Goal: Task Accomplishment & Management: Use online tool/utility

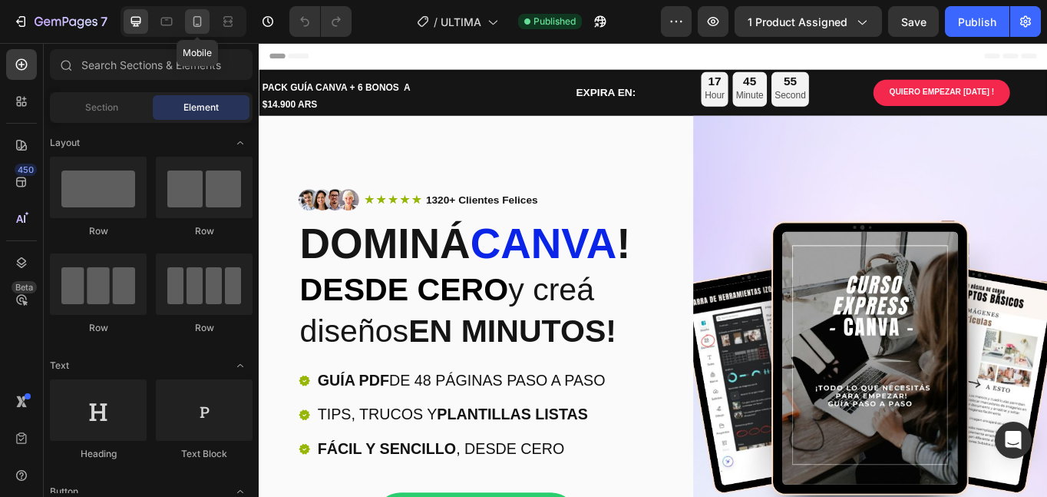
click at [190, 18] on icon at bounding box center [197, 21] width 15 height 15
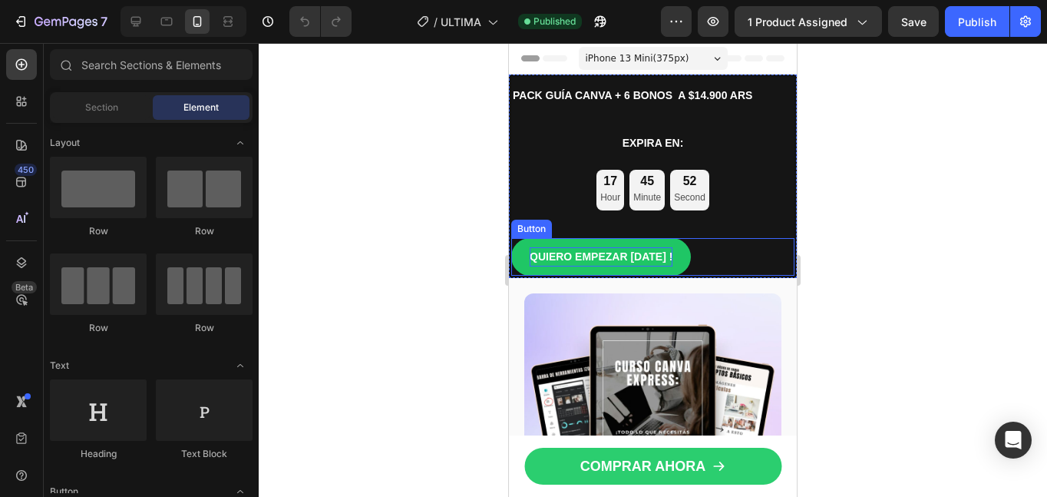
click at [643, 265] on p "QUIERO EMPEZAR [DATE] !" at bounding box center [601, 256] width 143 height 19
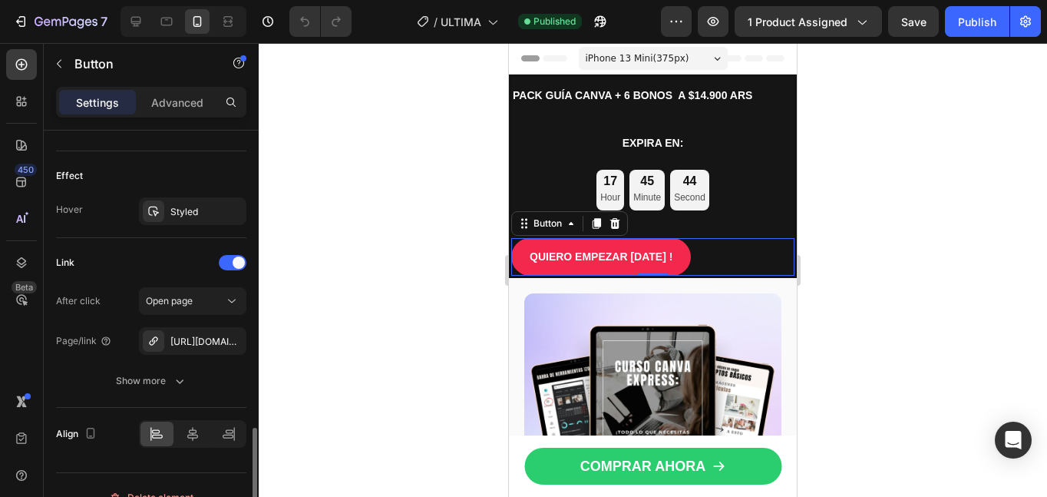
scroll to position [811, 0]
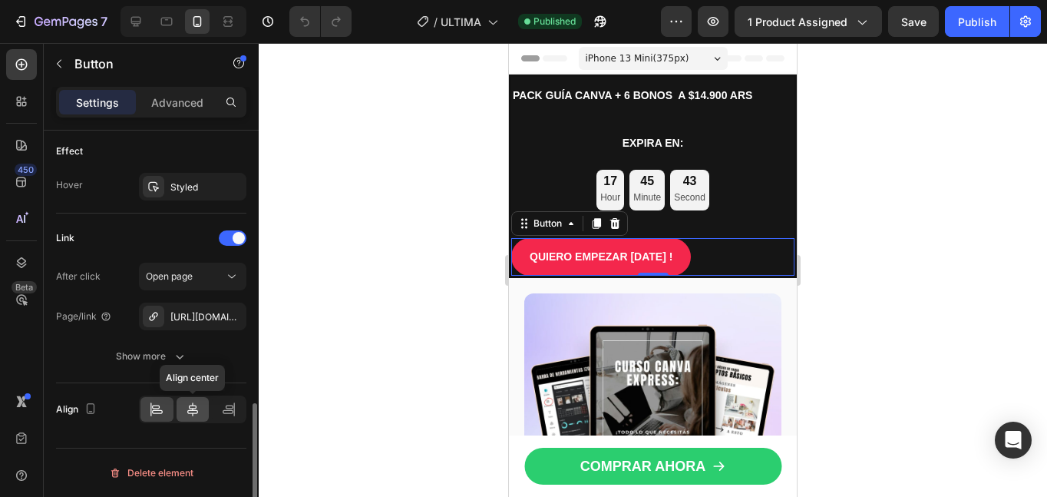
click at [189, 412] on icon at bounding box center [192, 409] width 15 height 15
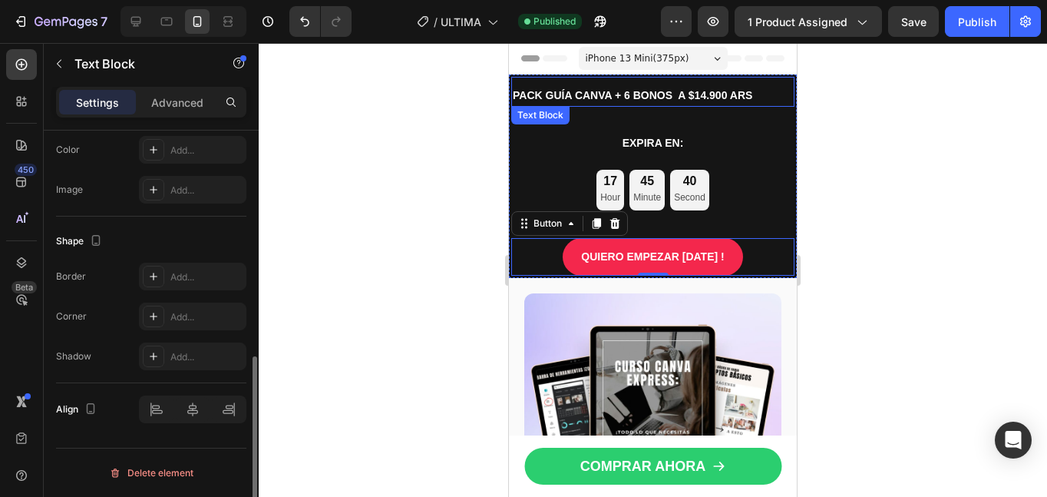
click at [664, 92] on p "PACK GUÍA CANVA + 6 BONOS A $14.900 ARS" at bounding box center [653, 95] width 280 height 19
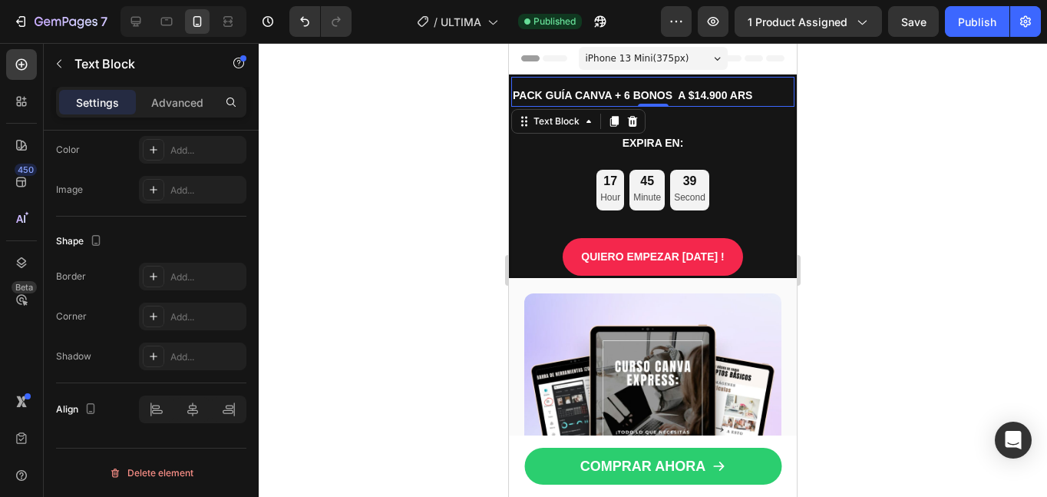
scroll to position [0, 0]
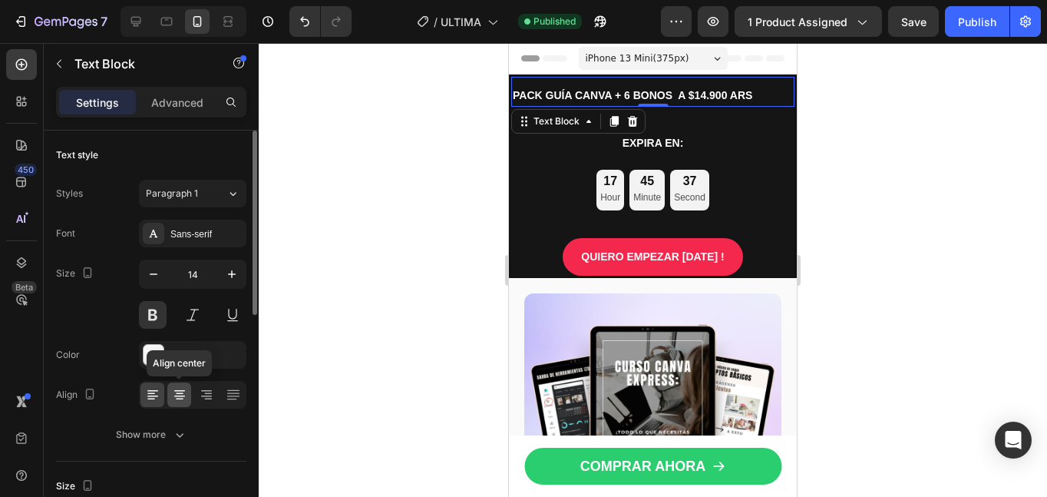
click at [180, 395] on icon at bounding box center [179, 396] width 11 height 2
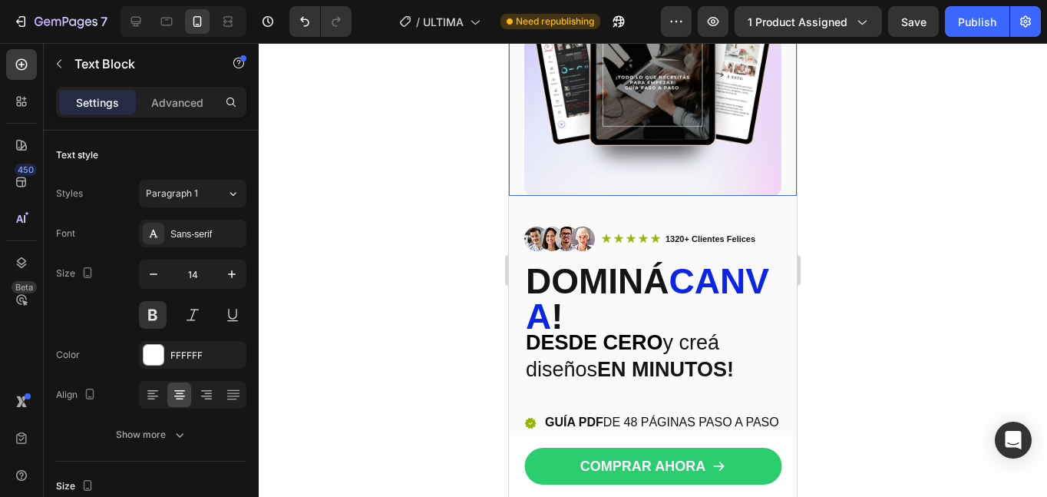
scroll to position [450, 0]
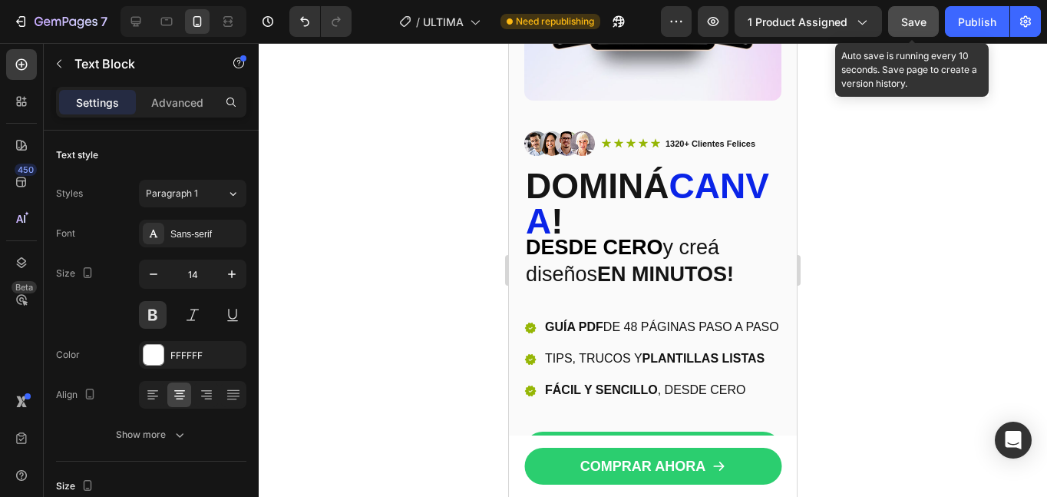
click at [921, 23] on span "Save" at bounding box center [913, 21] width 25 height 13
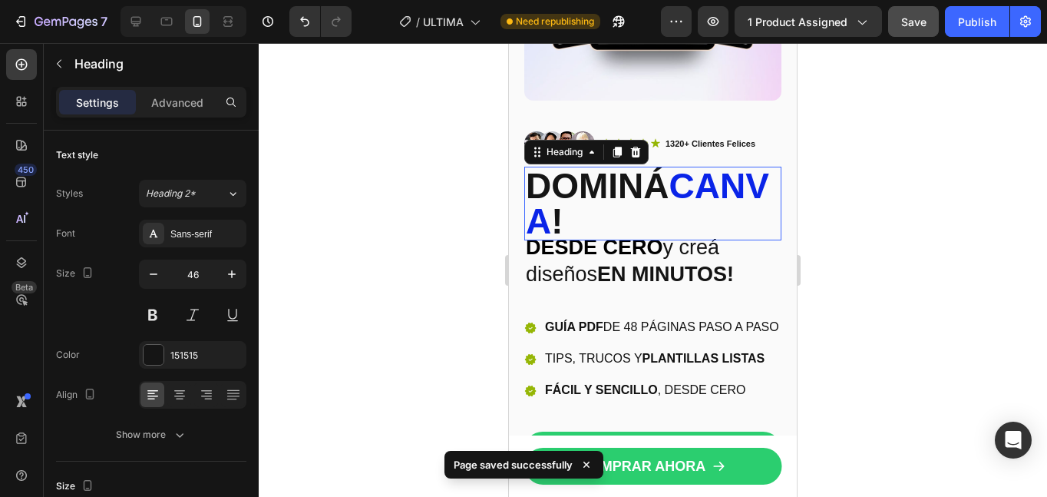
click at [629, 206] on span "canva" at bounding box center [647, 203] width 243 height 75
click at [177, 402] on div at bounding box center [179, 394] width 24 height 25
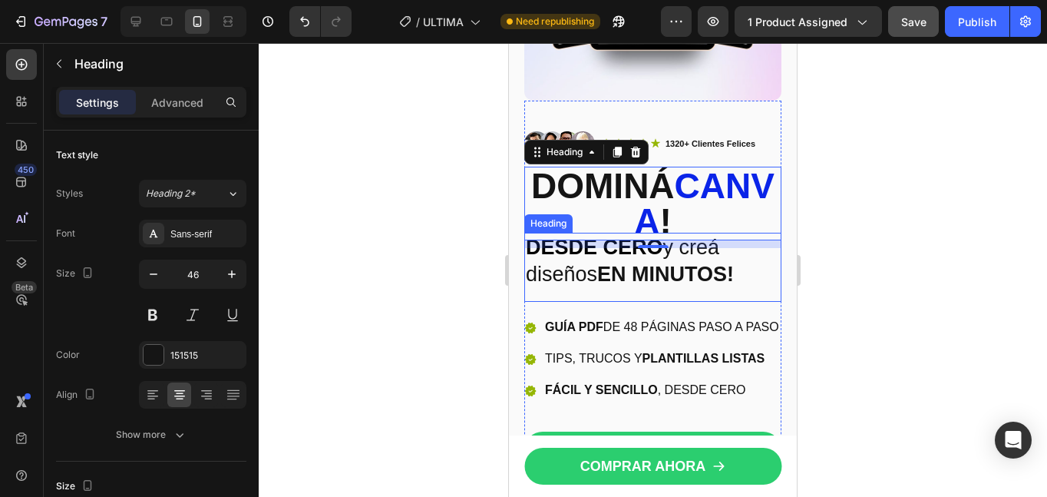
click at [559, 253] on h2 "DESDE CERO y creá diseños EN MINUTOS!" at bounding box center [652, 261] width 257 height 57
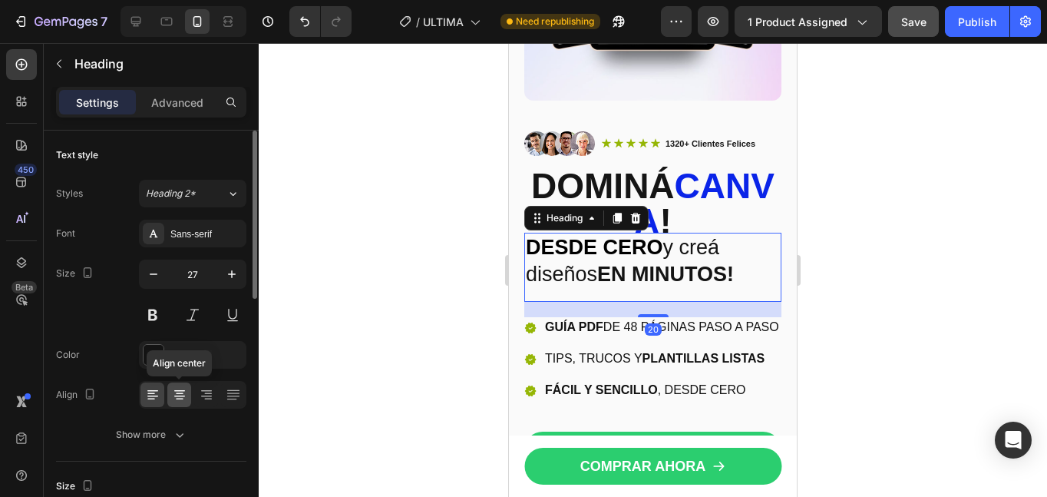
click at [180, 400] on icon at bounding box center [179, 394] width 15 height 15
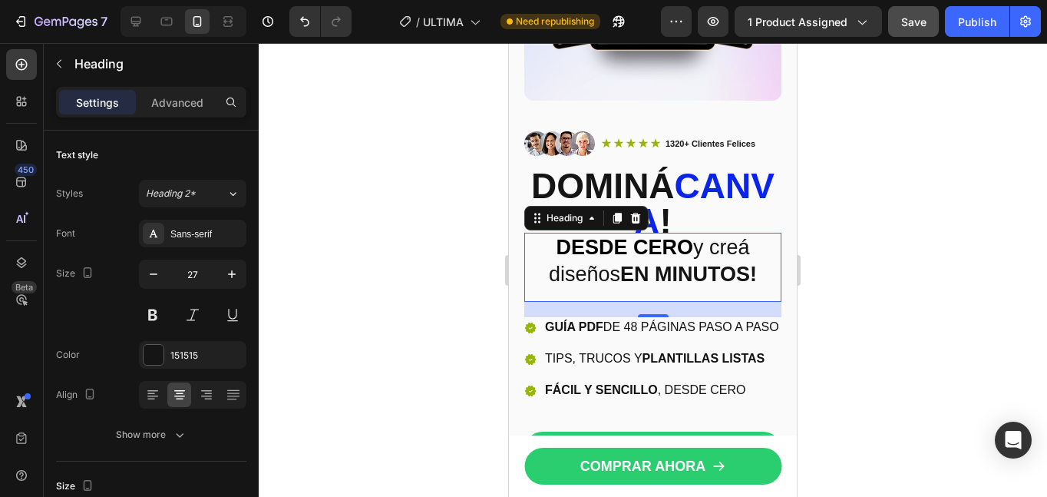
click at [851, 319] on div at bounding box center [653, 270] width 788 height 454
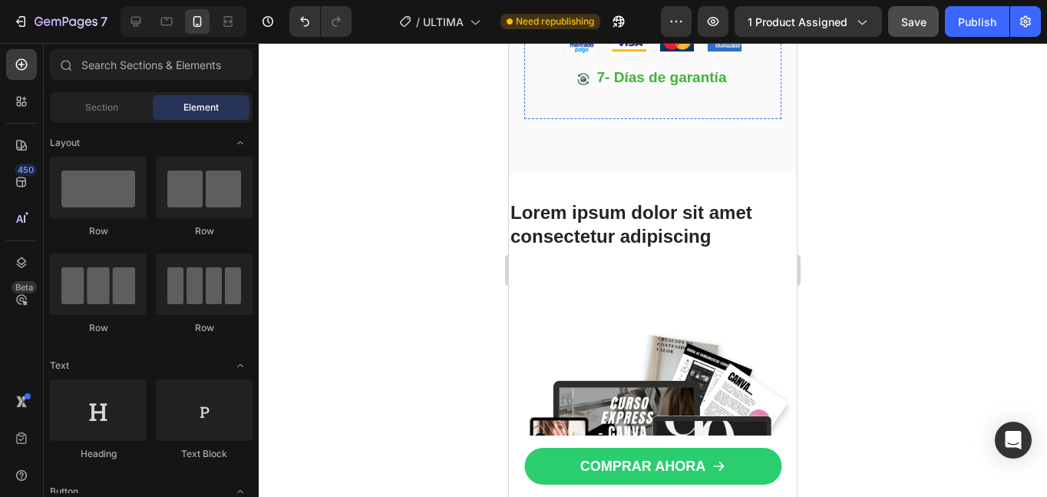
scroll to position [894, 0]
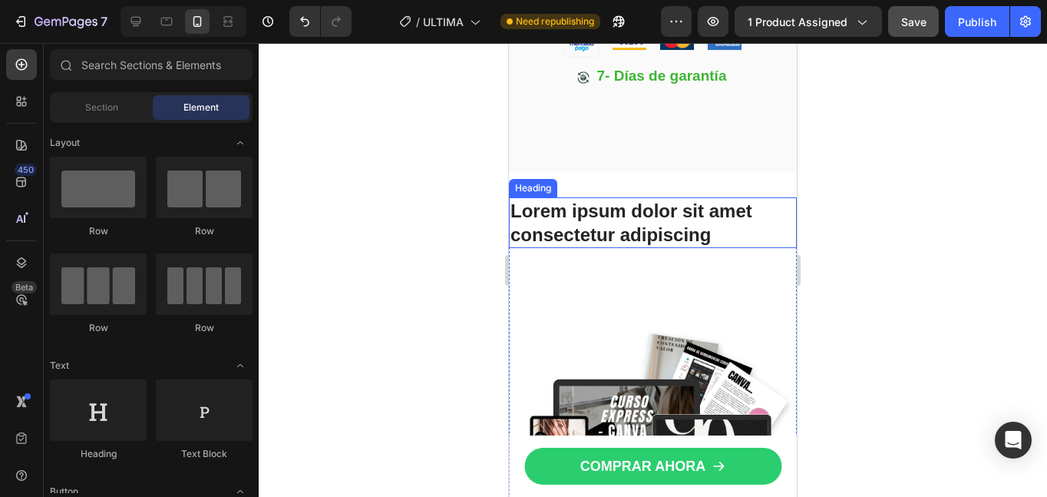
click at [652, 248] on h2 "Lorem ipsum dolor sit amet consectetur adipiscing" at bounding box center [653, 222] width 288 height 51
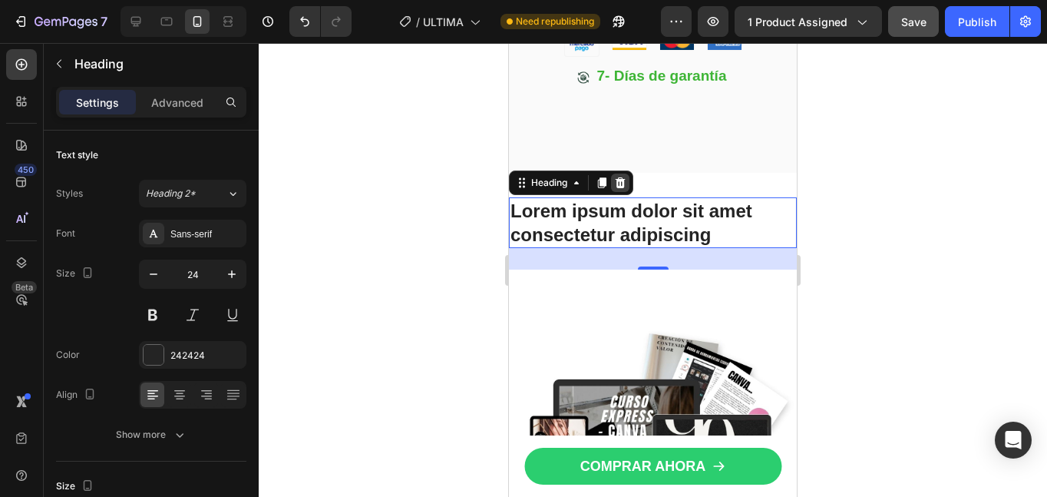
click at [620, 189] on icon at bounding box center [620, 183] width 12 height 12
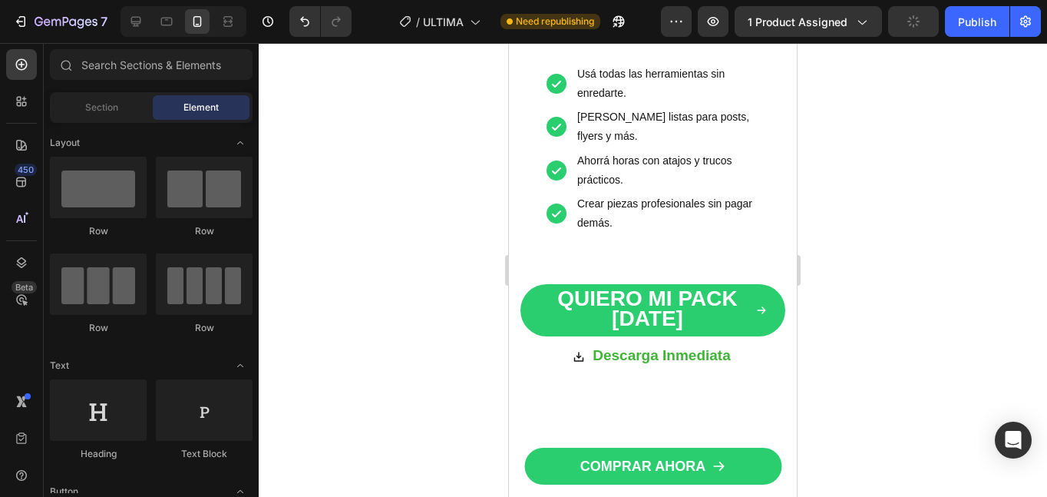
click at [734, 256] on div "¿Abrís Canva y no sabés qué hacer en los primeros 5 minutos? 👉 Con la Guía Expr…" at bounding box center [653, 74] width 265 height 648
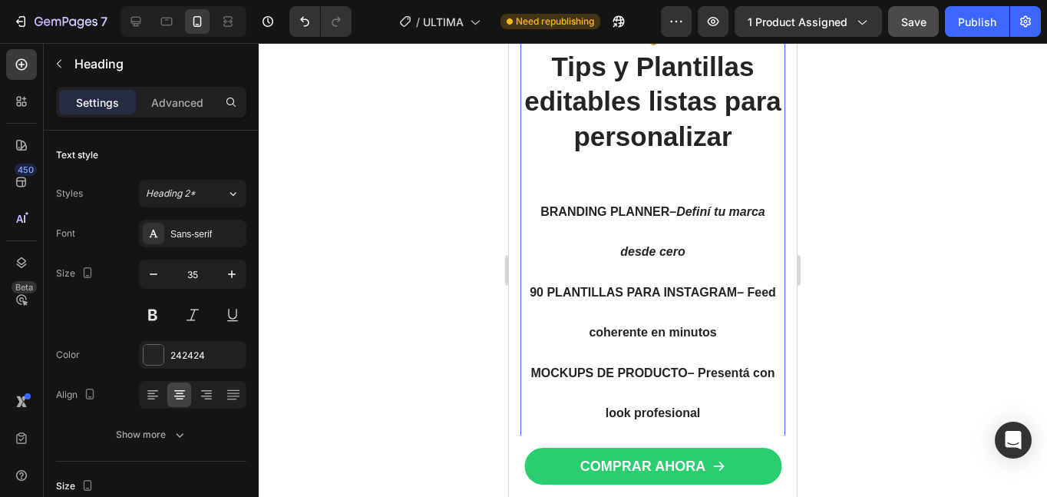
scroll to position [3180, 0]
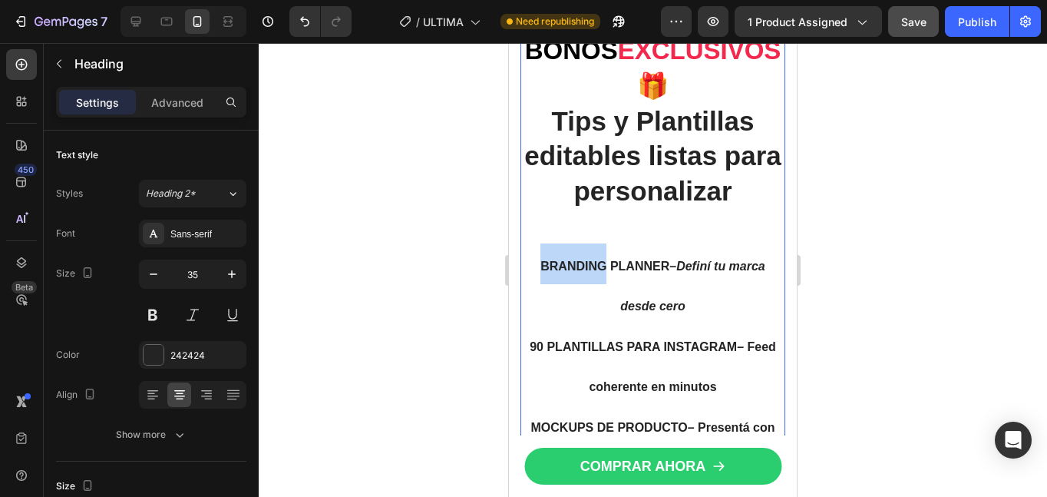
click at [540, 259] on strong "BRANDING PLANNER" at bounding box center [604, 265] width 129 height 13
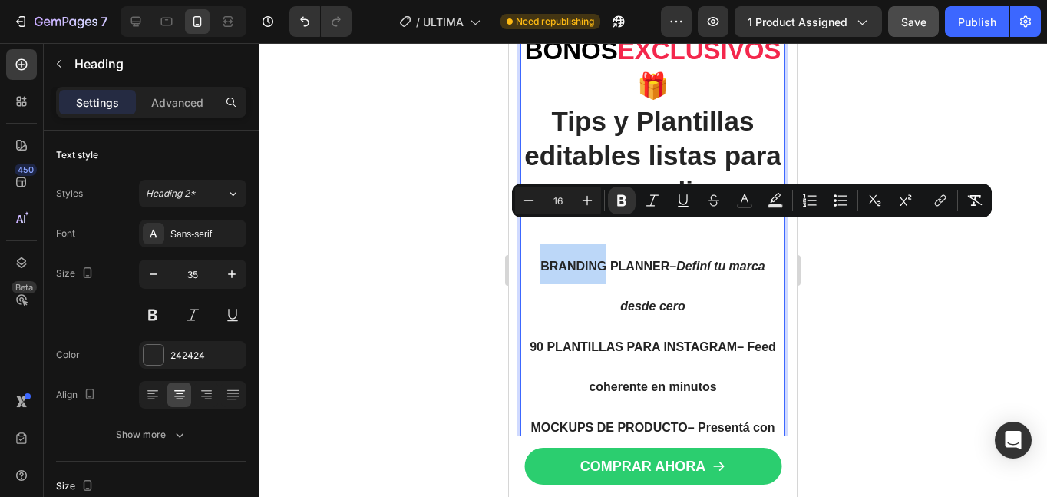
click at [657, 259] on strong "BRANDING PLANNER" at bounding box center [604, 265] width 129 height 13
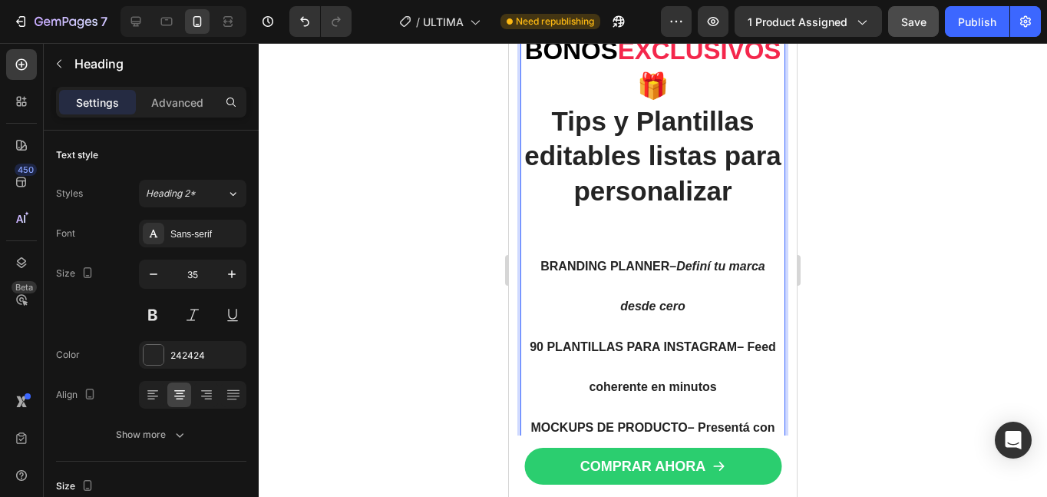
click at [669, 259] on span "BRANDING PLANNER – Definí tu marca desde cero" at bounding box center [652, 286] width 225 height 54
click at [660, 259] on strong "BRANDING PLANNER" at bounding box center [604, 265] width 129 height 13
click at [732, 340] on span "90 PLANTILLAS PARA INSTAGRAM – Feed coherente en minutos" at bounding box center [653, 367] width 246 height 54
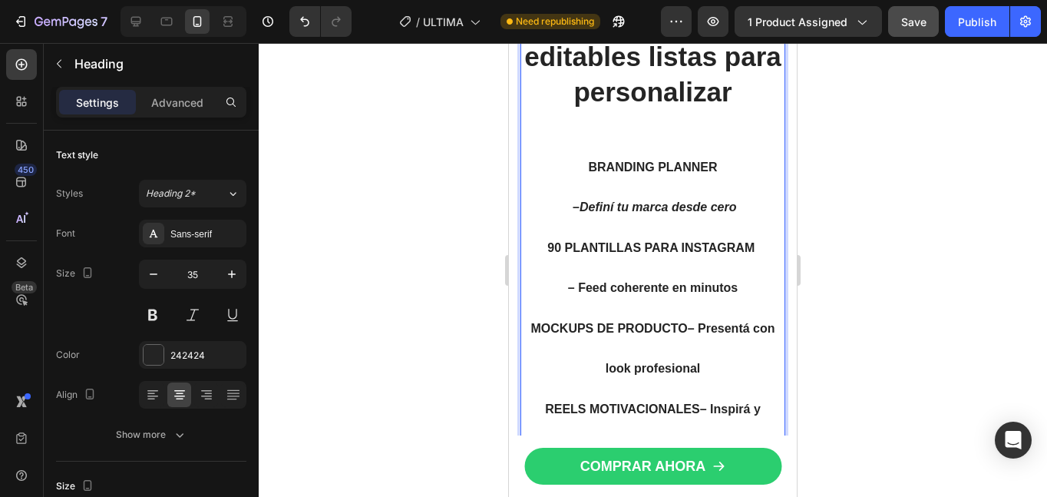
scroll to position [3280, 0]
click at [619, 337] on span "MOCKUPS DE PRODUCTO – Presentá con look profesional" at bounding box center [653, 348] width 244 height 54
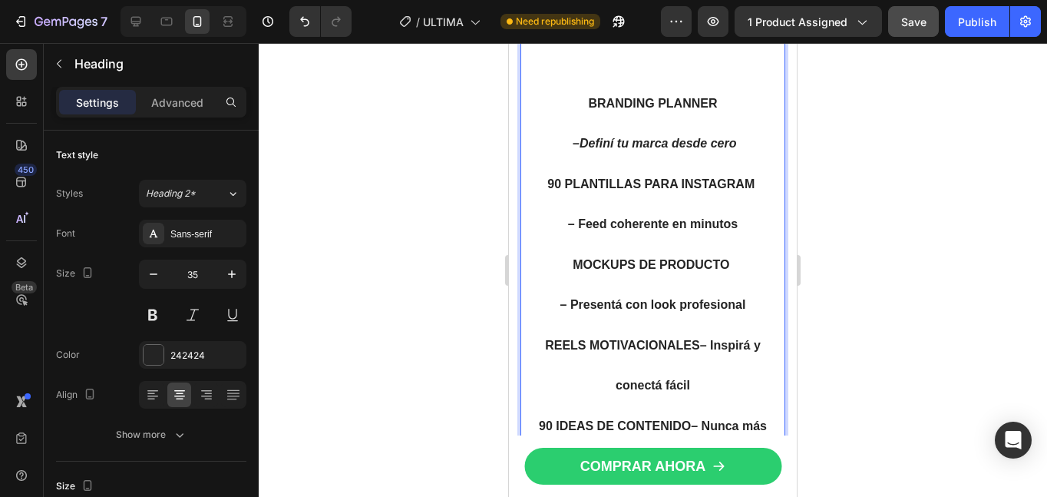
scroll to position [3343, 0]
click at [621, 349] on span "REELS MOTIVACIONALES – Inspirá y conectá fácil" at bounding box center [653, 365] width 216 height 54
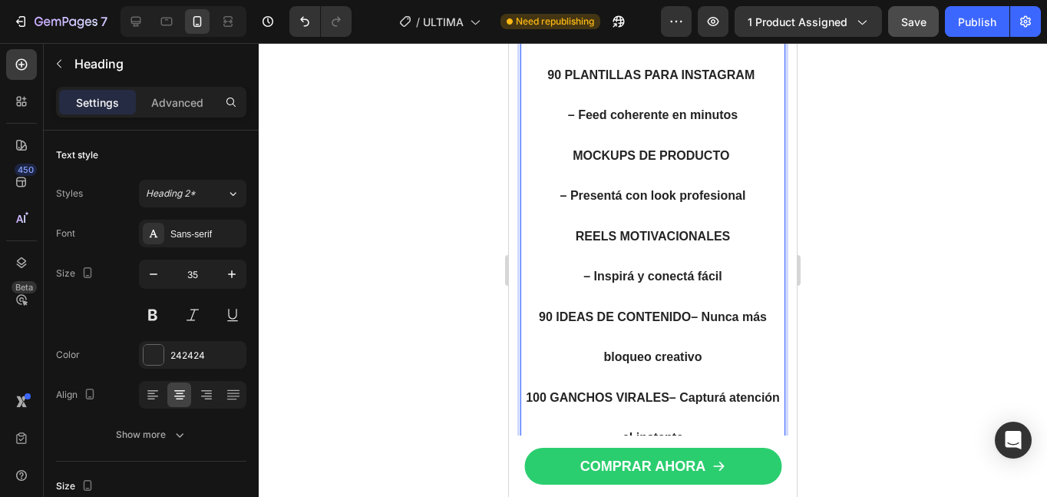
click at [606, 322] on span "90 IDEAS DE CONTENIDO – Nunca más bloqueo creativo" at bounding box center [653, 337] width 228 height 54
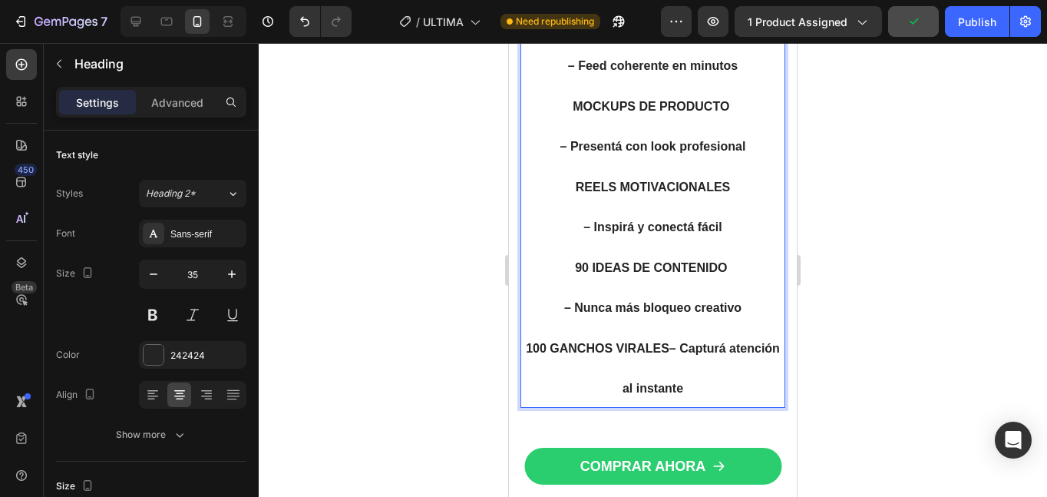
click at [695, 342] on span "100 GANCHOS VIRALES – Capturá atención al instante" at bounding box center [653, 369] width 254 height 54
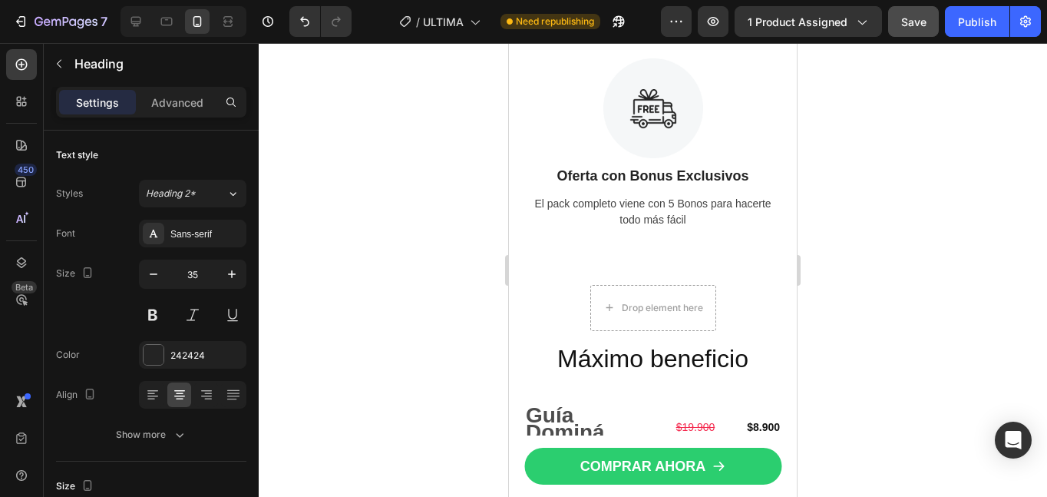
scroll to position [6043, 0]
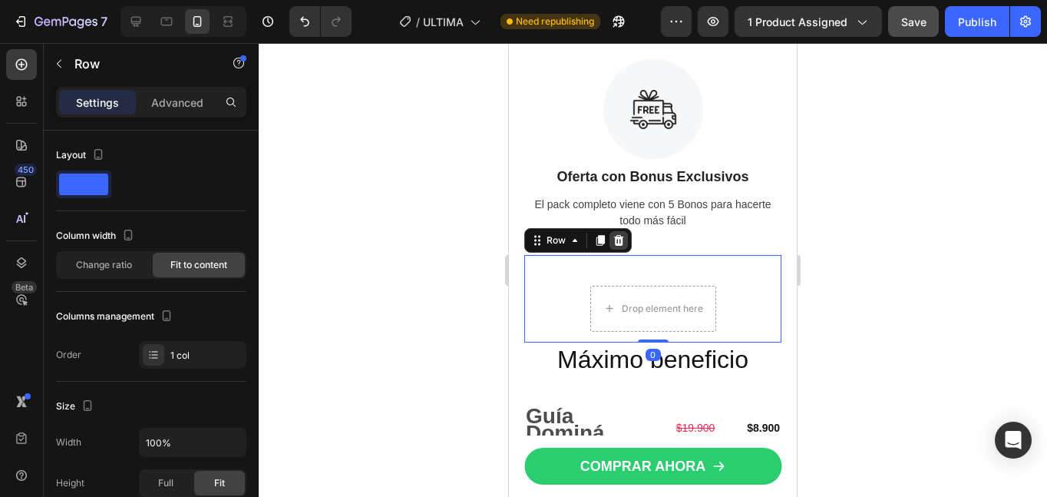
click at [620, 243] on icon at bounding box center [619, 240] width 12 height 12
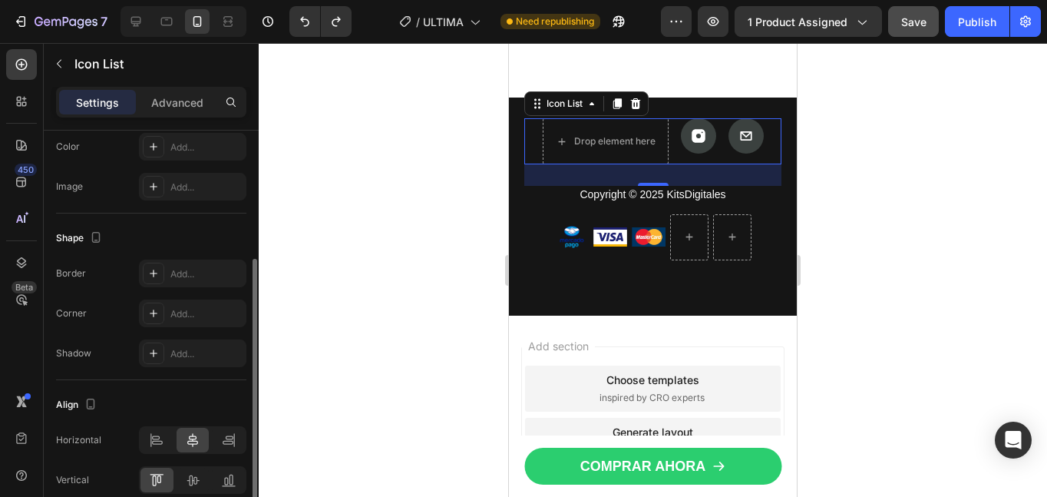
scroll to position [289, 0]
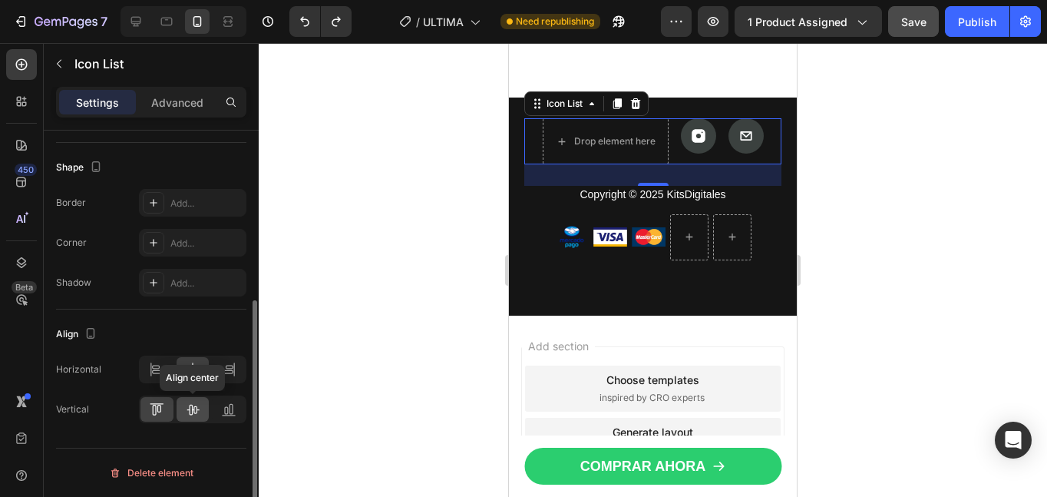
click at [191, 411] on icon at bounding box center [192, 409] width 15 height 15
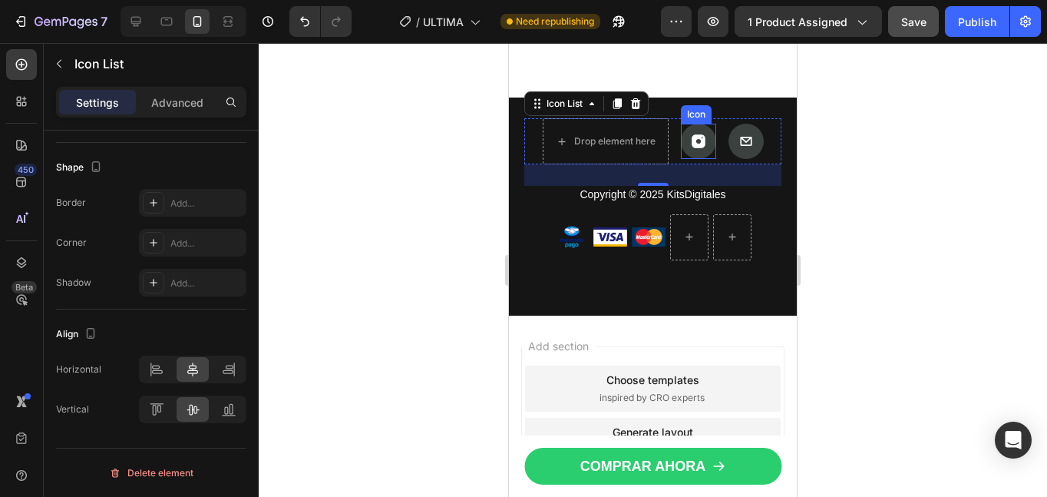
click at [686, 159] on div at bounding box center [698, 141] width 35 height 35
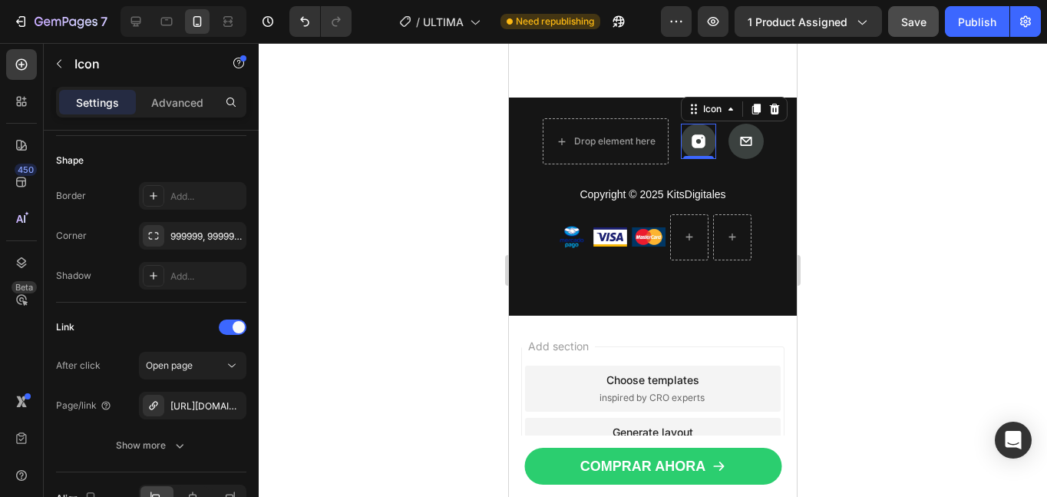
scroll to position [0, 0]
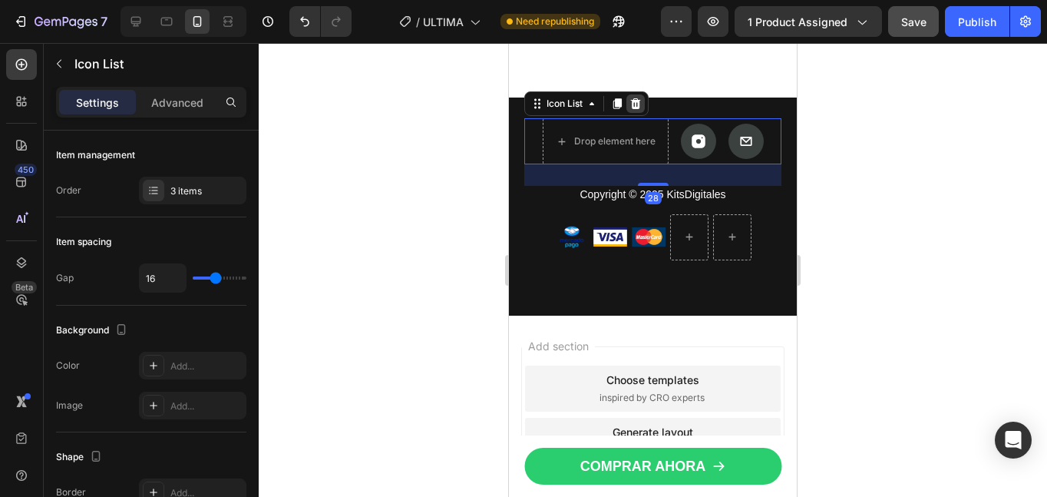
click at [642, 110] on icon at bounding box center [636, 103] width 12 height 12
click at [643, 236] on div "Drop element here Icon Icon Icon List 28 Copyright © 2025 KitsDigitales Text Bl…" at bounding box center [653, 205] width 288 height 217
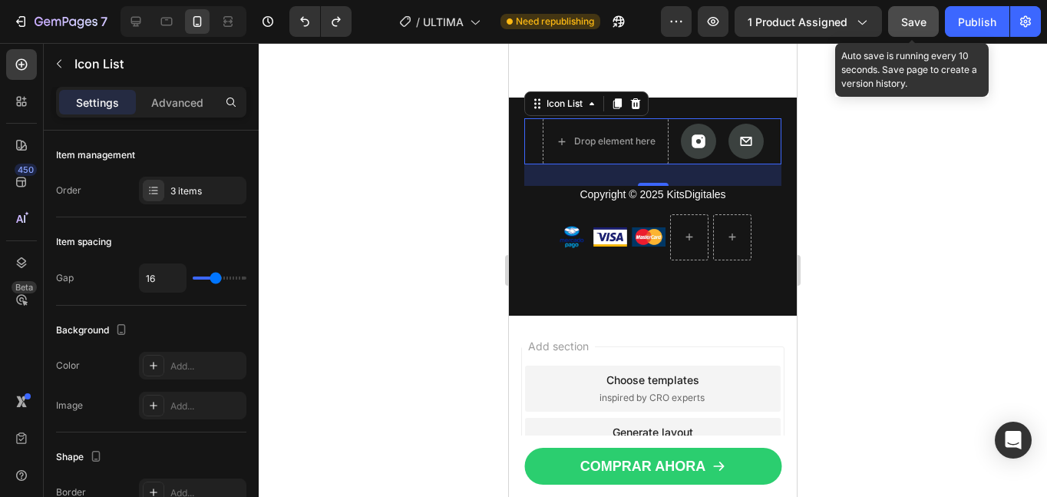
click at [912, 23] on span "Save" at bounding box center [913, 21] width 25 height 13
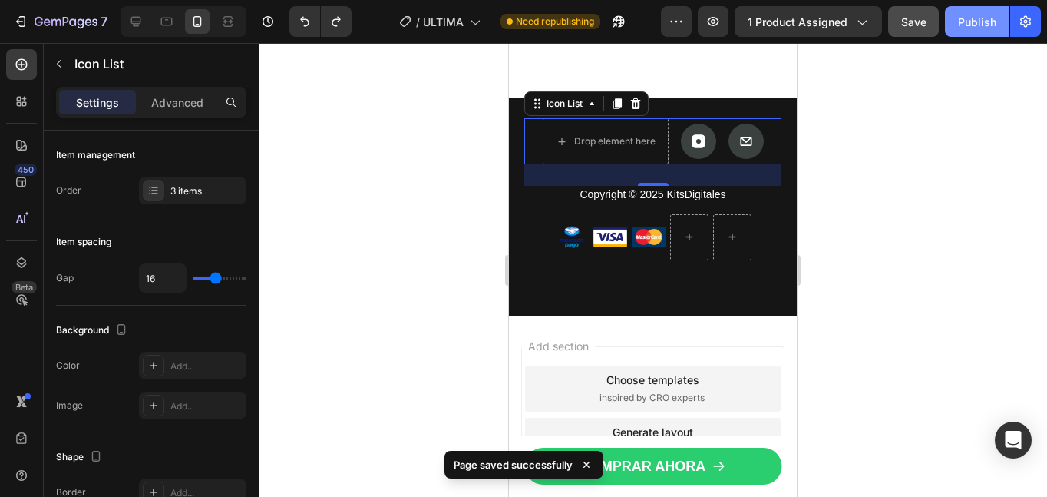
click at [974, 24] on div "Publish" at bounding box center [977, 22] width 38 height 16
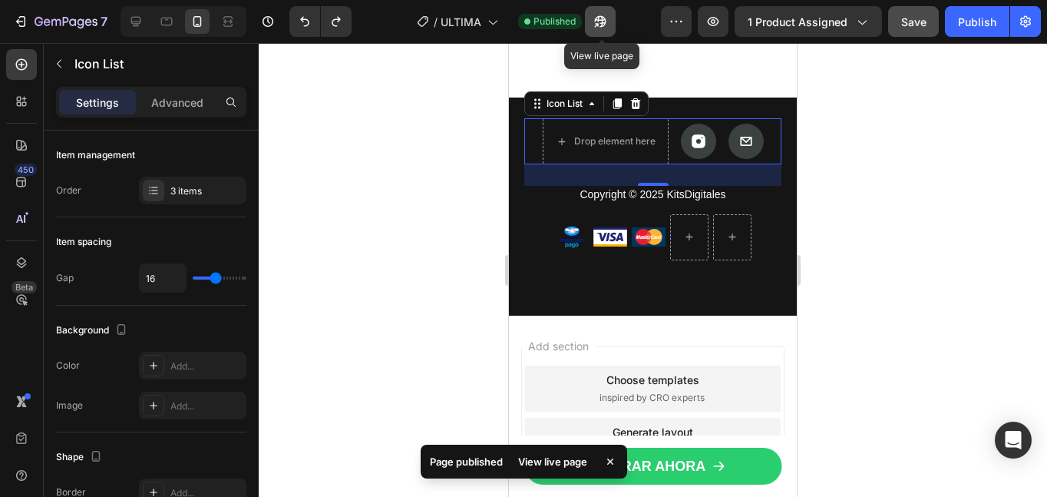
click at [600, 21] on icon "button" at bounding box center [601, 22] width 12 height 12
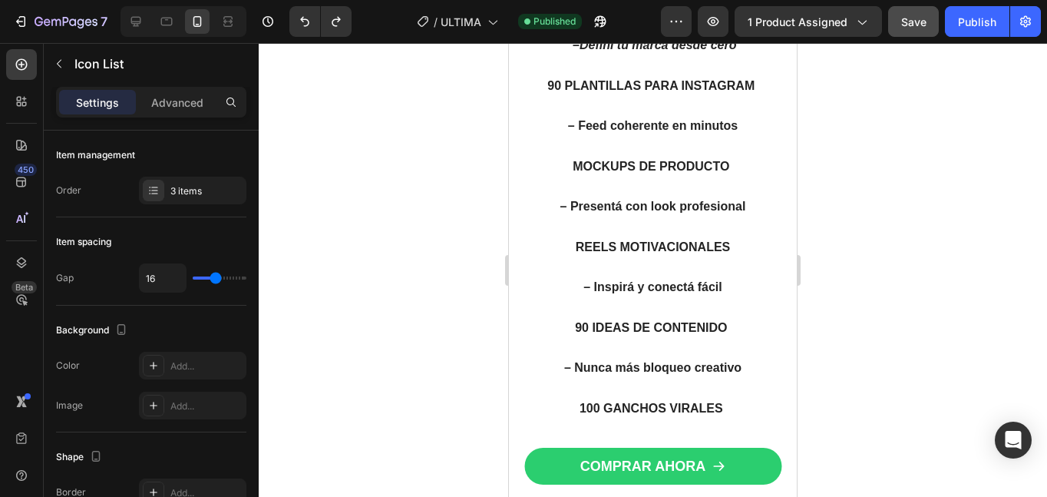
scroll to position [3297, 0]
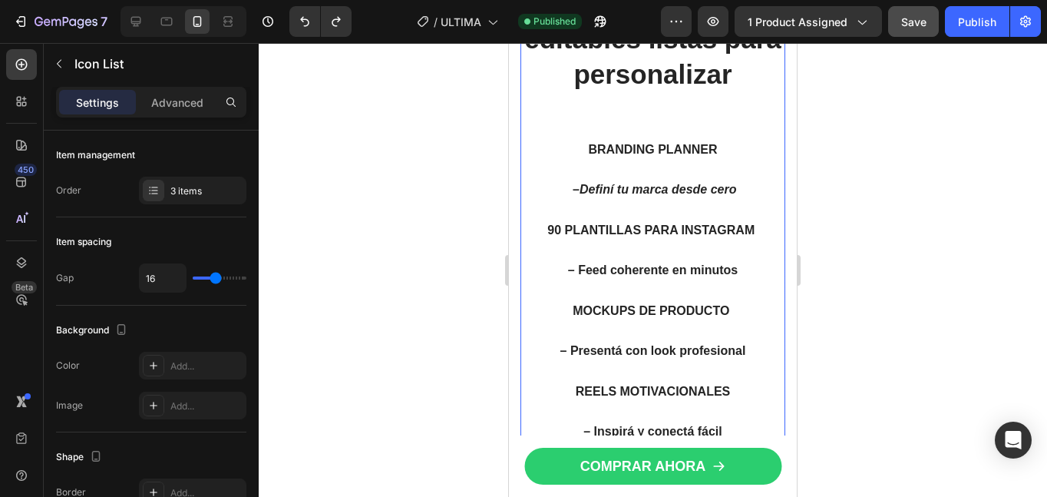
click at [659, 143] on strong "BRANDING PLANNER" at bounding box center [653, 149] width 129 height 13
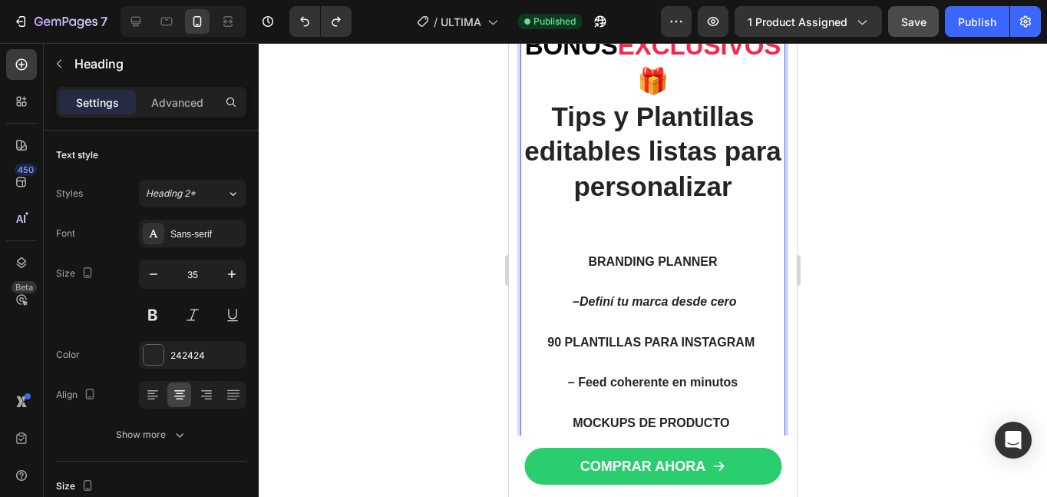
scroll to position [3185, 0]
click at [586, 294] on strong "Definí tu marca desde cero" at bounding box center [658, 300] width 157 height 13
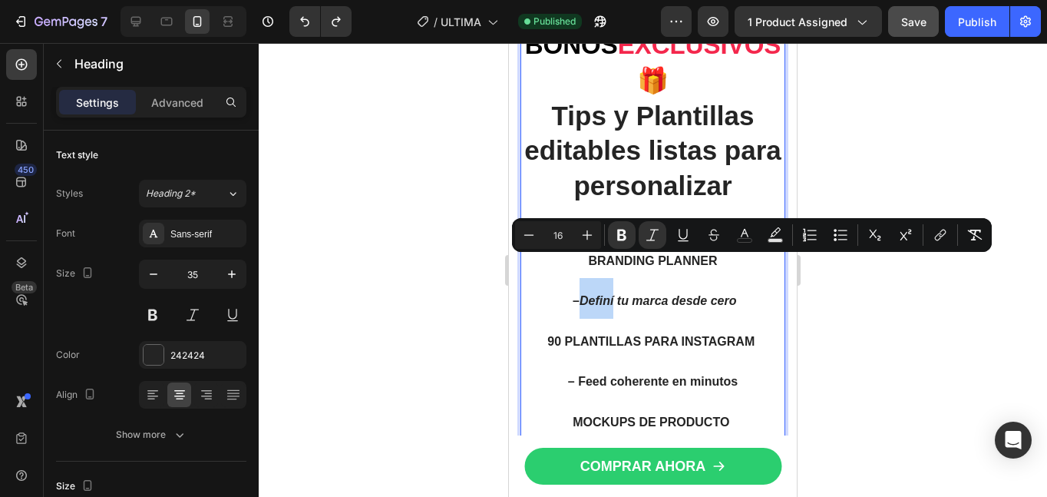
click at [580, 294] on strong "Definí tu marca desde cero" at bounding box center [658, 300] width 157 height 13
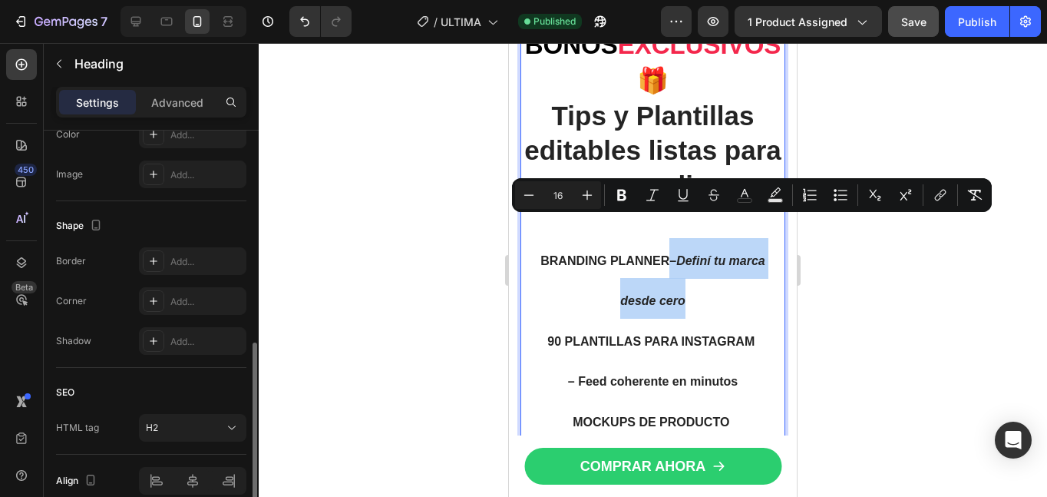
scroll to position [587, 0]
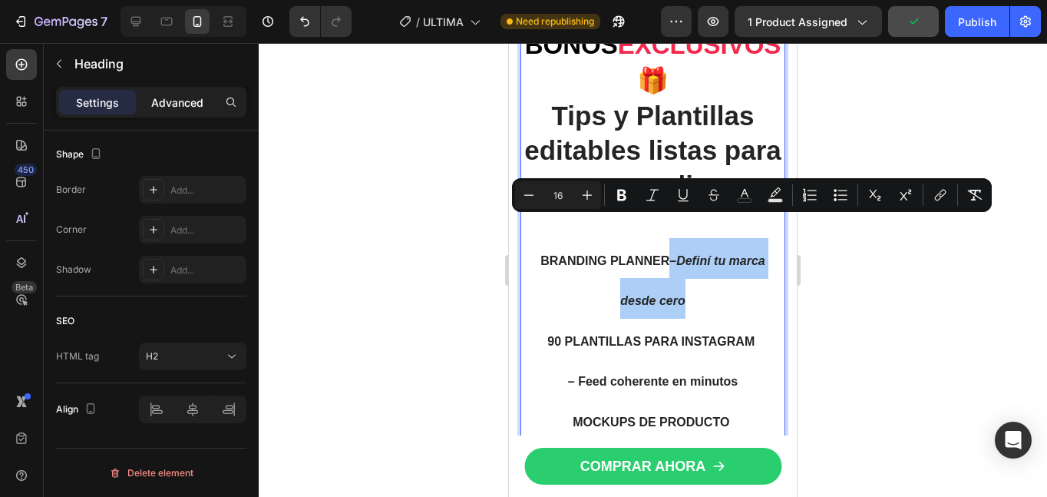
click at [181, 97] on p "Advanced" at bounding box center [177, 102] width 52 height 16
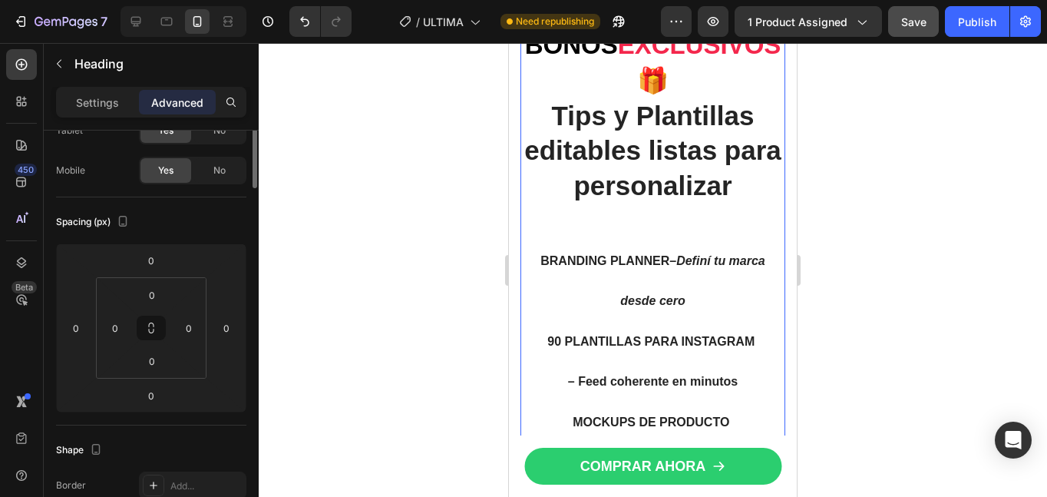
scroll to position [0, 0]
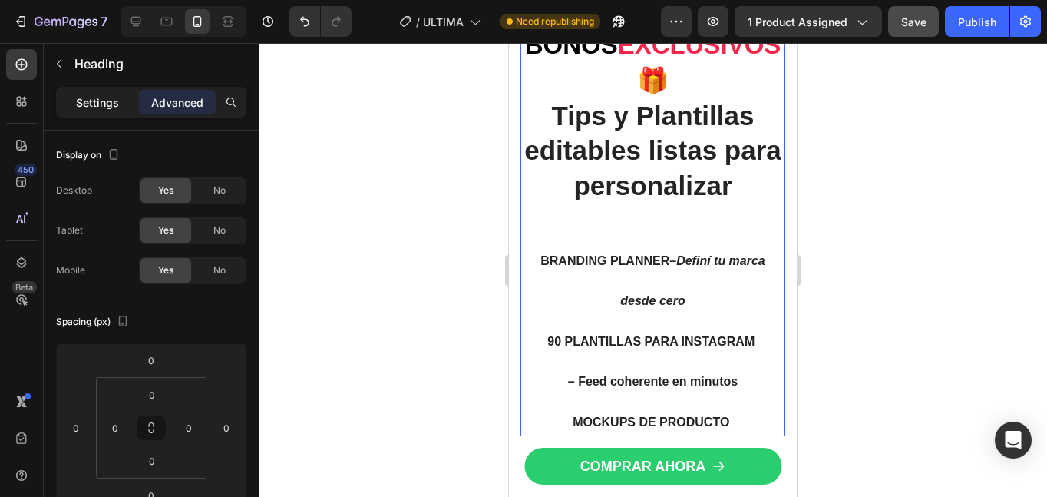
click at [107, 103] on p "Settings" at bounding box center [97, 102] width 43 height 16
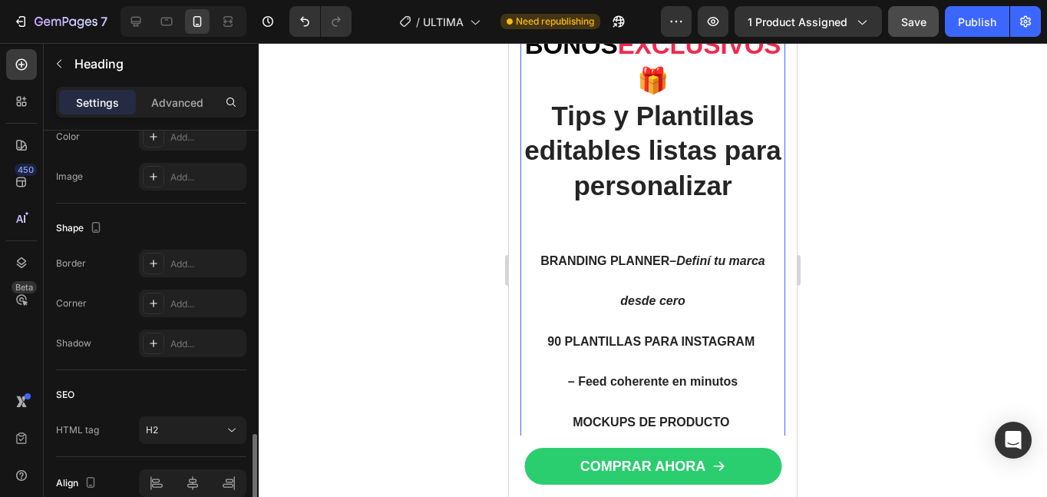
scroll to position [587, 0]
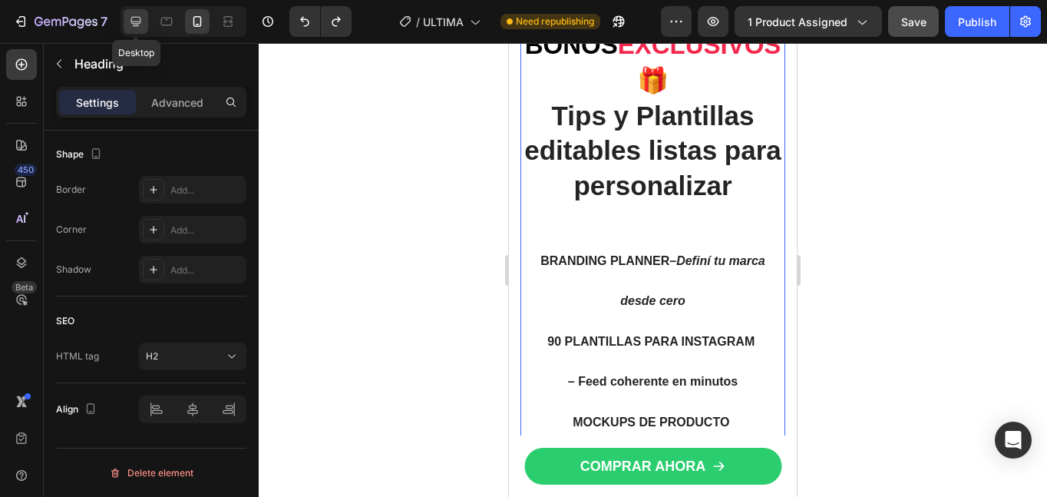
click at [140, 21] on icon at bounding box center [135, 21] width 15 height 15
type input "30"
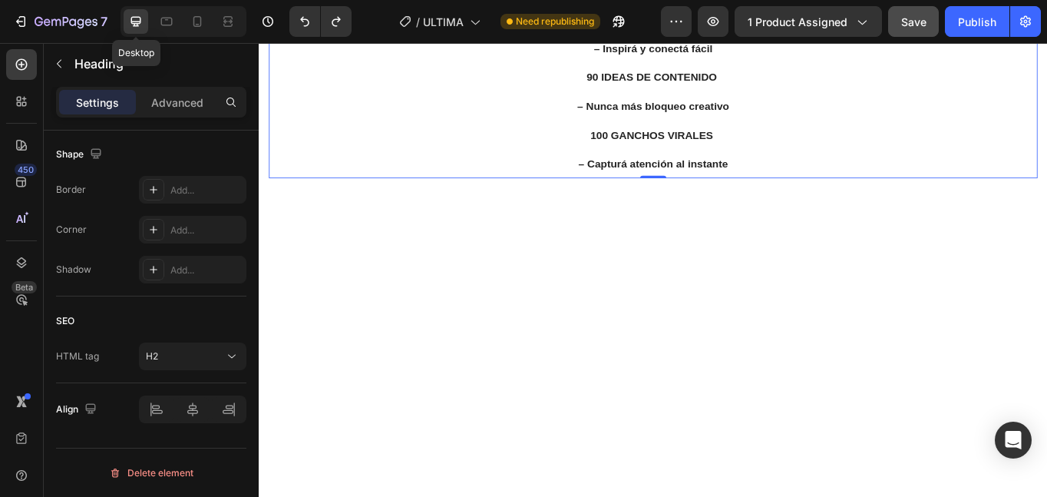
scroll to position [2824, 0]
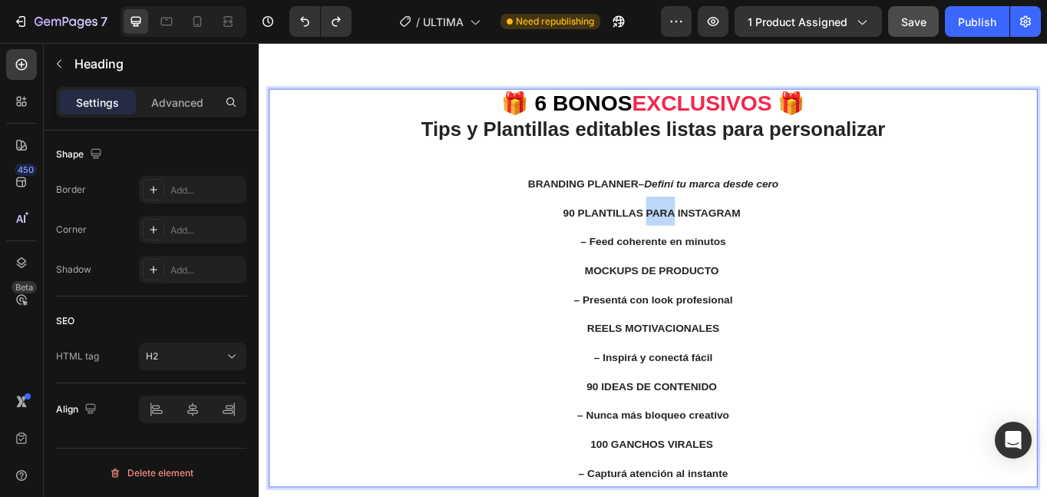
click at [728, 235] on strong "90 PLANTILLAS PARA INSTAGRAM" at bounding box center [717, 241] width 207 height 13
click at [803, 237] on strong "90 PLANTILLAS PARA INSTAGRAM" at bounding box center [717, 241] width 207 height 13
click at [815, 238] on span "90 PLANTILLAS PARA INSTAGRAM" at bounding box center [719, 241] width 210 height 13
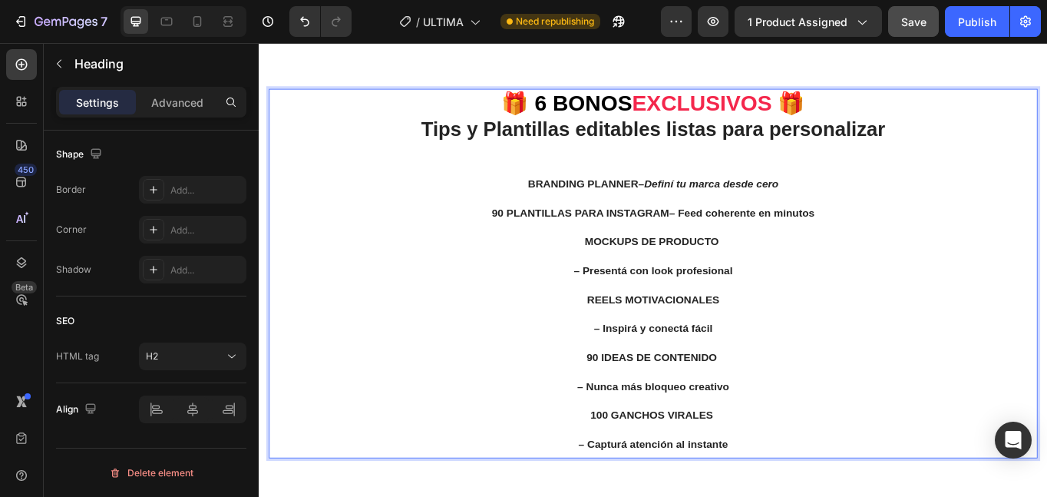
click at [627, 308] on span "– Presentá con look profesional" at bounding box center [719, 308] width 186 height 13
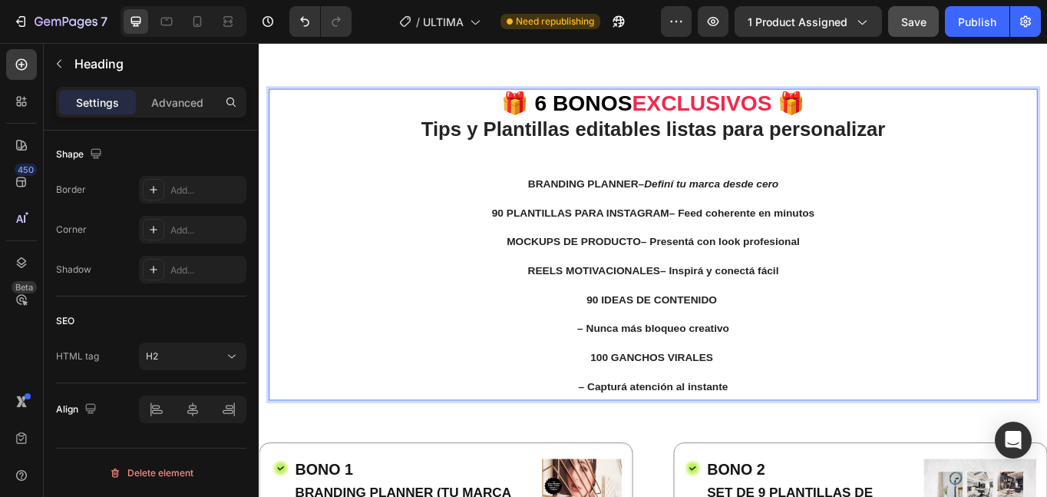
scroll to position [2887, 0]
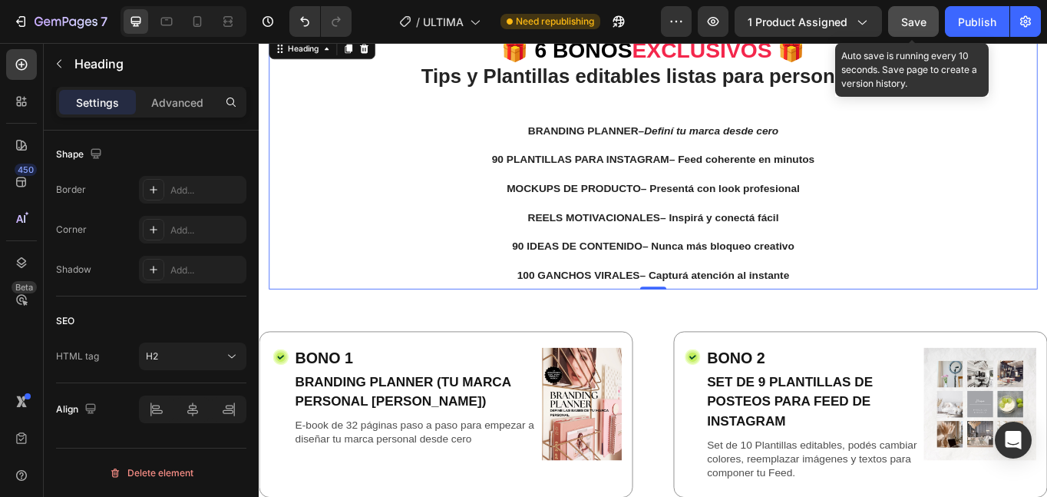
click at [915, 26] on span "Save" at bounding box center [913, 21] width 25 height 13
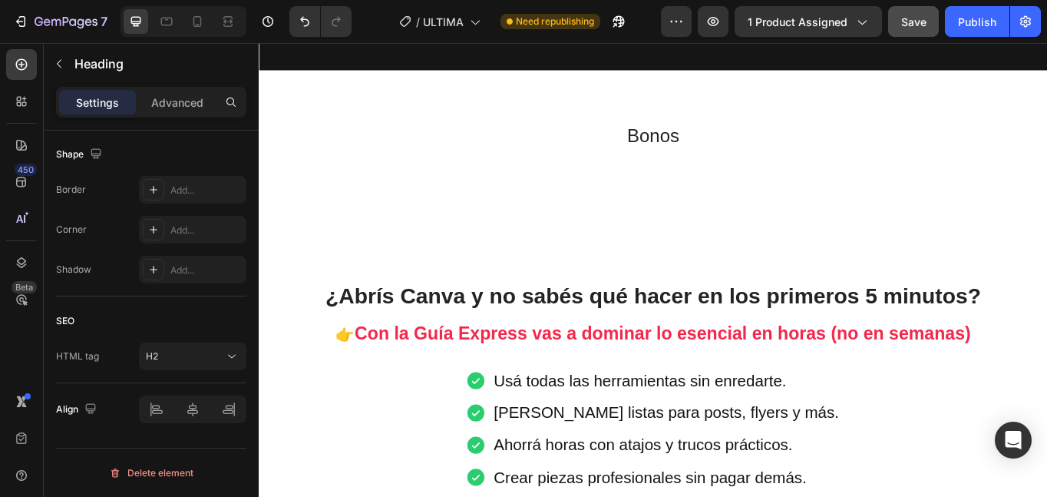
scroll to position [1572, 0]
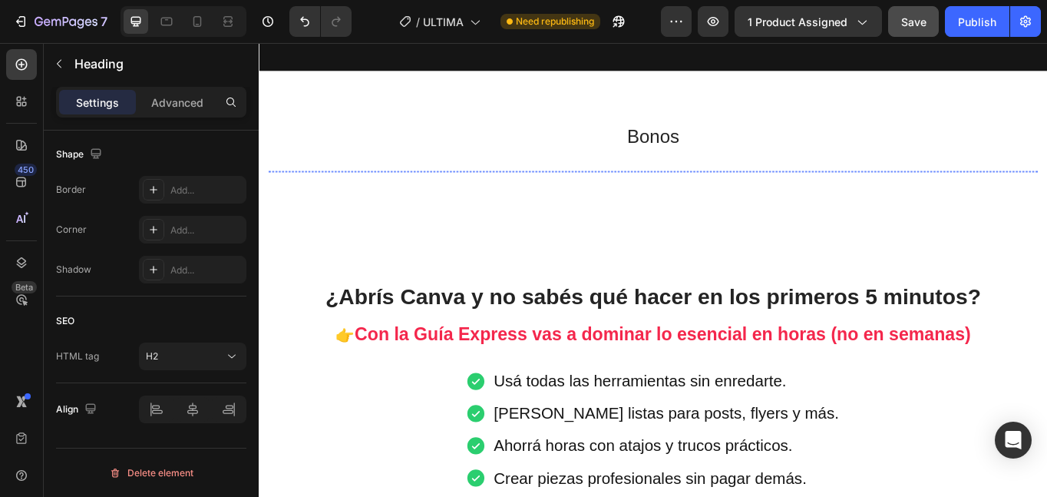
click at [456, 193] on img at bounding box center [377, 193] width 215 height 0
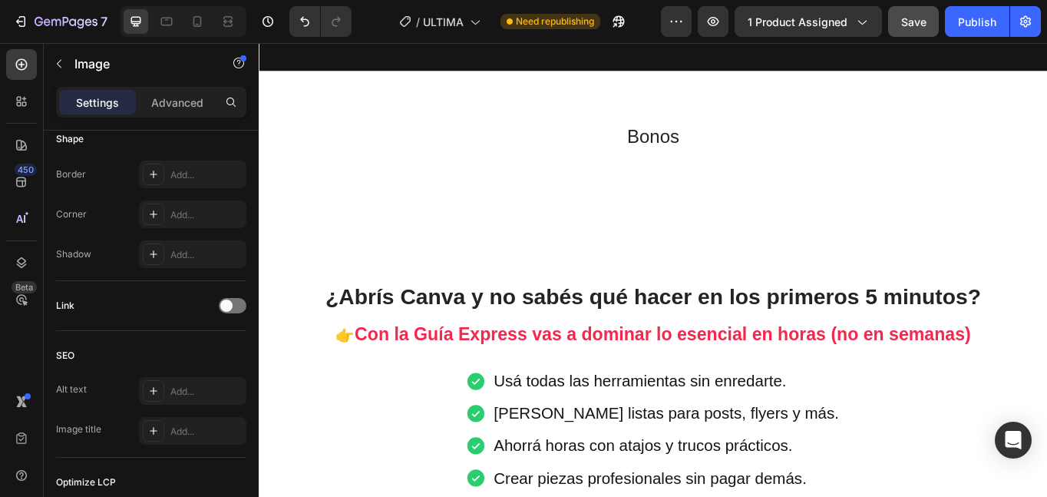
scroll to position [0, 0]
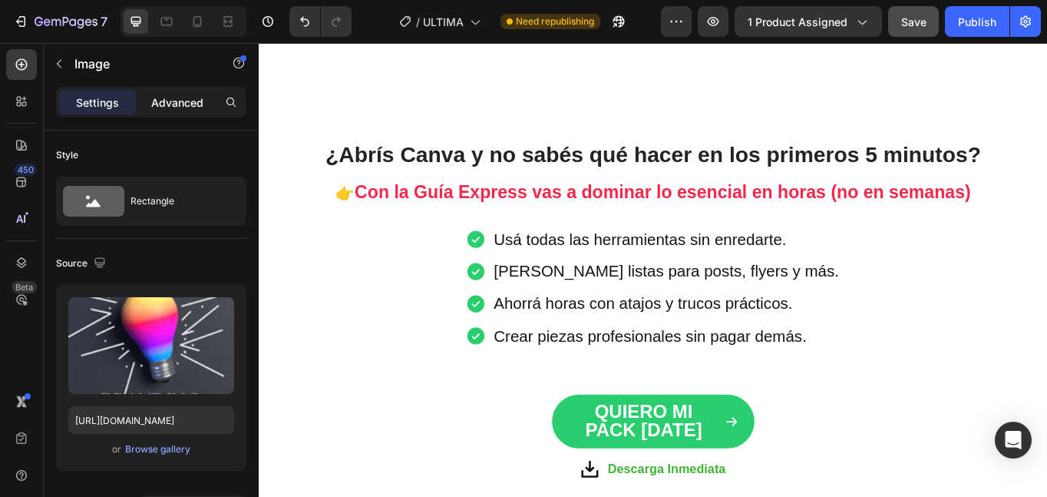
click at [165, 98] on p "Advanced" at bounding box center [177, 102] width 52 height 16
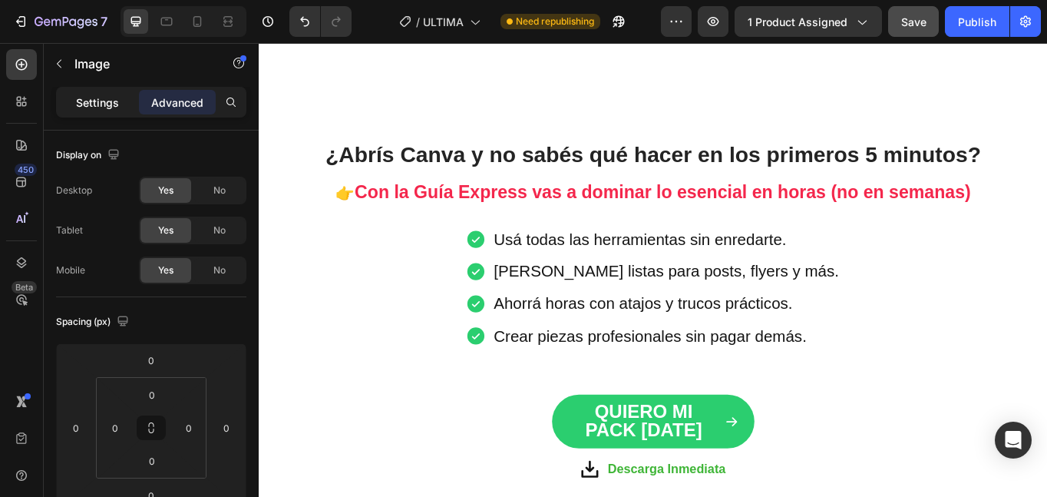
click at [114, 102] on p "Settings" at bounding box center [97, 102] width 43 height 16
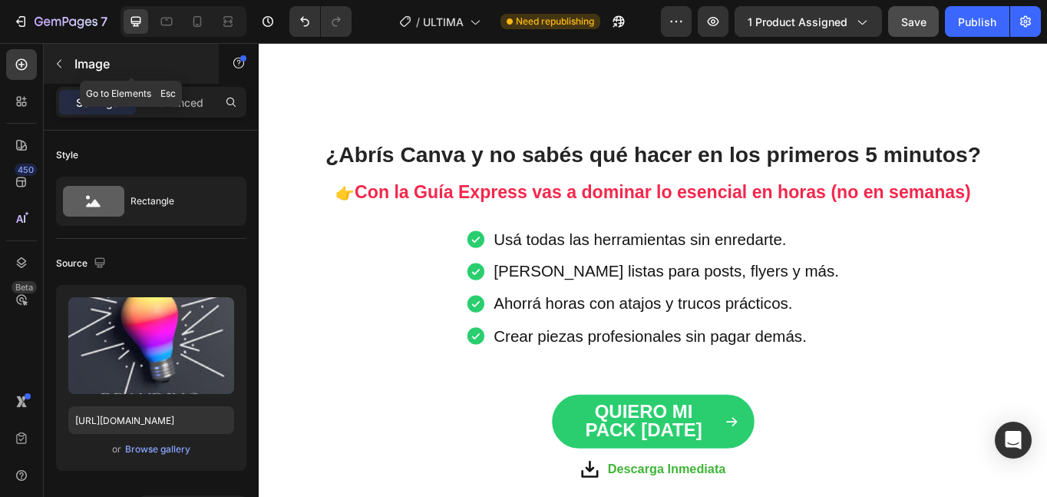
click at [97, 71] on p "Image" at bounding box center [139, 64] width 131 height 18
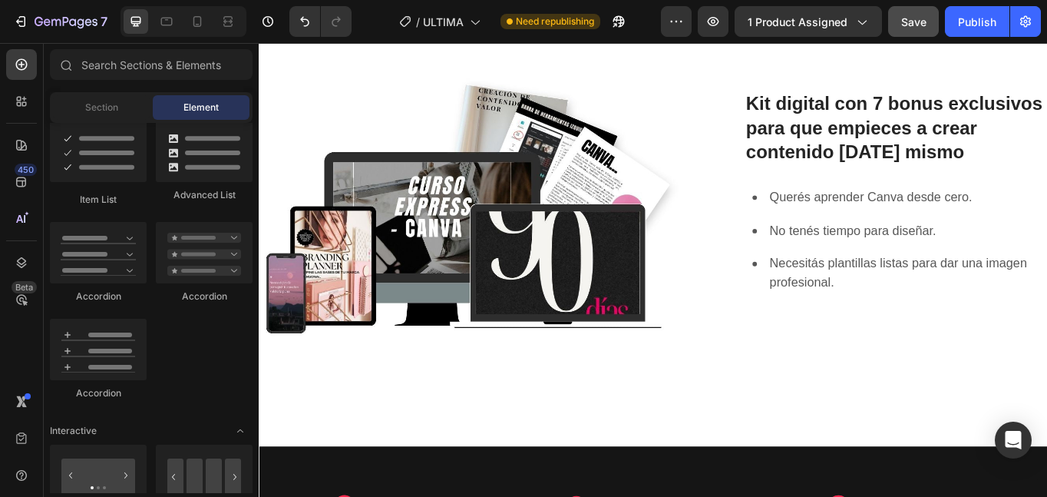
scroll to position [976, 0]
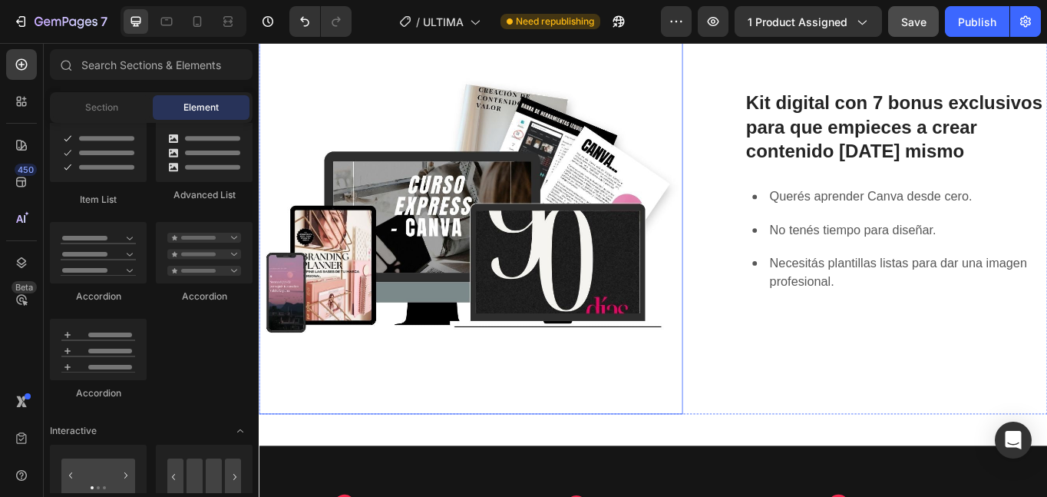
click at [517, 332] on img at bounding box center [506, 229] width 495 height 495
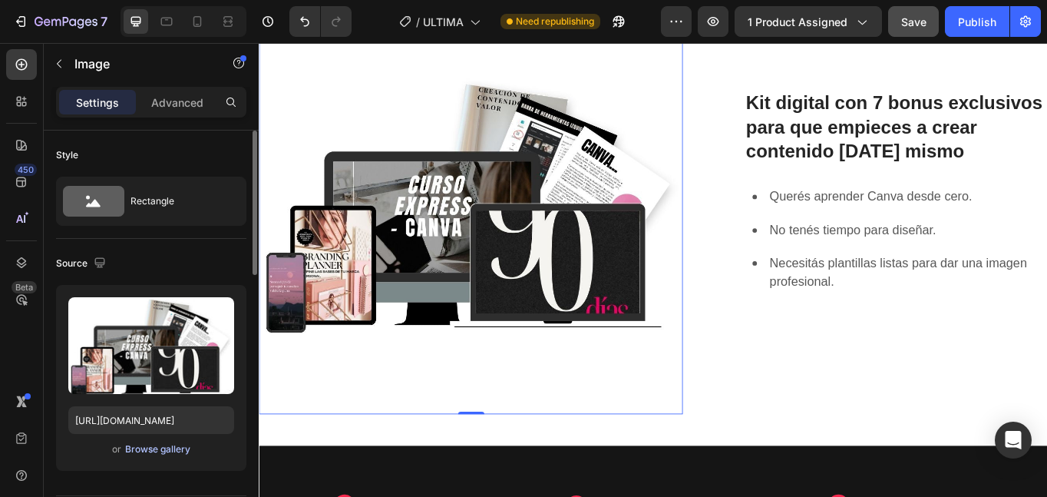
click at [154, 452] on div "Browse gallery" at bounding box center [157, 449] width 65 height 14
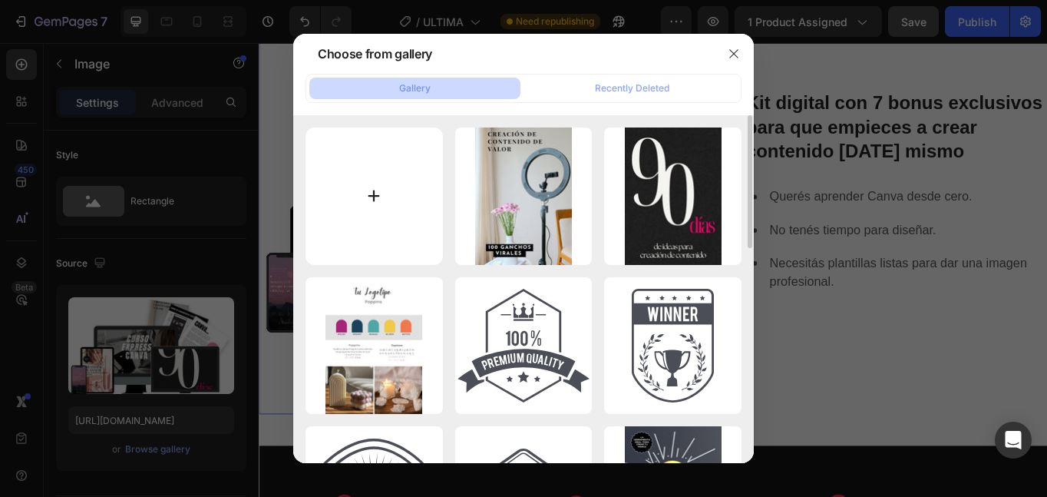
click at [381, 190] on input "file" at bounding box center [374, 195] width 137 height 137
type input "C:\fakepath\images2.png"
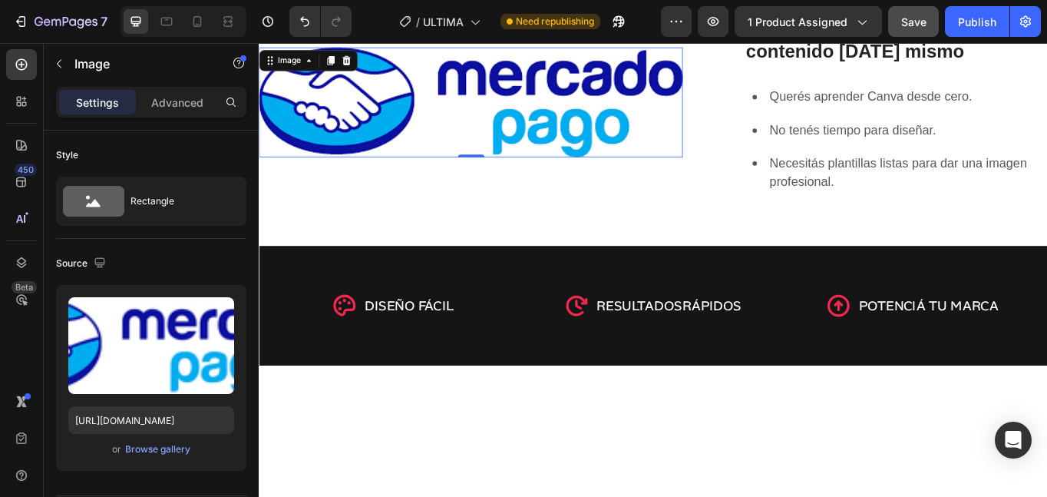
type input "[URL][DOMAIN_NAME]"
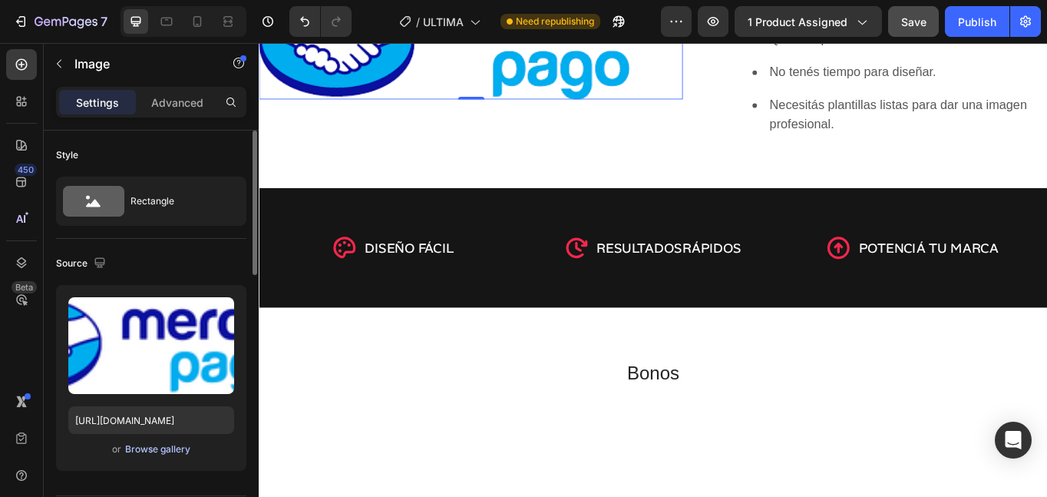
click at [178, 444] on div "Browse gallery" at bounding box center [157, 449] width 65 height 14
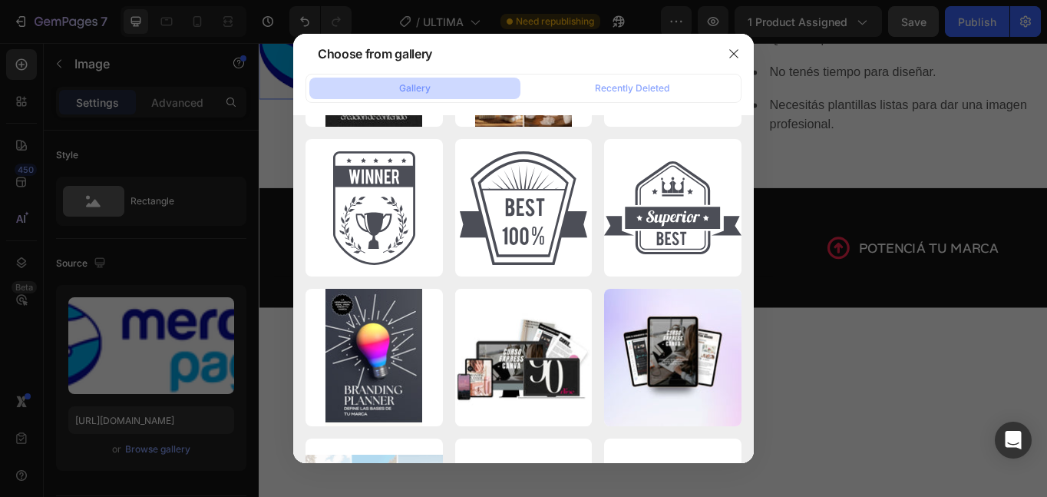
scroll to position [0, 0]
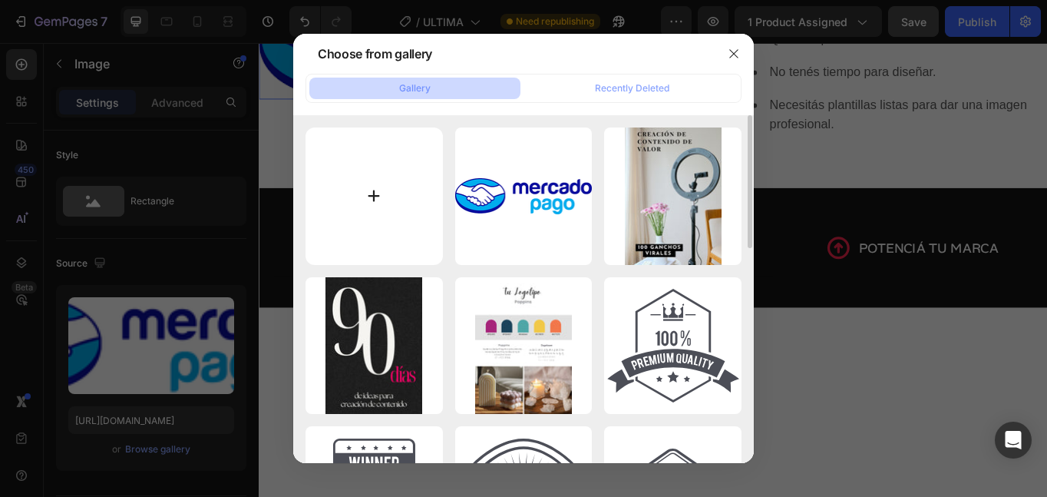
click at [364, 199] on input "file" at bounding box center [374, 195] width 137 height 137
type input "C:\fakepath\Plantillas (1).png"
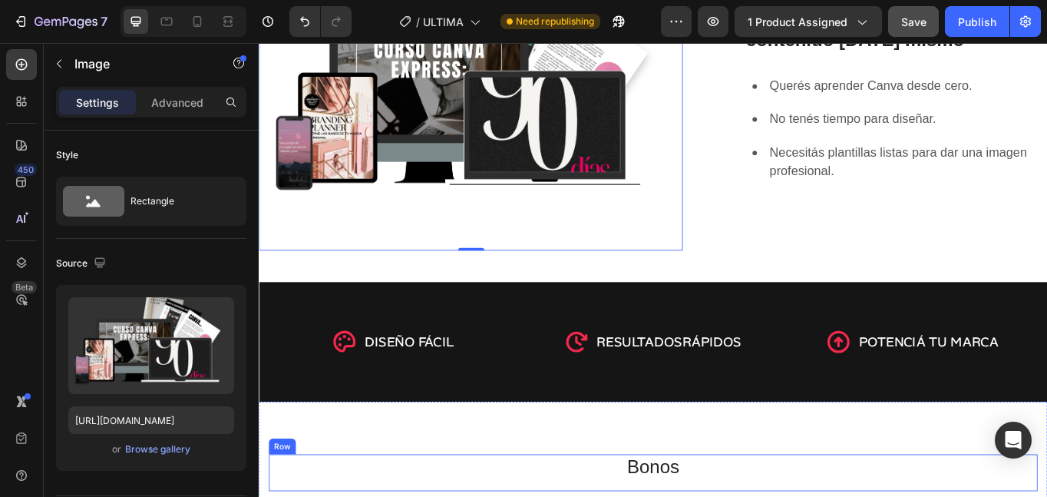
type input "[URL][DOMAIN_NAME]"
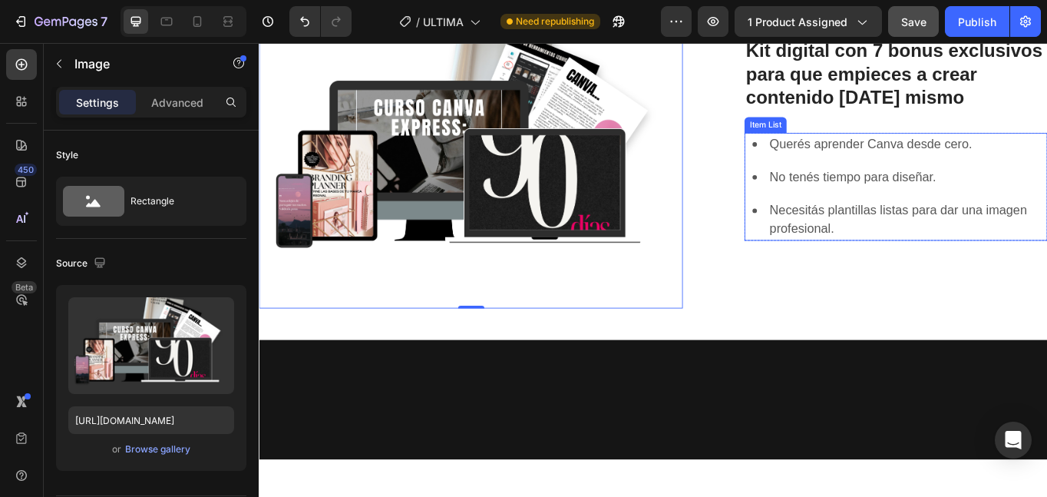
scroll to position [709, 0]
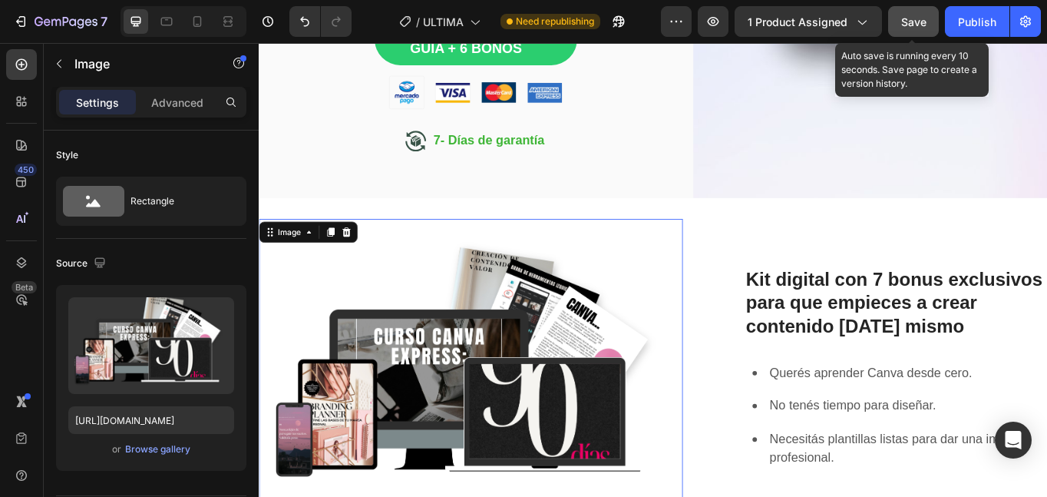
click at [920, 27] on span "Save" at bounding box center [913, 21] width 25 height 13
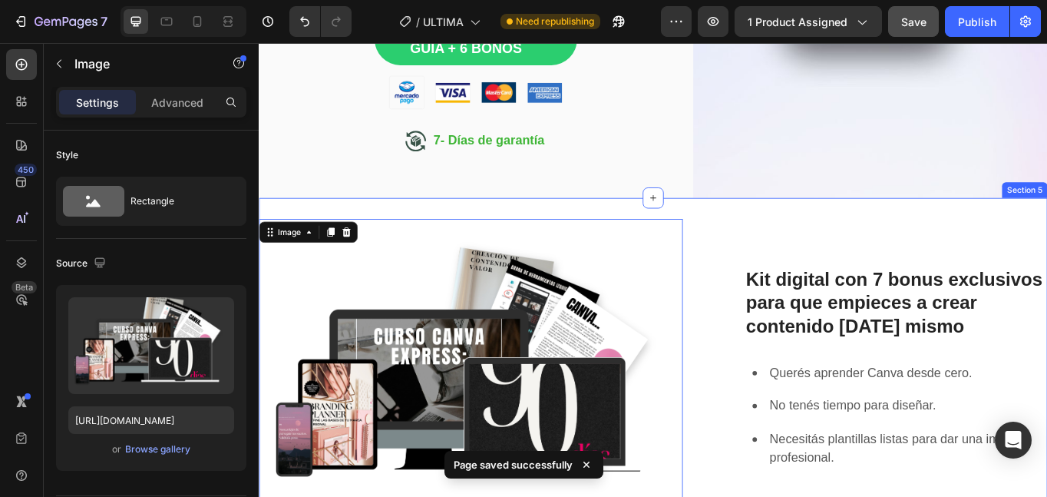
click at [782, 237] on div "Image 0 Kit digital con 7 bonus exclusivos para que empieces a crear contenido …" at bounding box center [719, 440] width 921 height 433
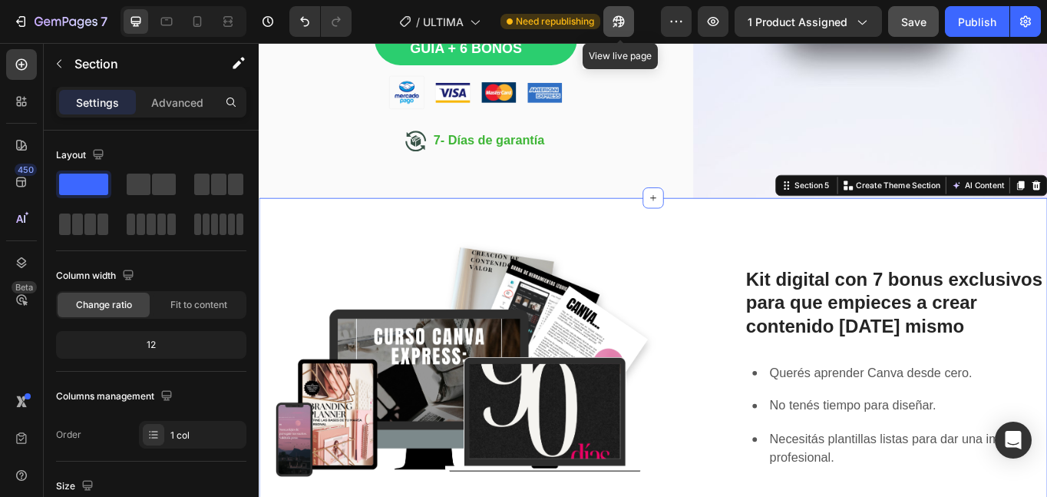
click at [619, 29] on button "button" at bounding box center [618, 21] width 31 height 31
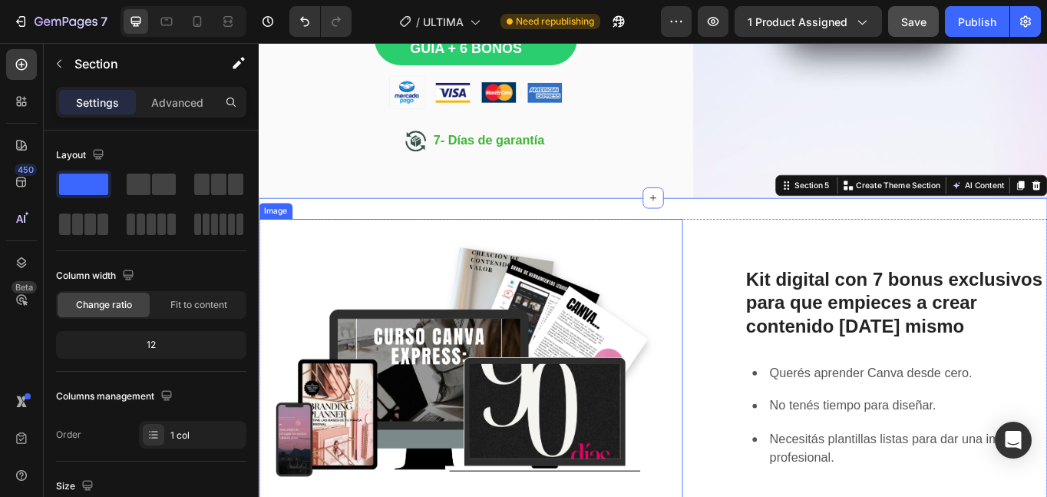
click at [571, 414] on img at bounding box center [506, 435] width 495 height 372
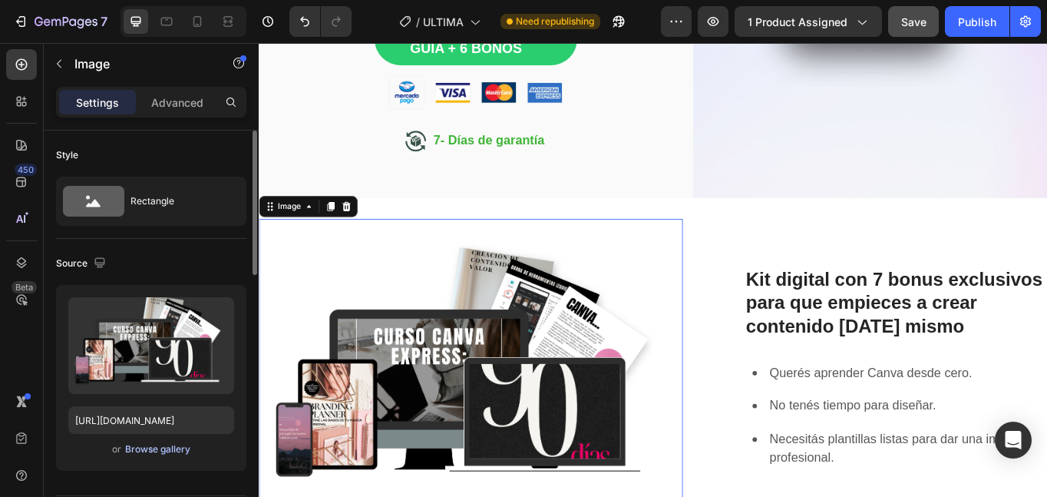
click at [139, 448] on div "Browse gallery" at bounding box center [157, 449] width 65 height 14
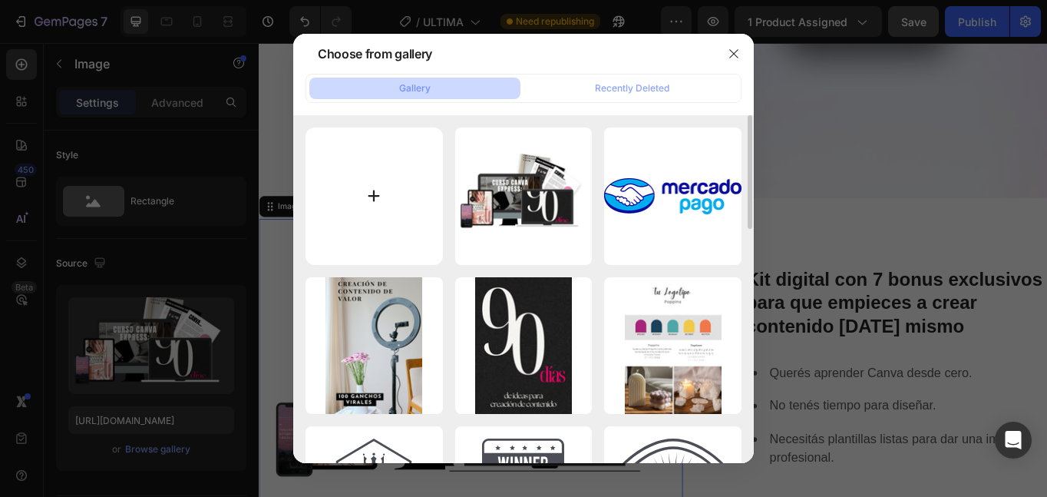
click at [382, 180] on input "file" at bounding box center [374, 195] width 137 height 137
click at [735, 53] on icon "button" at bounding box center [733, 53] width 8 height 8
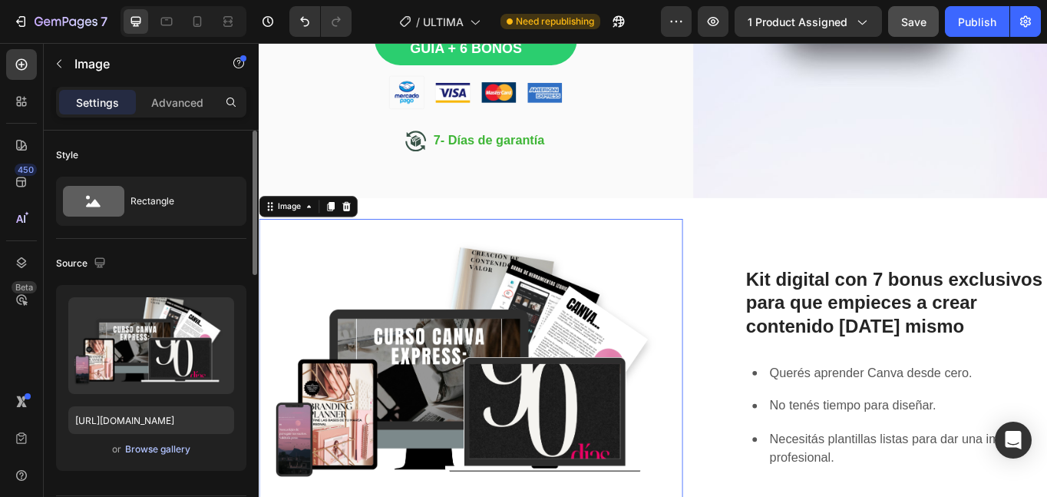
click at [157, 454] on div "Browse gallery" at bounding box center [157, 449] width 65 height 14
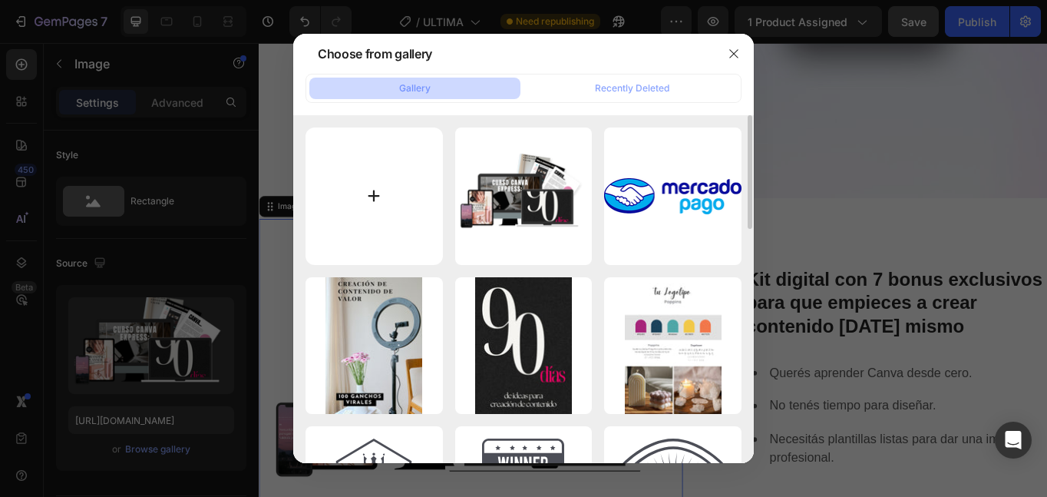
click at [385, 189] on input "file" at bounding box center [374, 195] width 137 height 137
click at [369, 200] on input "file" at bounding box center [374, 195] width 137 height 137
click at [737, 52] on icon "button" at bounding box center [734, 54] width 12 height 12
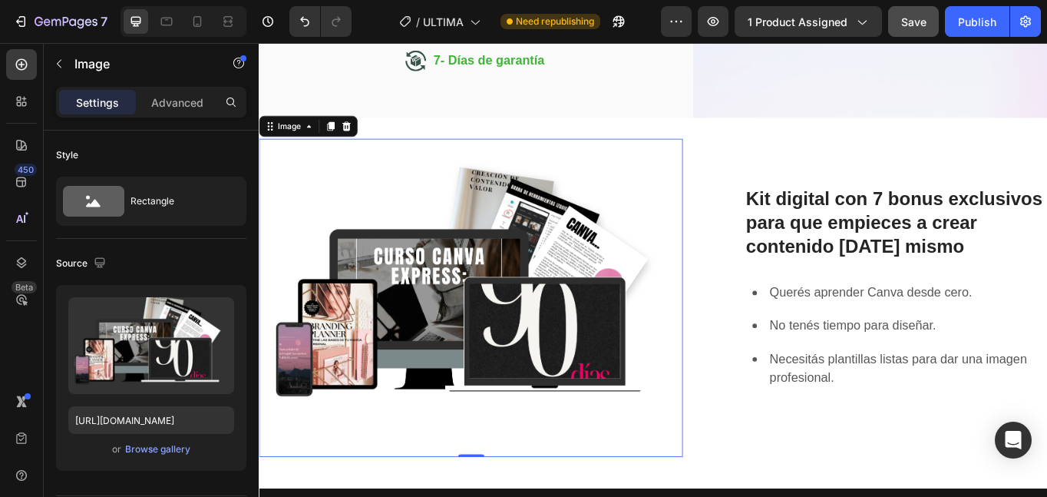
scroll to position [803, 0]
click at [170, 454] on div "Browse gallery" at bounding box center [157, 449] width 65 height 14
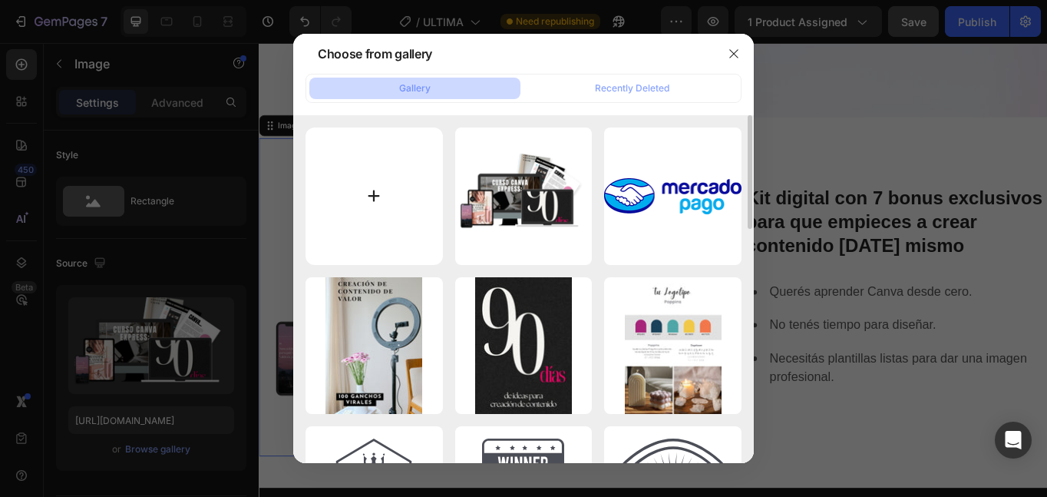
click at [396, 182] on input "file" at bounding box center [374, 195] width 137 height 137
click at [370, 197] on input "file" at bounding box center [374, 195] width 137 height 137
type input "C:\fakepath\Brown and Cream Soft Book Cover Mockup Instagram Post (3).png"
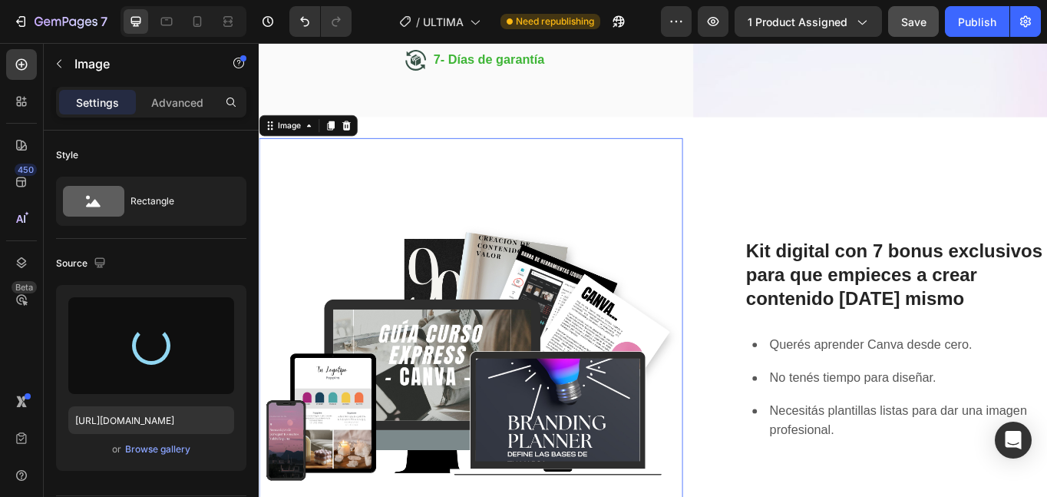
type input "[URL][DOMAIN_NAME]"
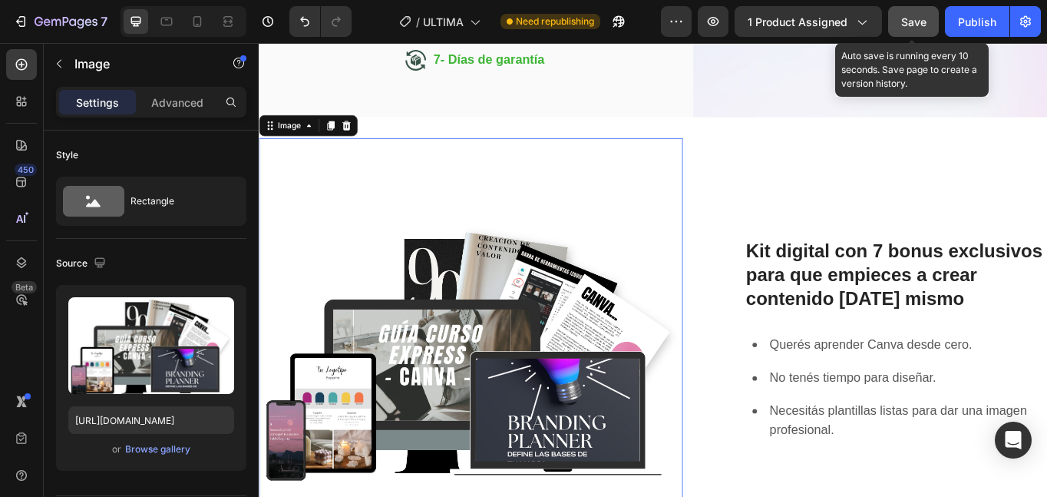
click at [917, 19] on span "Save" at bounding box center [913, 21] width 25 height 13
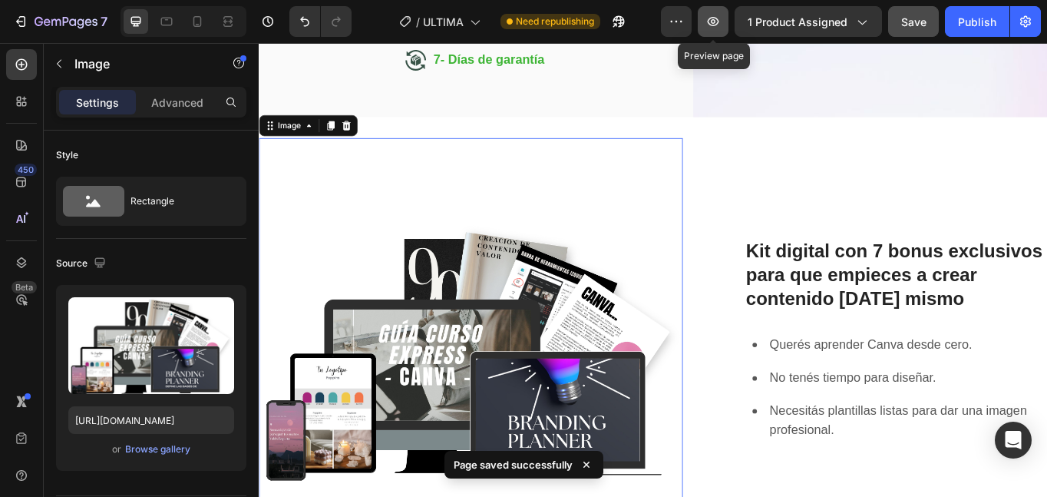
click at [710, 25] on icon "button" at bounding box center [713, 21] width 15 height 15
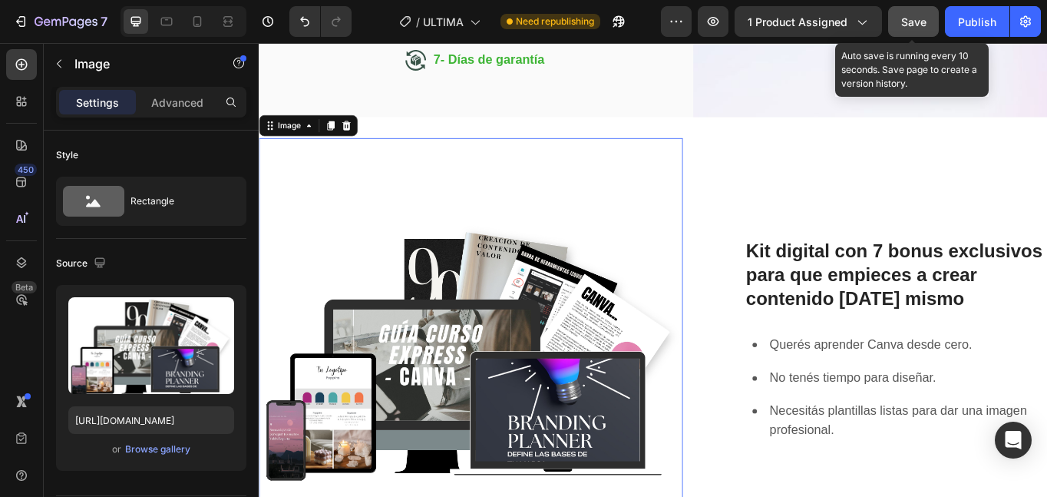
click at [909, 21] on span "Save" at bounding box center [913, 21] width 25 height 13
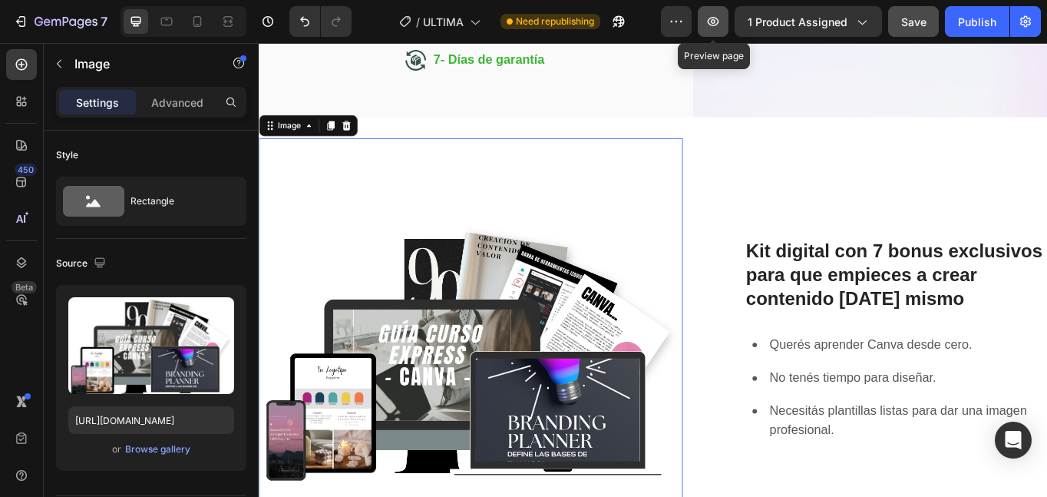
click at [715, 18] on icon "button" at bounding box center [714, 21] width 12 height 9
click at [144, 450] on div "Browse gallery" at bounding box center [157, 449] width 65 height 14
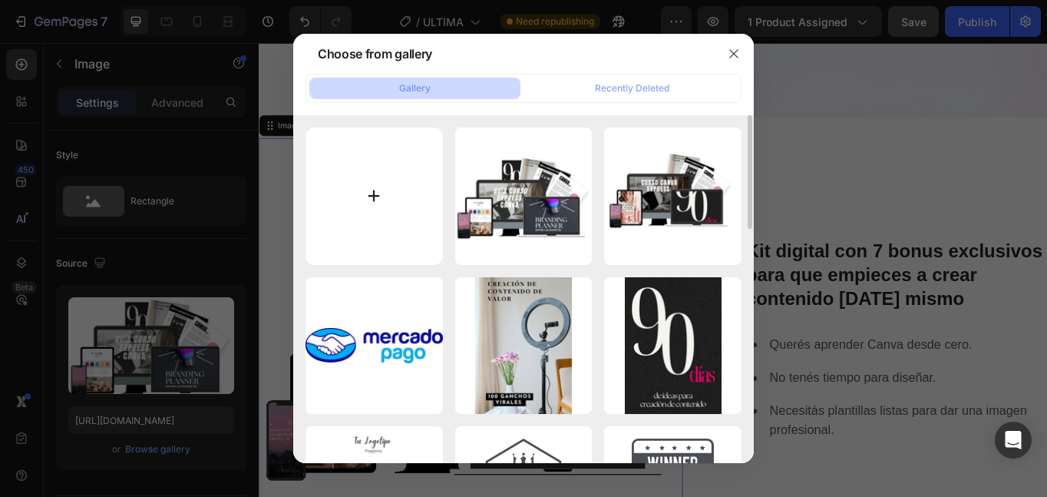
click at [393, 217] on input "file" at bounding box center [374, 195] width 137 height 137
type input "C:\fakepath\varios.png"
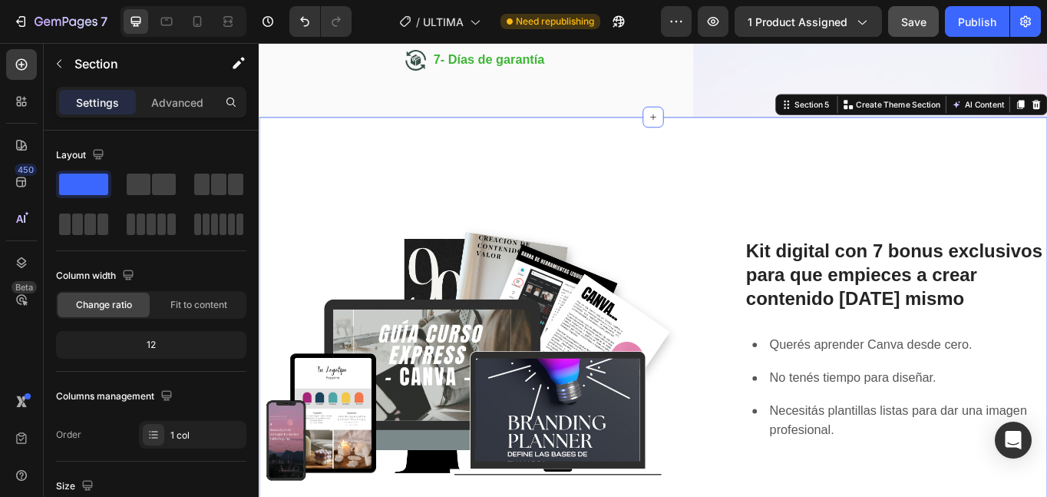
click at [756, 135] on div "Image Kit digital con 7 bonus exclusivos para que empieces a crear contenido [D…" at bounding box center [719, 408] width 921 height 557
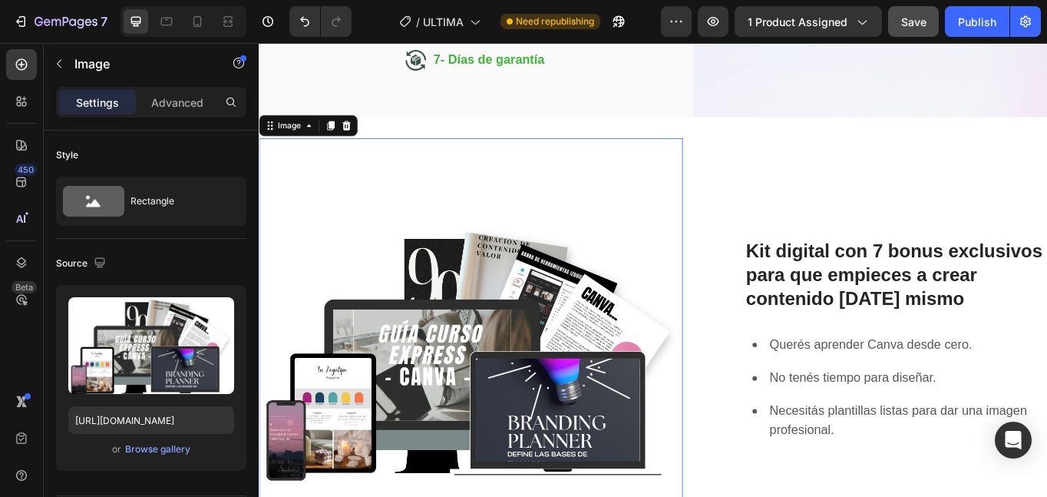
click at [673, 246] on img at bounding box center [506, 401] width 495 height 495
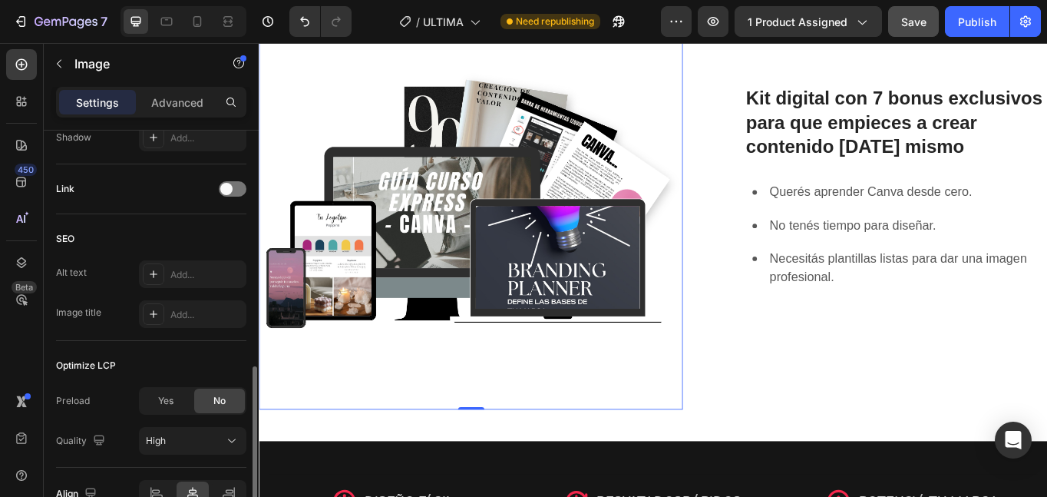
scroll to position [749, 0]
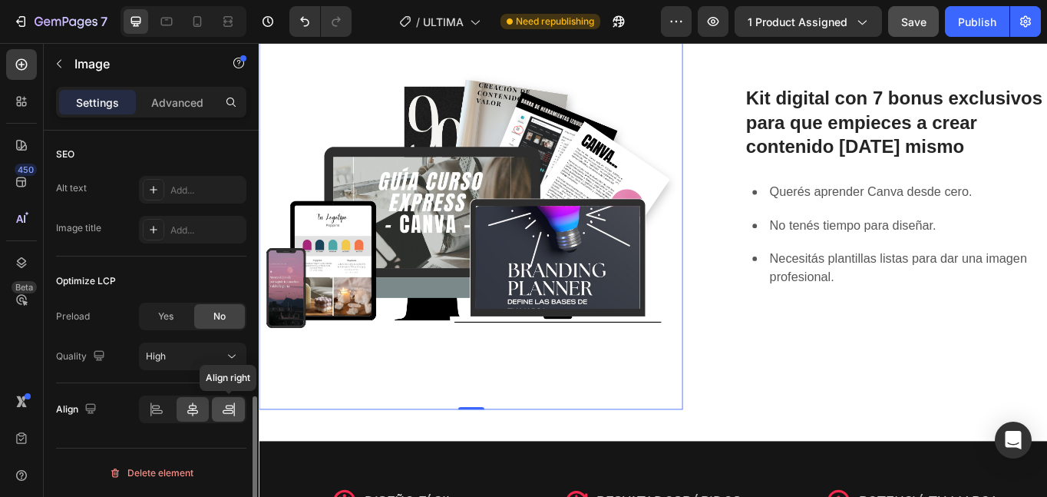
click at [226, 411] on icon at bounding box center [228, 409] width 15 height 15
click at [190, 411] on icon at bounding box center [192, 409] width 15 height 15
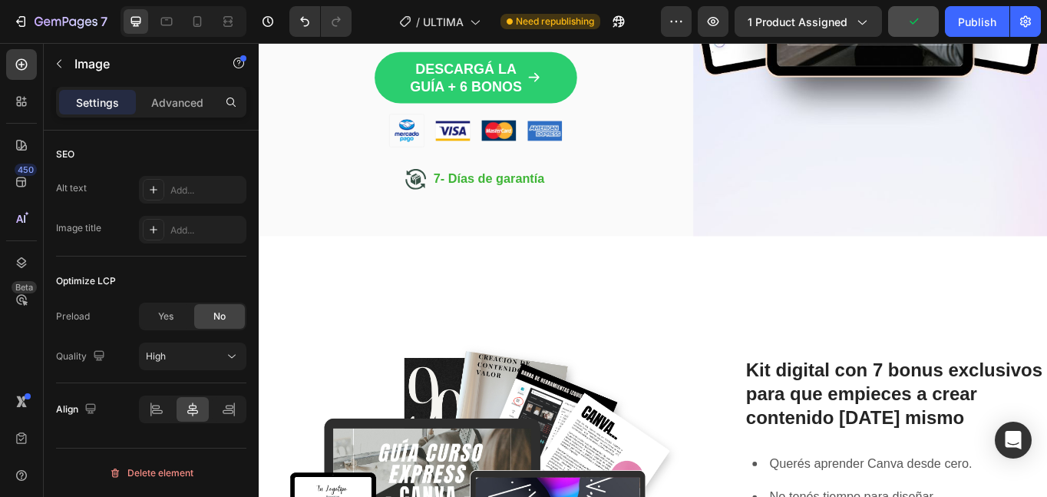
scroll to position [576, 0]
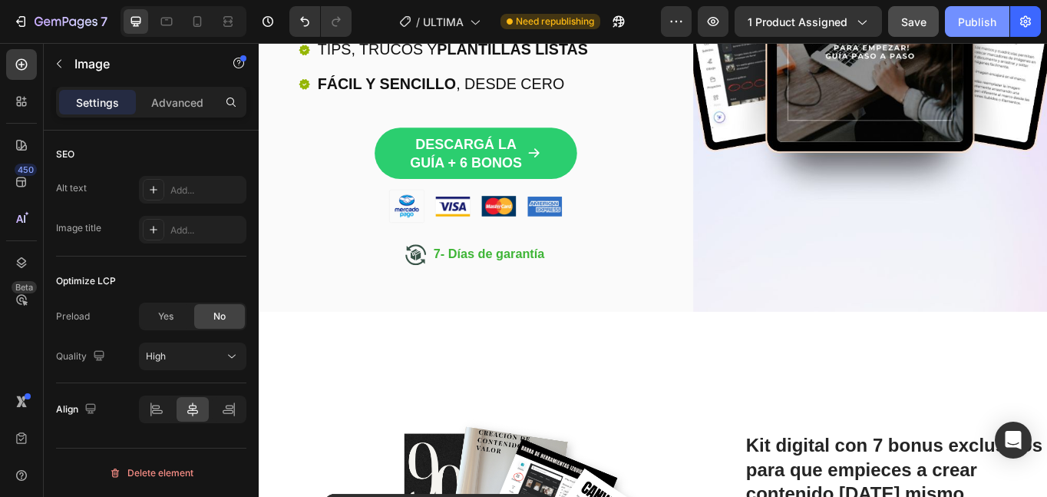
click at [976, 28] on div "Publish" at bounding box center [977, 22] width 38 height 16
click at [622, 25] on icon "button" at bounding box center [619, 22] width 12 height 12
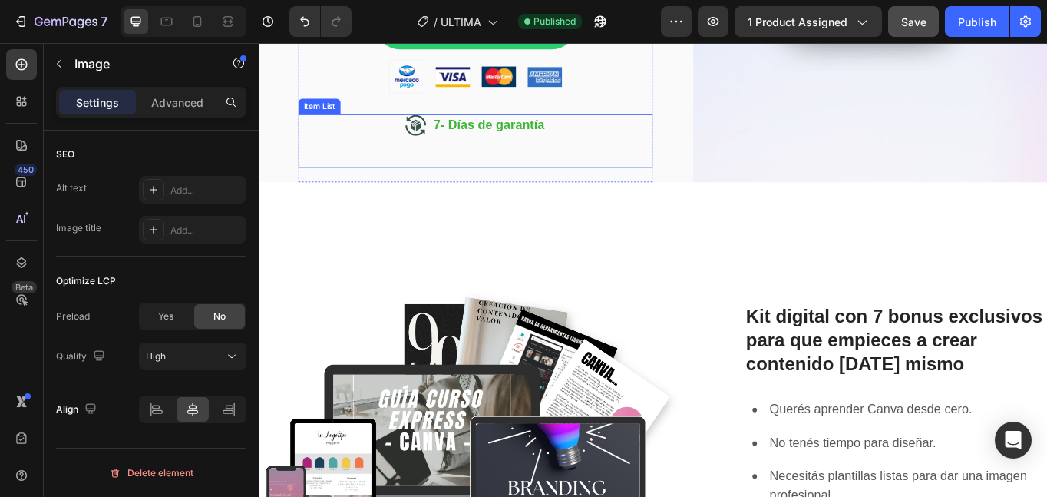
scroll to position [629, 0]
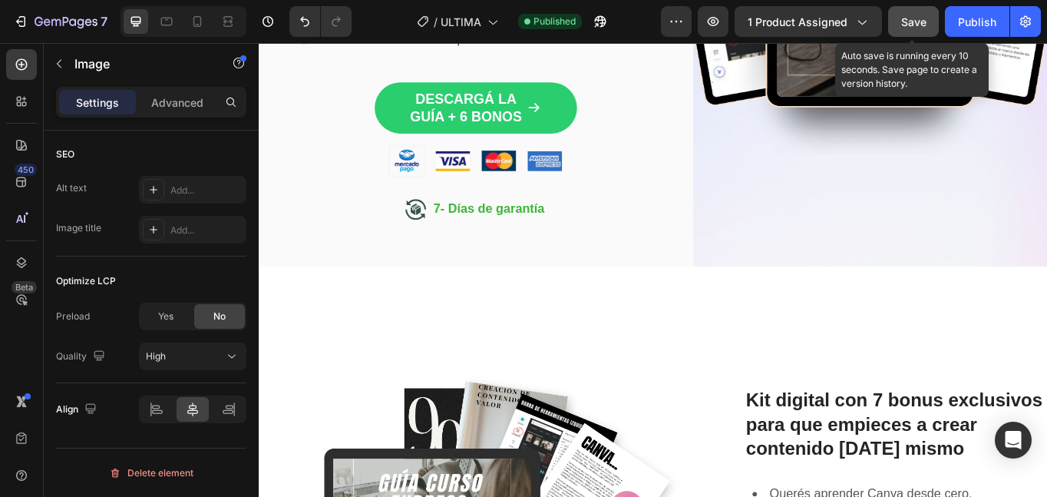
click at [912, 25] on span "Save" at bounding box center [913, 21] width 25 height 13
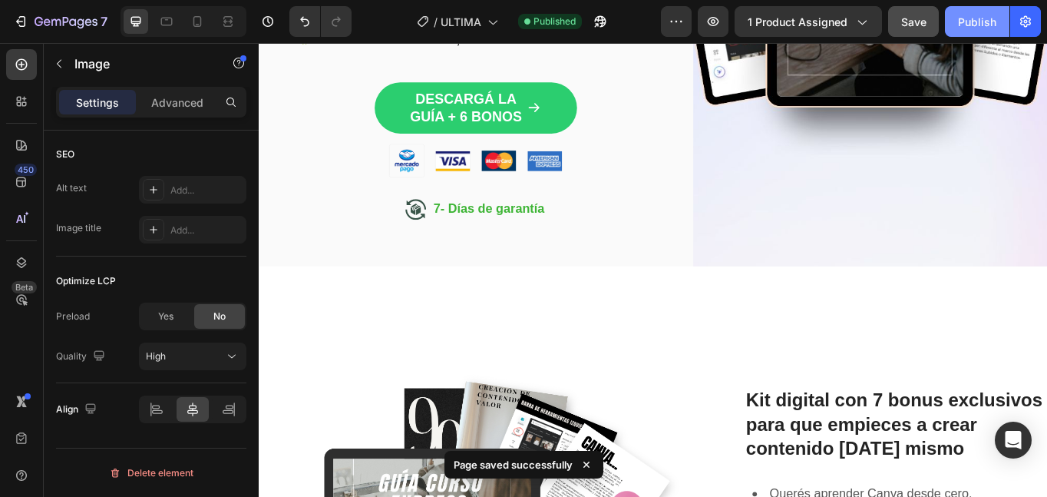
click at [970, 18] on div "Publish" at bounding box center [977, 22] width 38 height 16
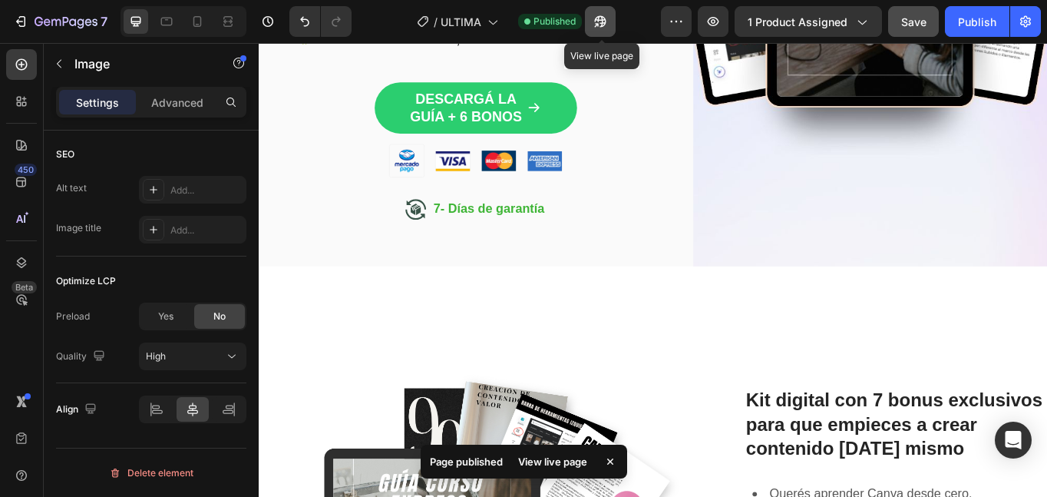
click at [600, 29] on button "button" at bounding box center [600, 21] width 31 height 31
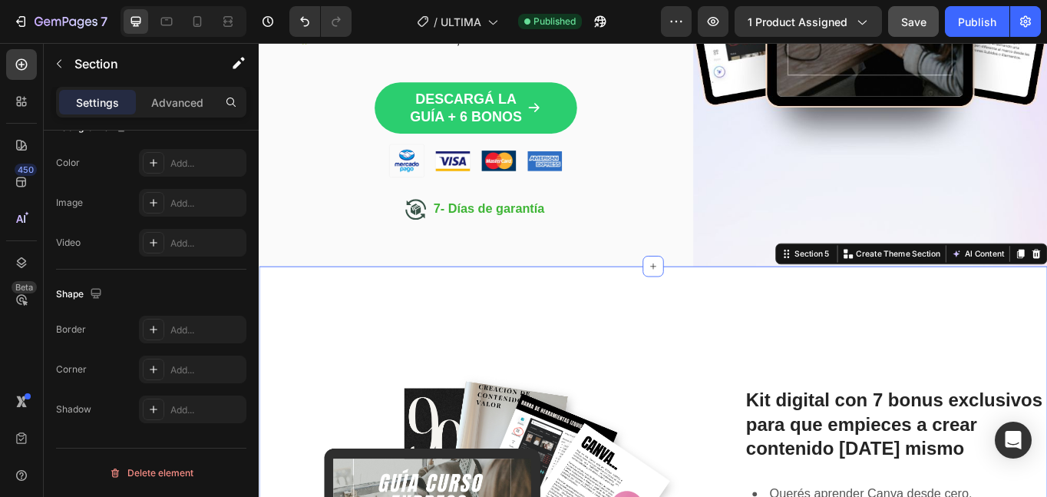
scroll to position [0, 0]
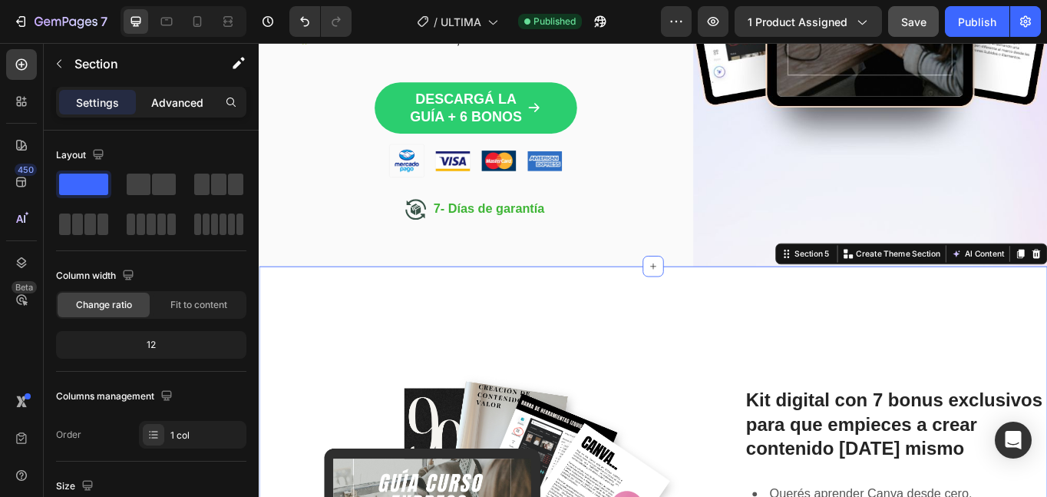
click at [179, 107] on p "Advanced" at bounding box center [177, 102] width 52 height 16
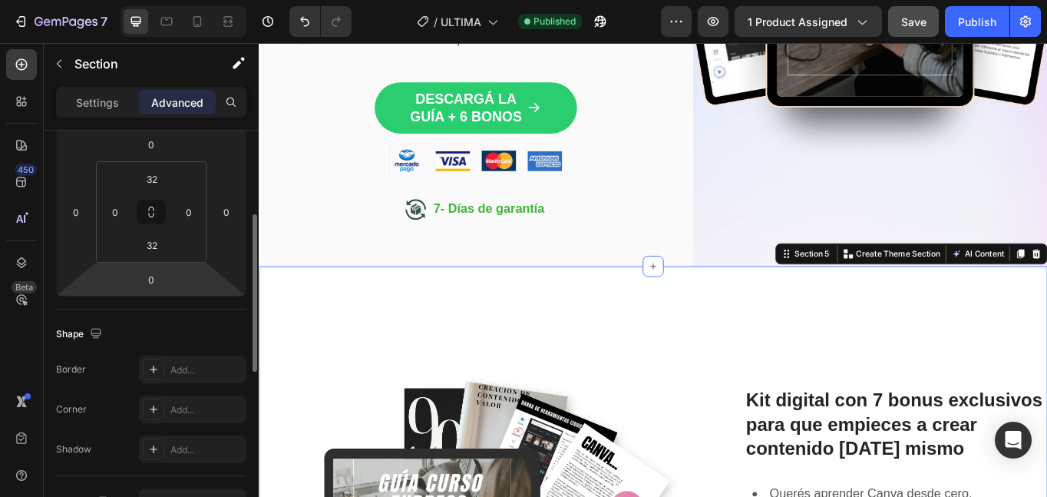
scroll to position [216, 0]
click at [163, 179] on input "32" at bounding box center [152, 178] width 31 height 23
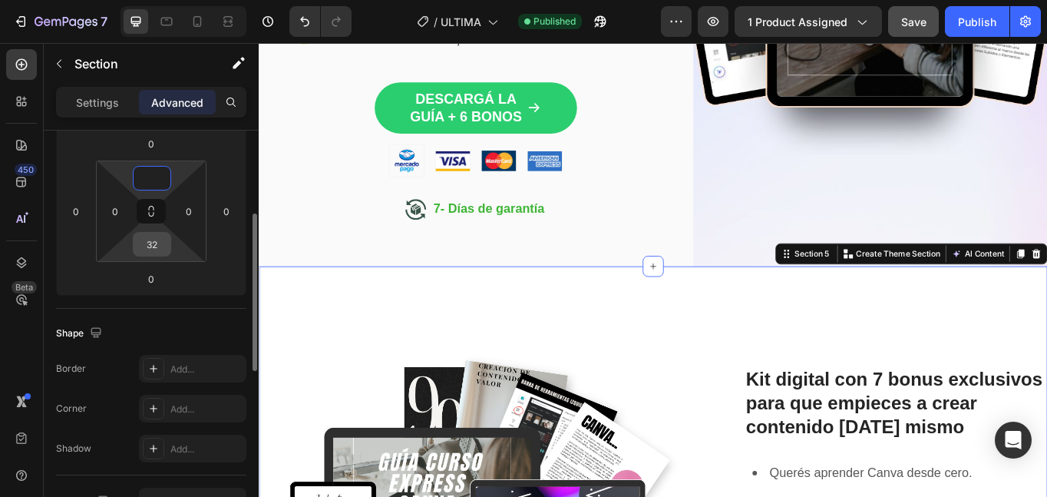
type input "0"
click at [169, 239] on div "32" at bounding box center [152, 244] width 38 height 25
drag, startPoint x: 169, startPoint y: 239, endPoint x: 159, endPoint y: 246, distance: 12.1
click at [159, 246] on div "32" at bounding box center [152, 244] width 38 height 25
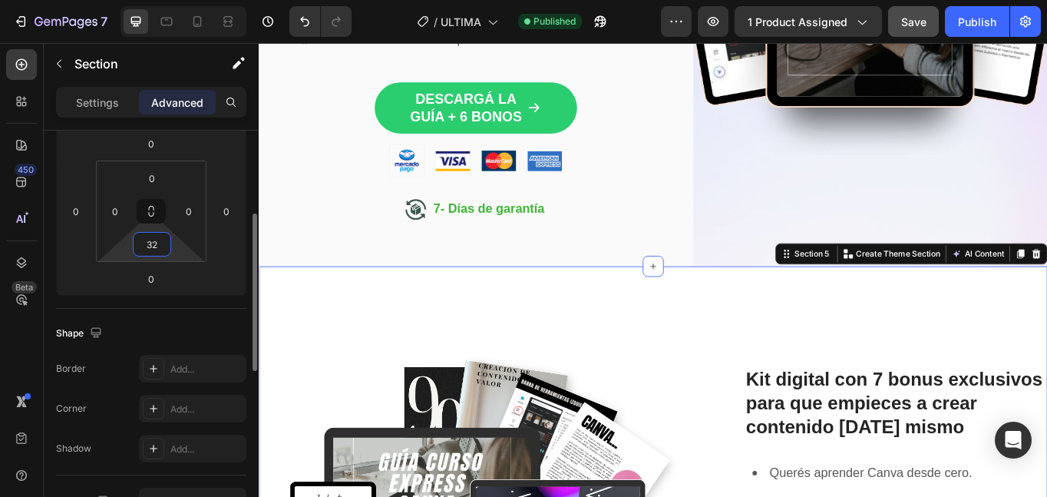
click at [159, 246] on input "32" at bounding box center [152, 244] width 31 height 23
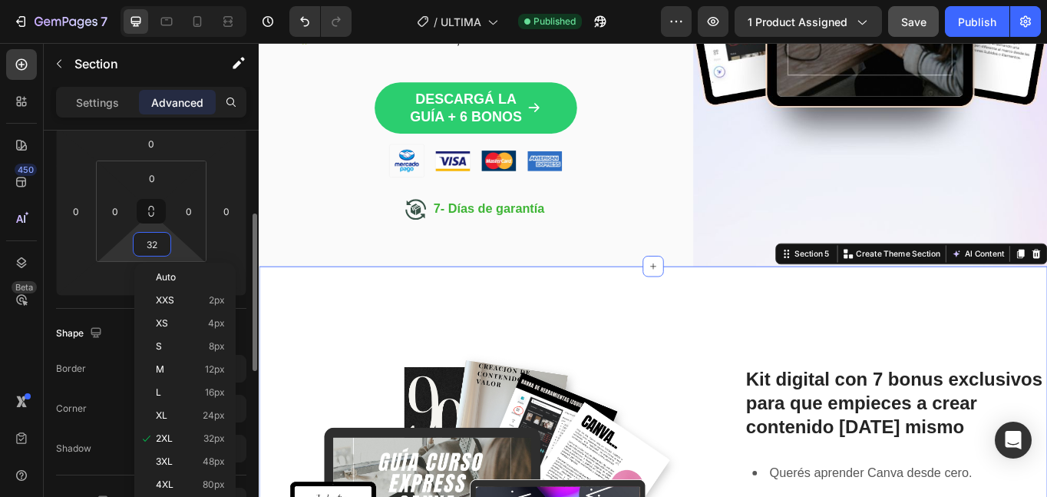
type input "0"
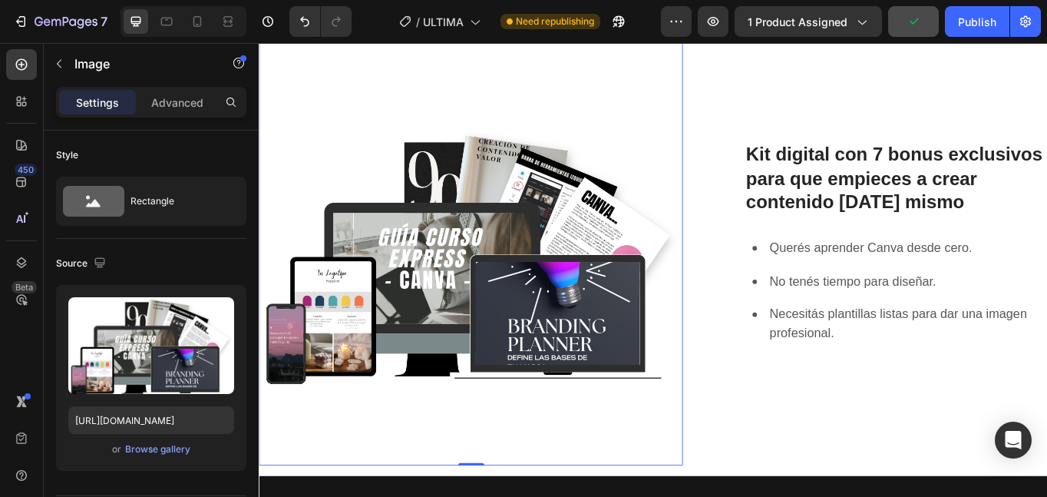
scroll to position [787, 0]
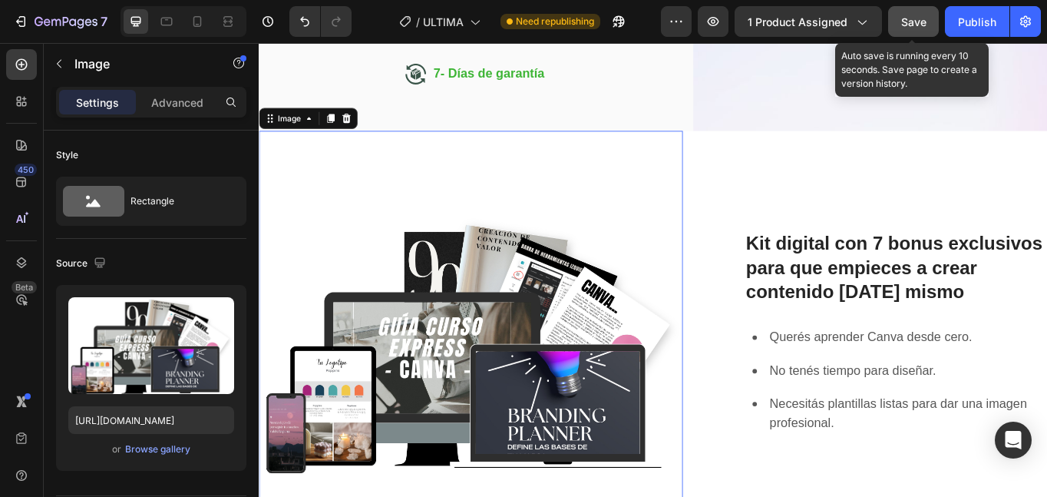
click at [908, 21] on span "Save" at bounding box center [913, 21] width 25 height 13
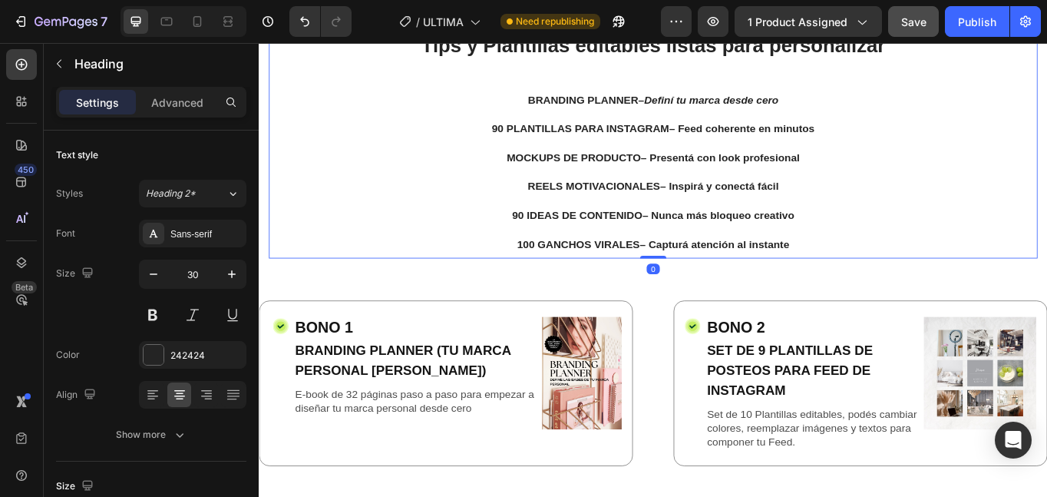
scroll to position [2509, 0]
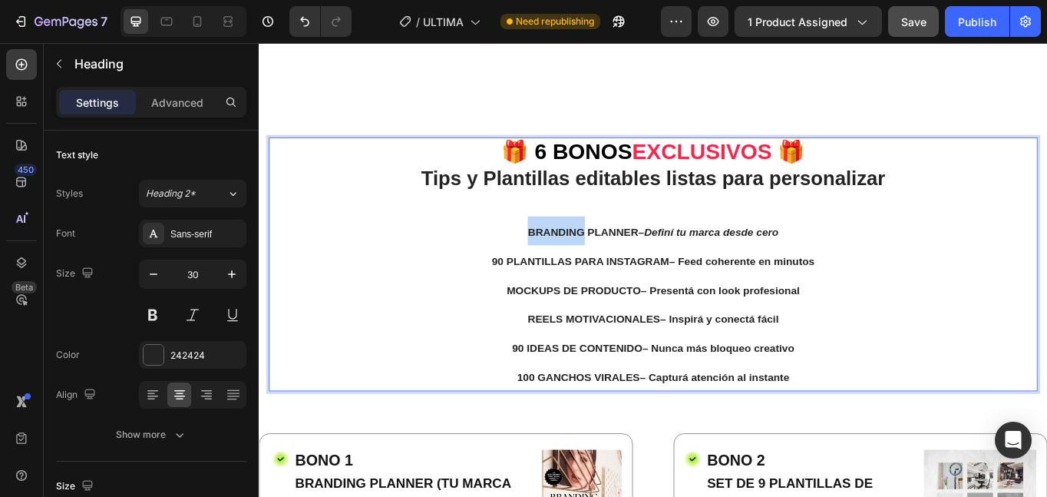
click at [583, 267] on strong "BRANDING PLANNER" at bounding box center [637, 264] width 129 height 13
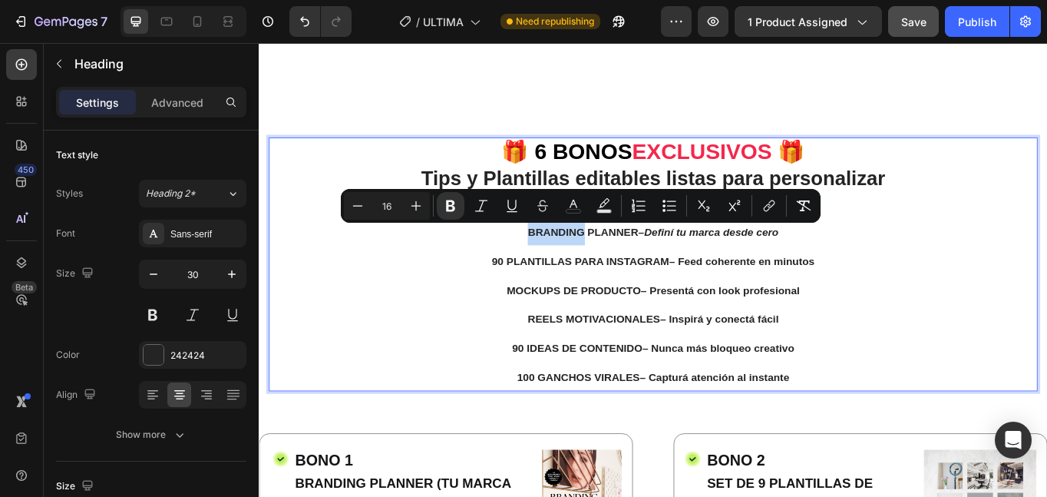
click at [573, 267] on strong "BRANDING PLANNER" at bounding box center [637, 264] width 129 height 13
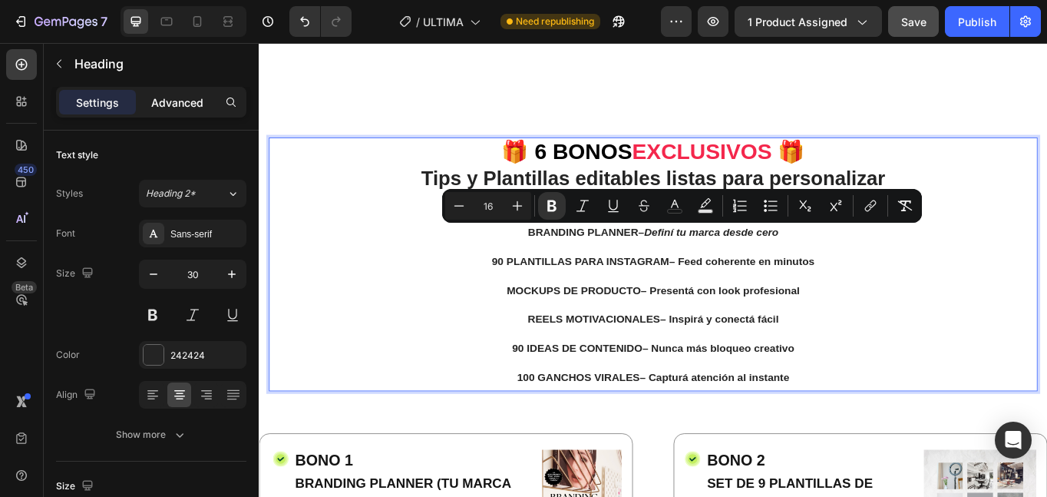
click at [187, 108] on p "Advanced" at bounding box center [177, 102] width 52 height 16
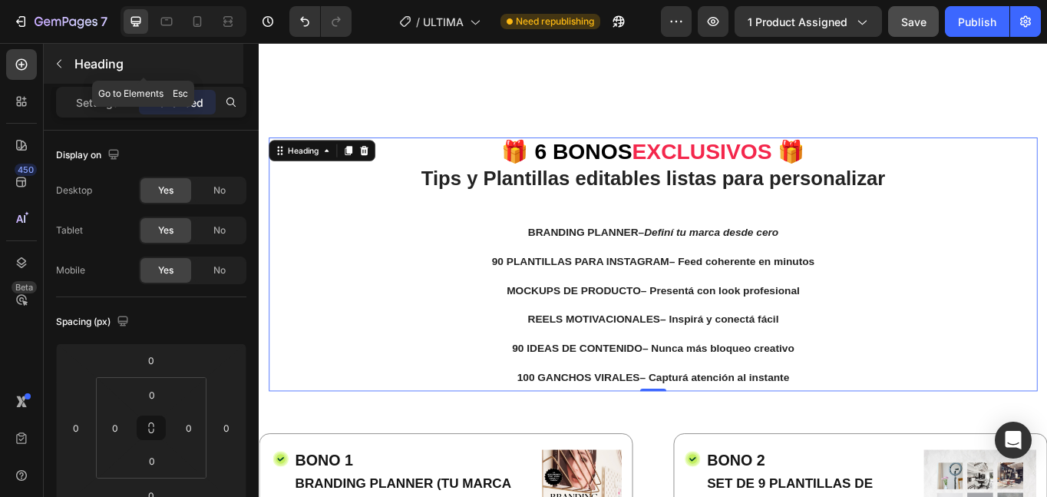
click at [104, 66] on p "Heading" at bounding box center [157, 64] width 166 height 18
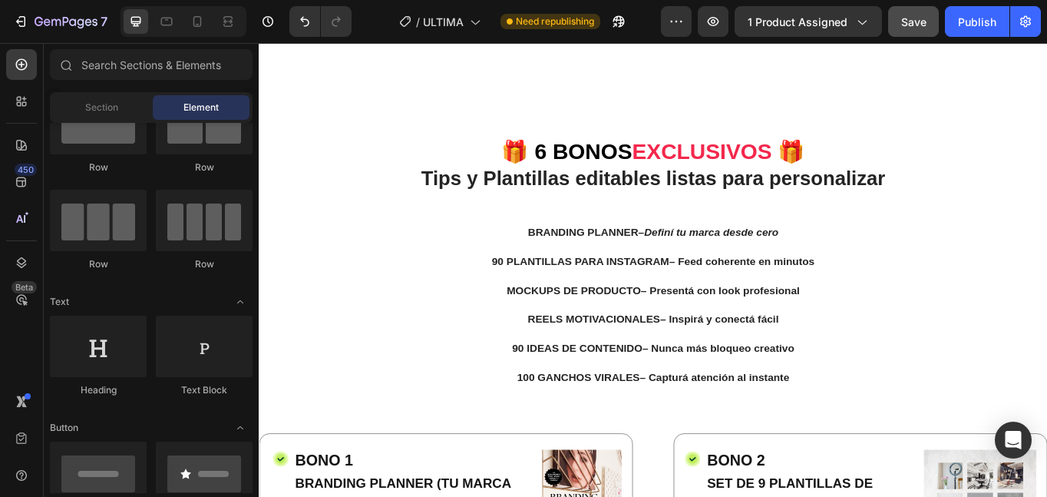
scroll to position [0, 0]
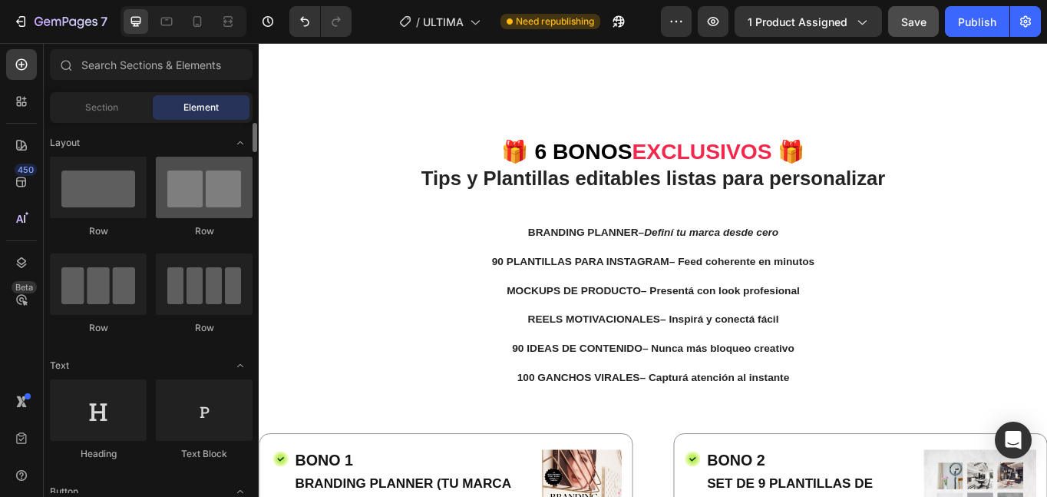
click at [209, 206] on div at bounding box center [204, 187] width 97 height 61
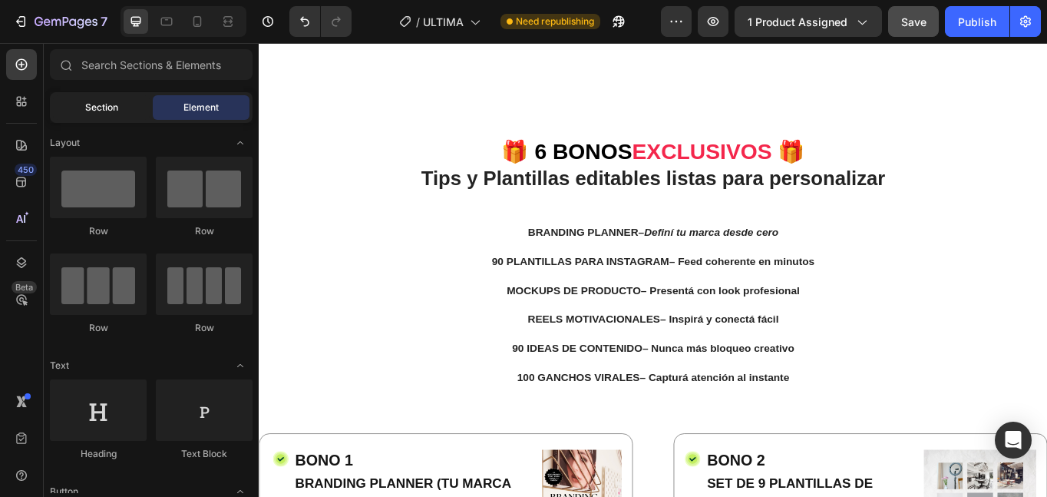
click at [115, 114] on div "Section" at bounding box center [101, 107] width 97 height 25
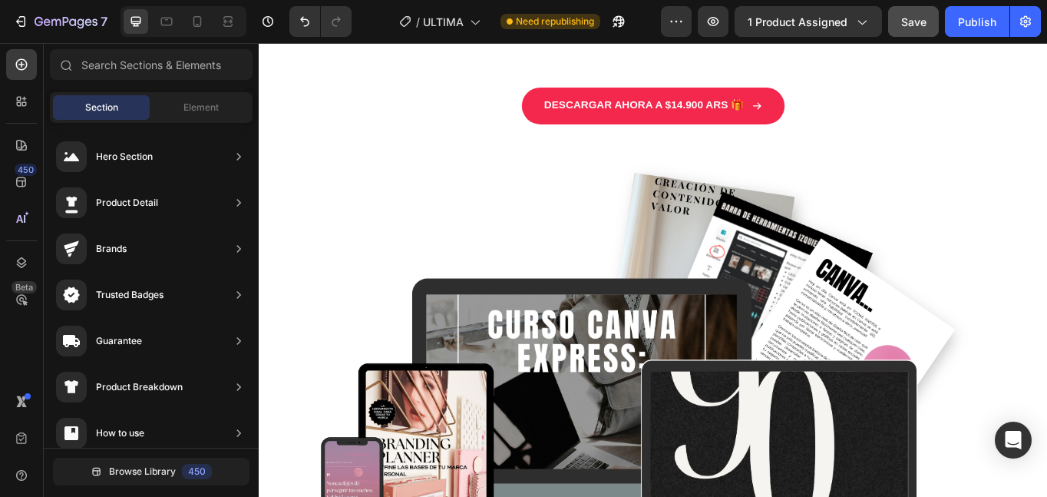
scroll to position [3696, 0]
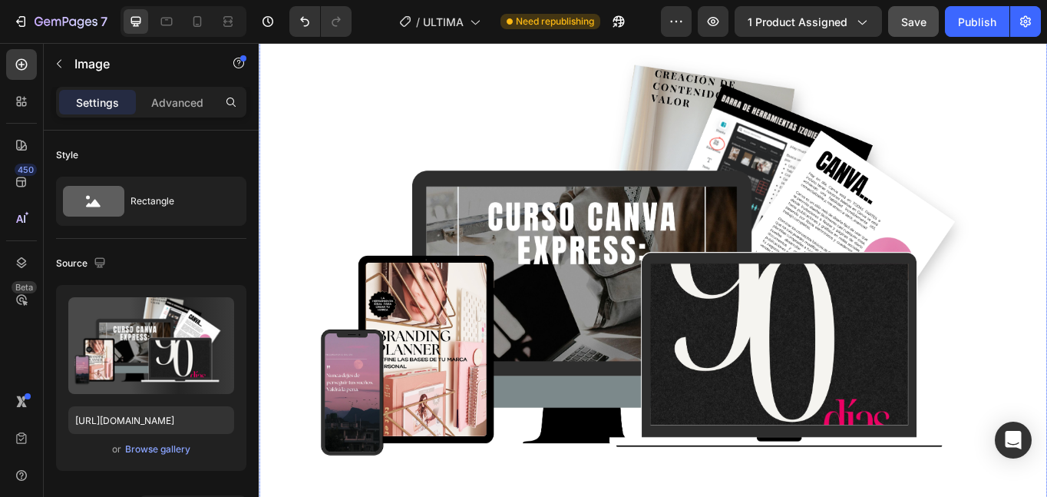
click at [580, 398] on img at bounding box center [719, 328] width 844 height 633
click at [166, 448] on div "Browse gallery" at bounding box center [157, 449] width 65 height 14
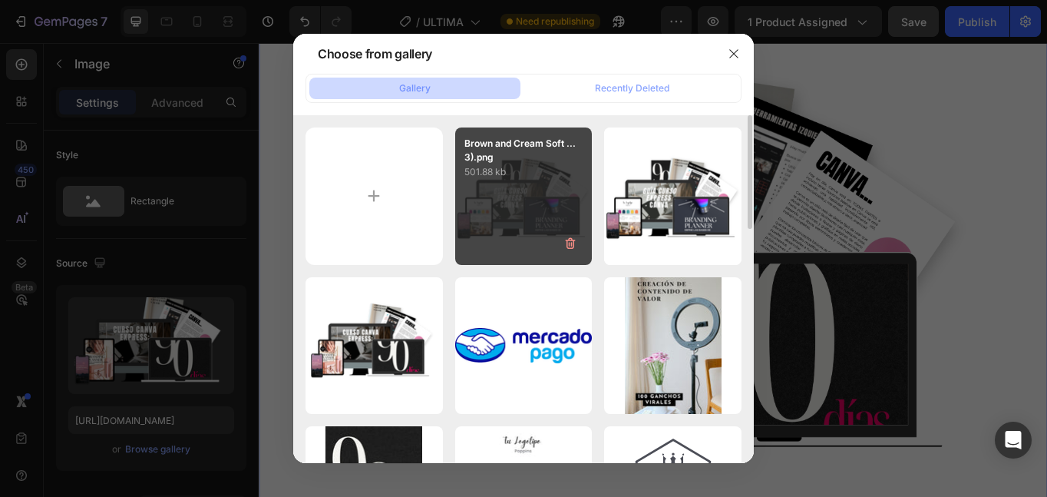
click at [462, 219] on div "Brown and Cream Soft ...3).png 501.88 kb" at bounding box center [523, 195] width 137 height 137
type input "[URL][DOMAIN_NAME]"
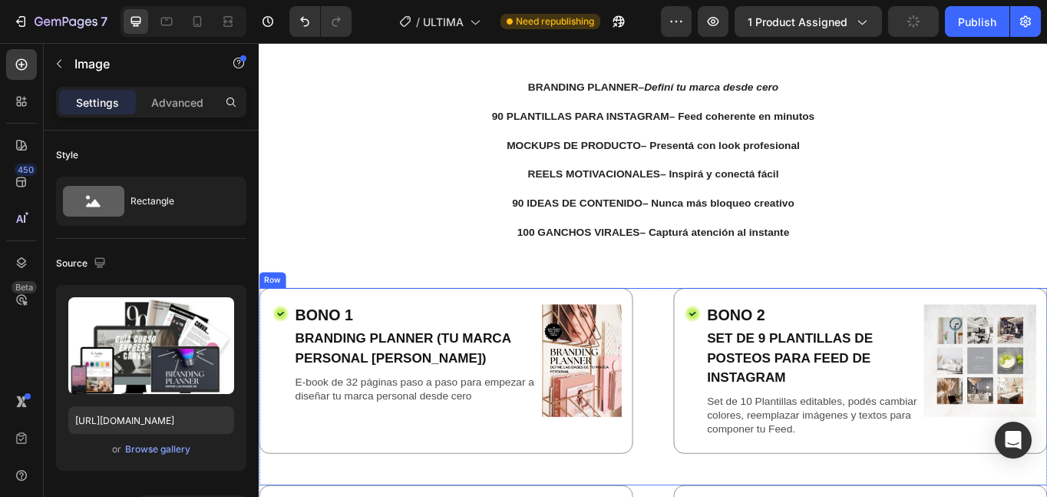
scroll to position [2504, 0]
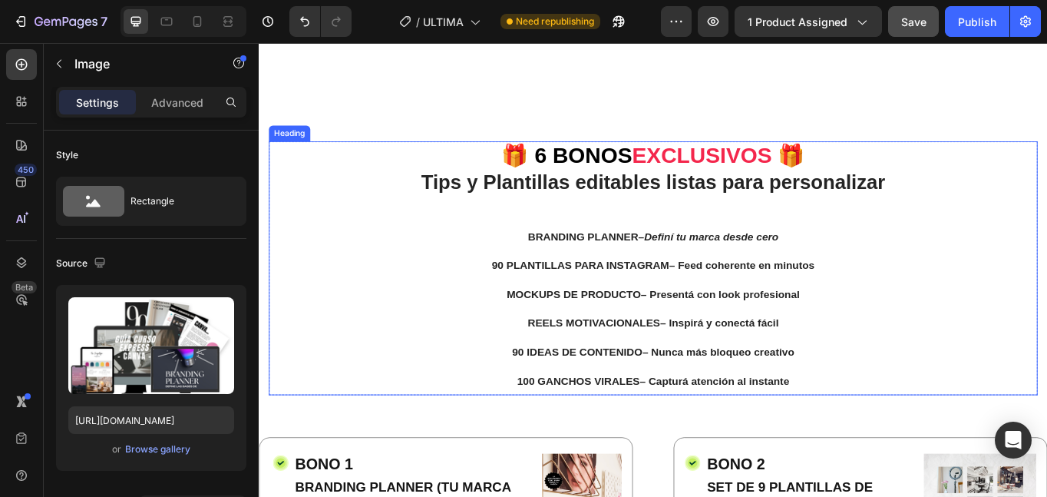
click at [564, 306] on strong "90 PLANTILLAS PARA INSTAGRAM" at bounding box center [633, 302] width 207 height 13
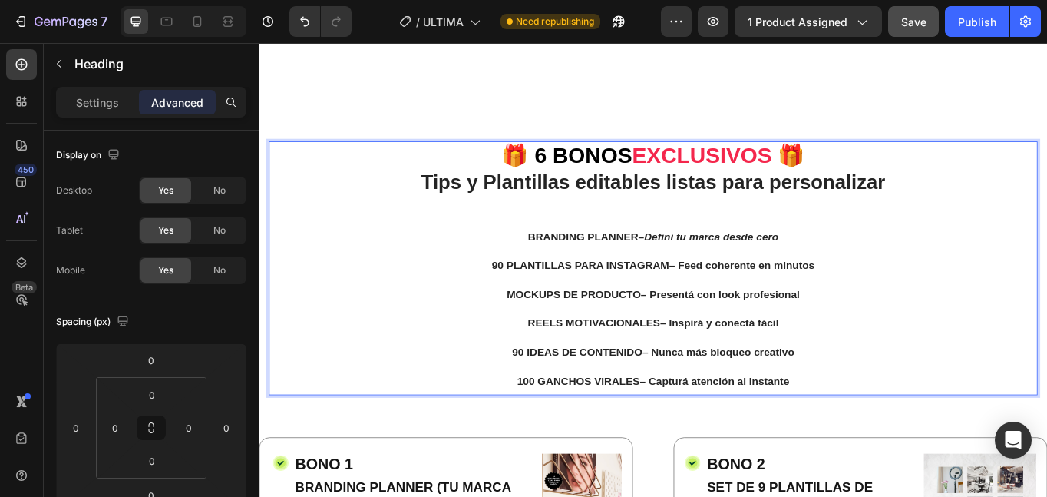
click at [575, 269] on strong "BRANDING PLANNER" at bounding box center [637, 269] width 129 height 13
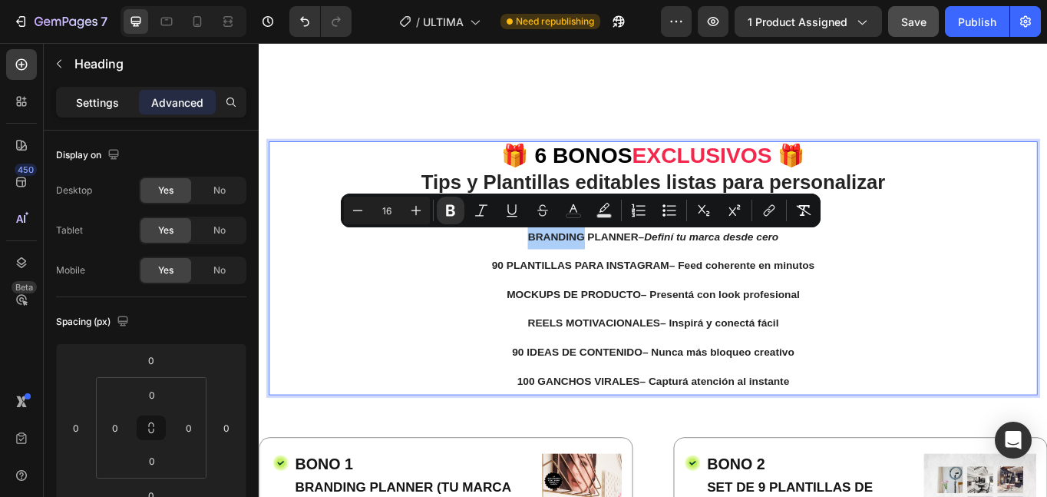
click at [98, 104] on p "Settings" at bounding box center [97, 102] width 43 height 16
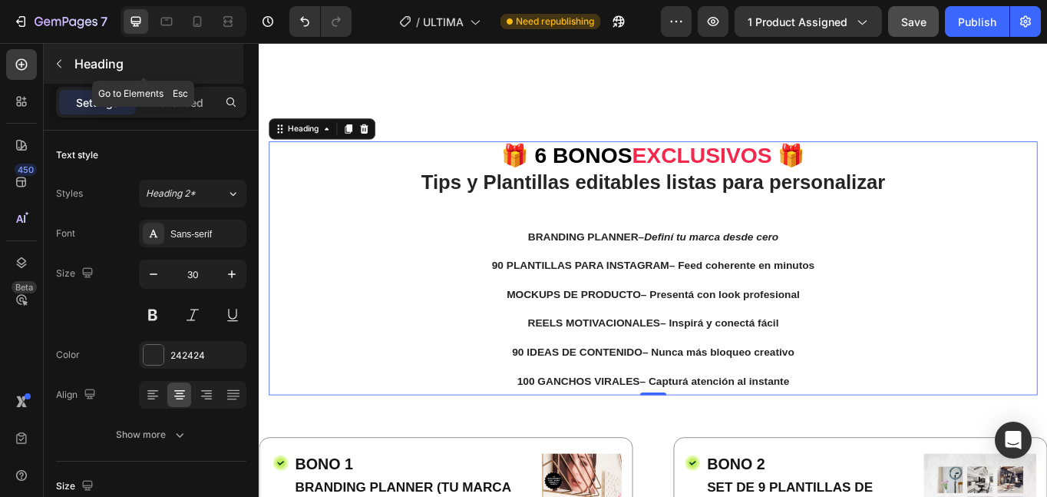
click at [94, 59] on p "Heading" at bounding box center [157, 64] width 166 height 18
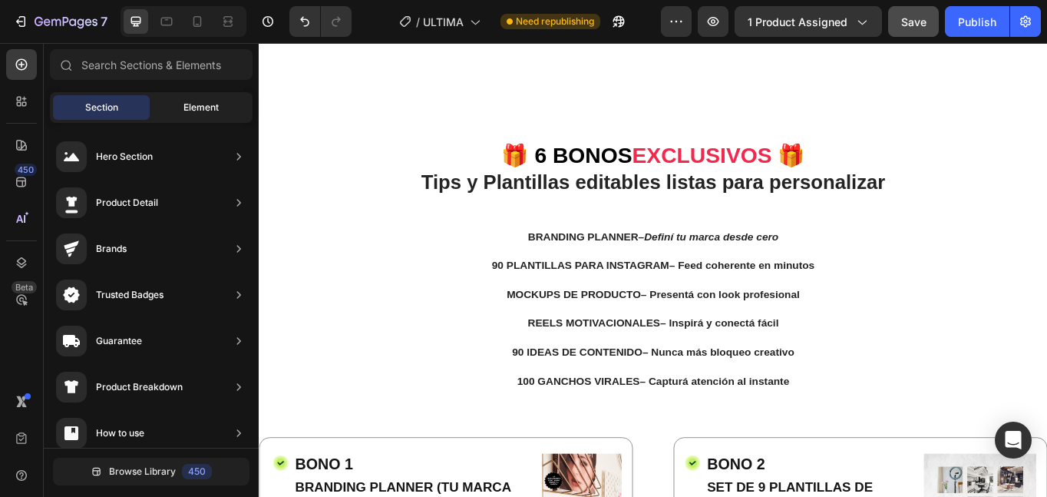
click at [177, 101] on div "Element" at bounding box center [201, 107] width 97 height 25
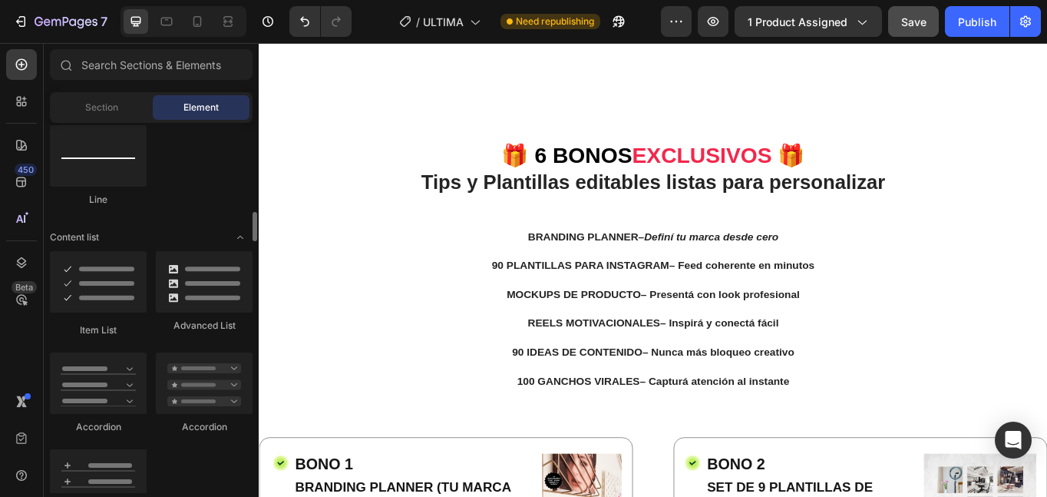
scroll to position [1116, 0]
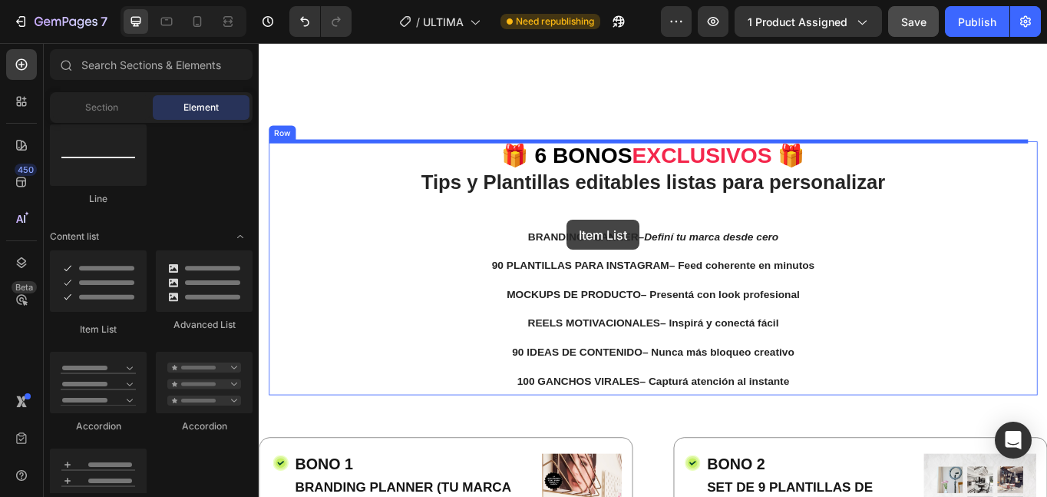
drag, startPoint x: 368, startPoint y: 335, endPoint x: 619, endPoint y: 250, distance: 265.1
drag, startPoint x: 461, startPoint y: 339, endPoint x: 637, endPoint y: 251, distance: 197.1
drag, startPoint x: 459, startPoint y: 438, endPoint x: 678, endPoint y: 265, distance: 279.2
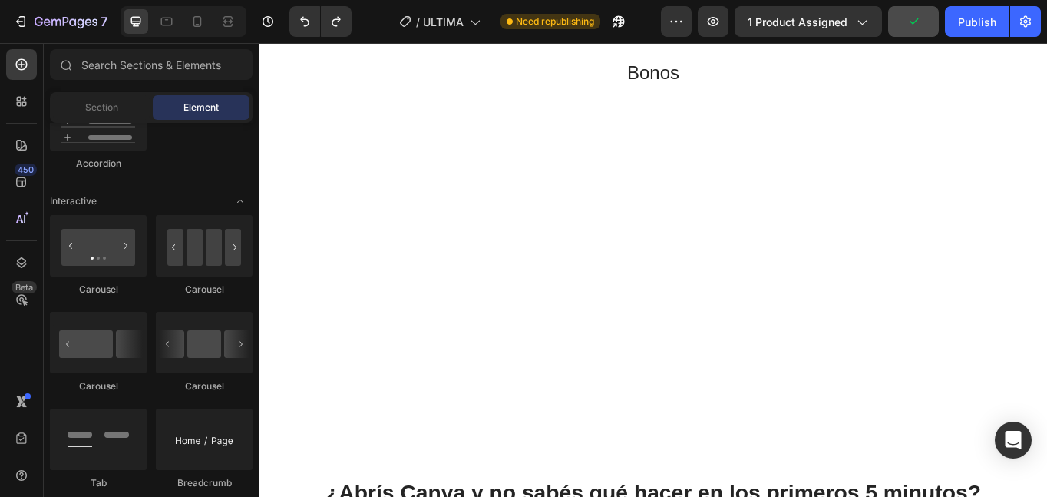
scroll to position [1572, 0]
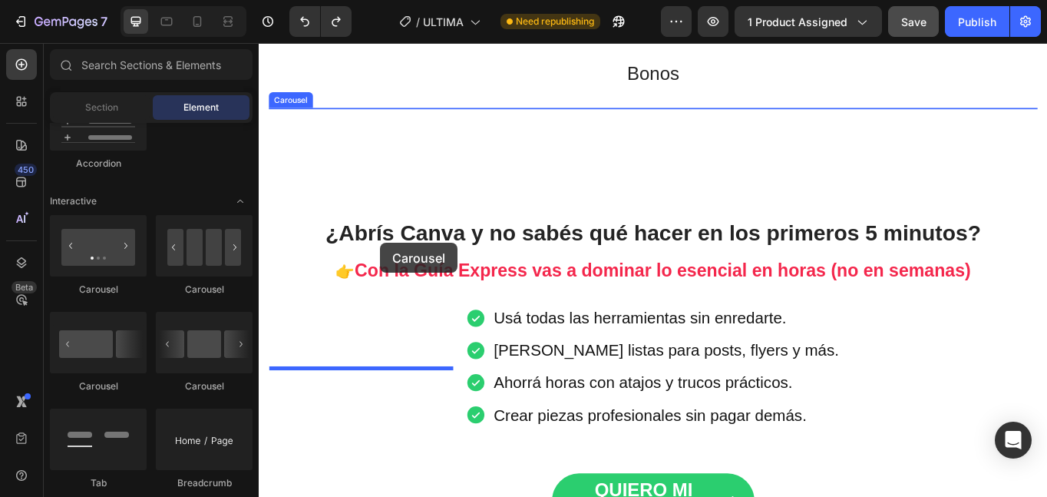
drag, startPoint x: 469, startPoint y: 299, endPoint x: 402, endPoint y: 276, distance: 71.4
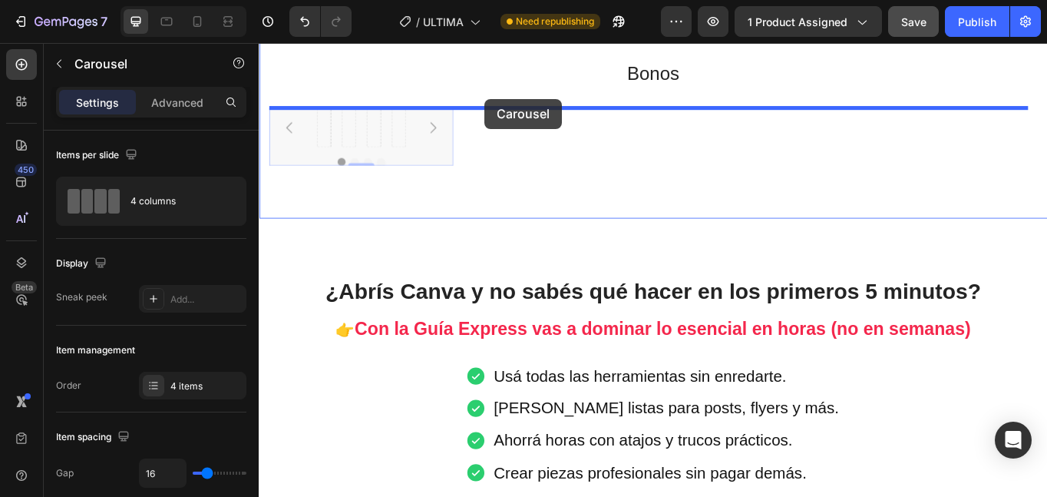
drag, startPoint x: 364, startPoint y: 470, endPoint x: 523, endPoint y: 108, distance: 395.0
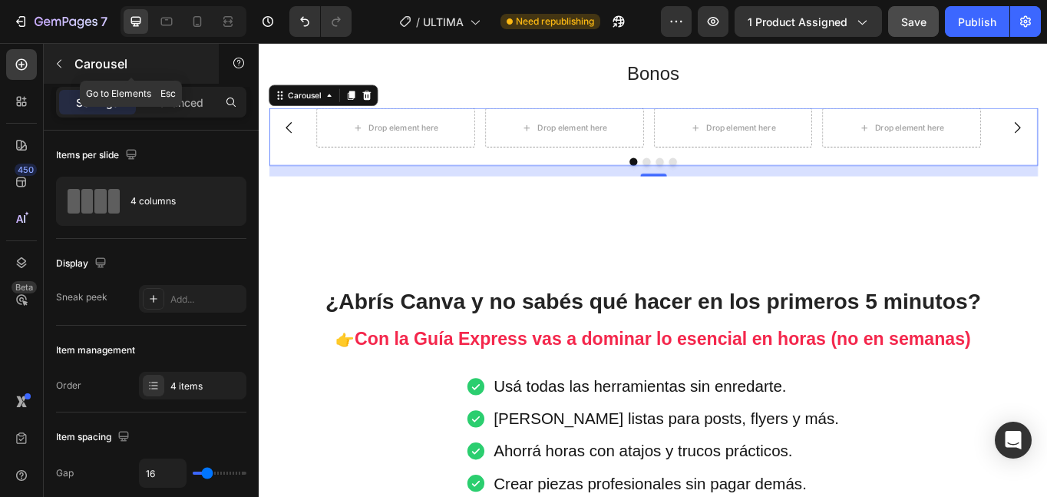
click at [61, 65] on icon "button" at bounding box center [59, 64] width 12 height 12
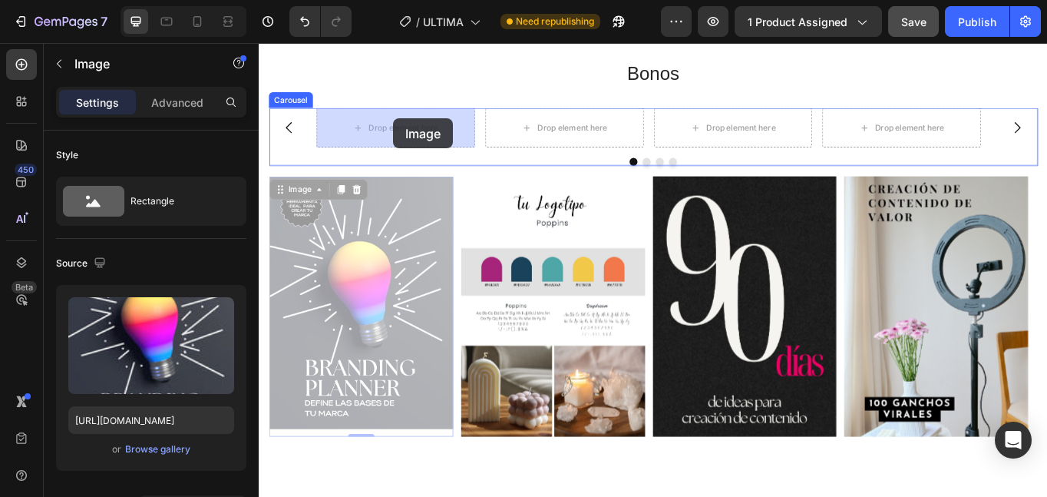
drag, startPoint x: 379, startPoint y: 353, endPoint x: 416, endPoint y: 132, distance: 224.2
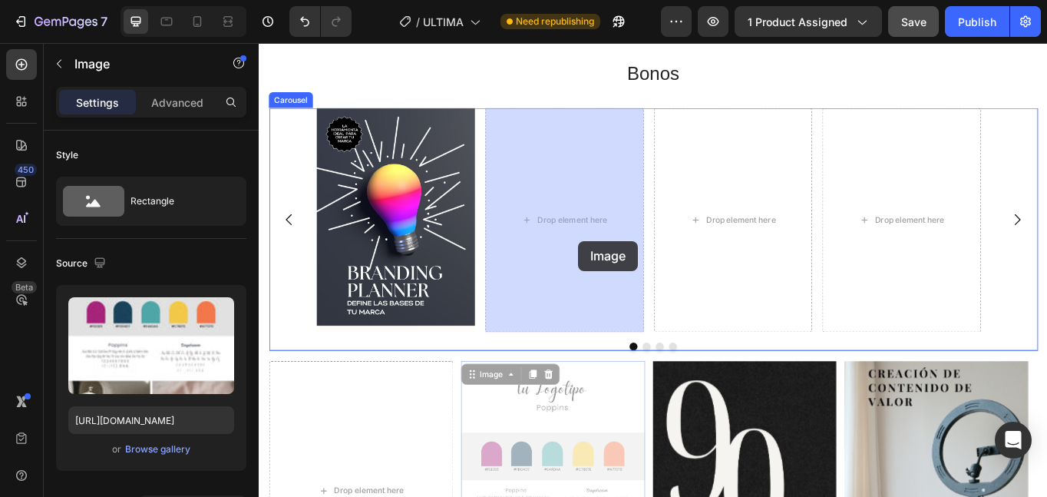
drag, startPoint x: 583, startPoint y: 477, endPoint x: 632, endPoint y: 270, distance: 212.3
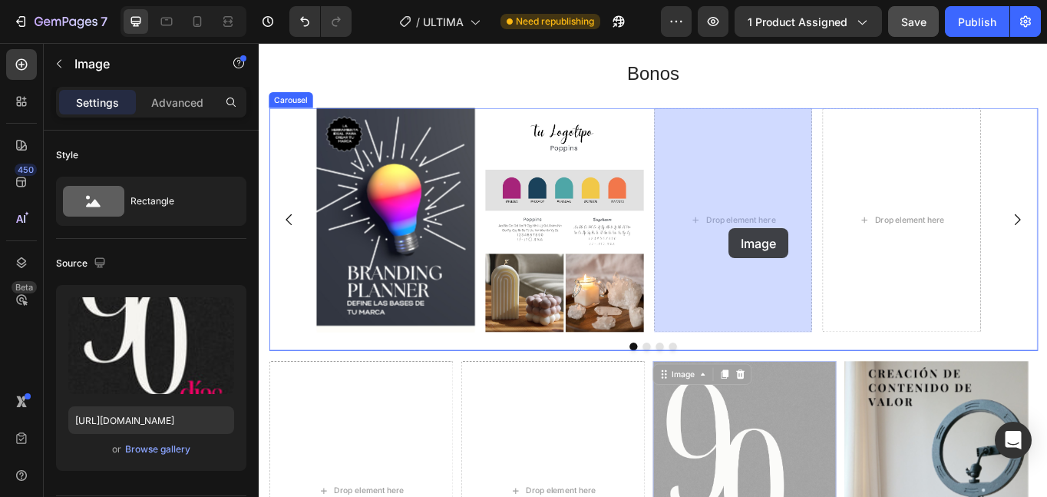
drag, startPoint x: 817, startPoint y: 472, endPoint x: 805, endPoint y: 254, distance: 218.3
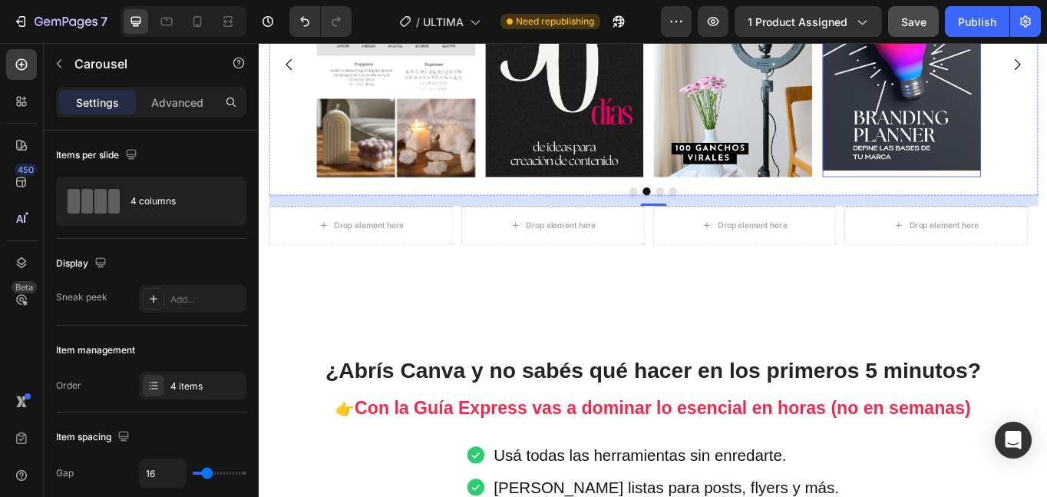
scroll to position [1753, 0]
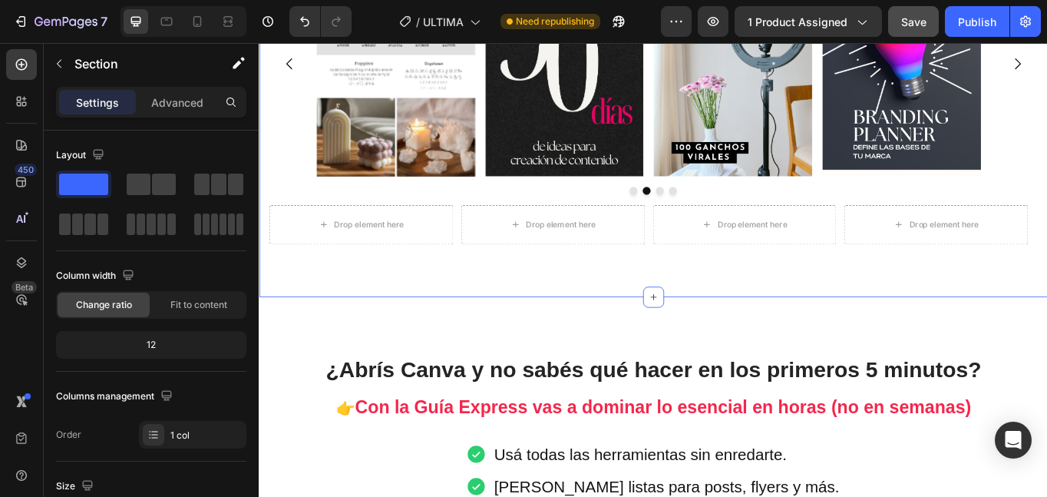
click at [414, 315] on div "Bonos Heading Row Image Image Image Image [GEOGRAPHIC_DATA] Drop element here D…" at bounding box center [719, 80] width 921 height 520
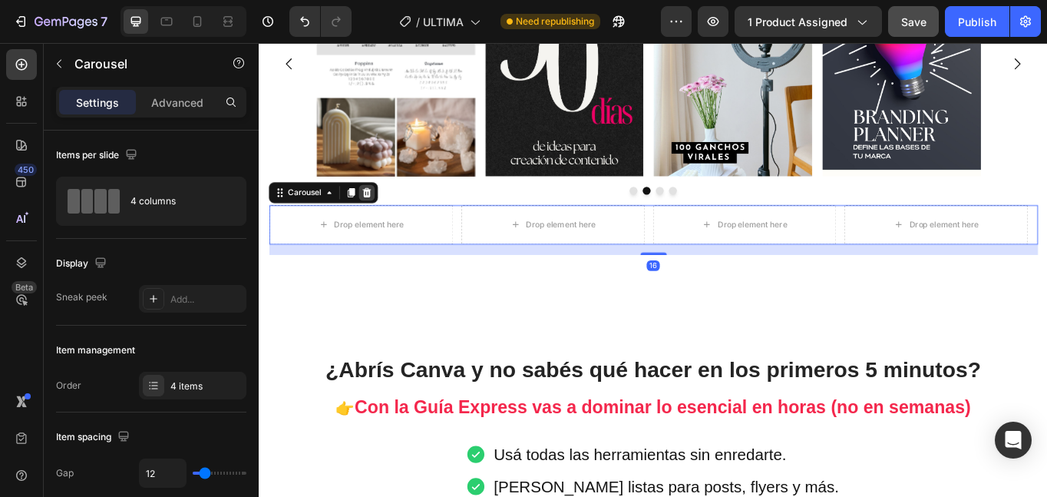
click at [383, 223] on icon at bounding box center [384, 218] width 12 height 12
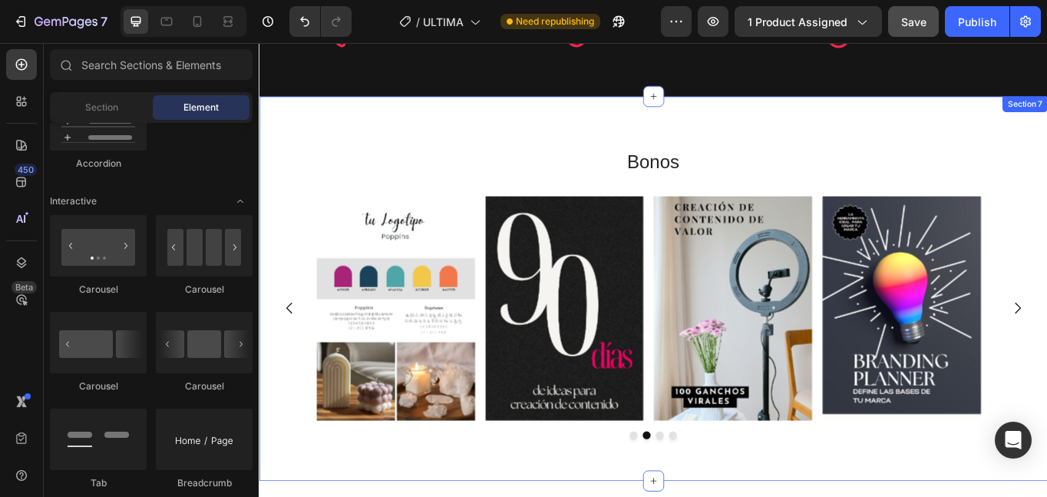
scroll to position [1348, 0]
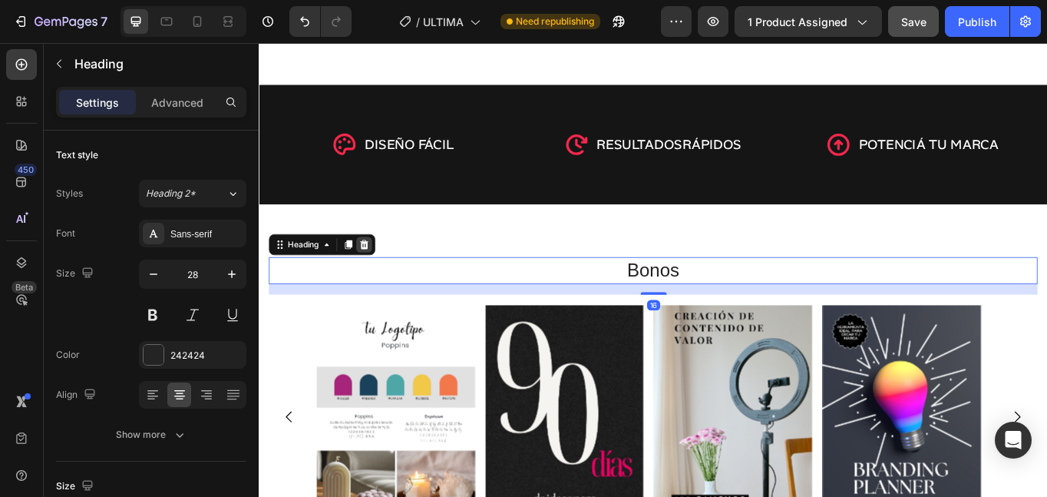
click at [388, 273] on icon at bounding box center [381, 279] width 12 height 12
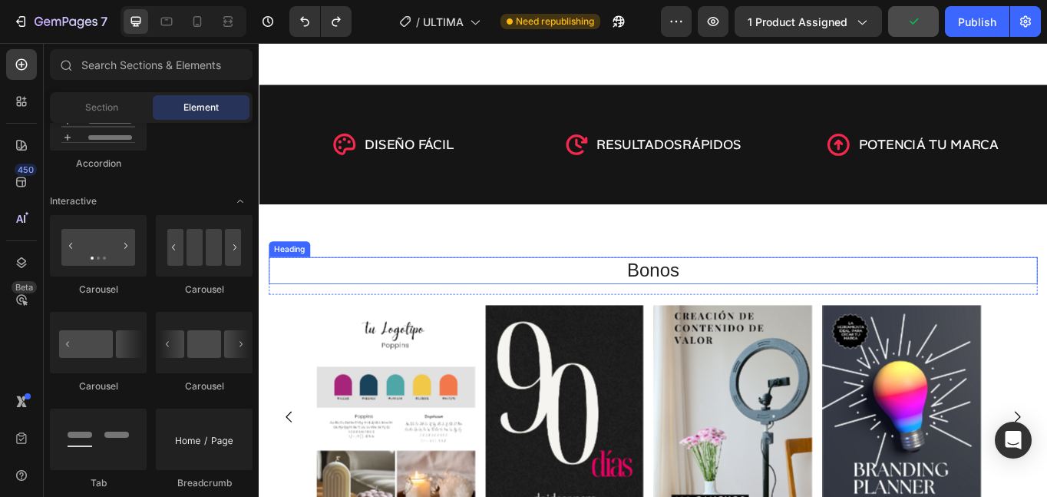
click at [709, 301] on h2 "Bonos" at bounding box center [719, 308] width 898 height 31
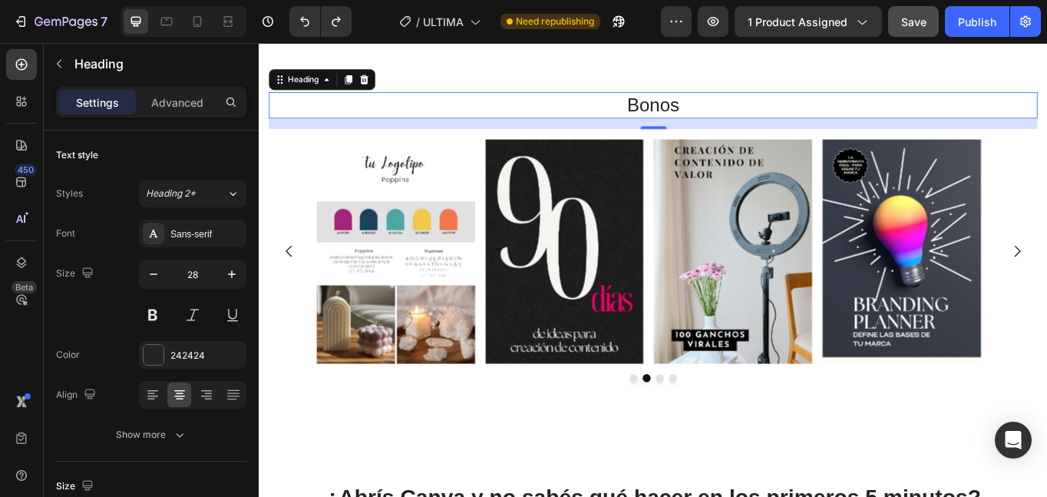
scroll to position [1411, 0]
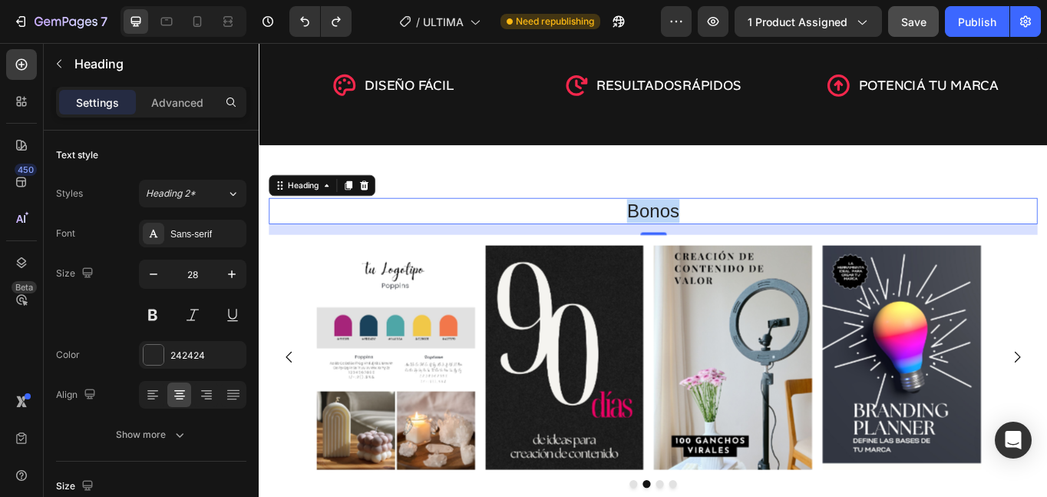
click at [717, 238] on p "Bonos" at bounding box center [719, 240] width 895 height 28
click at [746, 238] on p "Bonos" at bounding box center [719, 240] width 895 height 28
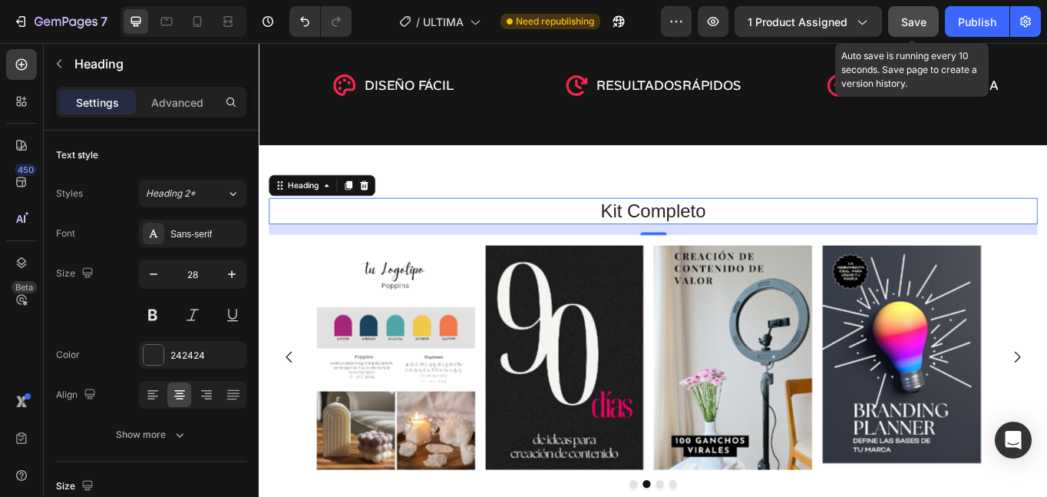
click at [916, 19] on span "Save" at bounding box center [913, 21] width 25 height 13
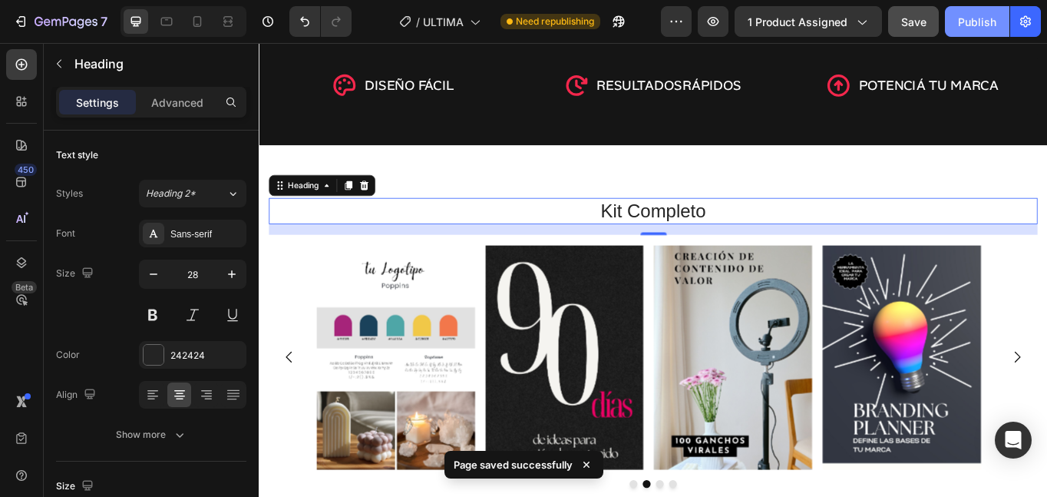
click at [963, 28] on div "Publish" at bounding box center [977, 22] width 38 height 16
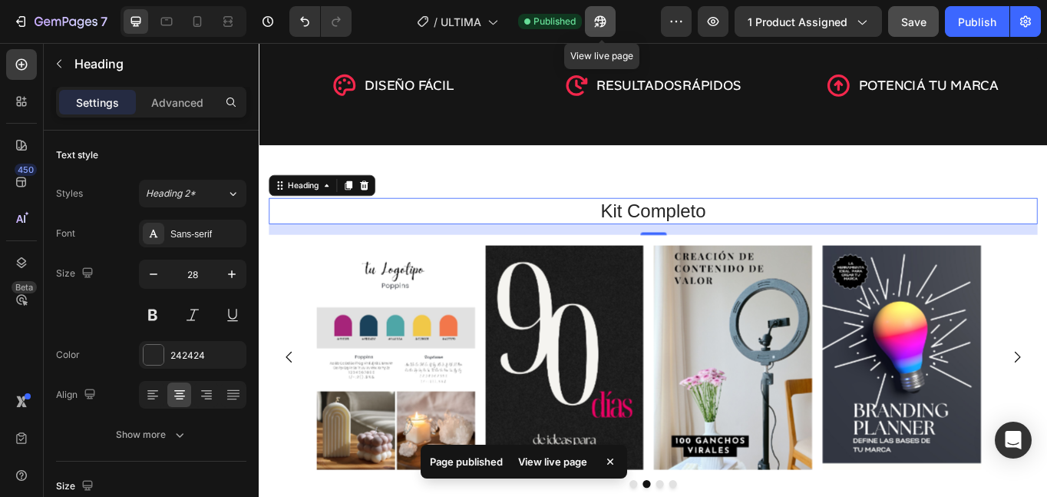
click at [602, 25] on icon "button" at bounding box center [600, 21] width 15 height 15
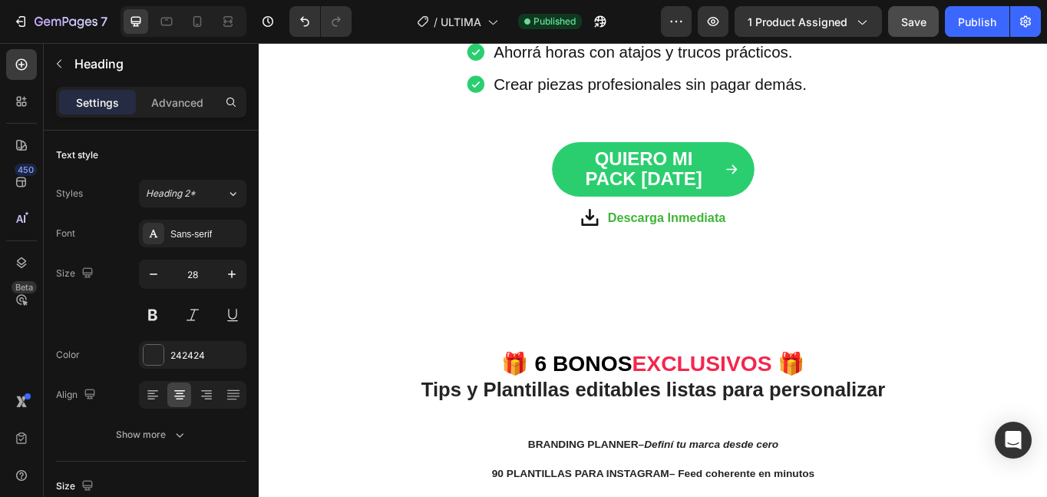
scroll to position [2329, 0]
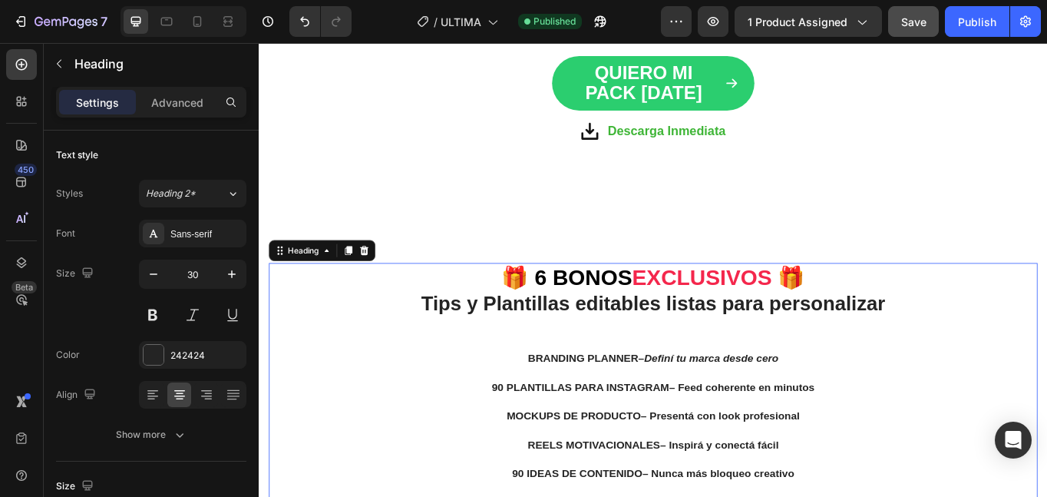
click at [605, 316] on span "🎁 6 BONOS" at bounding box center [618, 316] width 153 height 28
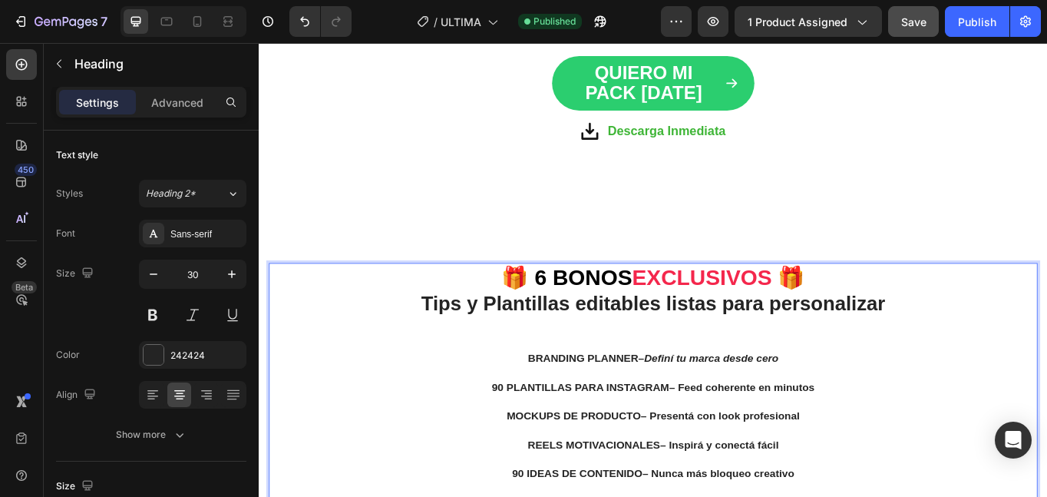
click at [577, 316] on span "🎁 6 BONOS" at bounding box center [618, 316] width 153 height 28
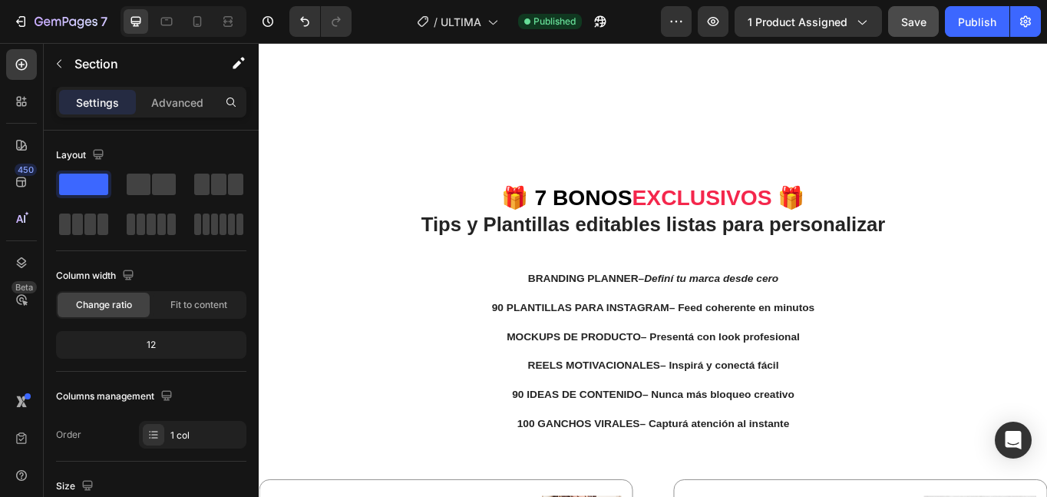
scroll to position [2534, 0]
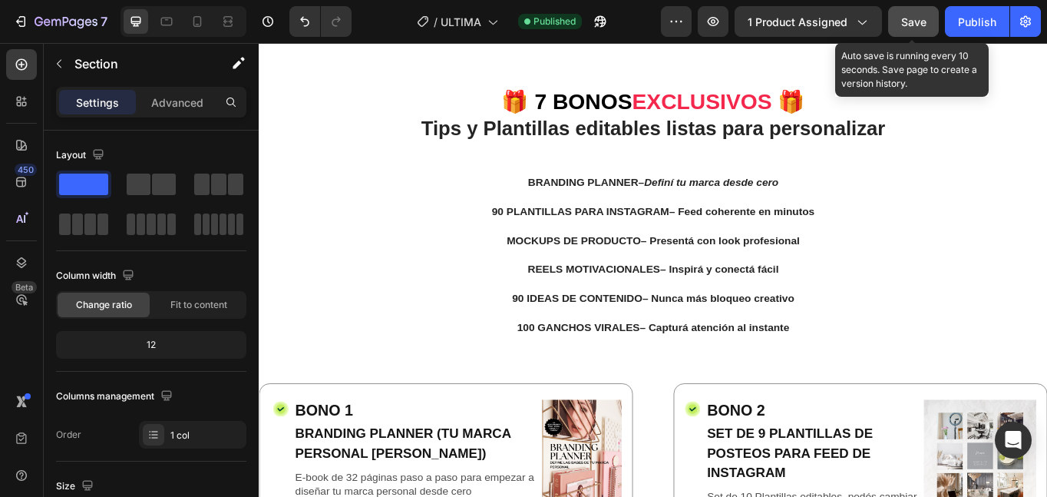
click at [916, 28] on div "Save" at bounding box center [913, 22] width 25 height 16
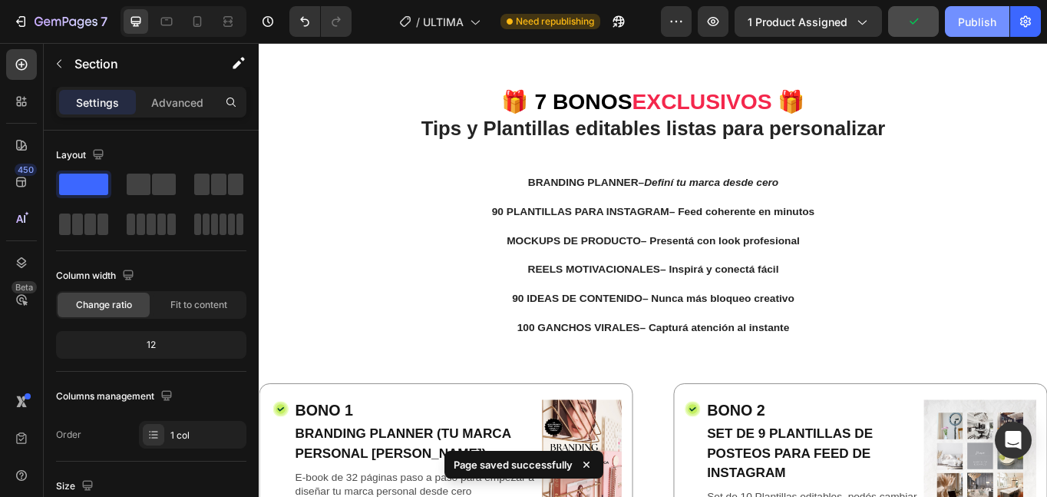
click at [976, 27] on div "Publish" at bounding box center [977, 22] width 38 height 16
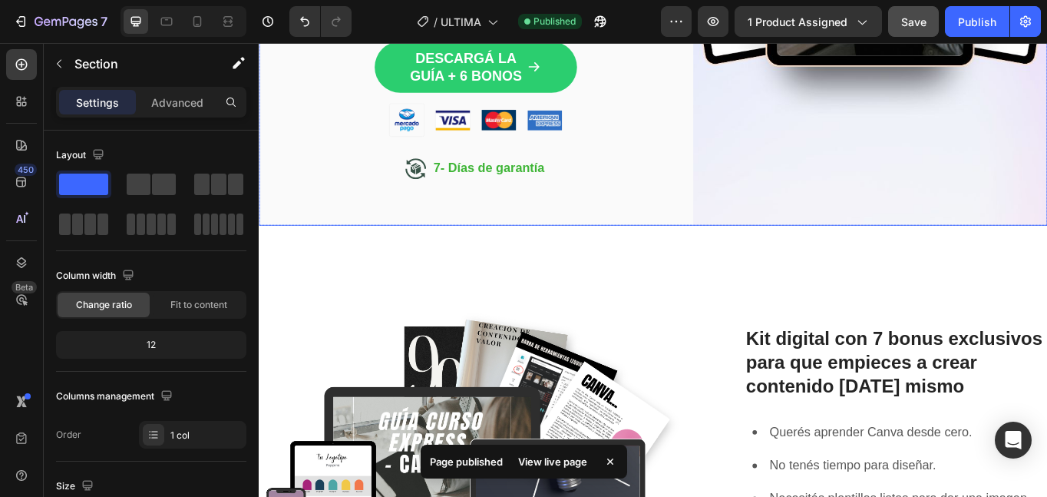
scroll to position [677, 0]
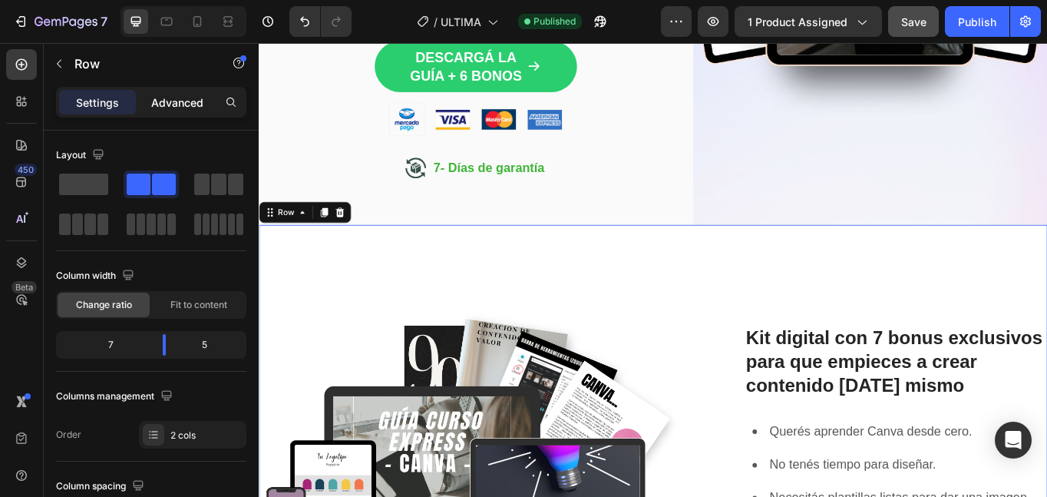
click at [180, 107] on p "Advanced" at bounding box center [177, 102] width 52 height 16
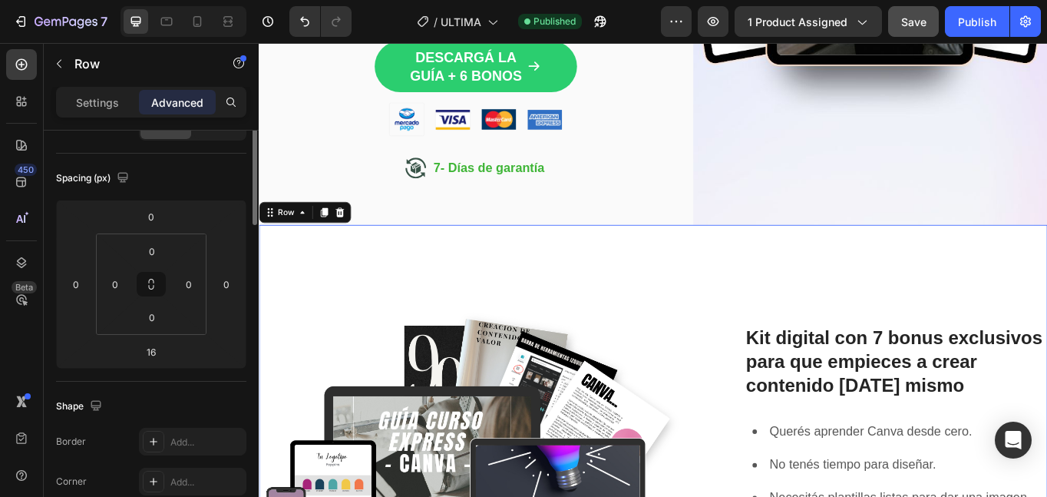
scroll to position [0, 0]
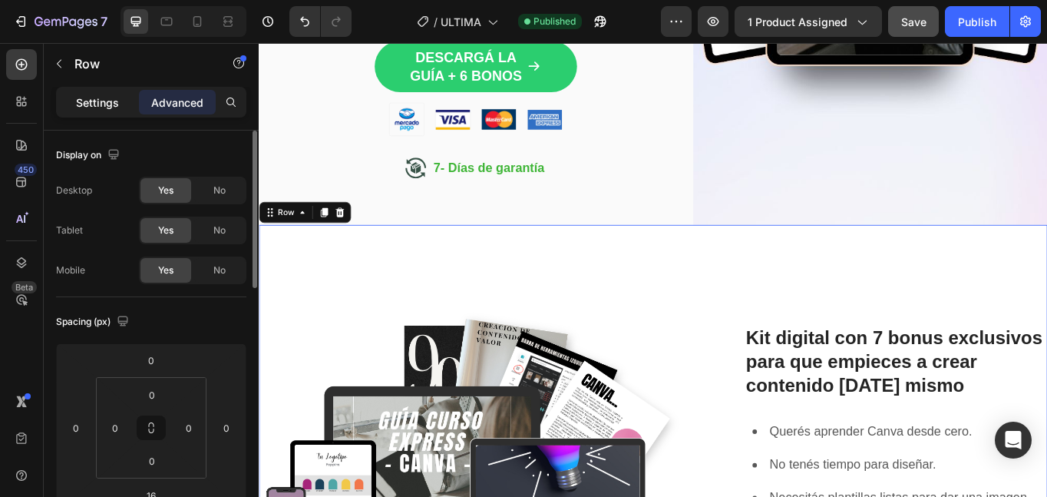
click at [112, 101] on p "Settings" at bounding box center [97, 102] width 43 height 16
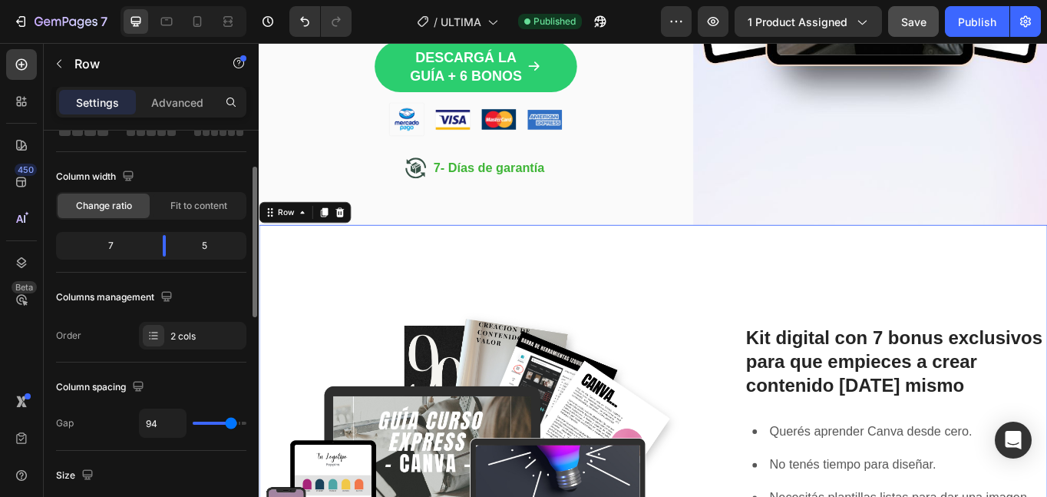
scroll to position [100, 0]
click at [209, 203] on span "Fit to content" at bounding box center [198, 205] width 57 height 14
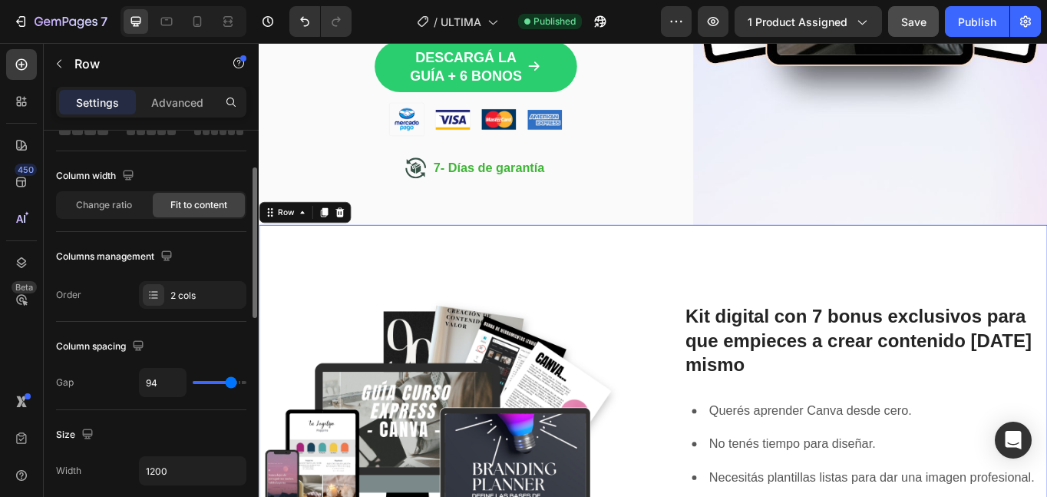
click at [209, 203] on span "Fit to content" at bounding box center [198, 205] width 57 height 14
click at [121, 200] on span "Change ratio" at bounding box center [104, 205] width 56 height 14
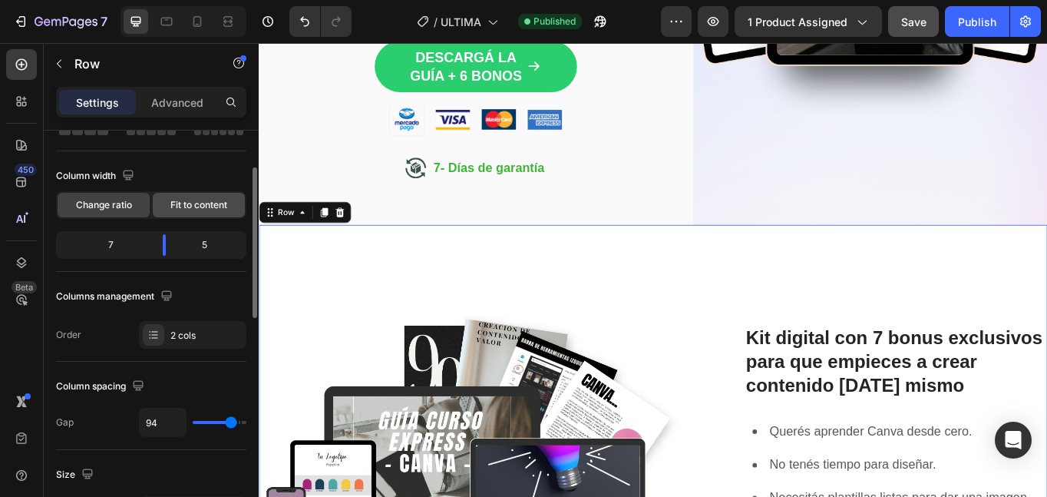
click at [191, 202] on span "Fit to content" at bounding box center [198, 205] width 57 height 14
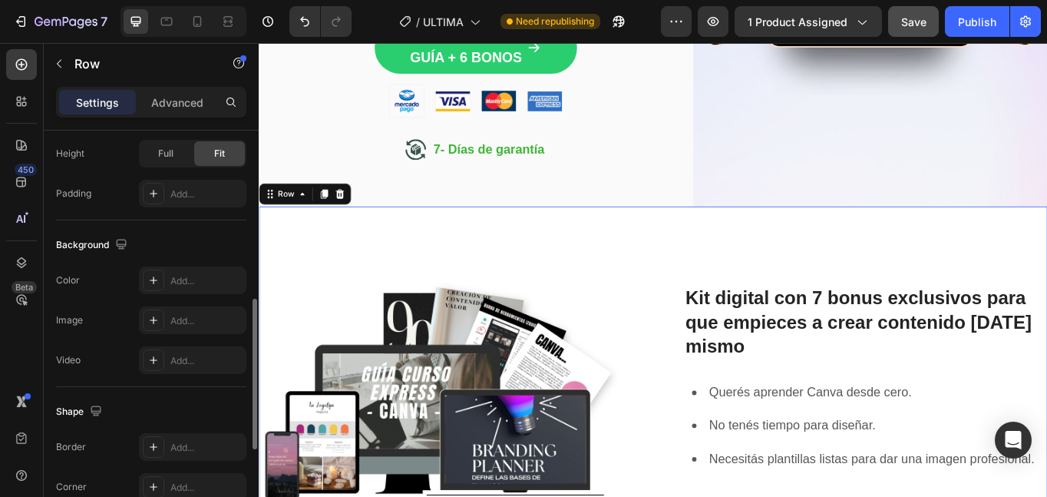
scroll to position [458, 0]
click at [151, 285] on icon at bounding box center [153, 279] width 12 height 12
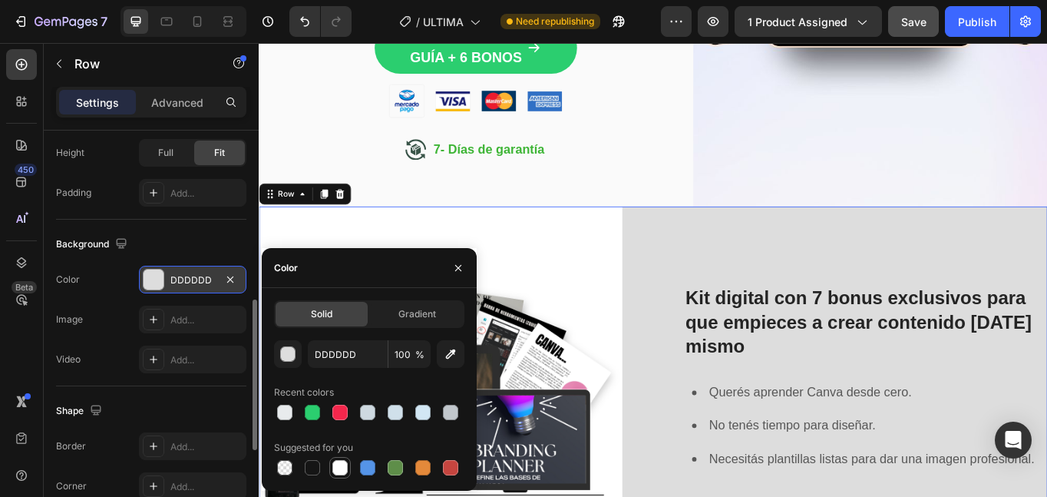
click at [341, 471] on div at bounding box center [339, 467] width 15 height 15
type input "FFFFFF"
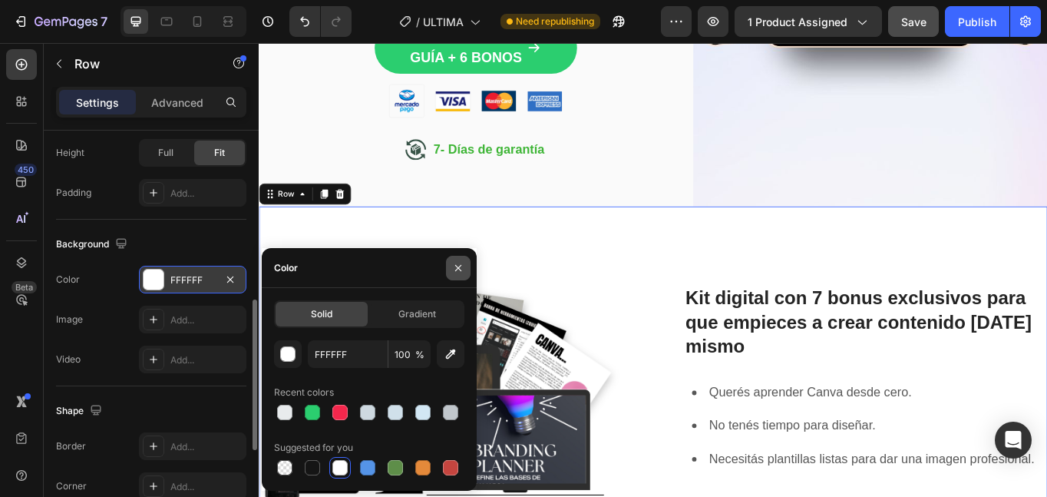
click at [461, 264] on icon "button" at bounding box center [458, 268] width 12 height 12
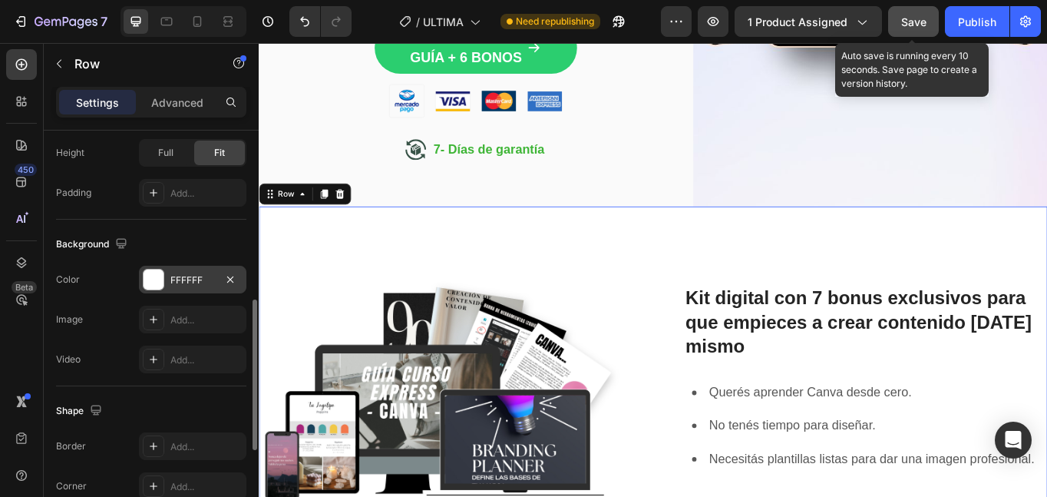
click at [912, 15] on span "Save" at bounding box center [913, 21] width 25 height 13
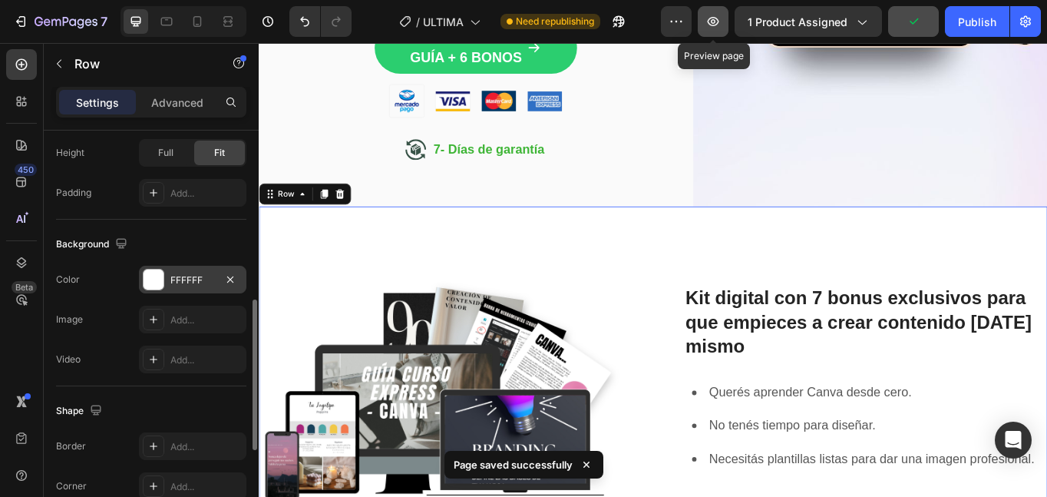
click at [721, 28] on icon "button" at bounding box center [713, 21] width 15 height 15
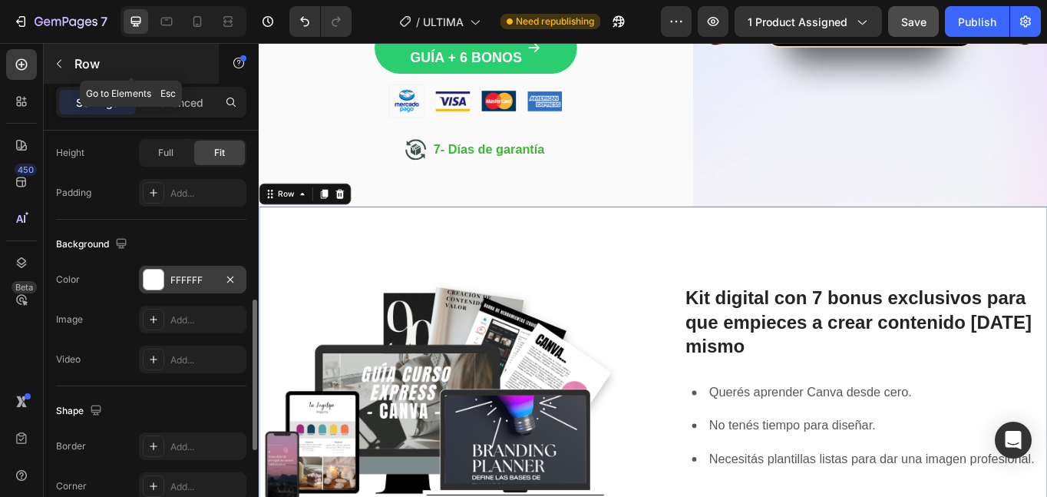
click at [104, 56] on p "Row" at bounding box center [139, 64] width 131 height 18
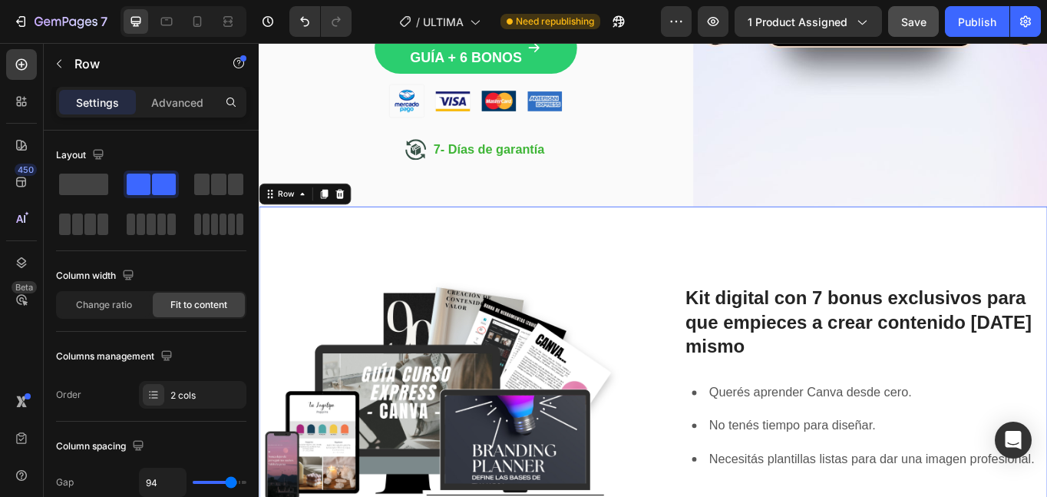
click at [878, 306] on div "Kit digital con 7 bonus exclusivos para que empieces a crear contenido [DATE] m…" at bounding box center [967, 446] width 425 height 425
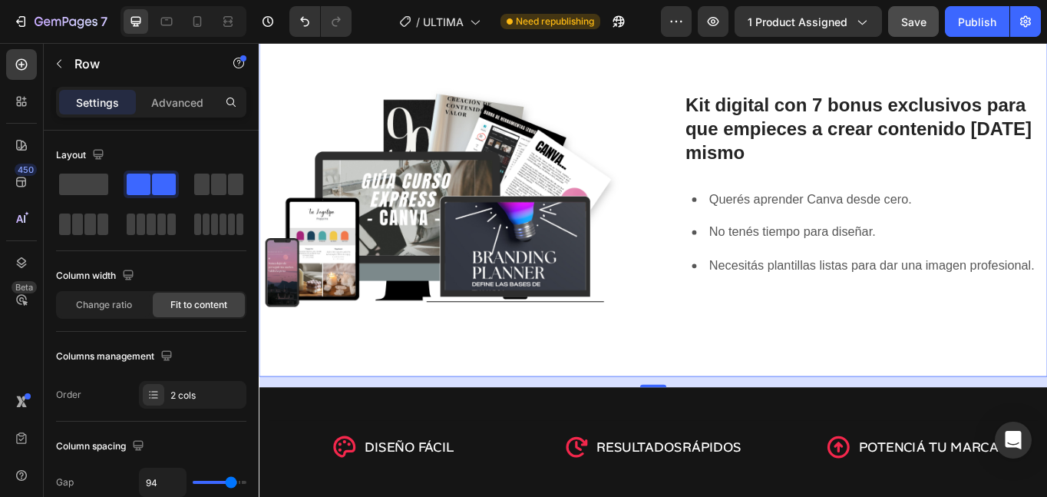
scroll to position [925, 0]
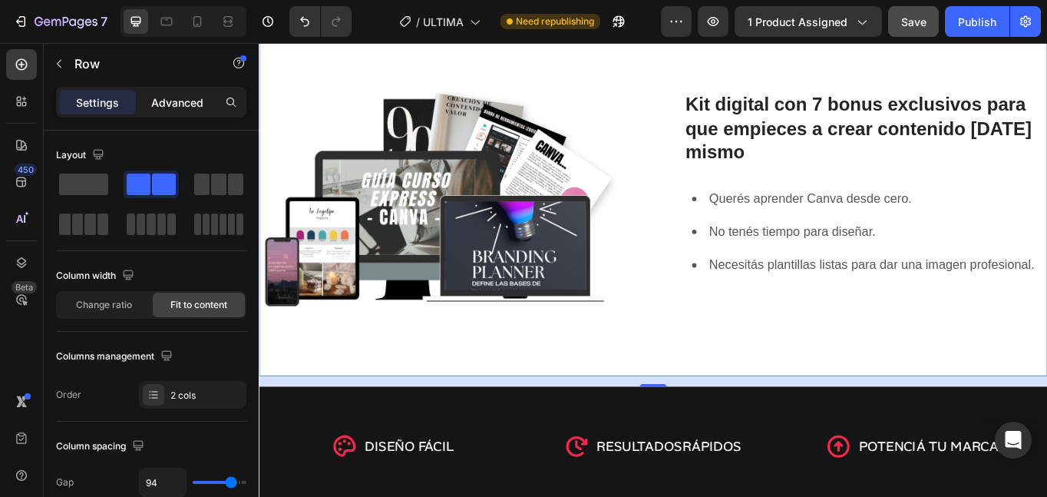
click at [183, 114] on div "Advanced" at bounding box center [177, 102] width 77 height 25
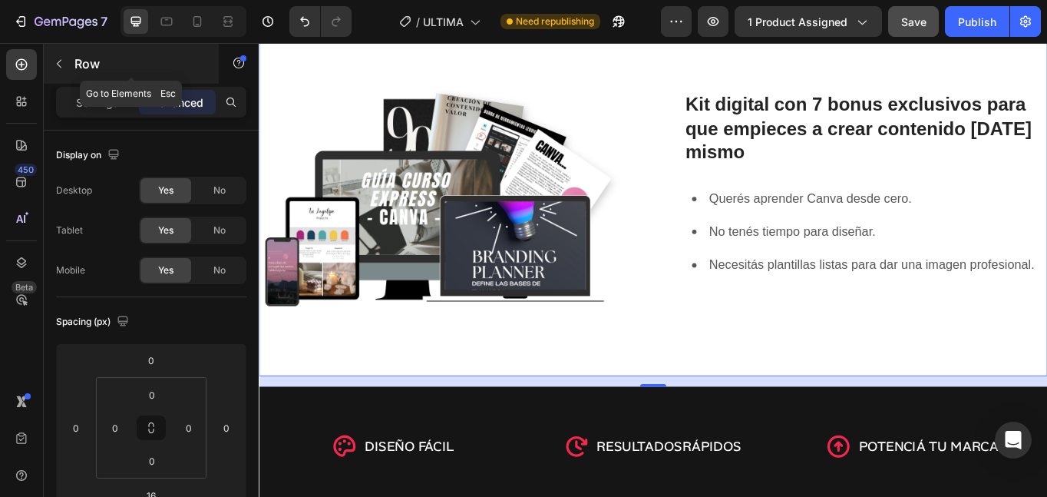
click at [97, 65] on p "Row" at bounding box center [139, 64] width 131 height 18
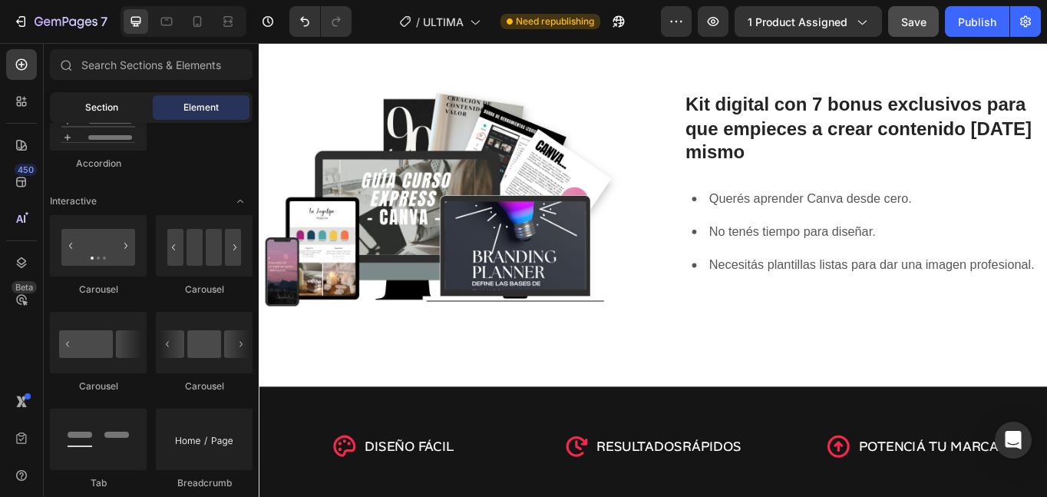
click at [115, 111] on span "Section" at bounding box center [101, 108] width 33 height 14
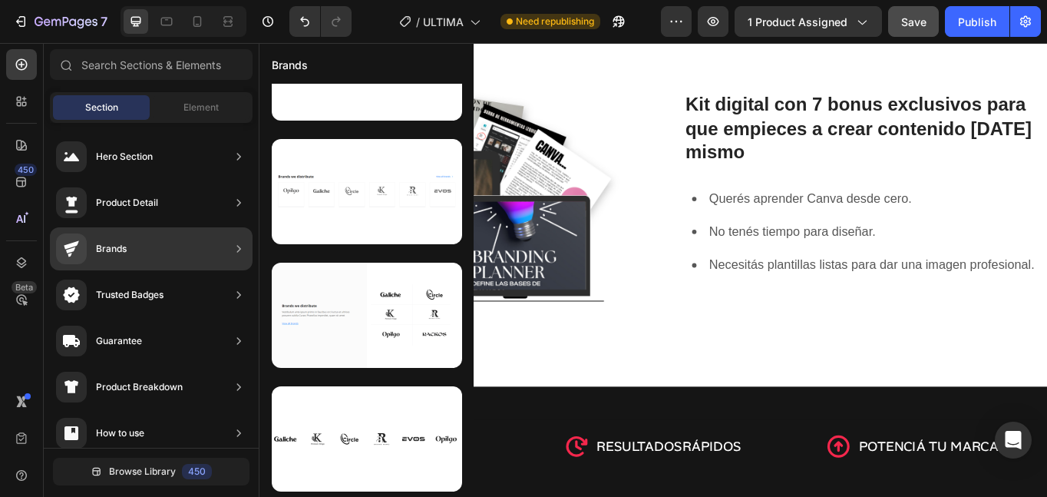
scroll to position [320, 0]
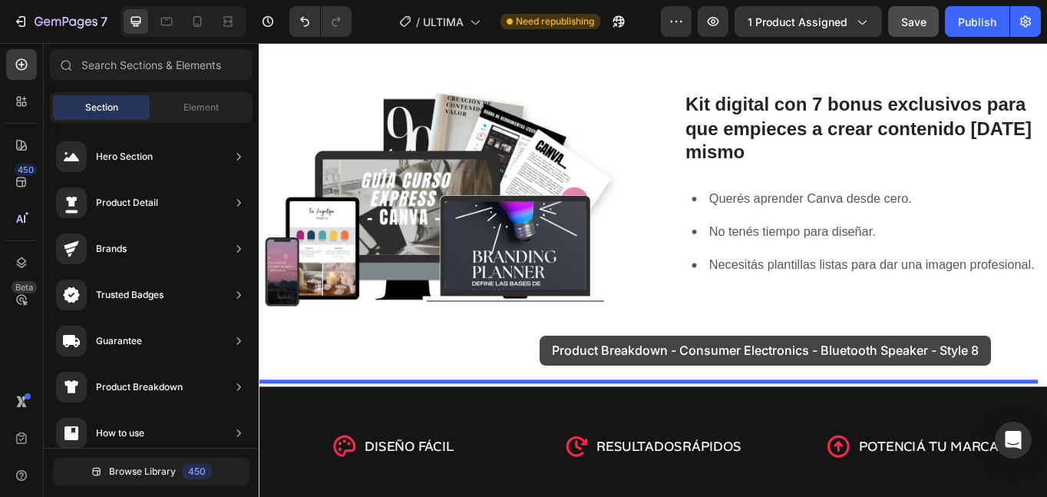
drag, startPoint x: 596, startPoint y: 251, endPoint x: 587, endPoint y: 385, distance: 133.8
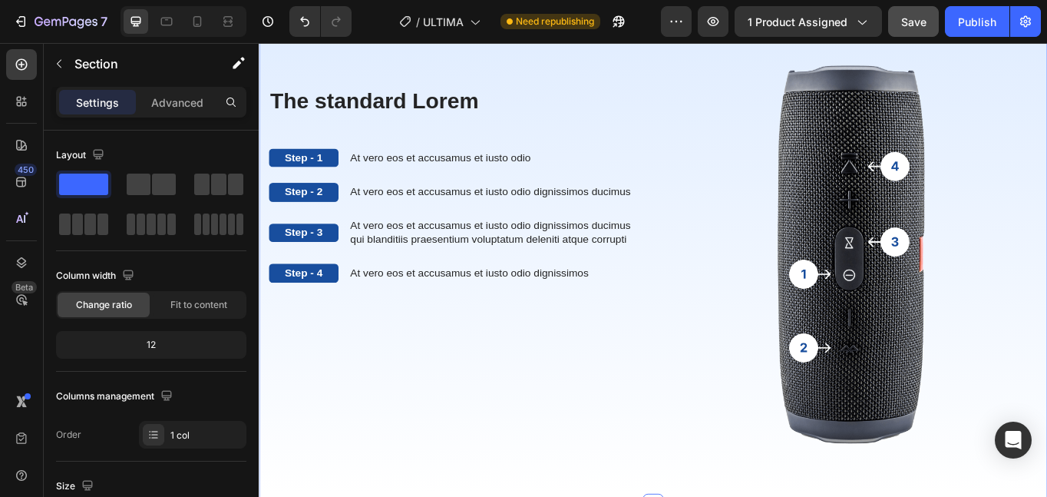
scroll to position [1373, 0]
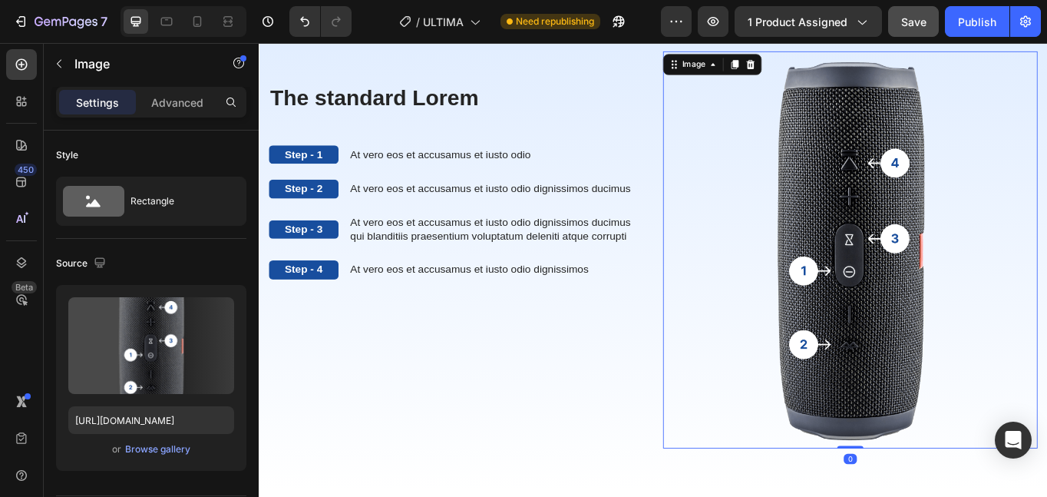
click at [885, 302] on img at bounding box center [950, 285] width 438 height 464
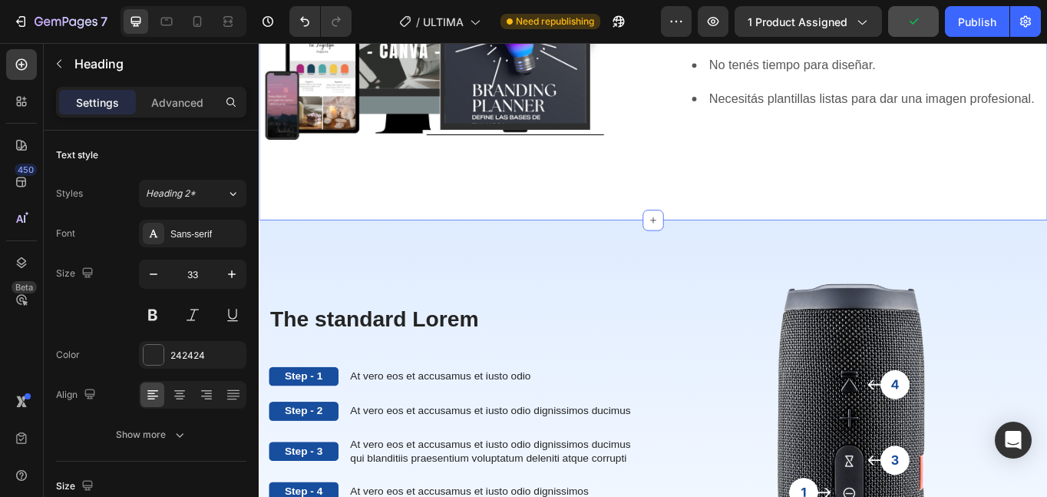
scroll to position [1119, 0]
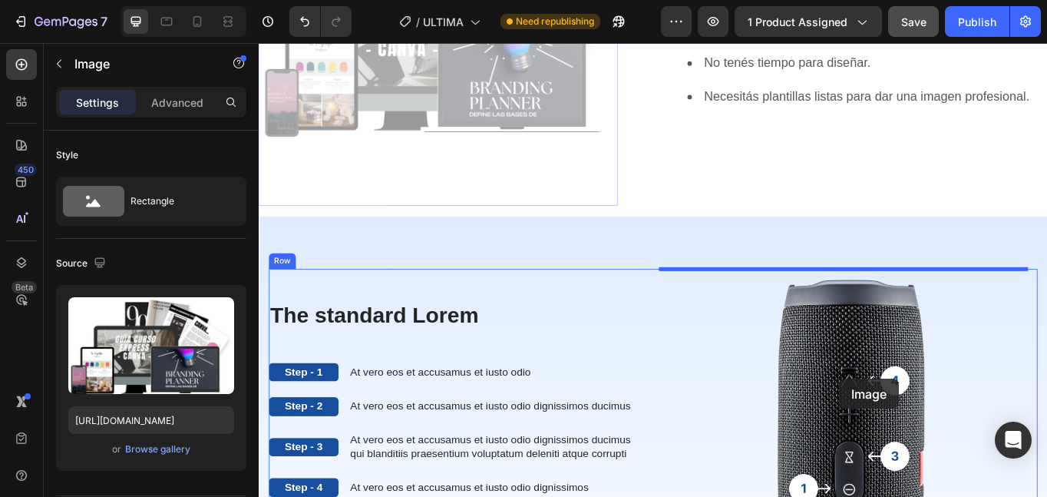
drag, startPoint x: 376, startPoint y: 86, endPoint x: 933, endPoint y: 438, distance: 658.4
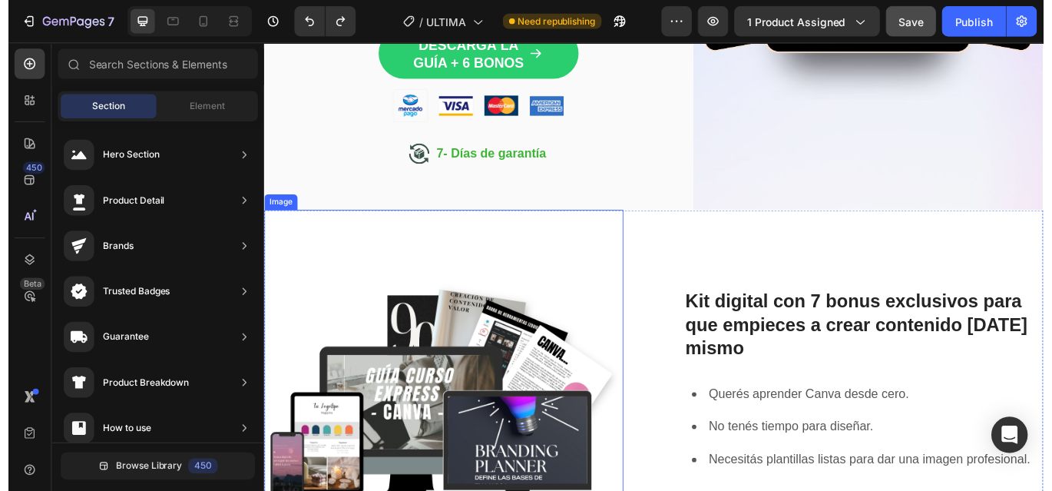
scroll to position [640, 0]
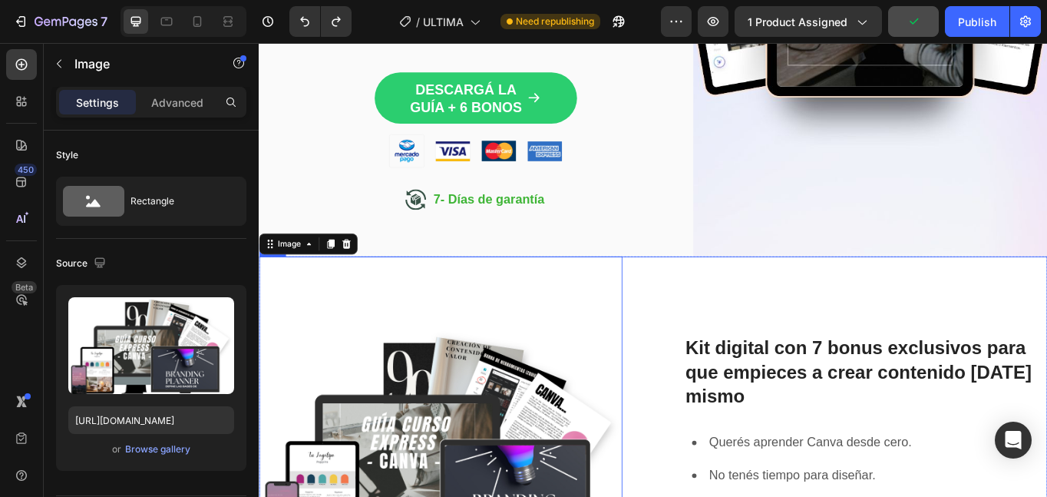
click at [878, 312] on div "Kit digital con 7 bonus exclusivos para que empieces a crear contenido [DATE] m…" at bounding box center [967, 504] width 425 height 425
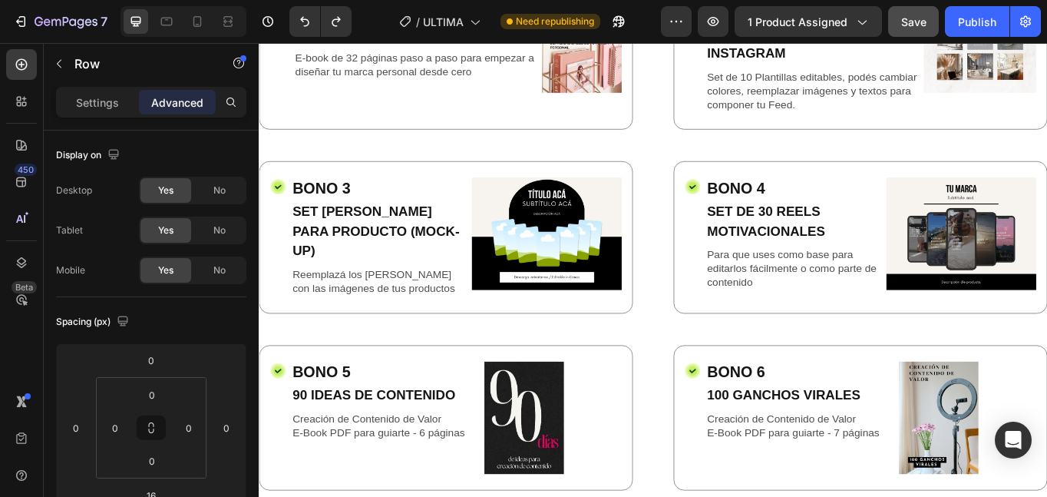
scroll to position [2834, 0]
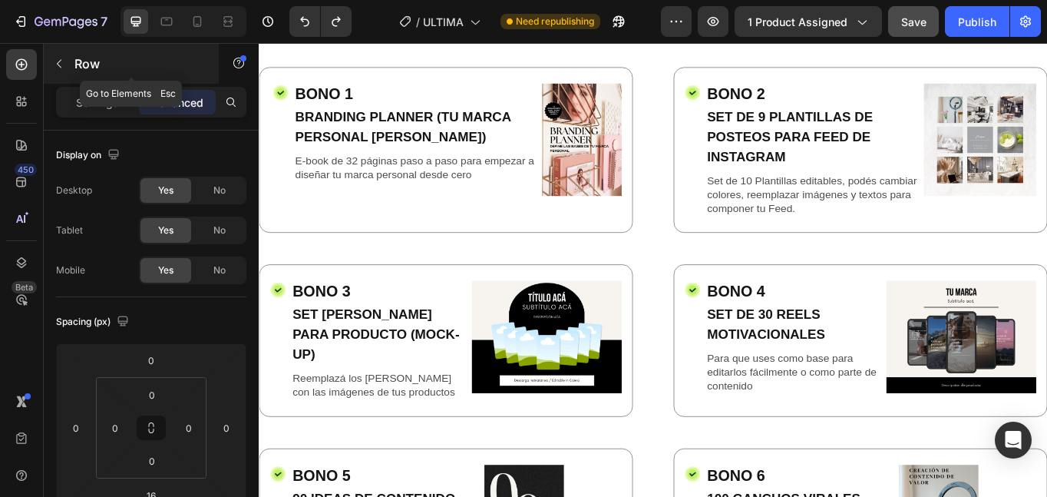
click at [83, 51] on div "Row" at bounding box center [131, 64] width 175 height 40
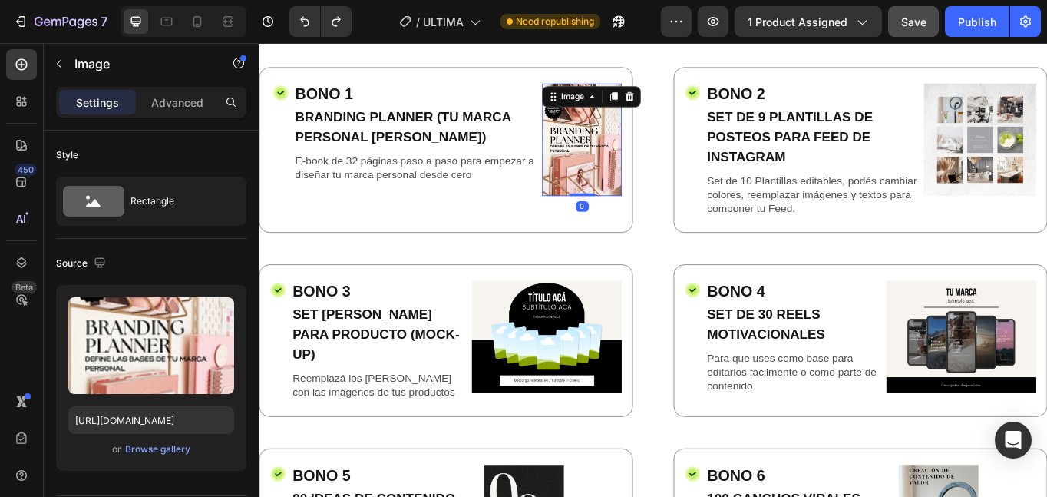
click at [623, 166] on img at bounding box center [636, 156] width 93 height 131
click at [138, 453] on div "Browse gallery" at bounding box center [157, 449] width 65 height 14
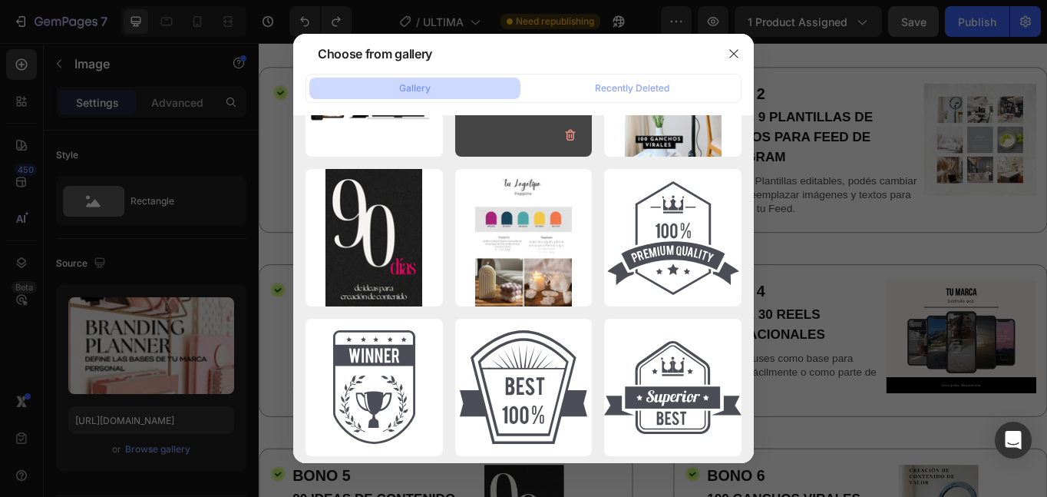
scroll to position [0, 0]
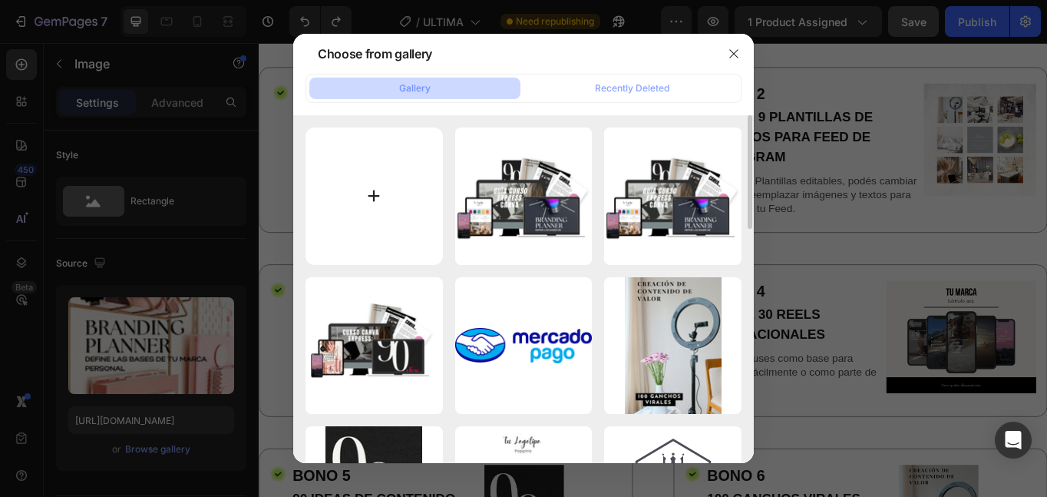
click at [377, 198] on input "file" at bounding box center [374, 195] width 137 height 137
type input "C:\fakepath\Brand kit centro de belleza moderno [PERSON_NAME].jpg"
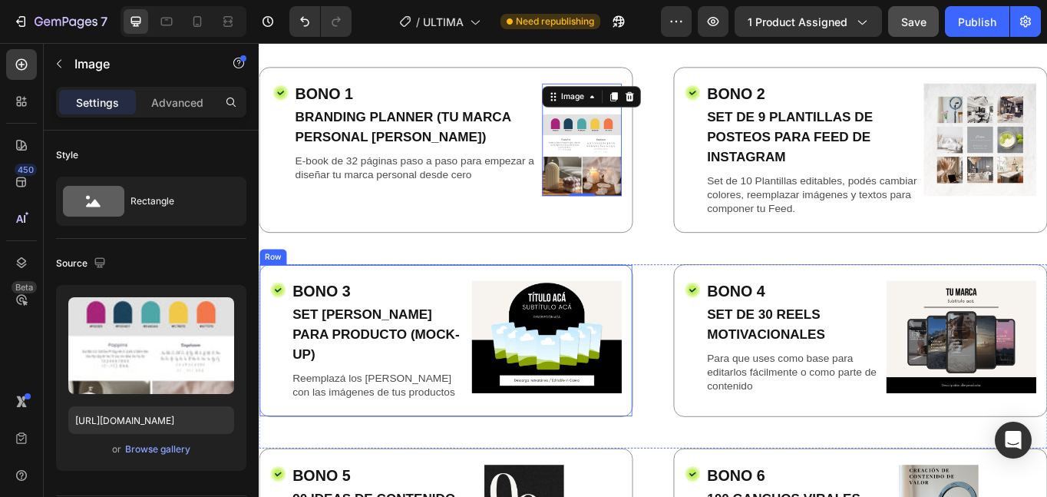
type input "[URL][DOMAIN_NAME]"
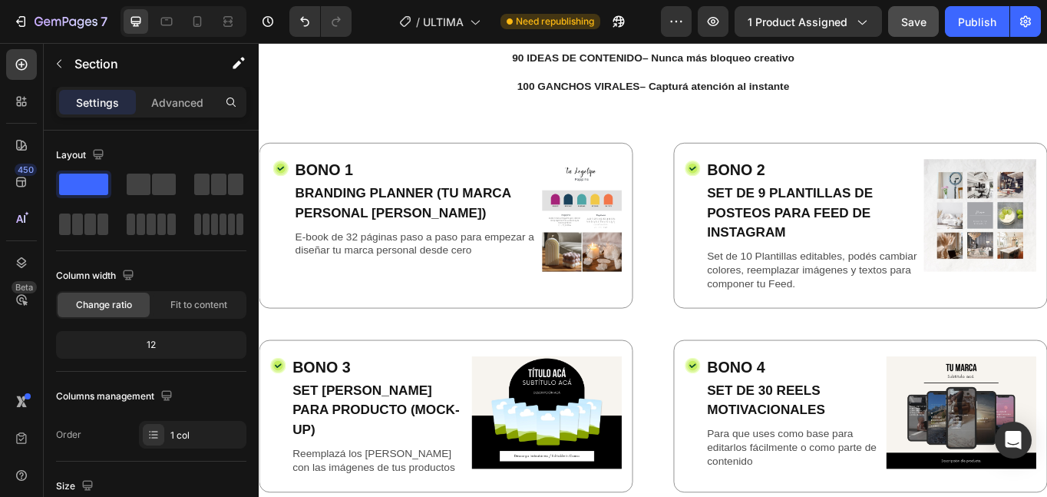
scroll to position [2745, 0]
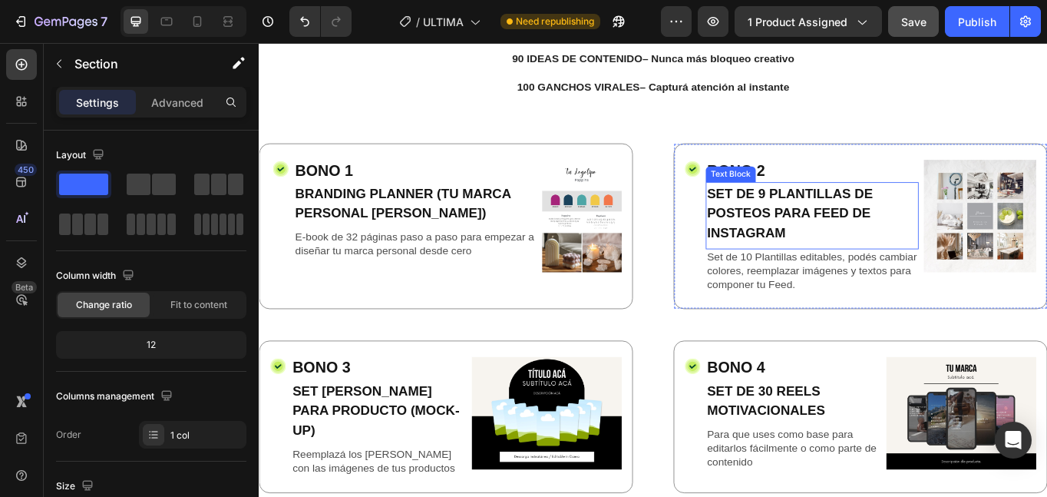
click at [899, 232] on p "SET DE 9 PLANTILLAS DE POSTEOS PARA FEED DE INSTAGRAM" at bounding box center [905, 241] width 246 height 69
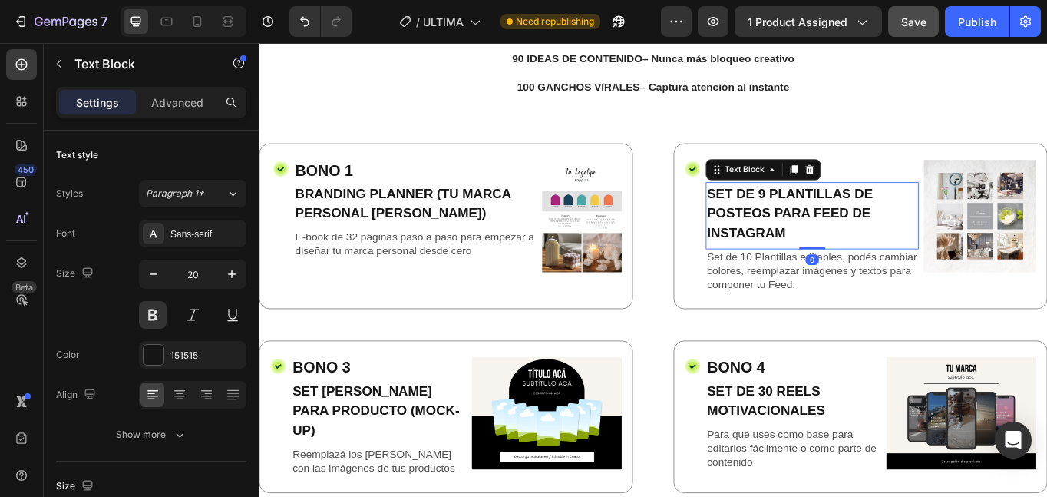
click at [880, 226] on p "SET DE 9 PLANTILLAS DE POSTEOS PARA FEED DE INSTAGRAM" at bounding box center [905, 241] width 246 height 69
click at [782, 219] on p "SET DE 9 PLANTILLAS DE POSTEOS PARA FEED DE INSTAGRAM" at bounding box center [905, 241] width 246 height 69
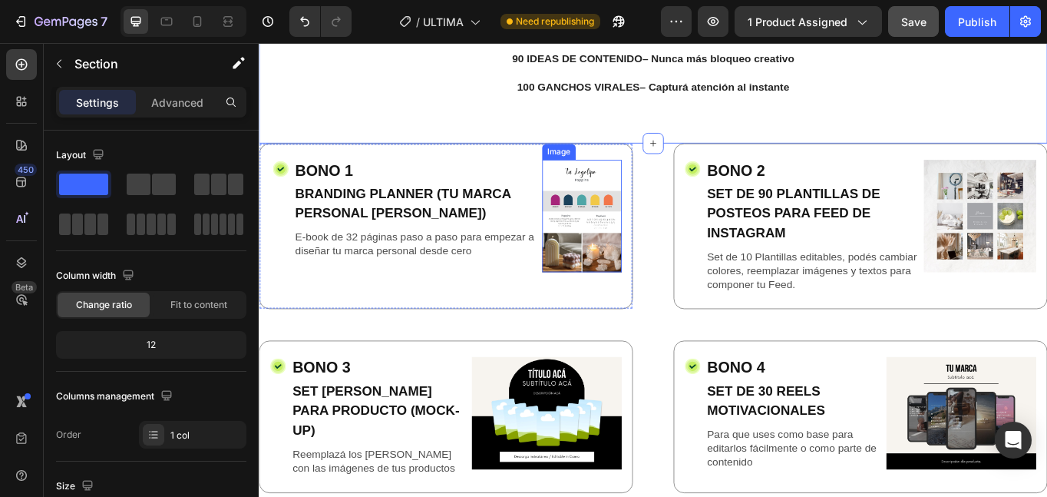
click at [600, 260] on img at bounding box center [636, 245] width 93 height 131
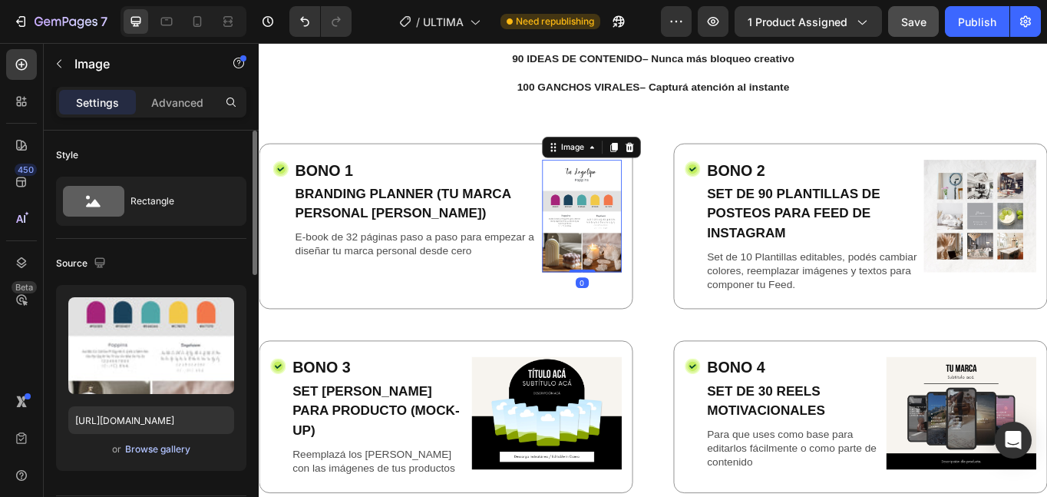
click at [148, 449] on div "Browse gallery" at bounding box center [157, 449] width 65 height 14
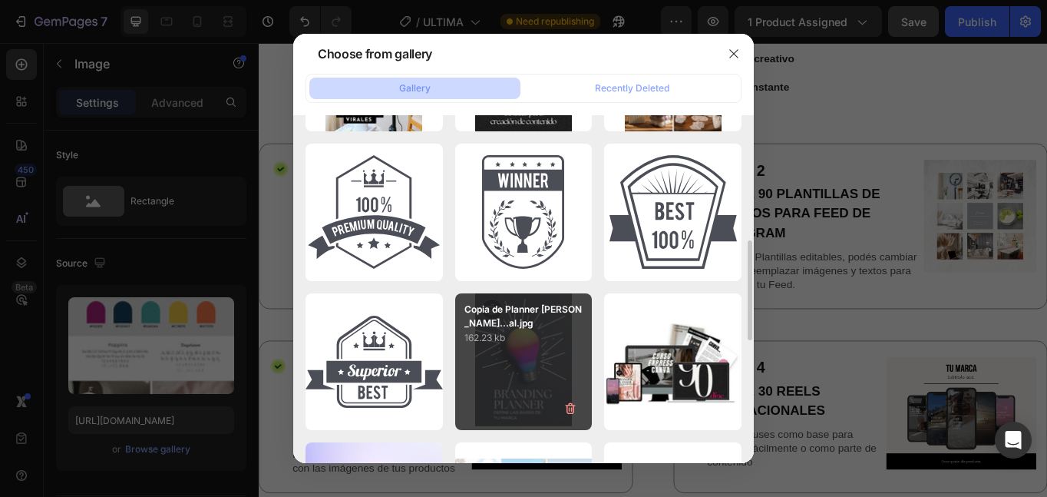
scroll to position [433, 0]
click at [519, 347] on div "Copia de Planner [PERSON_NAME]...al.jpg 162.23 kb" at bounding box center [523, 360] width 137 height 137
type input "[URL][DOMAIN_NAME]"
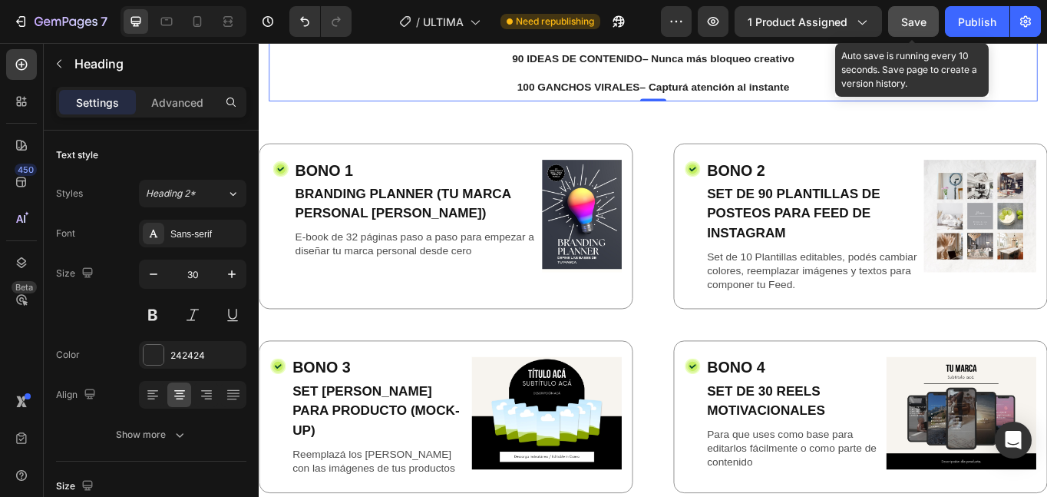
click at [914, 21] on span "Save" at bounding box center [913, 21] width 25 height 13
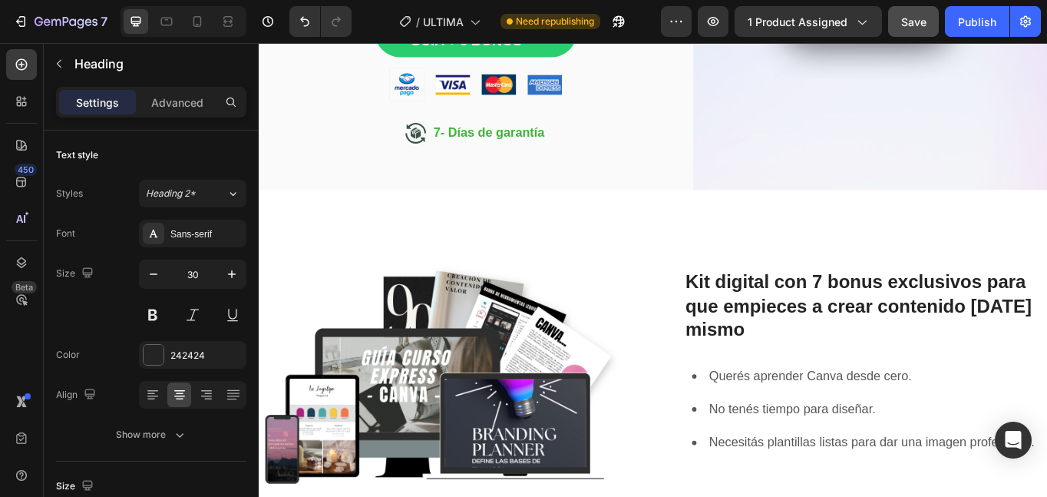
scroll to position [737, 0]
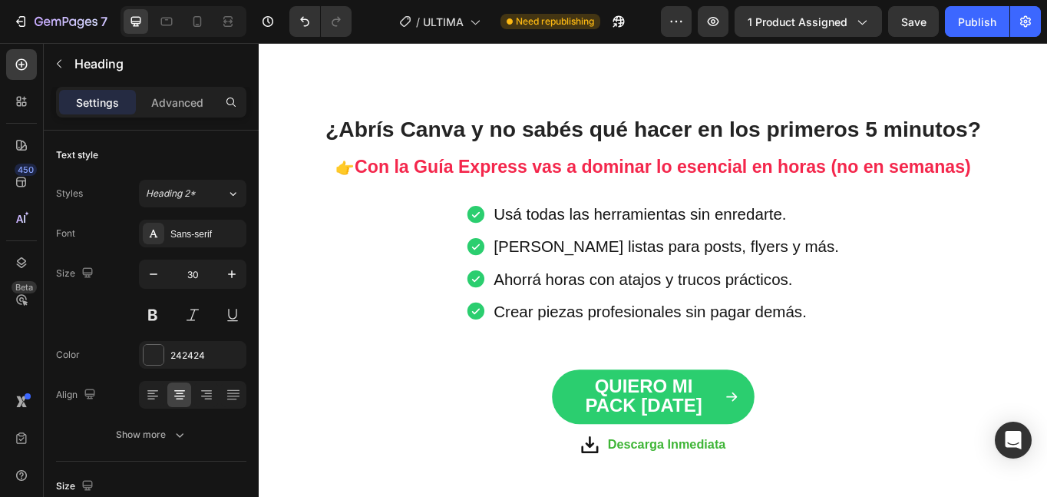
scroll to position [1676, 0]
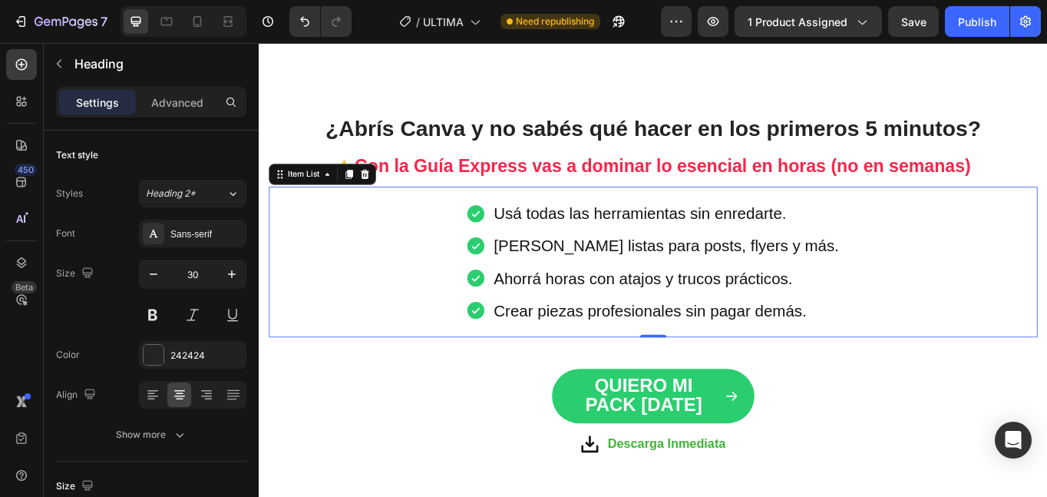
click at [669, 259] on p "Usá todas las herramientas sin enredarte." at bounding box center [734, 242] width 403 height 33
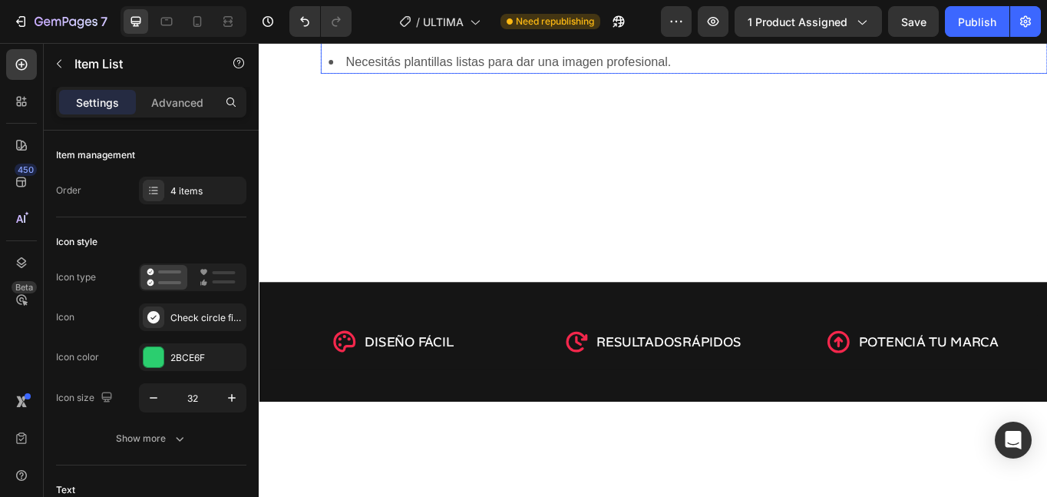
scroll to position [854, 0]
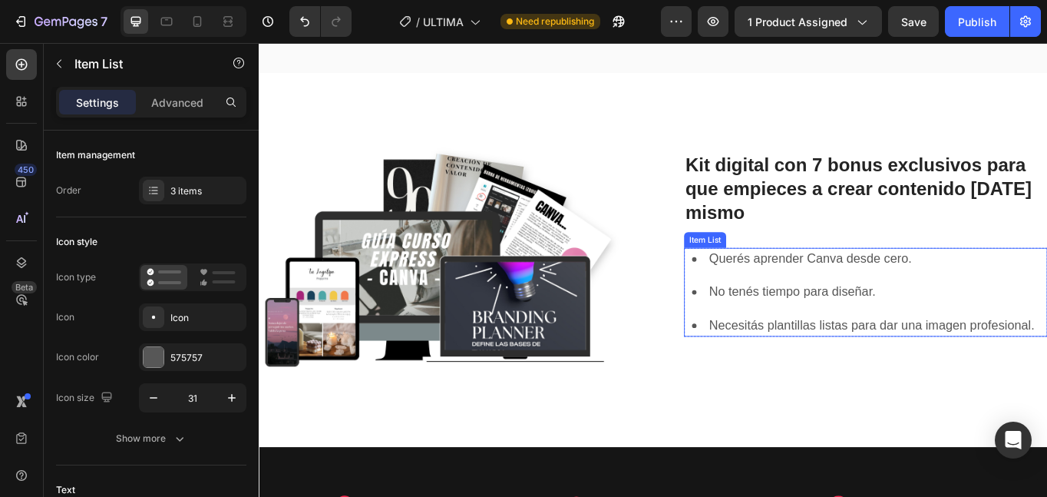
click at [836, 289] on p "Querés aprender Canva desde cero." at bounding box center [975, 296] width 380 height 22
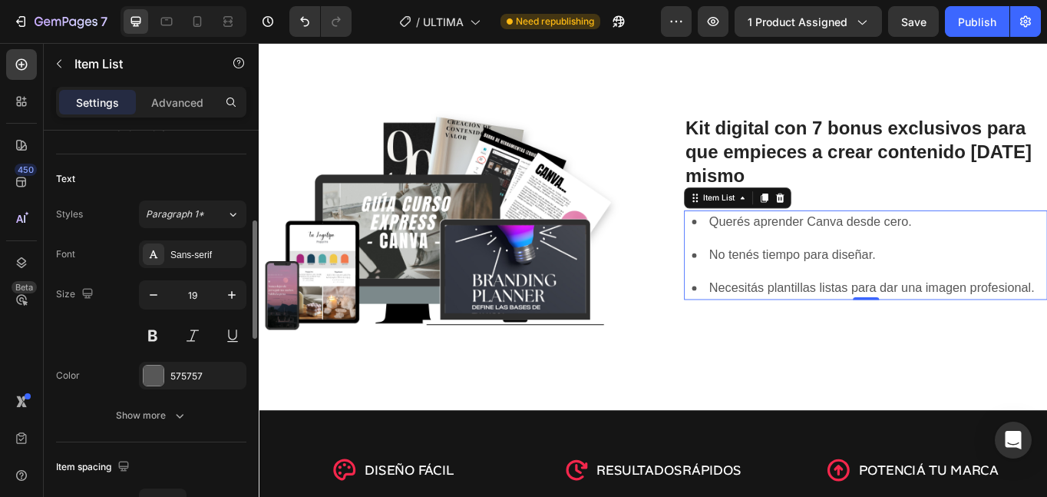
scroll to position [310, 0]
click at [228, 299] on icon "button" at bounding box center [231, 295] width 15 height 15
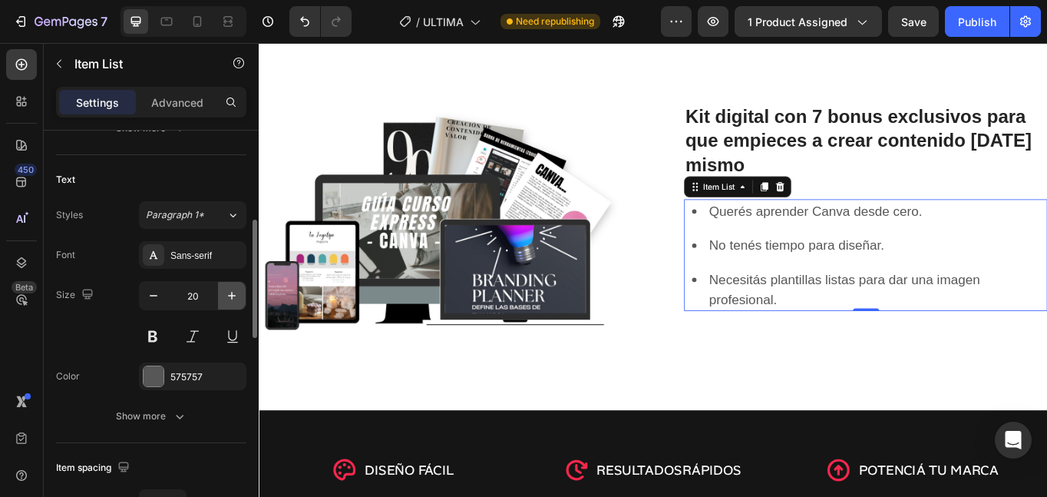
click at [228, 299] on icon "button" at bounding box center [231, 295] width 15 height 15
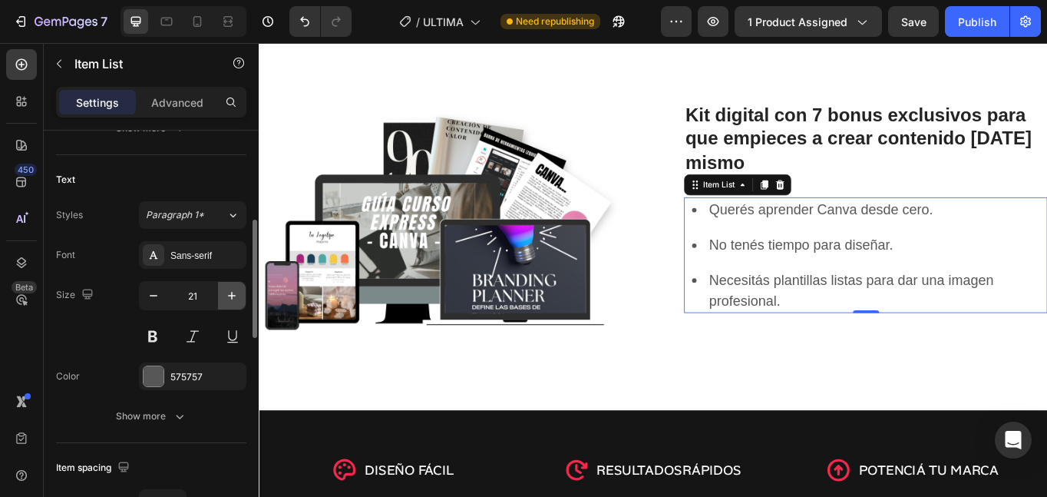
click at [228, 299] on icon "button" at bounding box center [231, 295] width 15 height 15
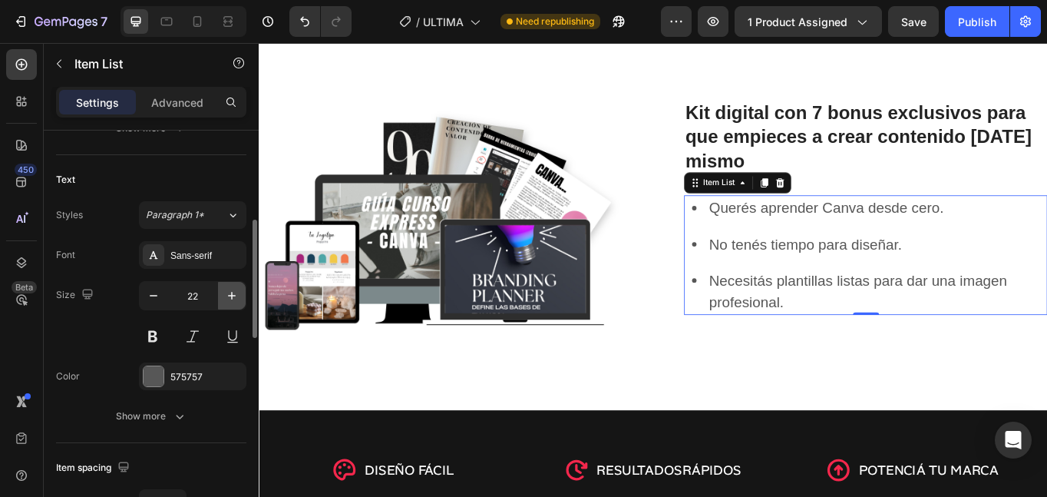
click at [228, 299] on icon "button" at bounding box center [231, 295] width 15 height 15
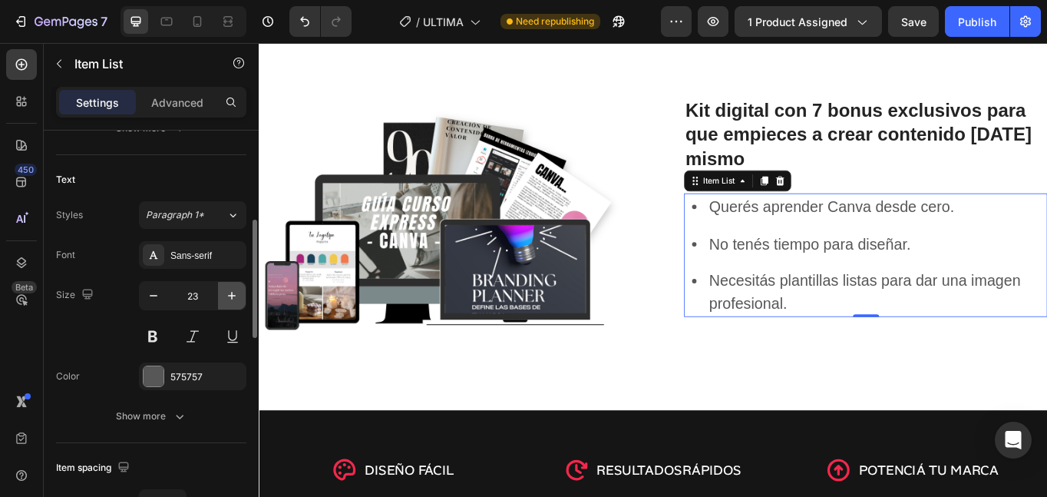
click at [228, 299] on icon "button" at bounding box center [231, 295] width 15 height 15
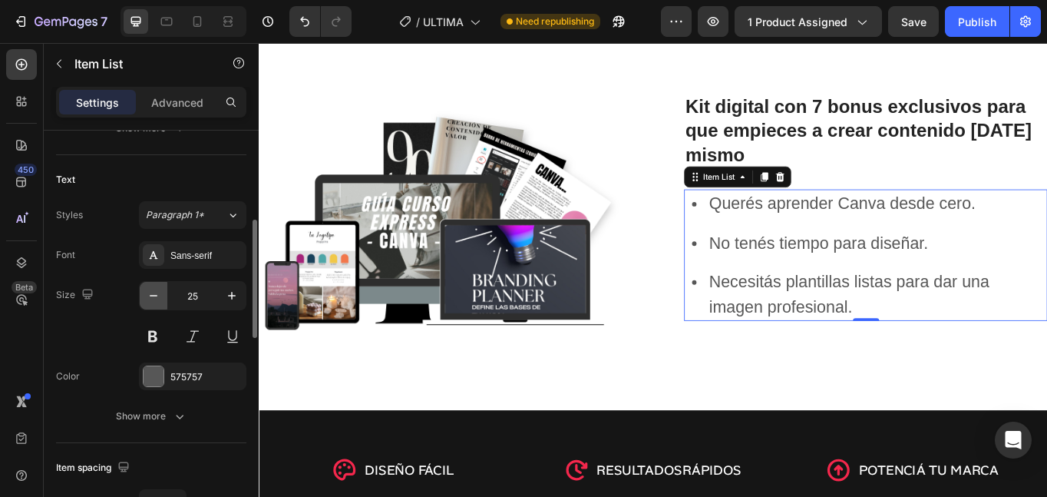
click at [151, 300] on icon "button" at bounding box center [153, 295] width 15 height 15
type input "24"
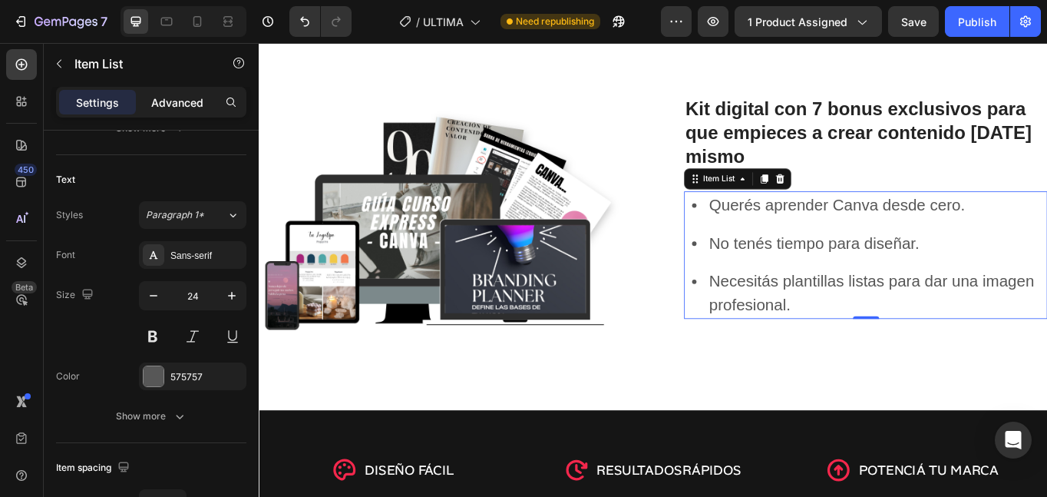
click at [176, 94] on p "Advanced" at bounding box center [177, 102] width 52 height 16
type input "100%"
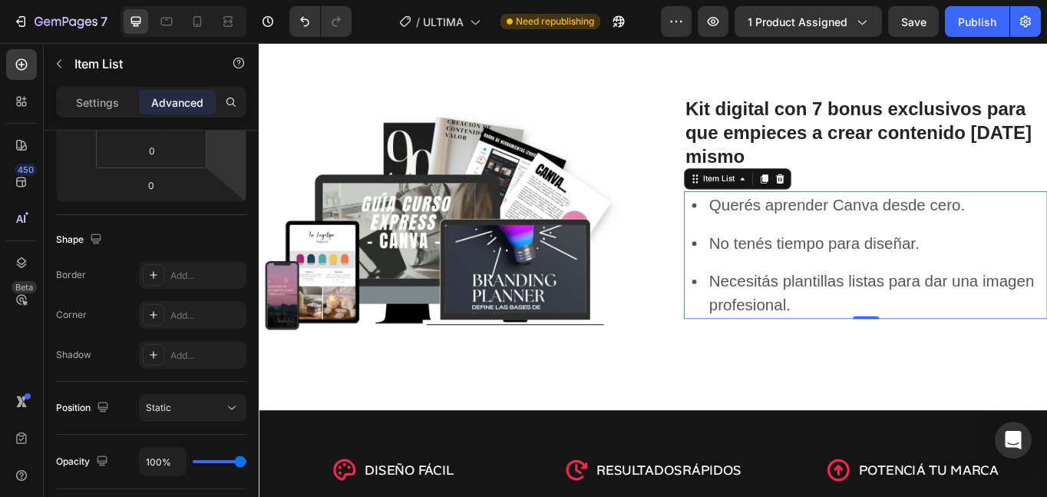
scroll to position [0, 0]
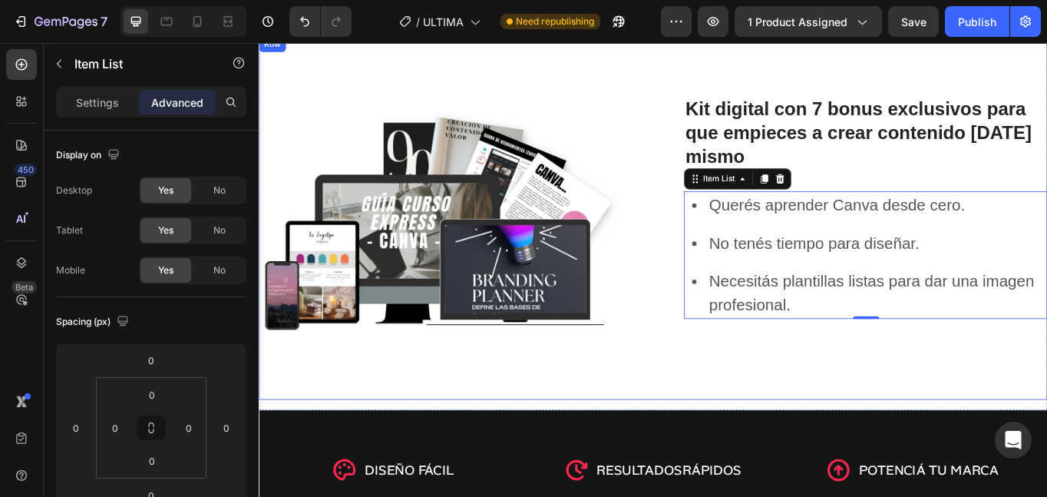
click at [720, 166] on div "Image Kit digital con 7 bonus exclusivos para que empieces a crear contenido ho…" at bounding box center [719, 247] width 921 height 425
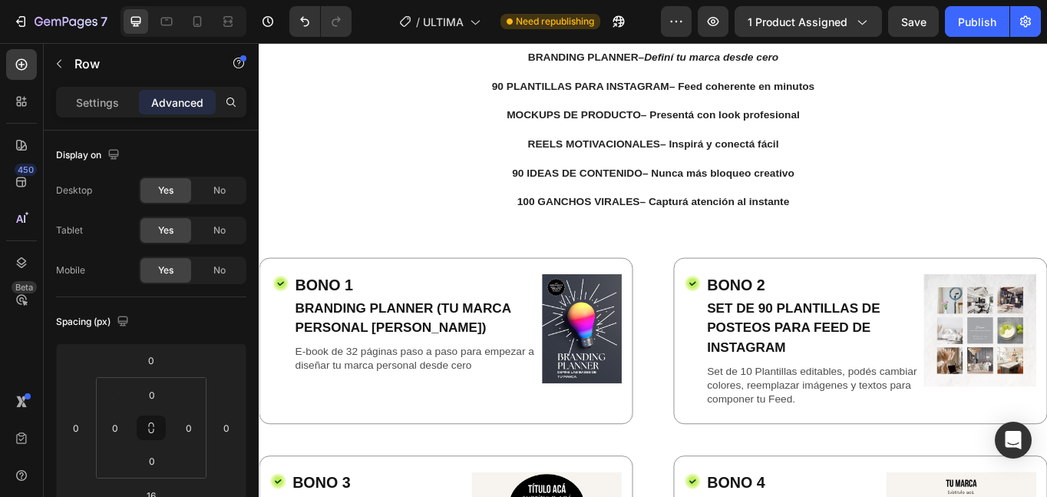
scroll to position [2318, 0]
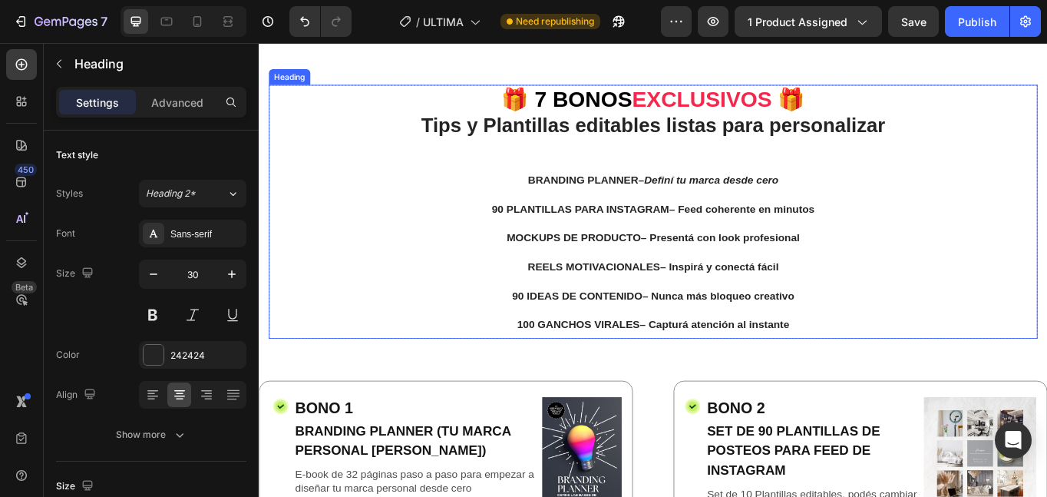
click at [670, 256] on h2 "🎁 7 BONOS EXCLUSIVOS 🎁 Tips y Plantillas editables listas para personalizar BRA…" at bounding box center [719, 240] width 898 height 296
click at [559, 214] on h2 "🎁 7 BONOS EXCLUSIVOS 🎁 Tips y Plantillas editables listas para personalizar BRA…" at bounding box center [719, 240] width 898 height 296
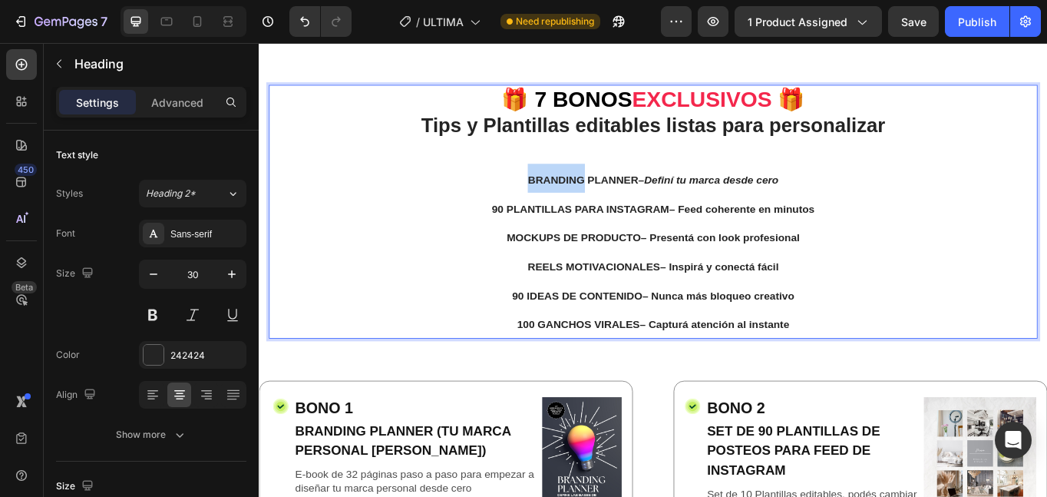
click at [559, 214] on p "🎁 7 BONOS EXCLUSIVOS 🎁 Tips y Plantillas editables listas para personalizar BRA…" at bounding box center [719, 240] width 895 height 293
click at [632, 226] on p "🎁 7 BONOS EXCLUSIVOS 🎁 Tips y Plantillas editables listas para personalizar BRA…" at bounding box center [719, 240] width 895 height 293
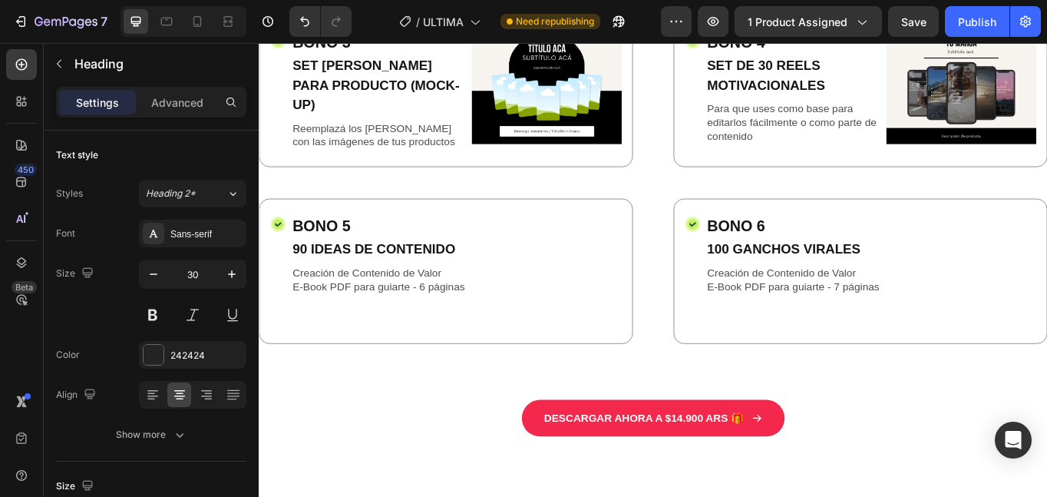
scroll to position [3099, 0]
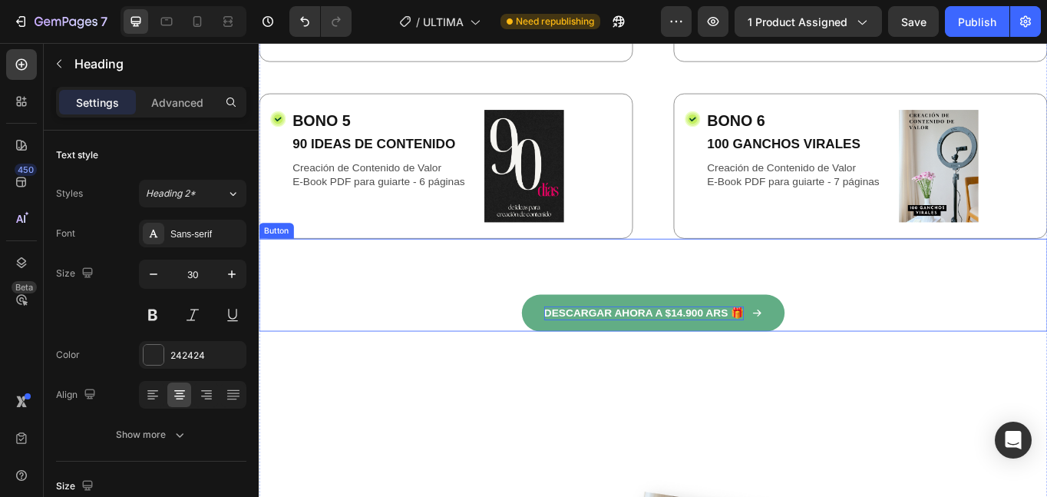
click at [603, 355] on p "DESCARGAR AHORA A $14.900 ARS 🎁" at bounding box center [708, 359] width 233 height 16
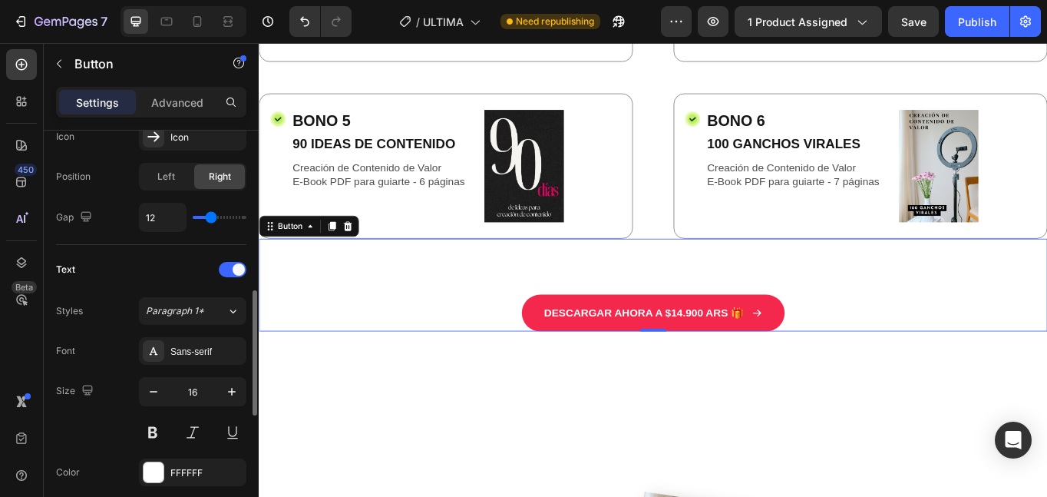
scroll to position [521, 0]
click at [231, 392] on icon "button" at bounding box center [231, 390] width 15 height 15
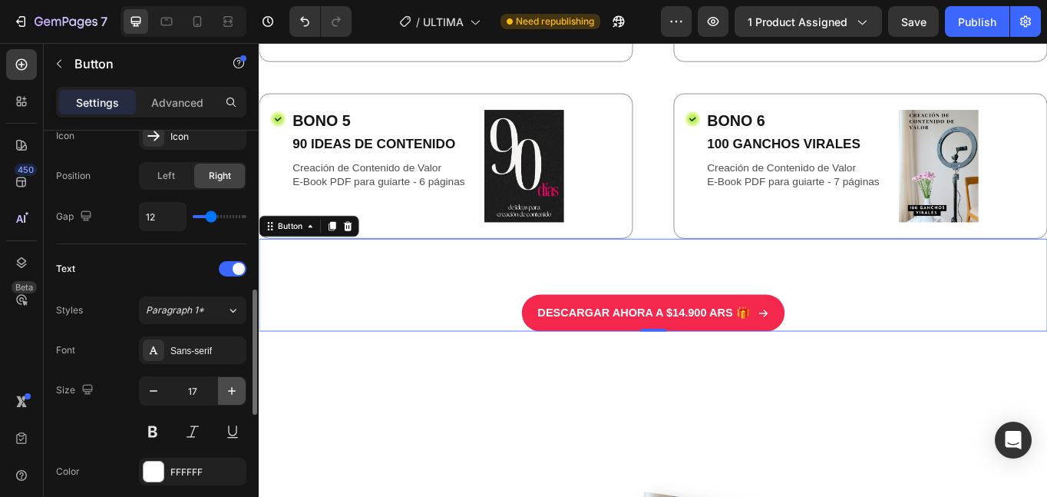
click at [231, 392] on icon "button" at bounding box center [231, 390] width 15 height 15
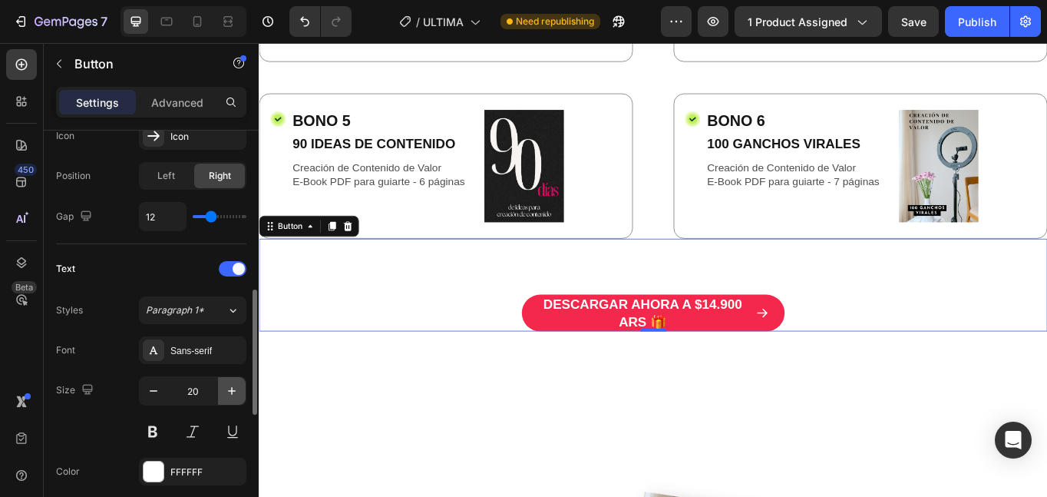
click at [231, 392] on icon "button" at bounding box center [231, 390] width 15 height 15
type input "21"
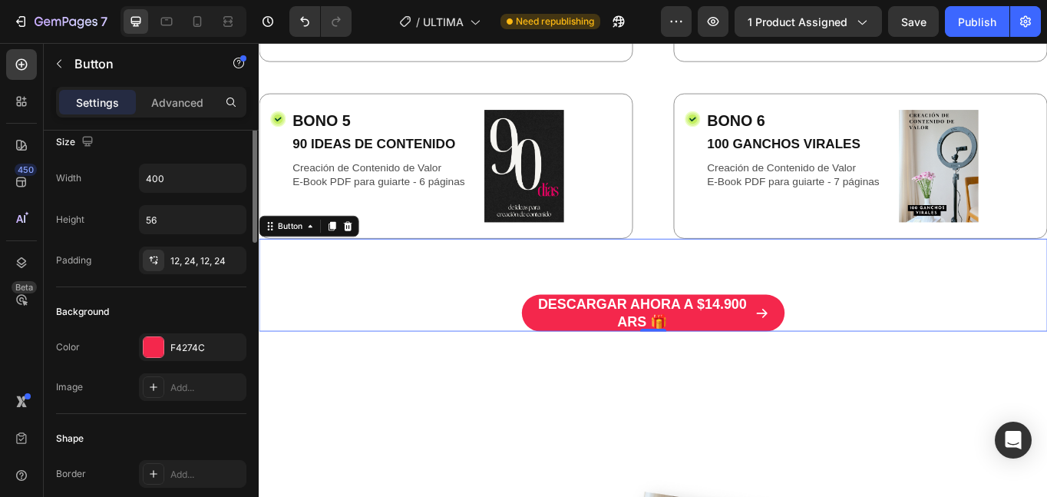
scroll to position [0, 0]
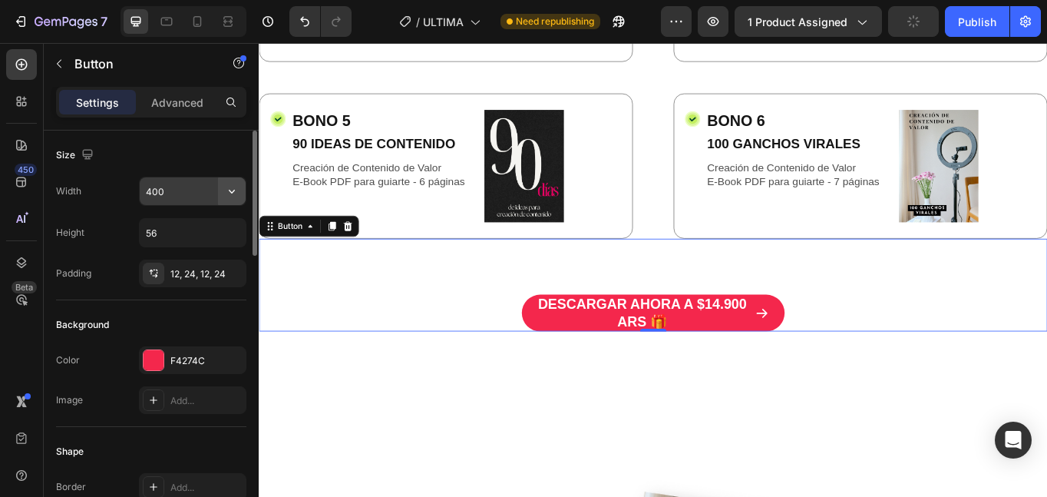
click at [234, 195] on icon "button" at bounding box center [231, 190] width 15 height 15
click at [194, 187] on input "400" at bounding box center [193, 191] width 106 height 28
click at [228, 188] on icon "button" at bounding box center [231, 190] width 15 height 15
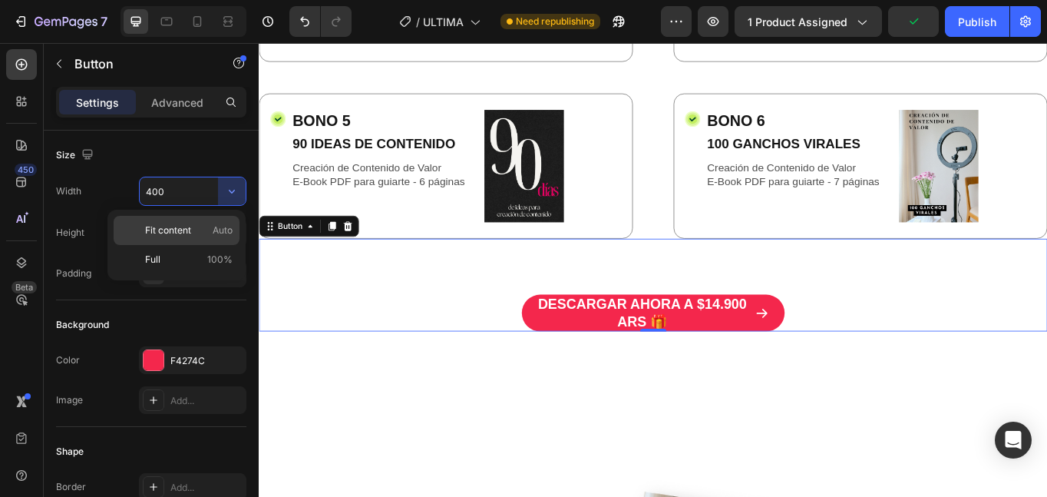
click at [226, 222] on div "Fit content Auto" at bounding box center [177, 230] width 126 height 29
type input "Auto"
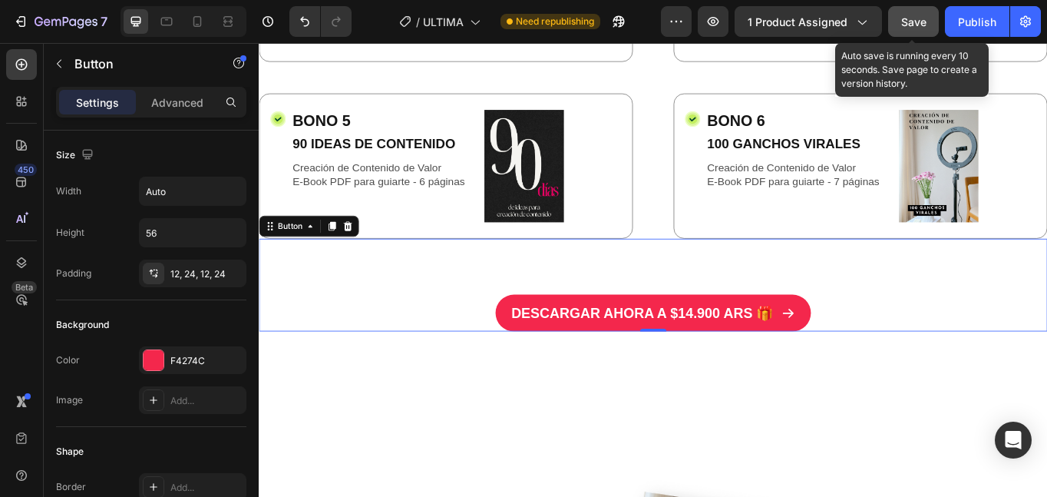
click at [908, 25] on span "Save" at bounding box center [913, 21] width 25 height 13
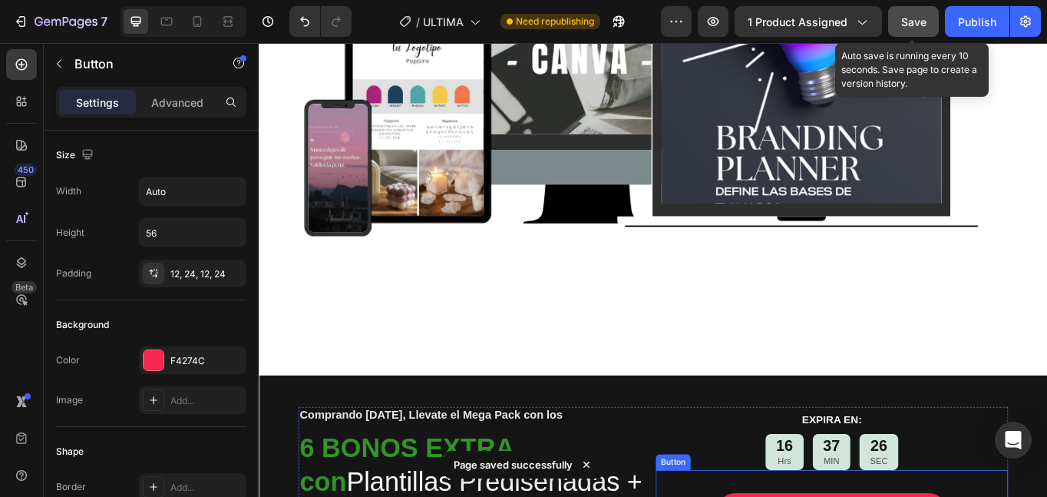
scroll to position [4170, 0]
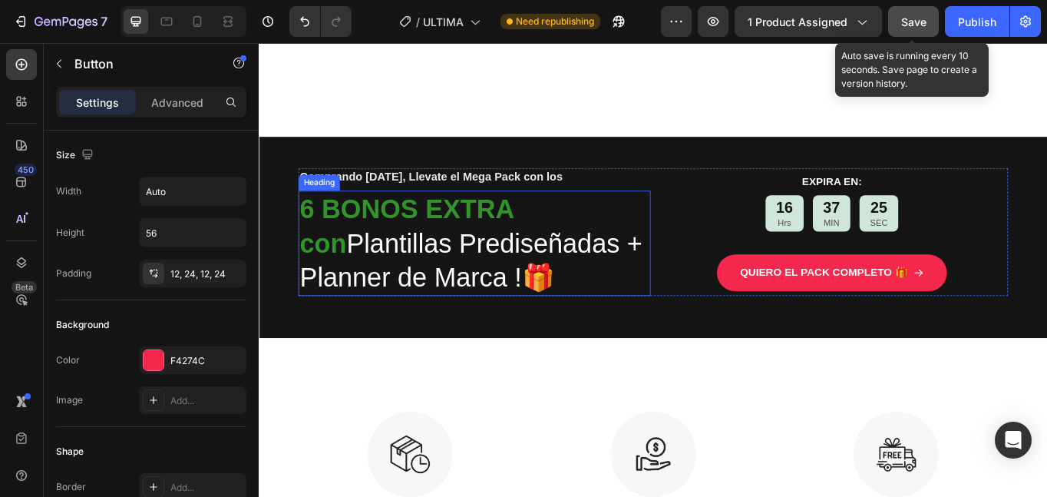
click at [320, 242] on strong "6 BONOS EXTRA con" at bounding box center [431, 257] width 250 height 74
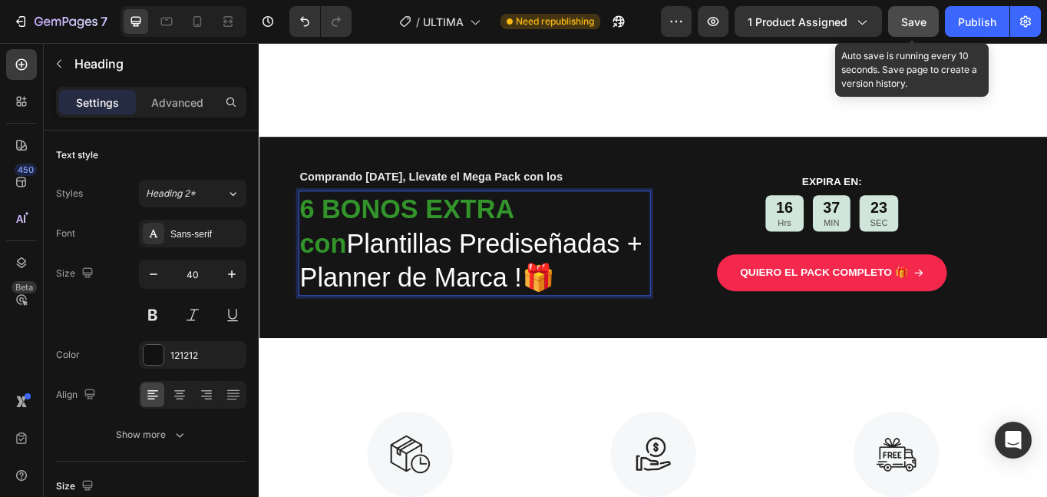
click at [324, 242] on strong "6 BONOS EXTRA con" at bounding box center [431, 257] width 250 height 74
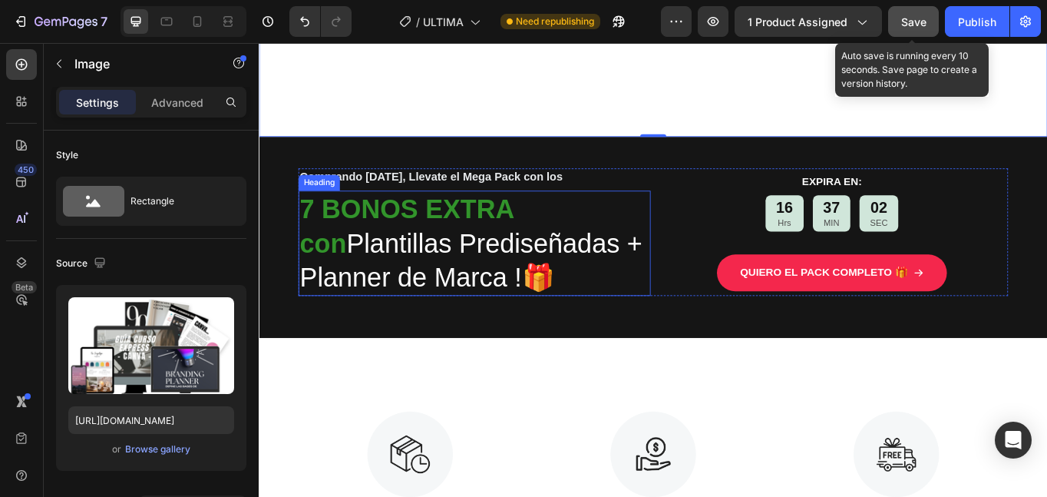
click at [324, 237] on strong "7 BONOS EXTRA con" at bounding box center [431, 257] width 250 height 74
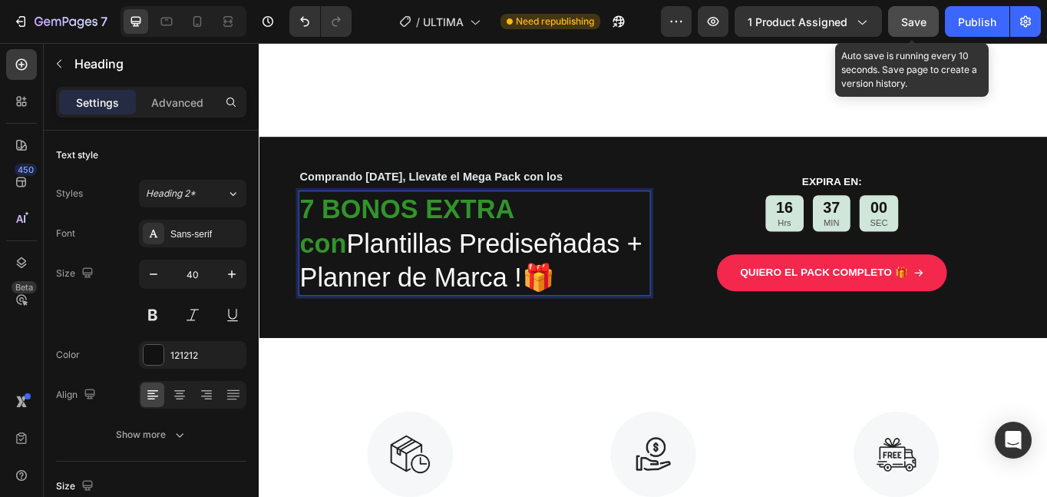
click at [326, 240] on strong "7 BONOS EXTRA con" at bounding box center [431, 257] width 250 height 74
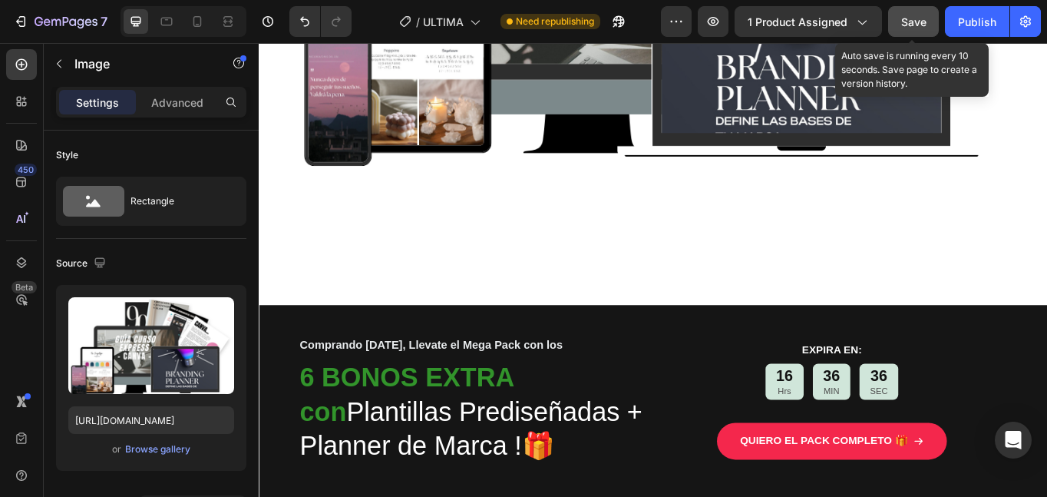
scroll to position [3974, 0]
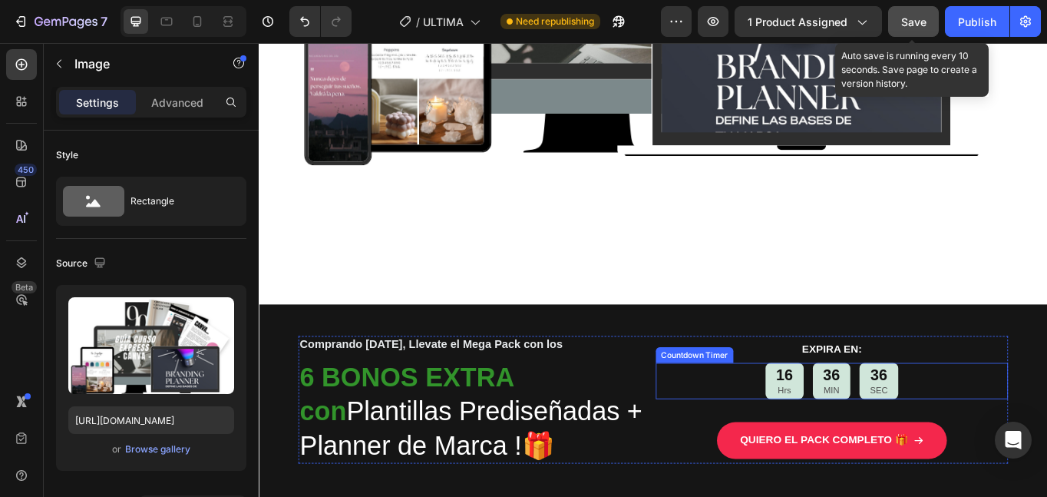
click at [877, 454] on div "16 Hrs" at bounding box center [873, 438] width 45 height 42
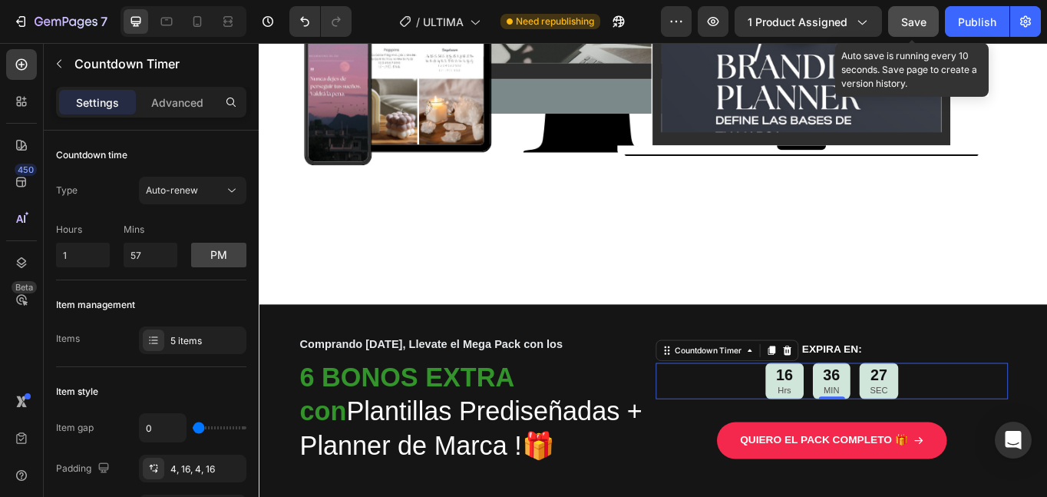
click at [863, 439] on div "16" at bounding box center [873, 431] width 20 height 23
click at [148, 250] on input "57" at bounding box center [151, 255] width 54 height 25
click at [88, 256] on input "1" at bounding box center [83, 255] width 54 height 25
type input "3"
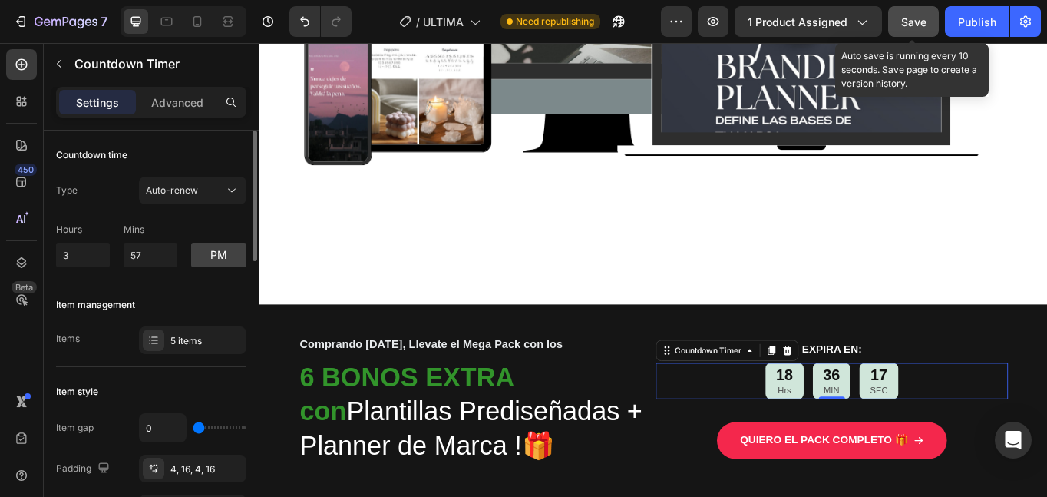
click at [175, 217] on div "Hours 3 Mins 57 pm" at bounding box center [151, 241] width 190 height 51
click at [168, 230] on p "Mins" at bounding box center [151, 230] width 54 height 14
click at [204, 253] on button "pm" at bounding box center [218, 255] width 55 height 25
click at [92, 256] on input "3" at bounding box center [83, 255] width 54 height 25
type input "2"
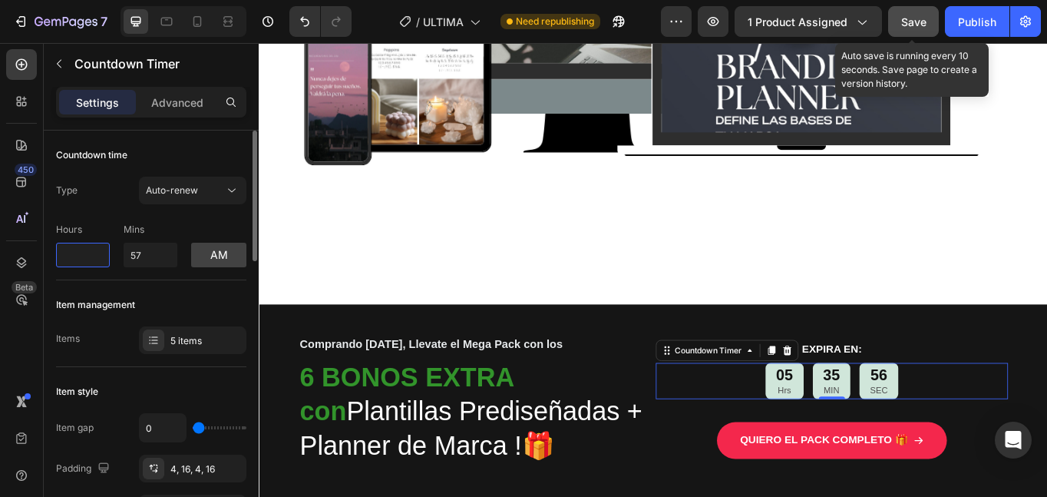
type input "6"
type input "5"
type input "4"
type input "3"
click at [215, 226] on div "am" at bounding box center [218, 245] width 55 height 44
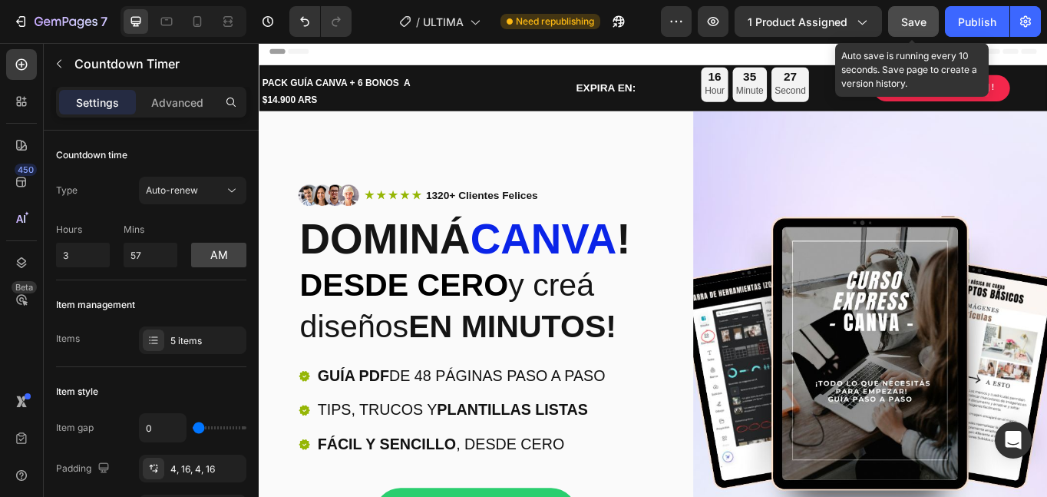
scroll to position [0, 0]
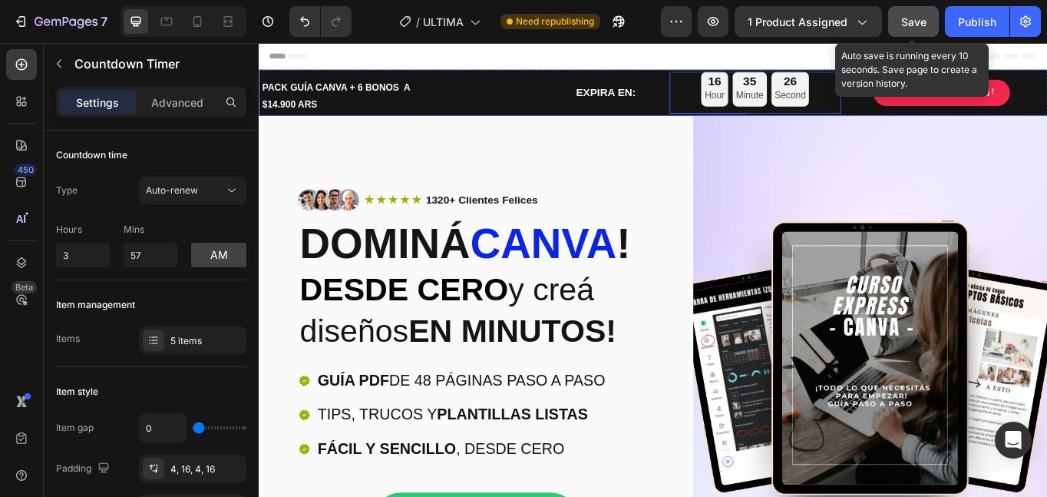
click at [779, 98] on p "Hour" at bounding box center [790, 103] width 23 height 19
click at [91, 254] on input "1" at bounding box center [83, 255] width 54 height 25
type input "3"
click at [106, 201] on div "Type Auto-renew" at bounding box center [151, 191] width 190 height 28
click at [217, 259] on button "pm" at bounding box center [218, 255] width 55 height 25
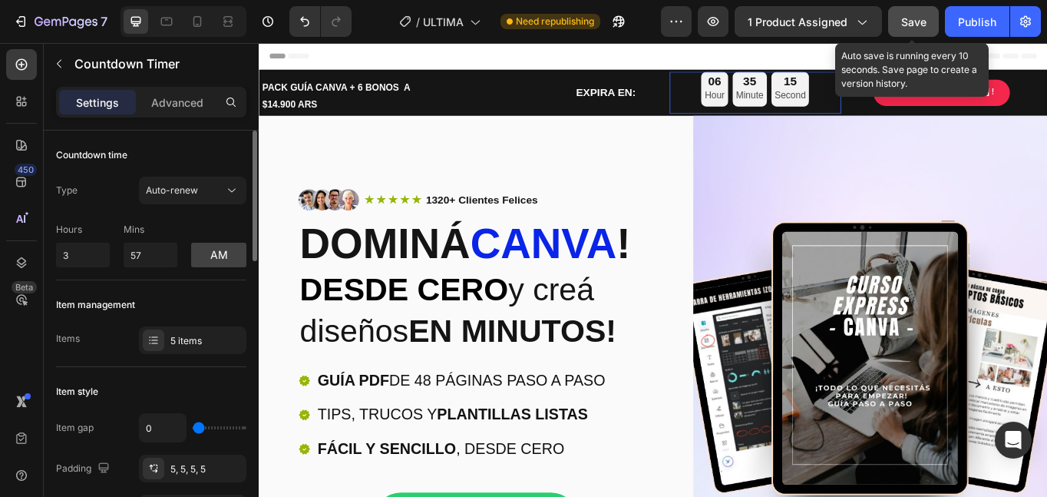
click at [192, 232] on div "am" at bounding box center [218, 245] width 55 height 44
click at [915, 14] on div "Save" at bounding box center [913, 22] width 25 height 16
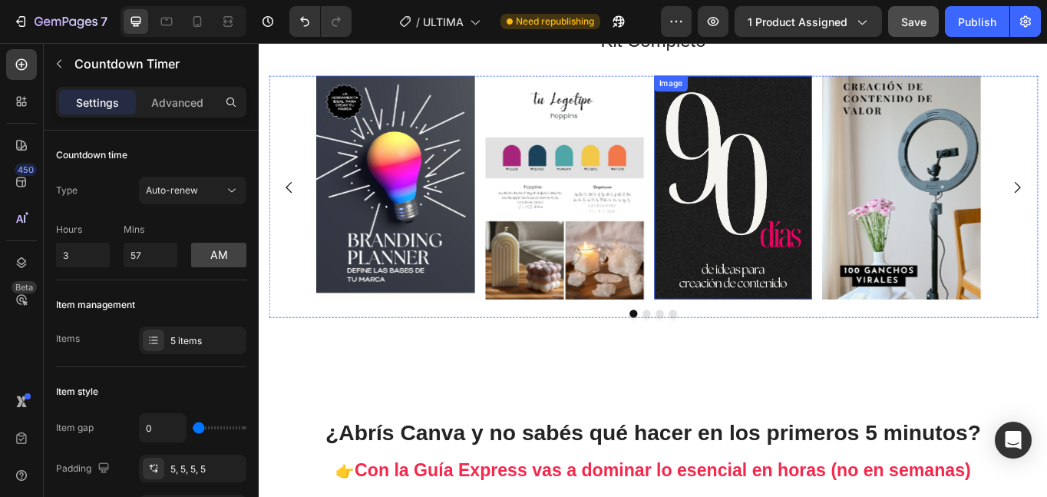
scroll to position [1391, 0]
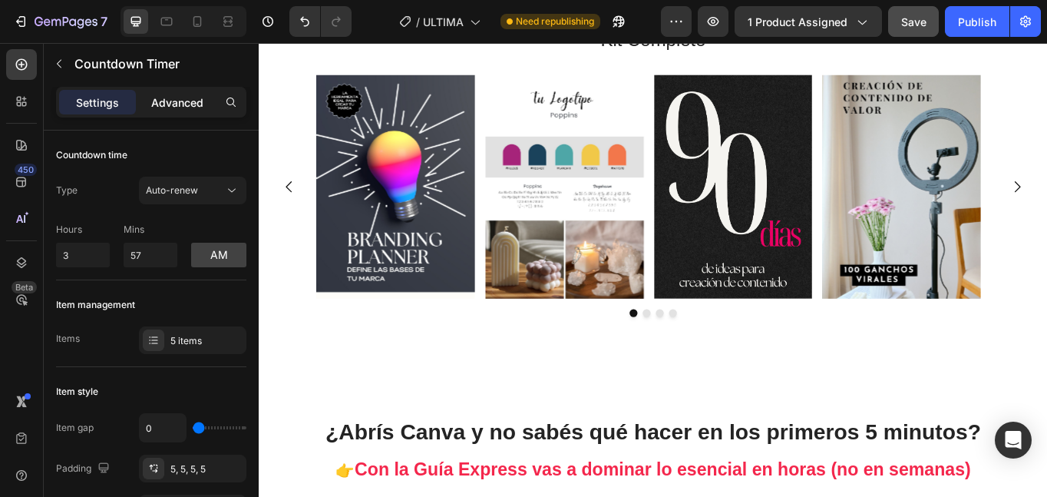
click at [174, 105] on p "Advanced" at bounding box center [177, 102] width 52 height 16
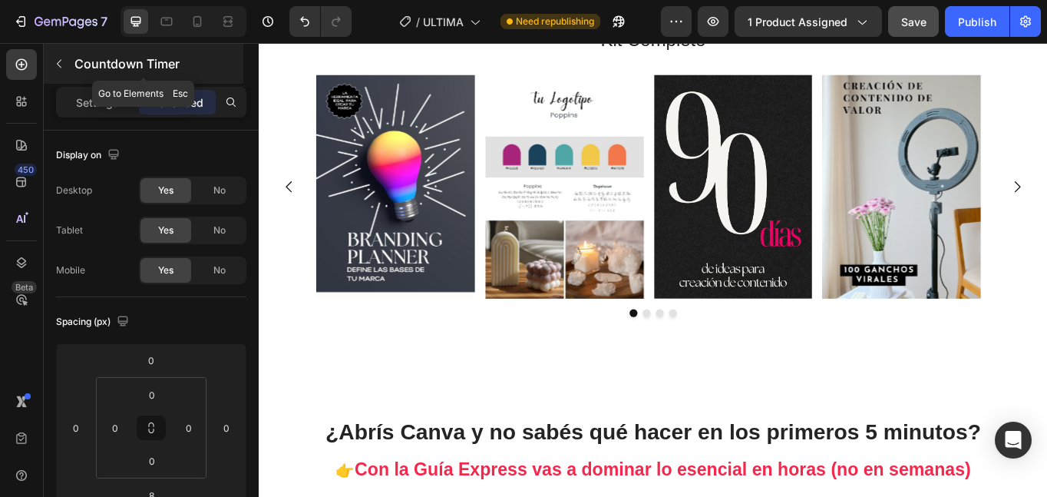
click at [94, 57] on p "Countdown Timer" at bounding box center [157, 64] width 166 height 18
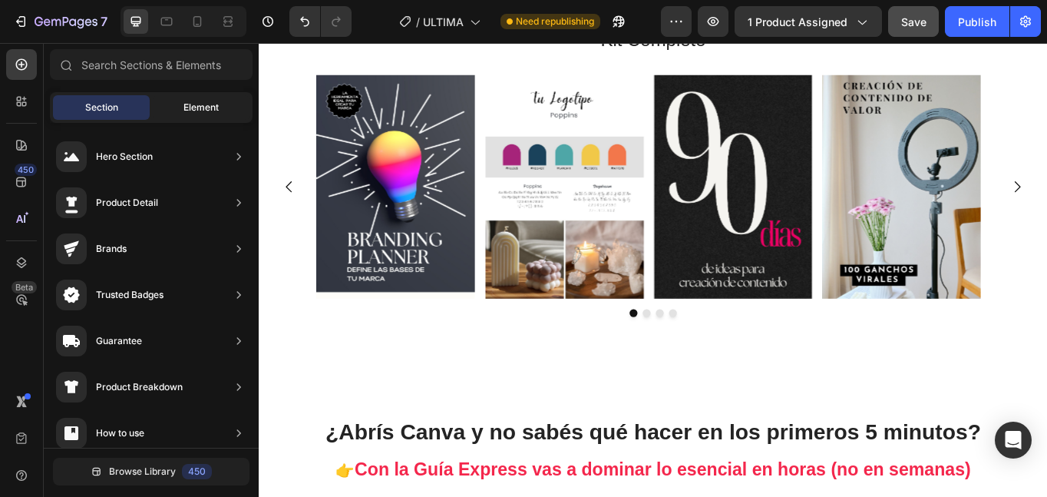
click at [183, 100] on div "Element" at bounding box center [201, 107] width 97 height 25
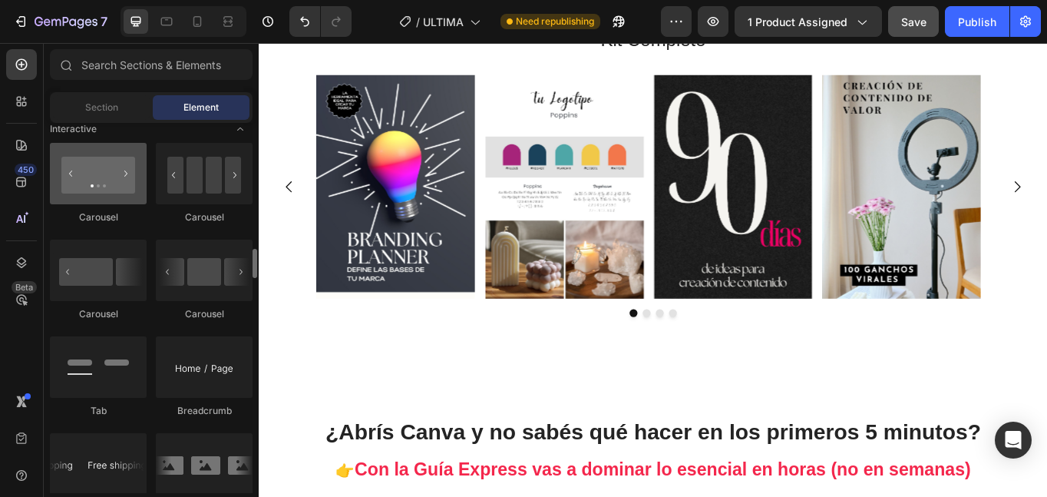
scroll to position [1552, 0]
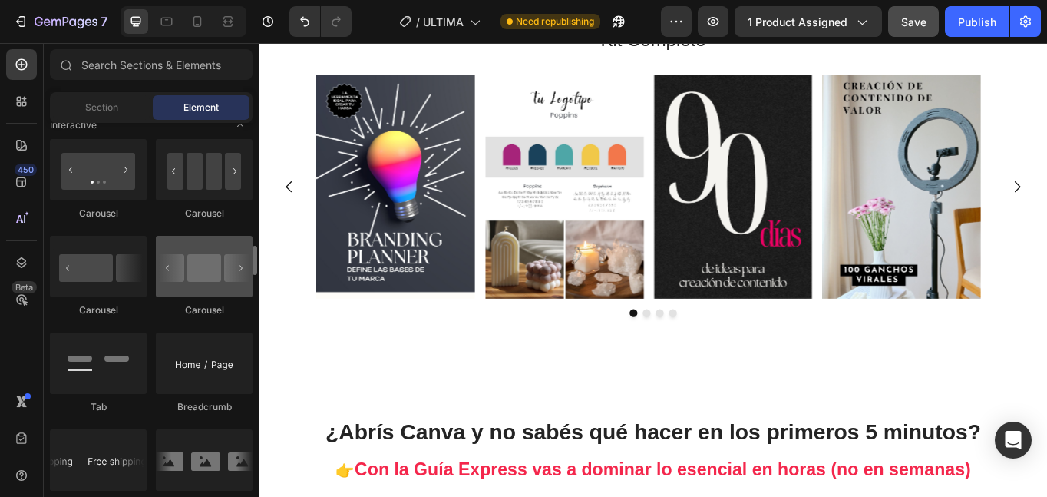
click at [241, 273] on div at bounding box center [204, 266] width 97 height 61
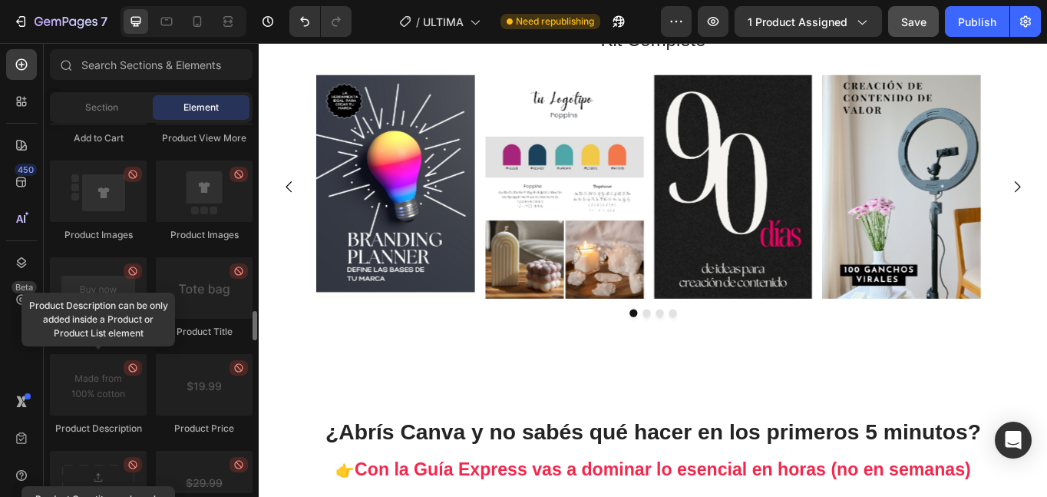
scroll to position [2345, 0]
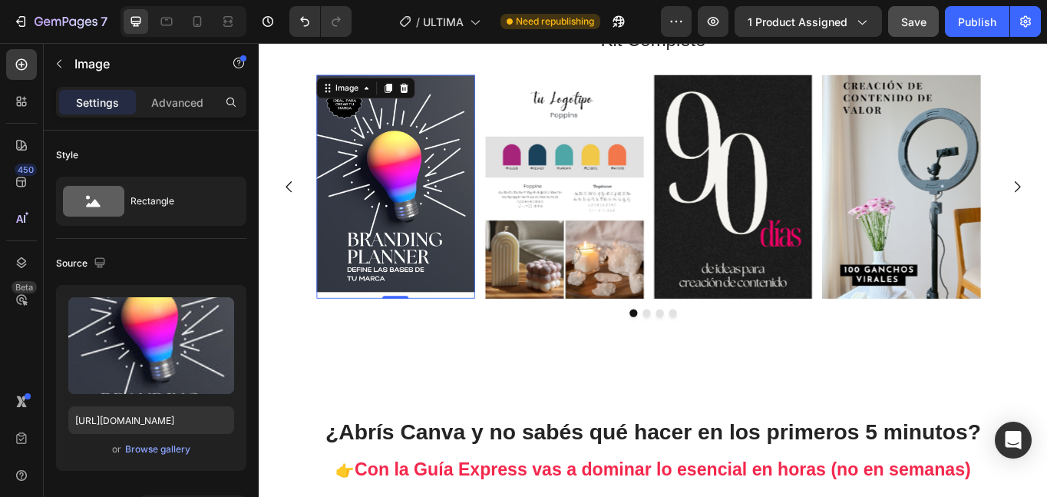
click at [339, 260] on img at bounding box center [418, 212] width 185 height 262
click at [315, 265] on div "Image 0 Image Image Image" at bounding box center [719, 212] width 898 height 262
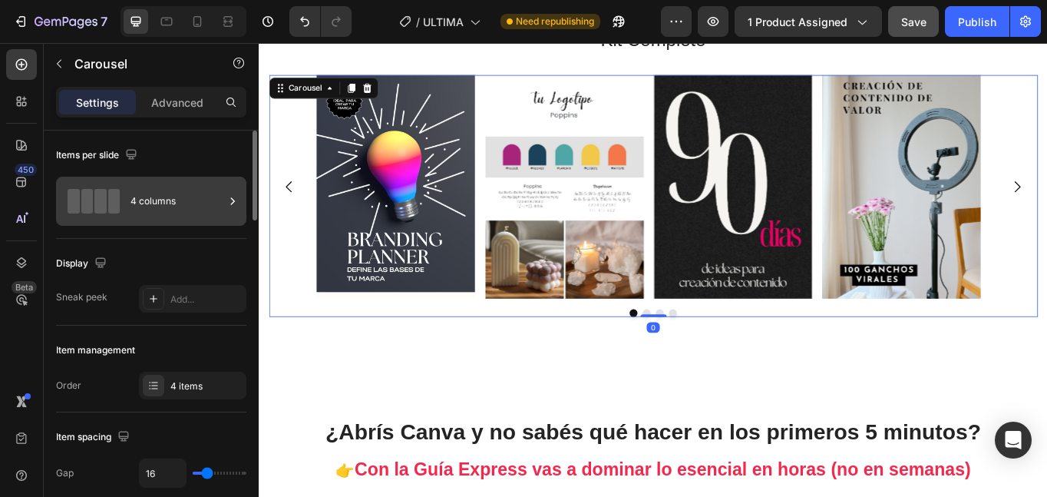
click at [151, 221] on div "4 columns" at bounding box center [151, 201] width 190 height 49
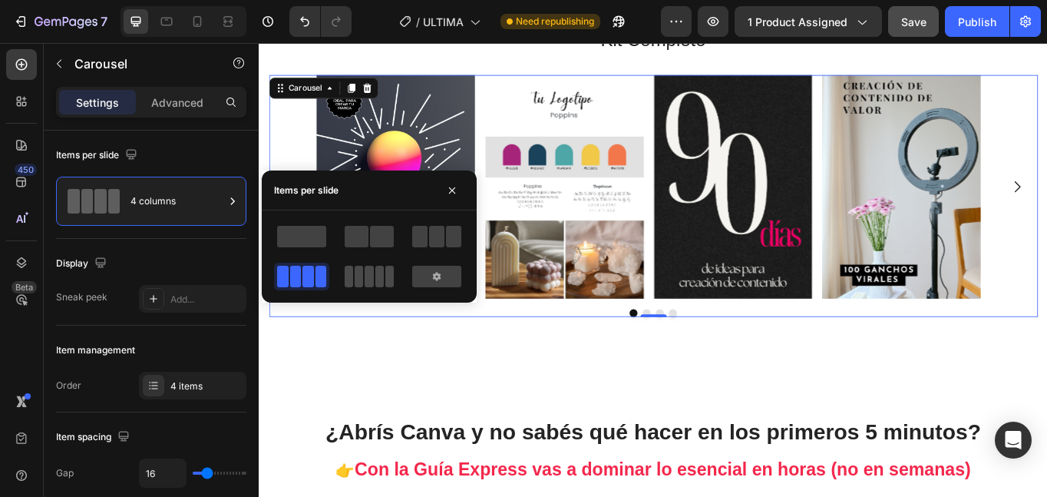
click at [372, 269] on span at bounding box center [369, 276] width 8 height 21
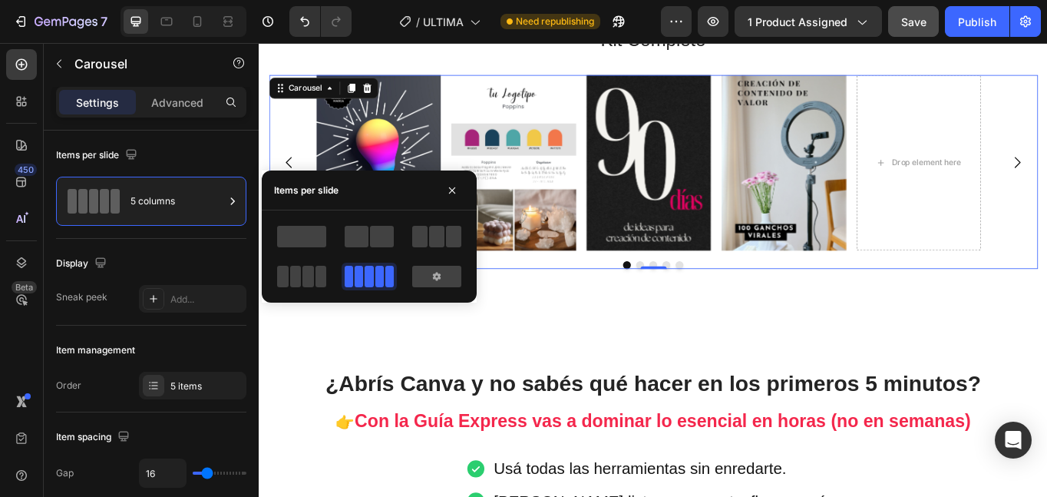
click at [372, 270] on span at bounding box center [369, 276] width 8 height 21
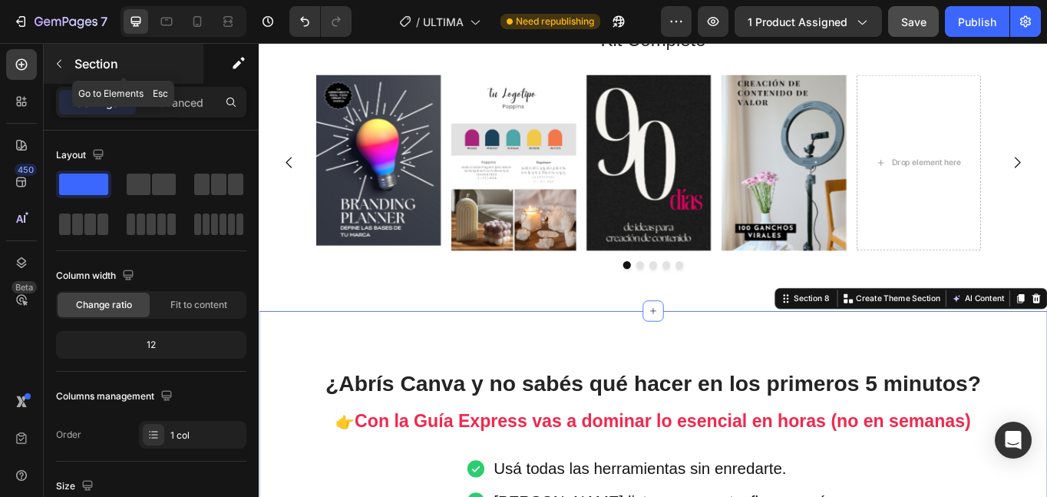
click at [74, 68] on p "Section" at bounding box center [137, 64] width 126 height 18
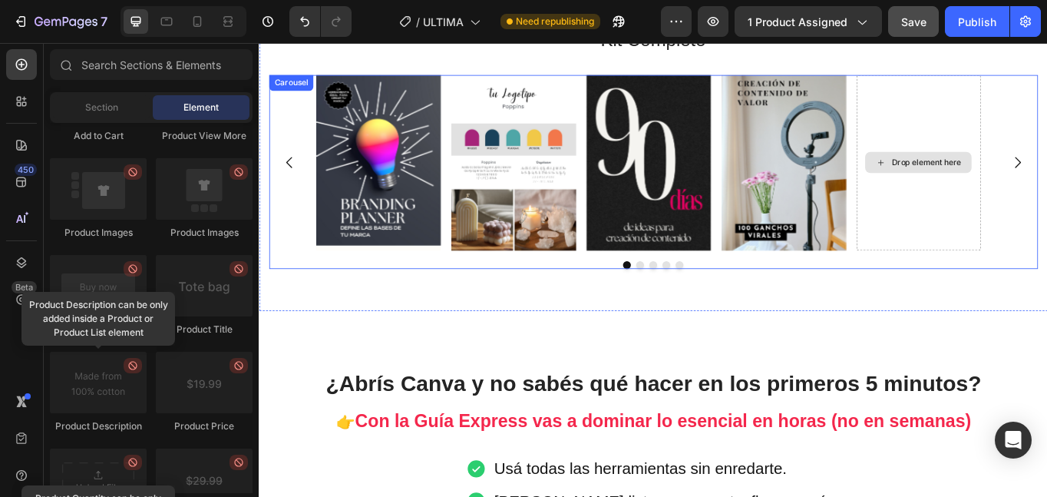
click at [1046, 212] on div "Drop element here" at bounding box center [1029, 184] width 145 height 206
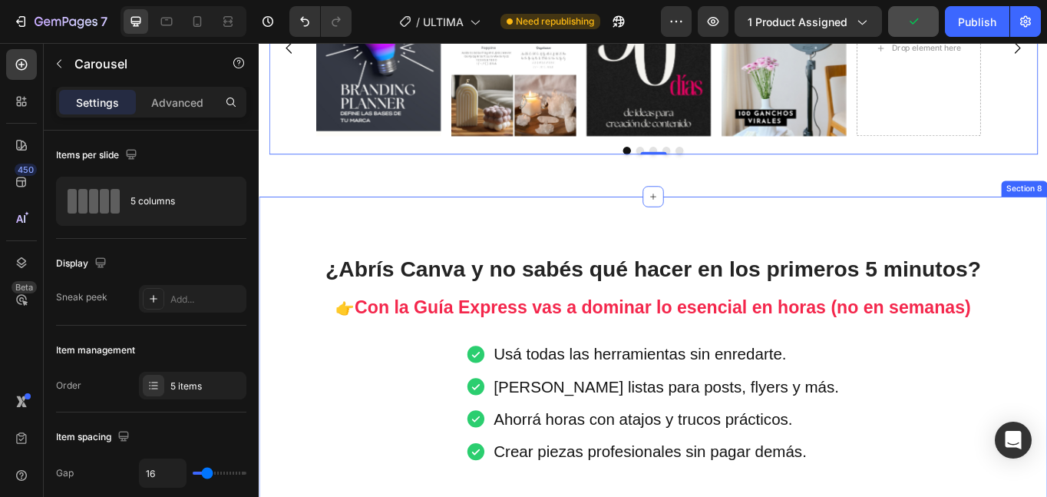
scroll to position [1524, 0]
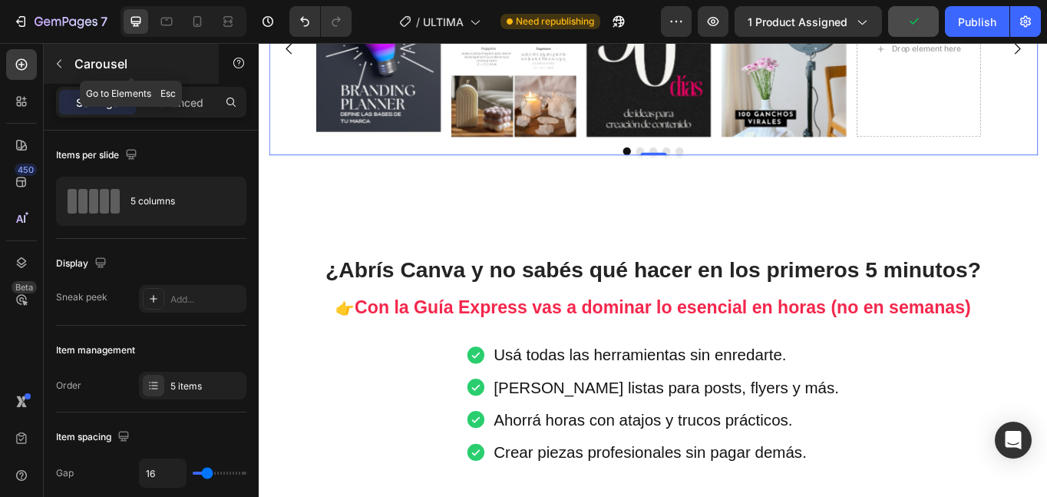
click at [100, 72] on p "Carousel" at bounding box center [139, 64] width 131 height 18
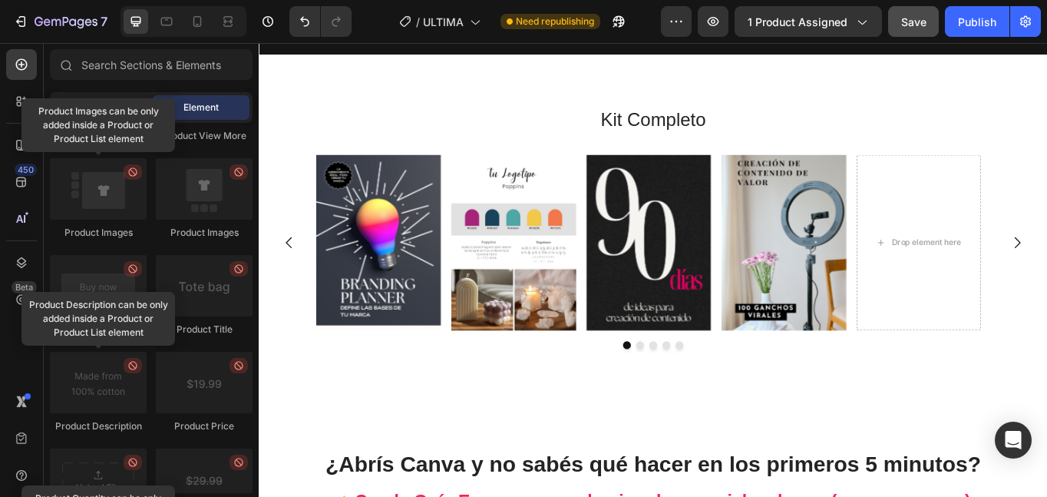
scroll to position [1297, 0]
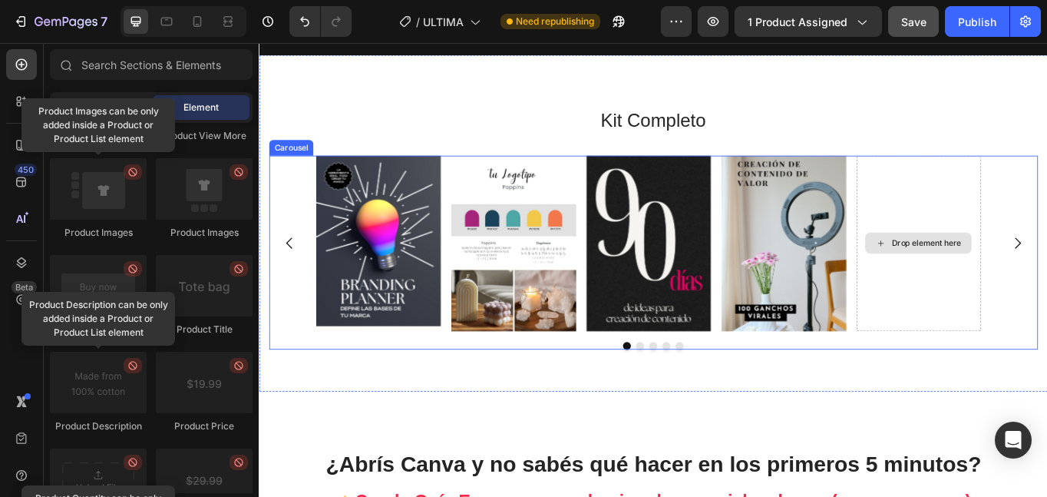
click at [1016, 279] on div "Drop element here" at bounding box center [1037, 277] width 81 height 12
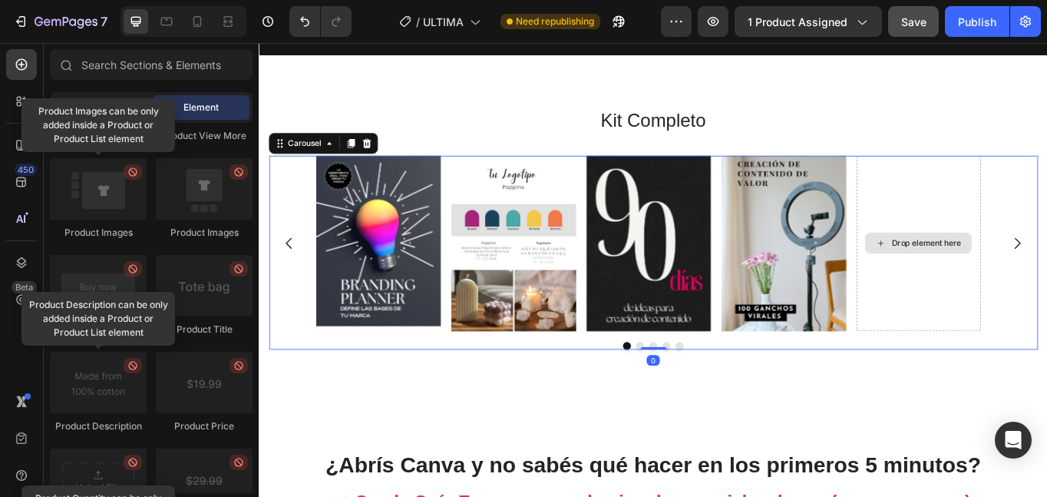
click at [1006, 280] on div "Drop element here" at bounding box center [1037, 277] width 81 height 12
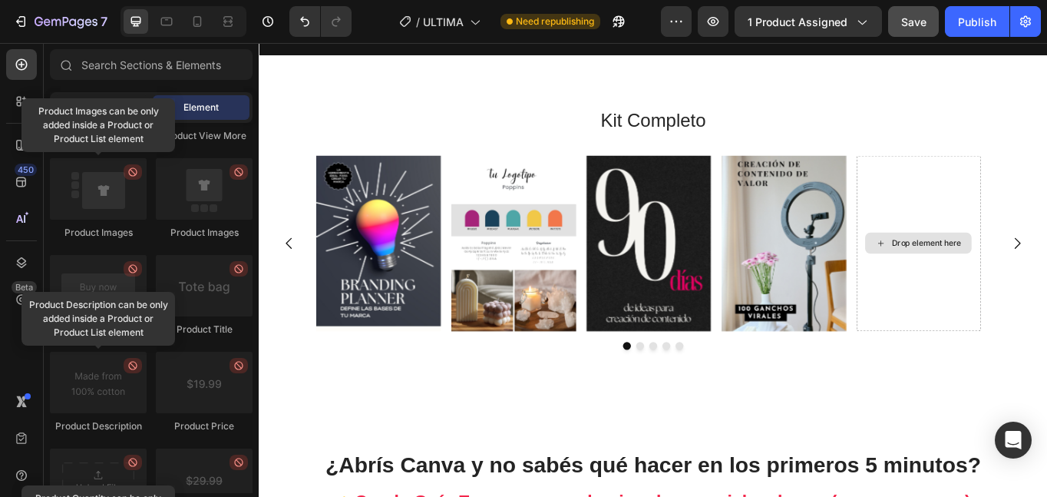
click at [980, 276] on icon at bounding box center [985, 277] width 12 height 13
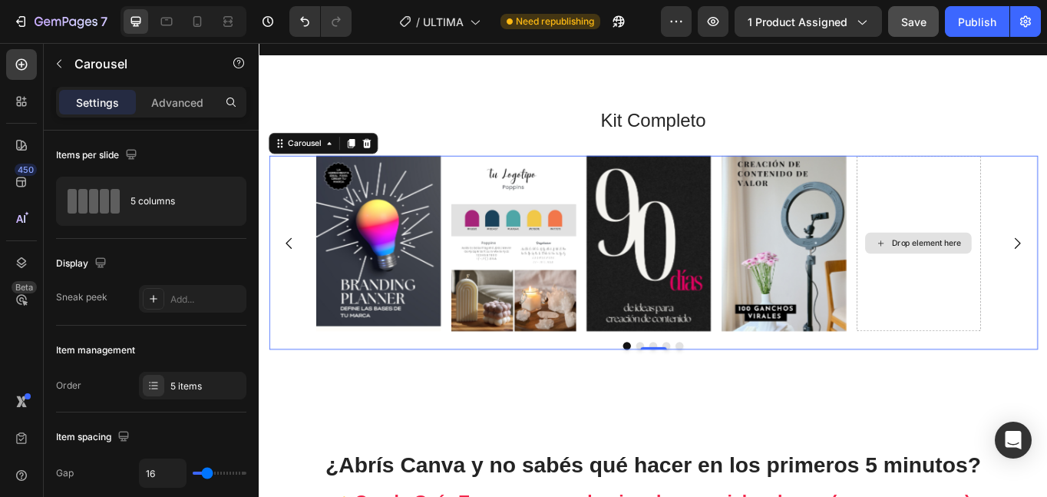
click at [980, 276] on icon at bounding box center [985, 277] width 12 height 13
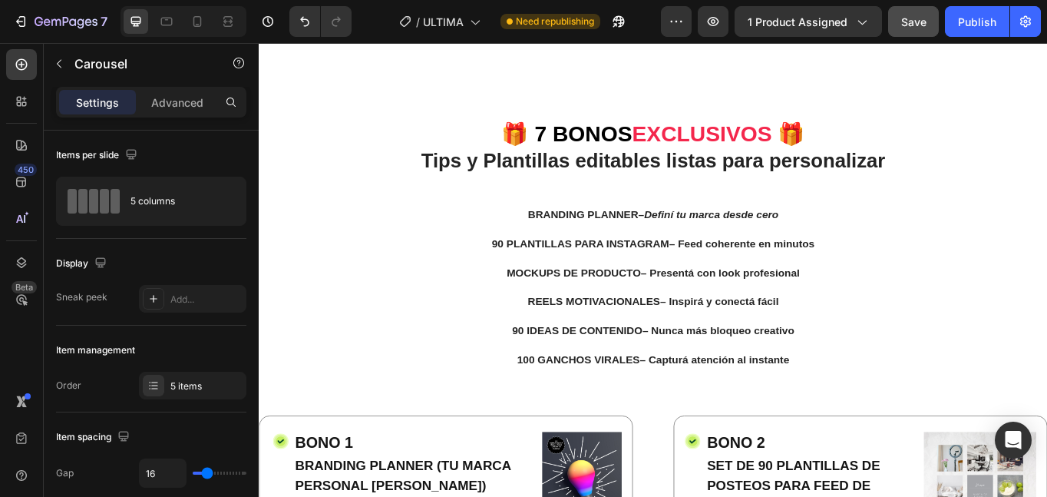
scroll to position [2618, 0]
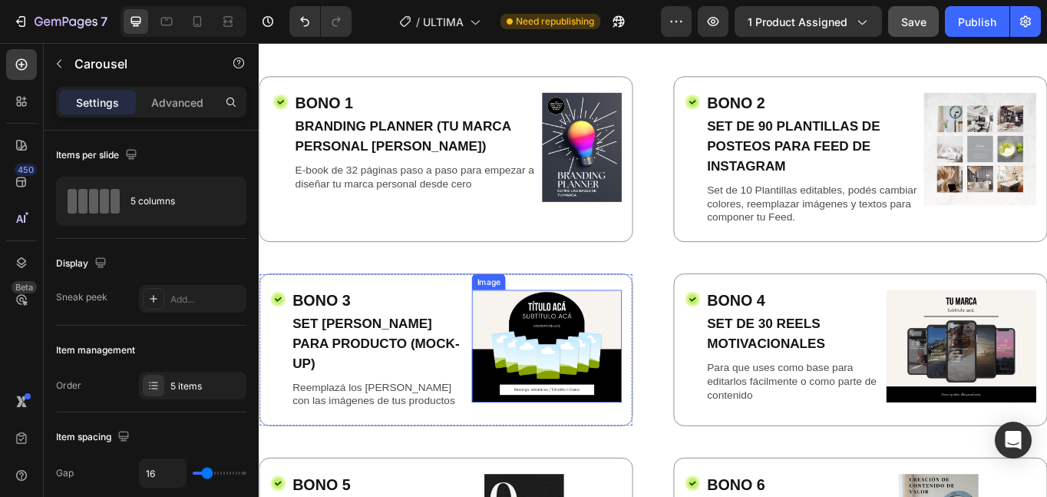
click at [646, 398] on img at bounding box center [594, 397] width 175 height 131
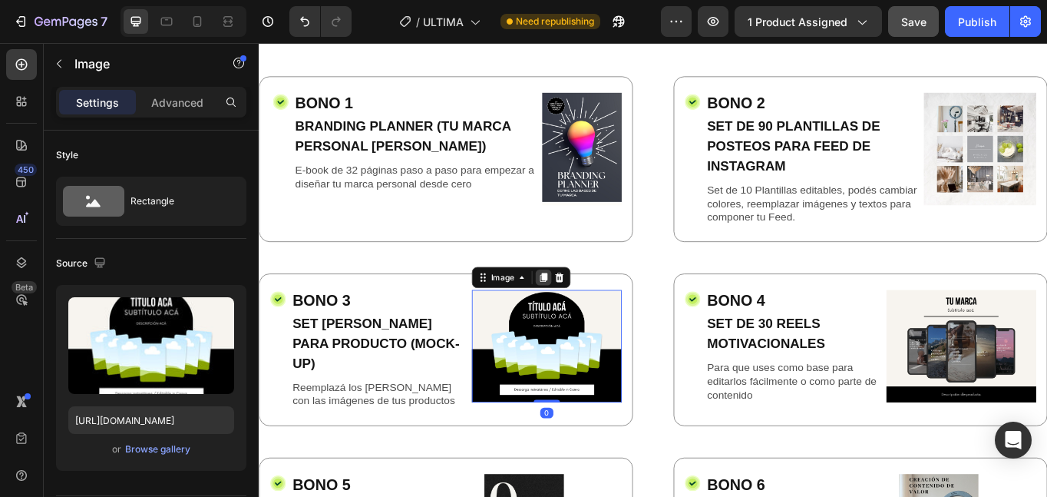
click at [585, 311] on icon at bounding box center [591, 317] width 12 height 12
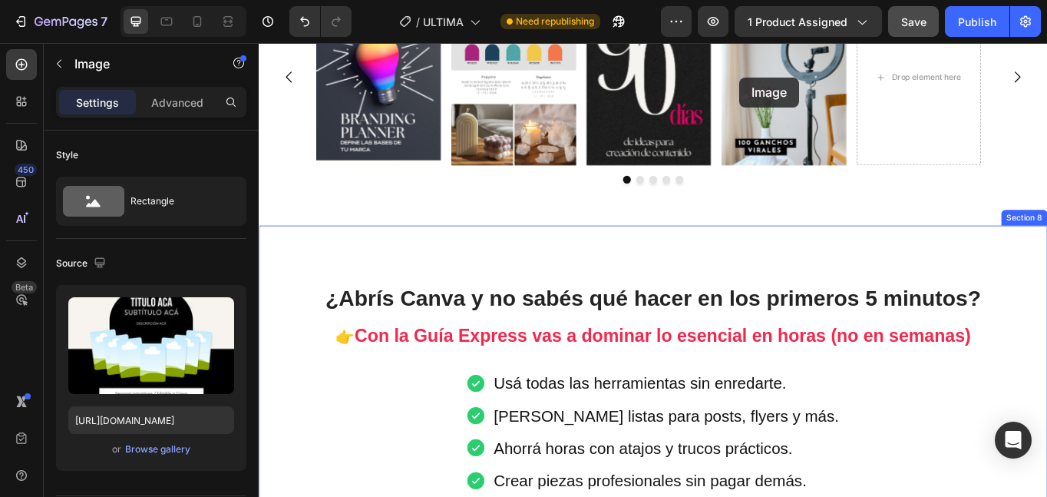
scroll to position [1466, 0]
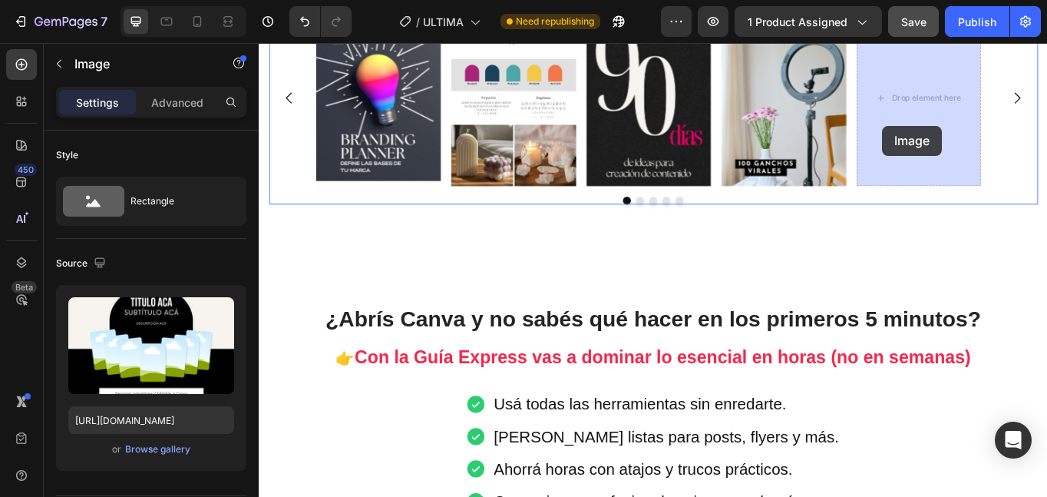
drag, startPoint x: 596, startPoint y: 530, endPoint x: 987, endPoint y: 140, distance: 552.6
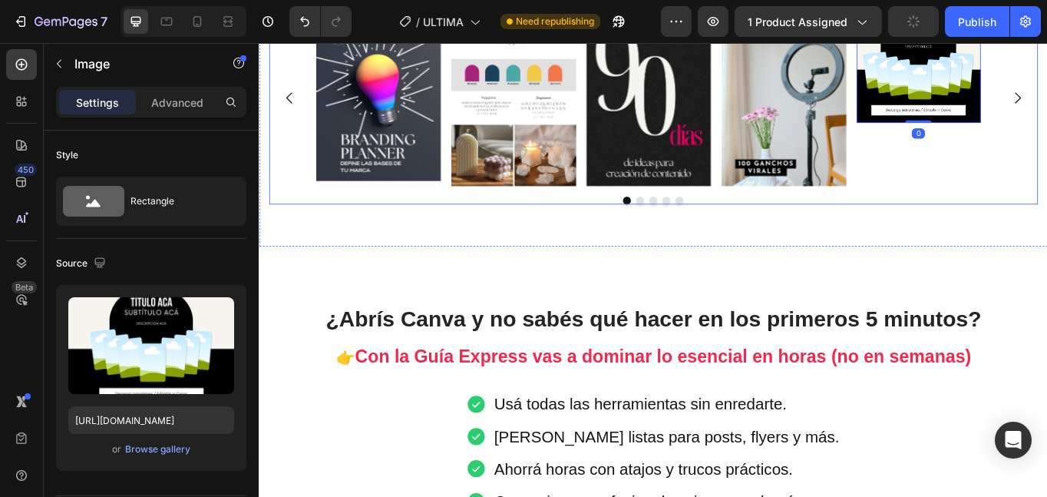
scroll to position [1297, 0]
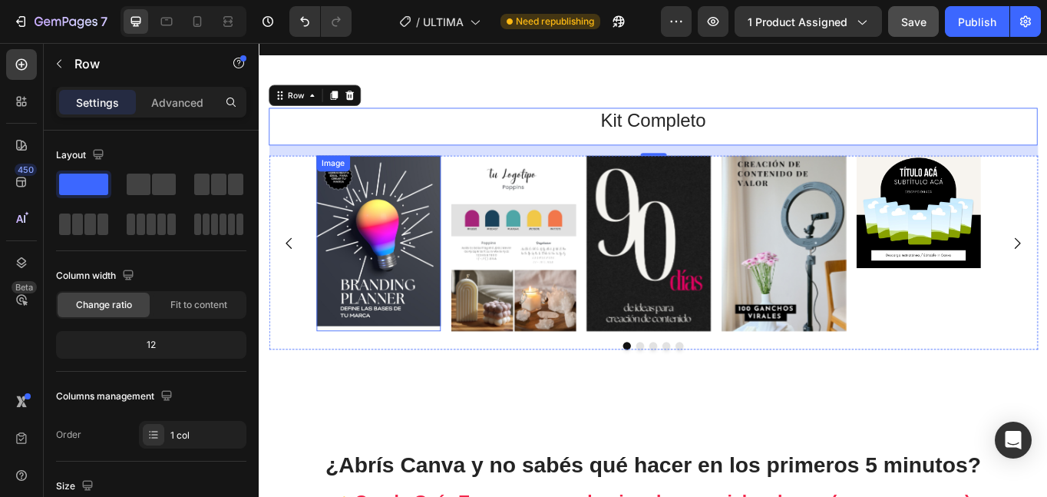
click at [454, 329] on img at bounding box center [398, 278] width 145 height 206
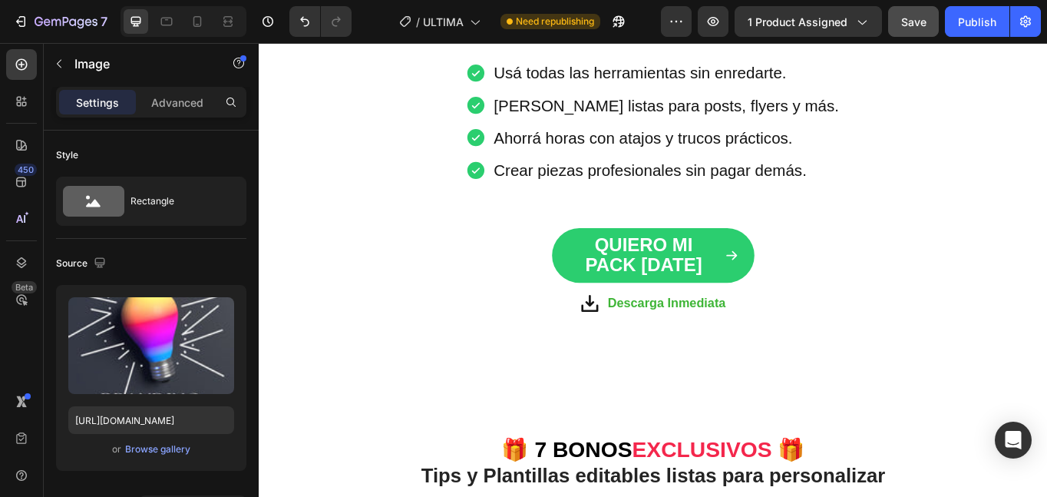
scroll to position [1852, 0]
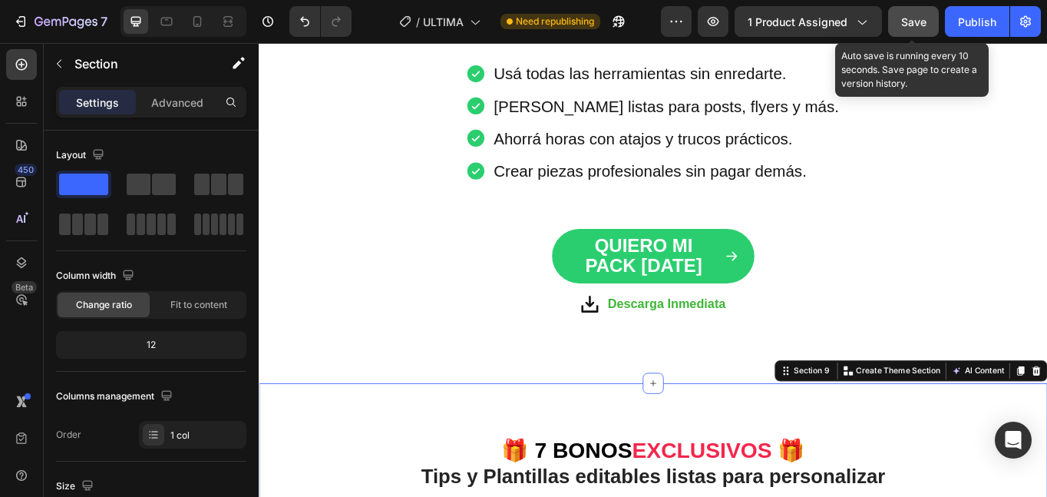
click at [906, 15] on span "Save" at bounding box center [913, 21] width 25 height 13
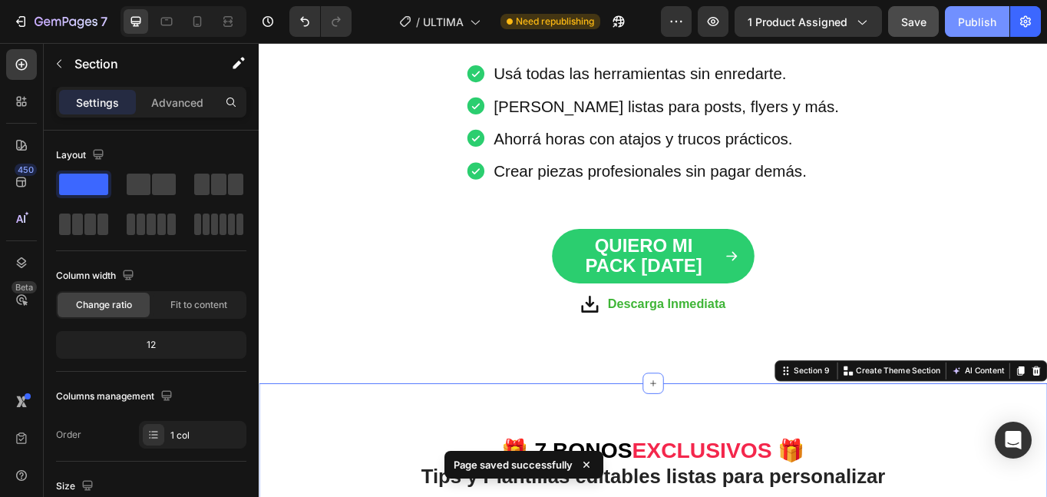
click at [975, 32] on button "Publish" at bounding box center [977, 21] width 64 height 31
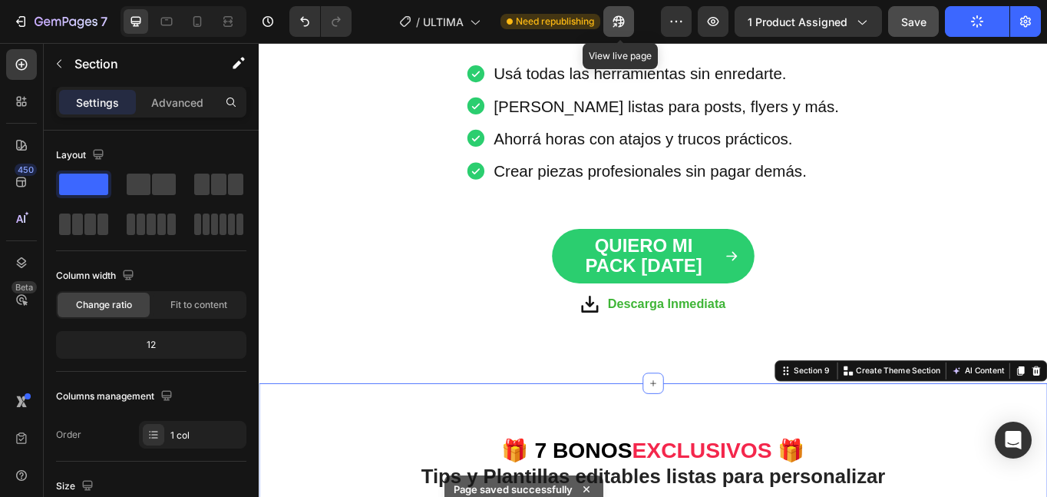
click at [620, 28] on icon "button" at bounding box center [618, 21] width 15 height 15
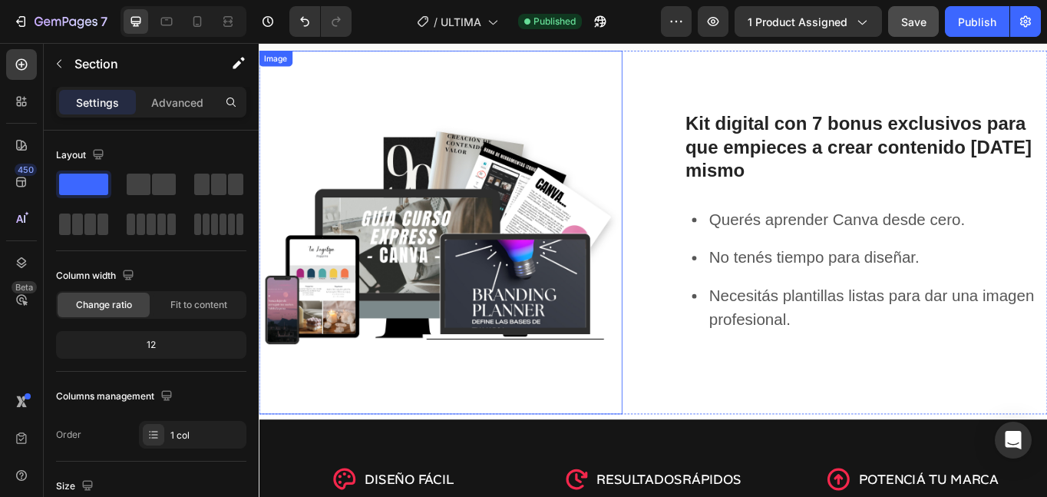
scroll to position [781, 0]
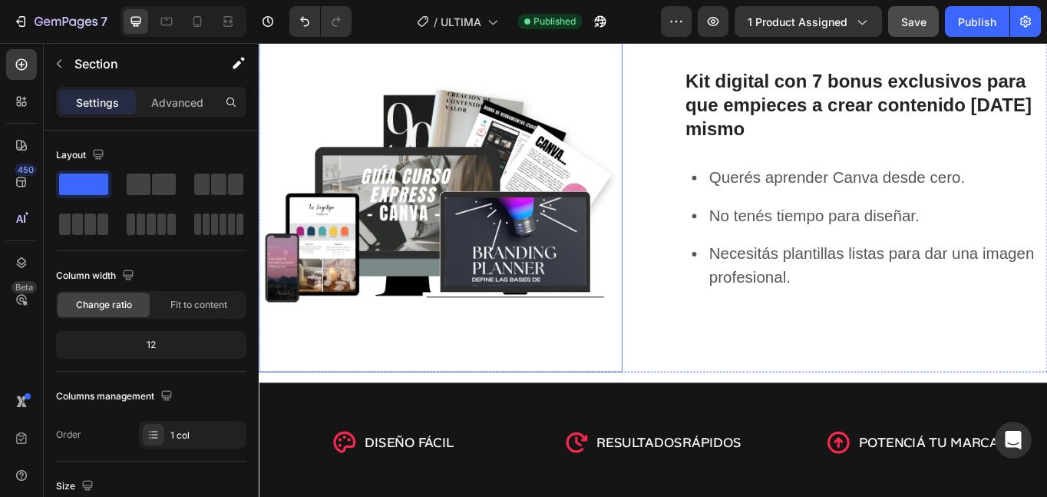
click at [518, 300] on img at bounding box center [471, 215] width 425 height 425
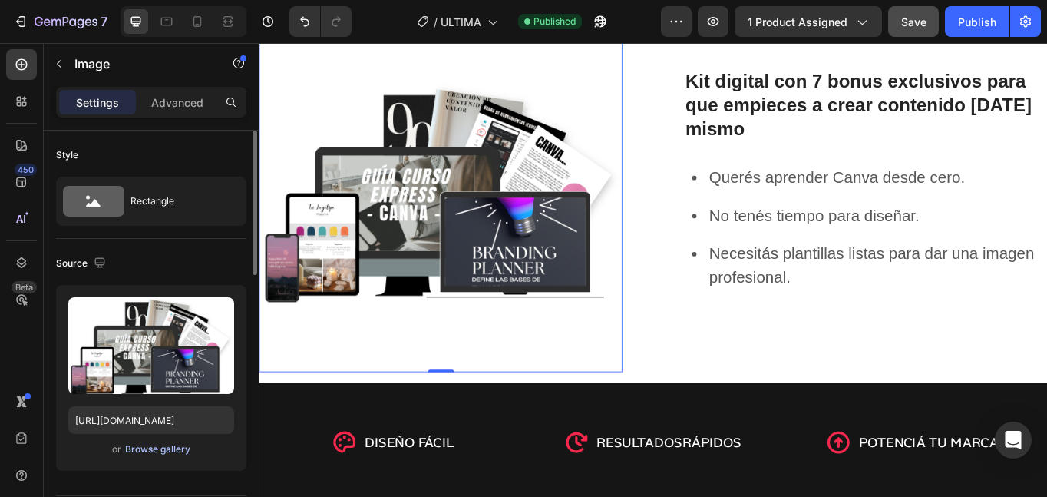
click at [165, 451] on div "Browse gallery" at bounding box center [157, 449] width 65 height 14
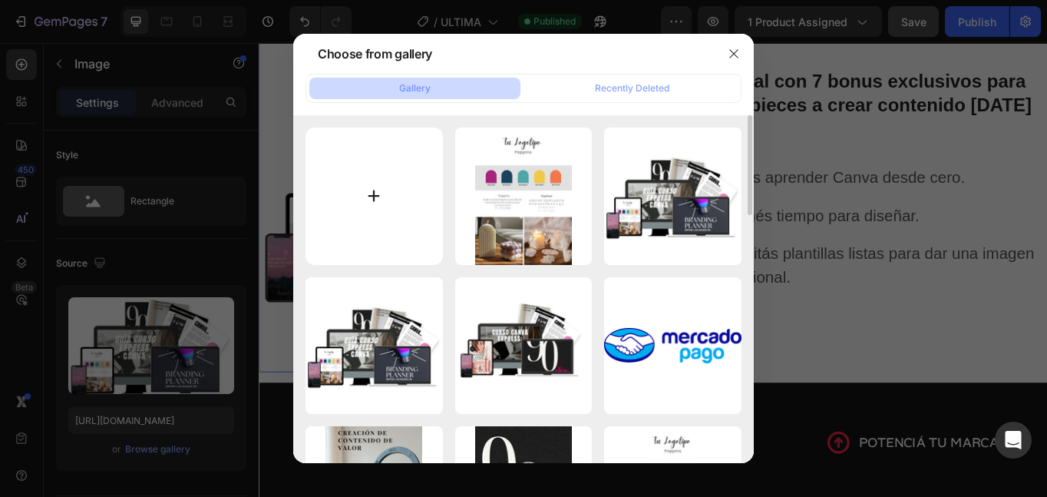
click at [377, 193] on input "file" at bounding box center [374, 195] width 137 height 137
type input "C:\fakepath\Brown and Cream Soft Book Cover Mockup Instagram Post (3).png"
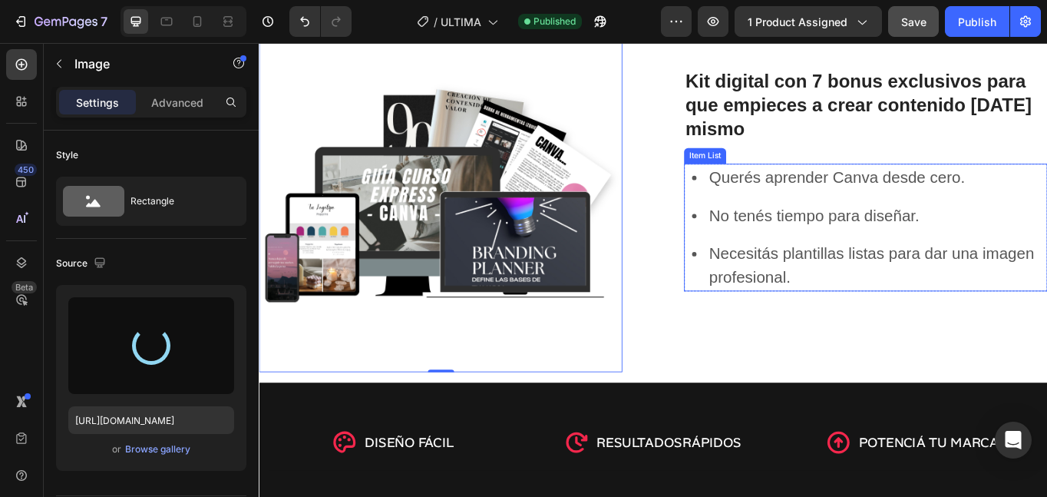
type input "https://cdn.shopify.com/s/files/1/0672/4878/3430/files/gempages_577954183517307…"
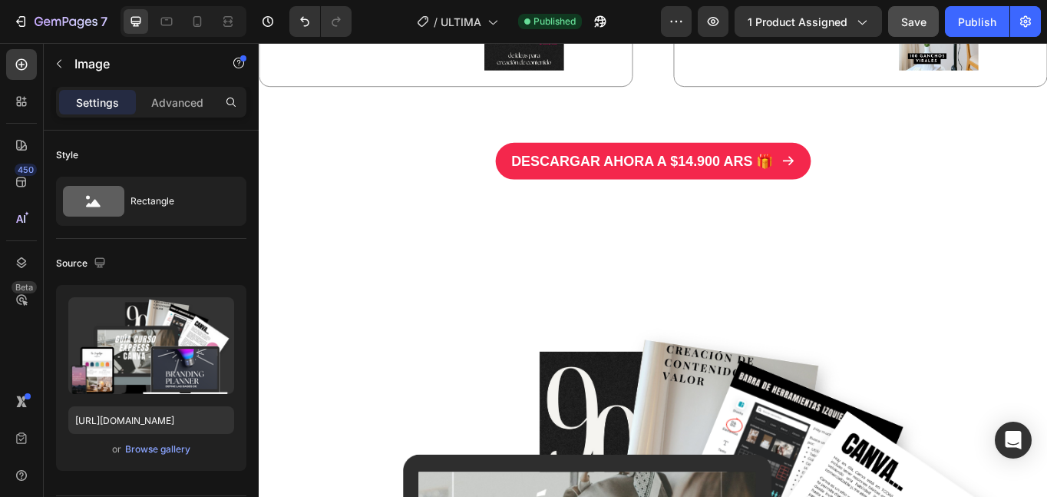
scroll to position [3221, 0]
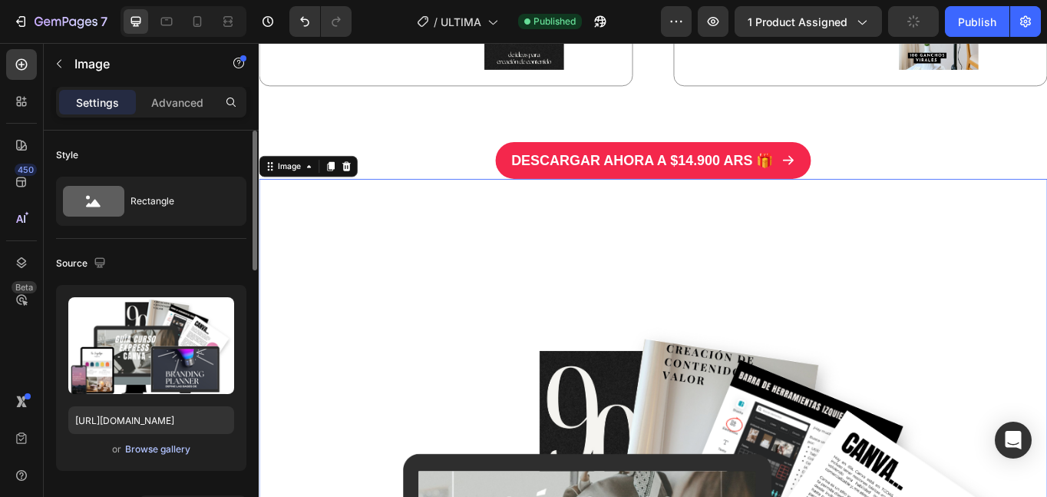
click at [173, 447] on div "Browse gallery" at bounding box center [157, 449] width 65 height 14
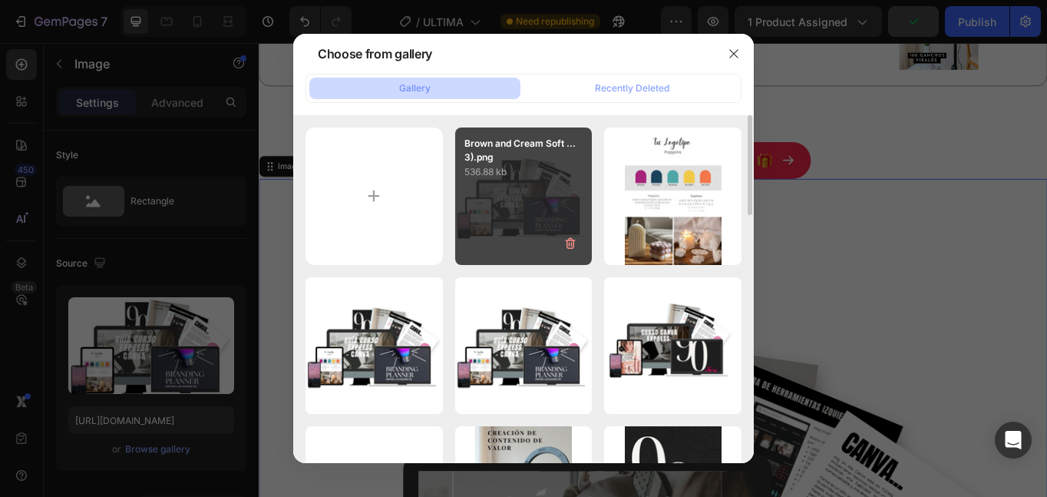
click at [468, 202] on div "Brown and Cream Soft ...3).png 536.88 kb" at bounding box center [523, 195] width 137 height 137
type input "https://cdn.shopify.com/s/files/1/0672/4878/3430/files/gempages_577954183517307…"
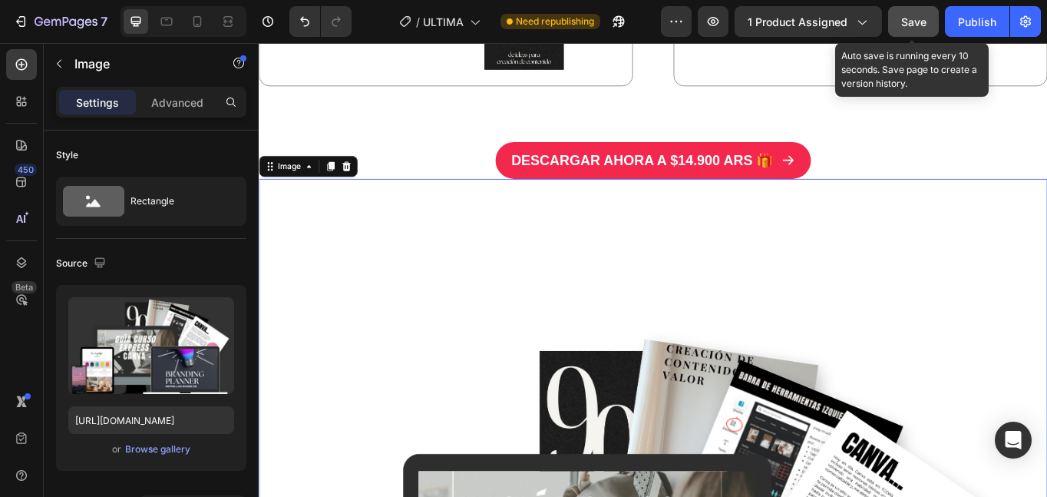
click at [918, 26] on span "Save" at bounding box center [913, 21] width 25 height 13
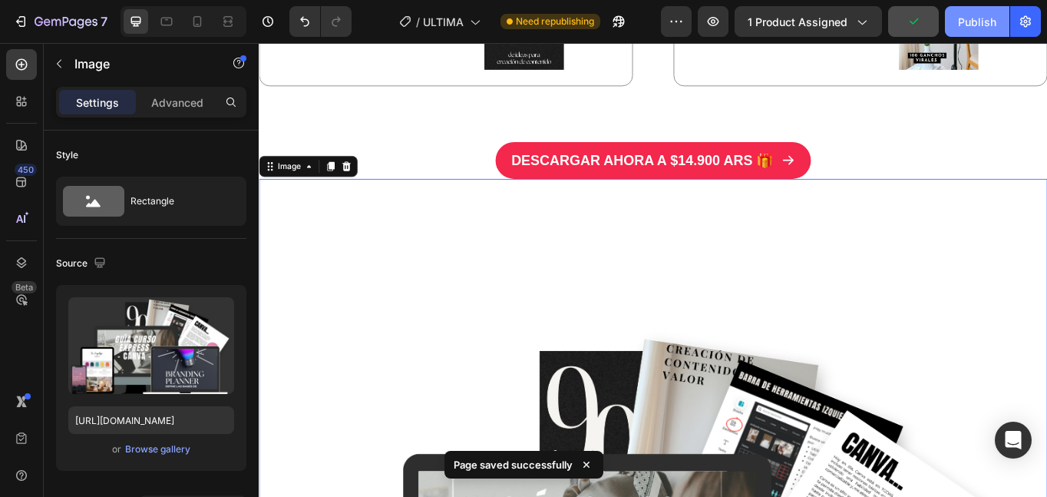
click at [968, 21] on div "Publish" at bounding box center [977, 22] width 38 height 16
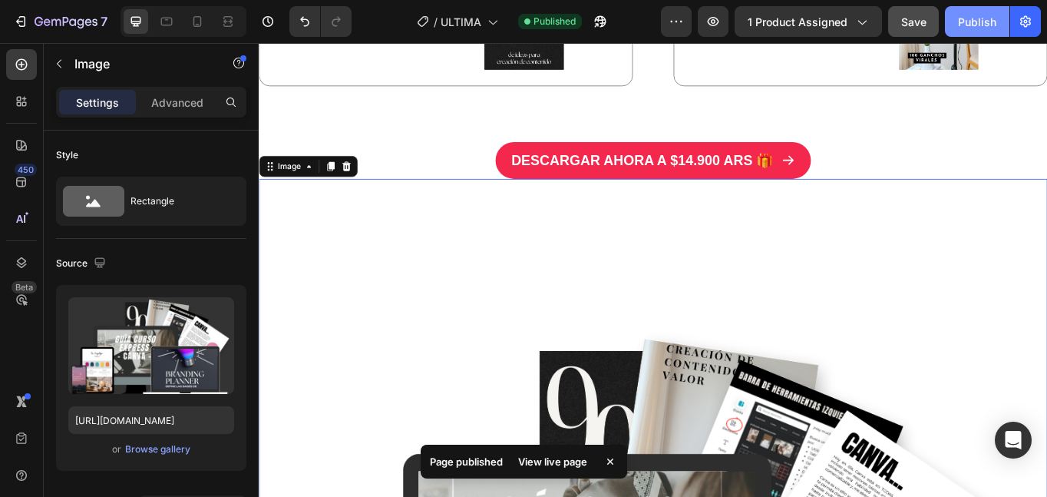
click at [967, 9] on button "Publish" at bounding box center [977, 21] width 64 height 31
click at [603, 25] on icon "button" at bounding box center [601, 22] width 12 height 12
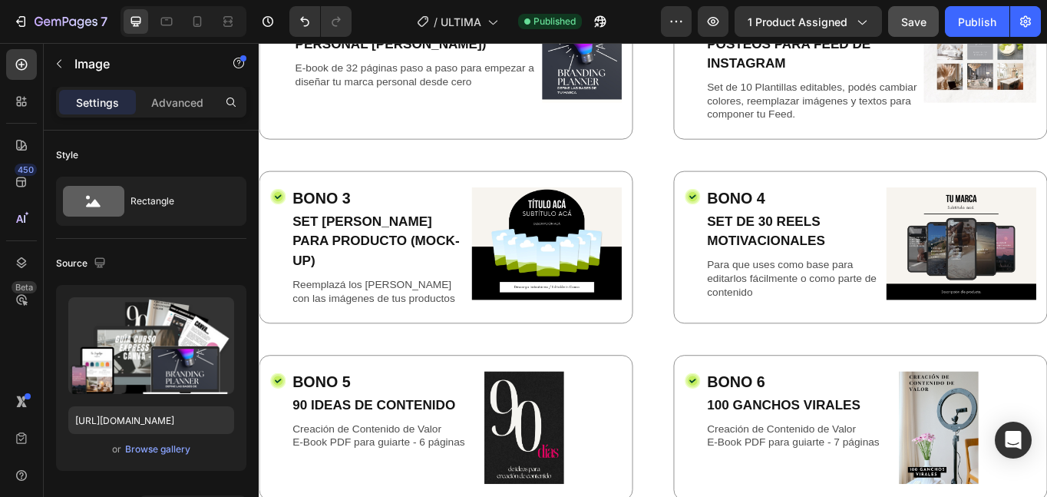
scroll to position [2725, 0]
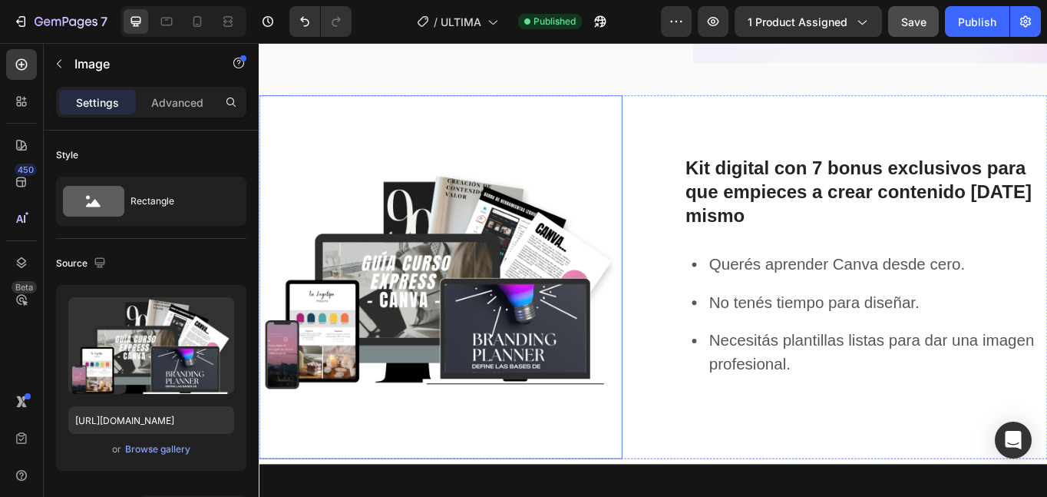
click at [358, 177] on img at bounding box center [471, 316] width 425 height 425
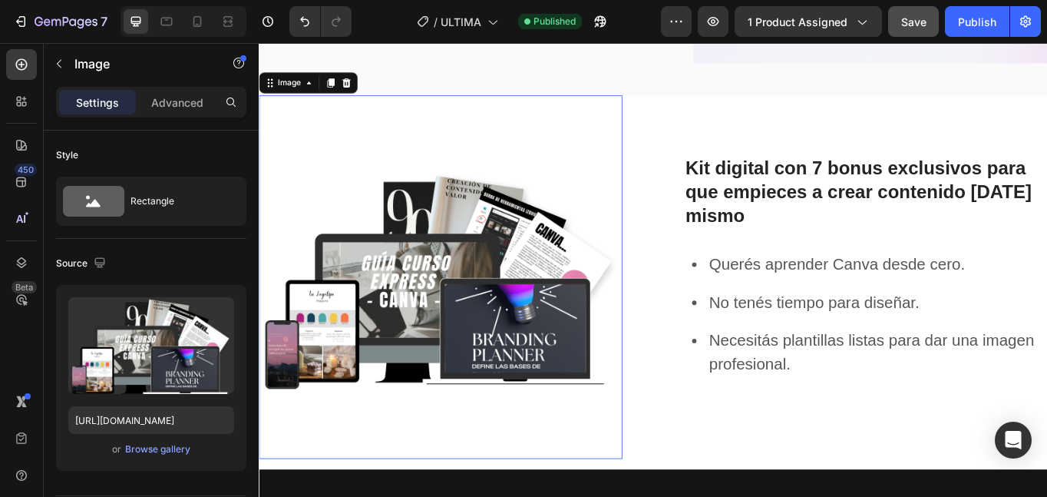
scroll to position [653, 0]
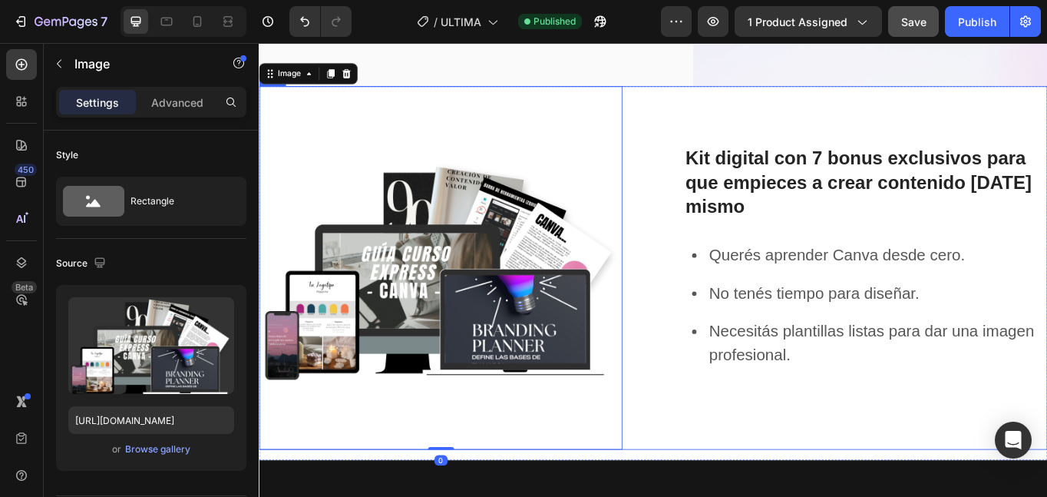
click at [714, 158] on div "Image 0 Kit digital con 7 bonus exclusivos para que empieces a crear contenido …" at bounding box center [719, 306] width 921 height 425
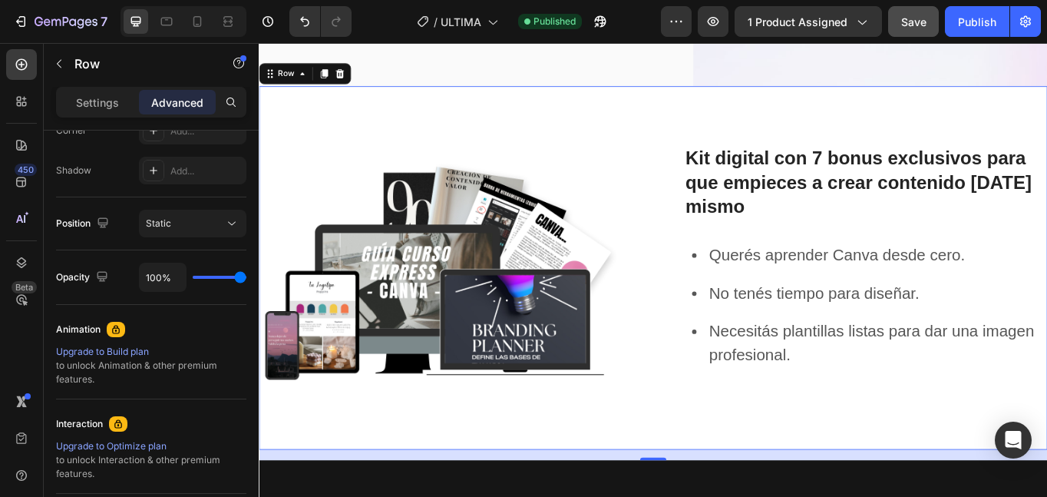
scroll to position [656, 0]
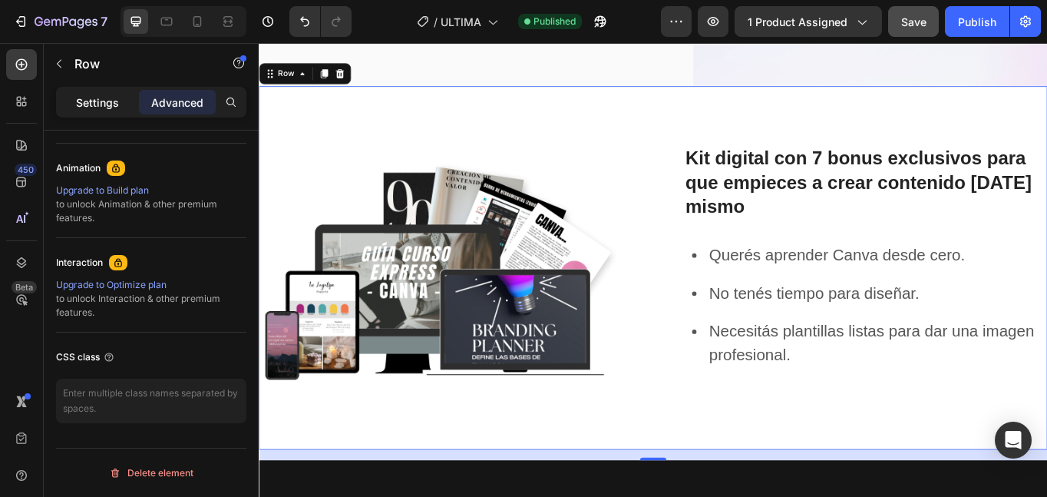
click at [114, 101] on p "Settings" at bounding box center [97, 102] width 43 height 16
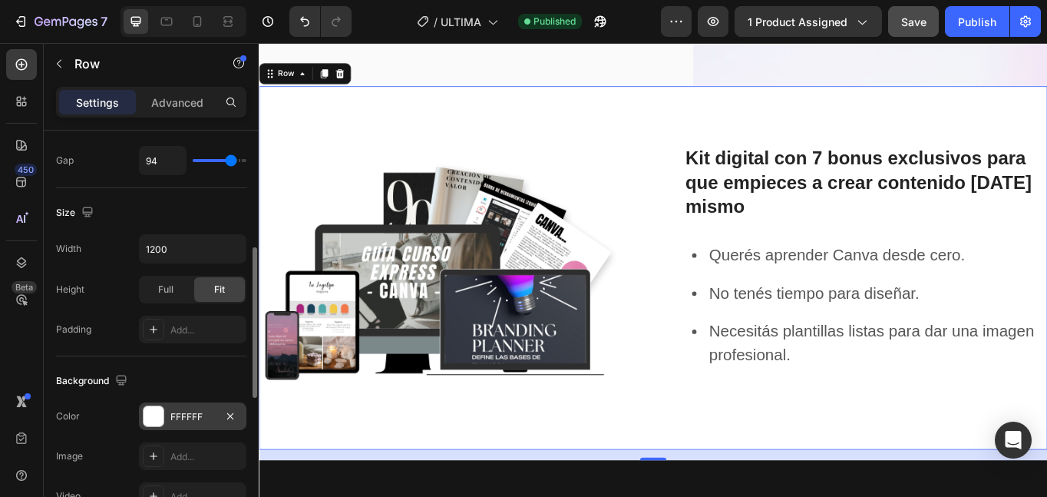
scroll to position [320, 0]
click at [155, 417] on div at bounding box center [154, 418] width 20 height 20
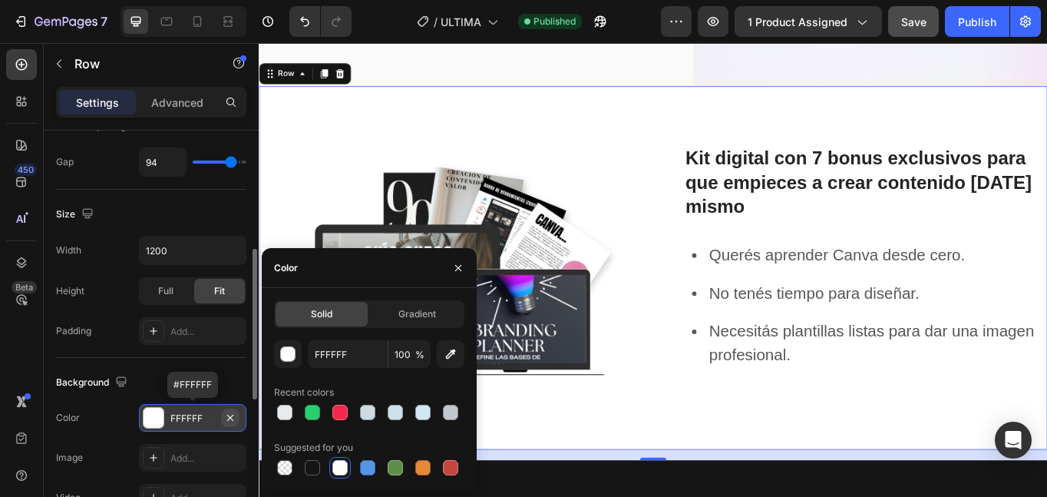
click at [228, 414] on icon "button" at bounding box center [230, 417] width 12 height 12
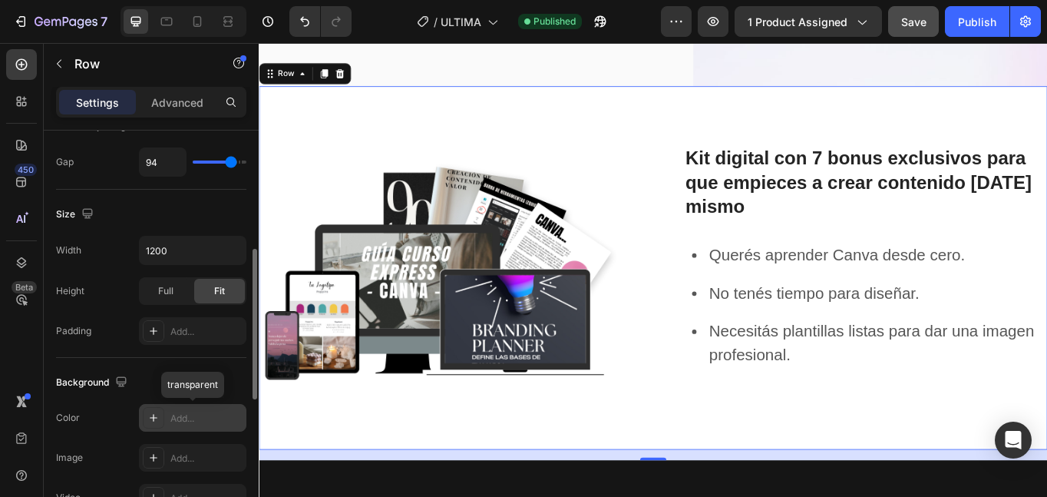
click at [155, 418] on icon at bounding box center [154, 418] width 8 height 8
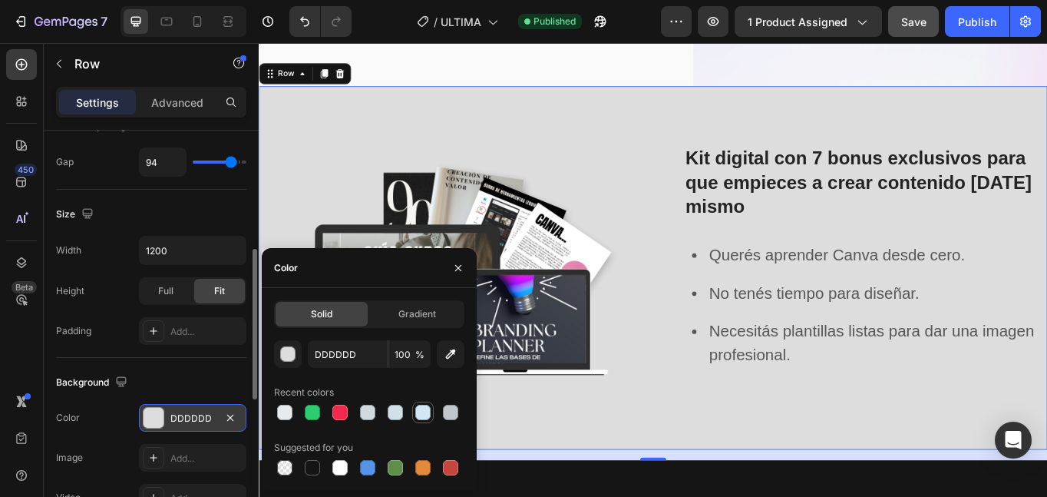
click at [421, 414] on div at bounding box center [422, 412] width 15 height 15
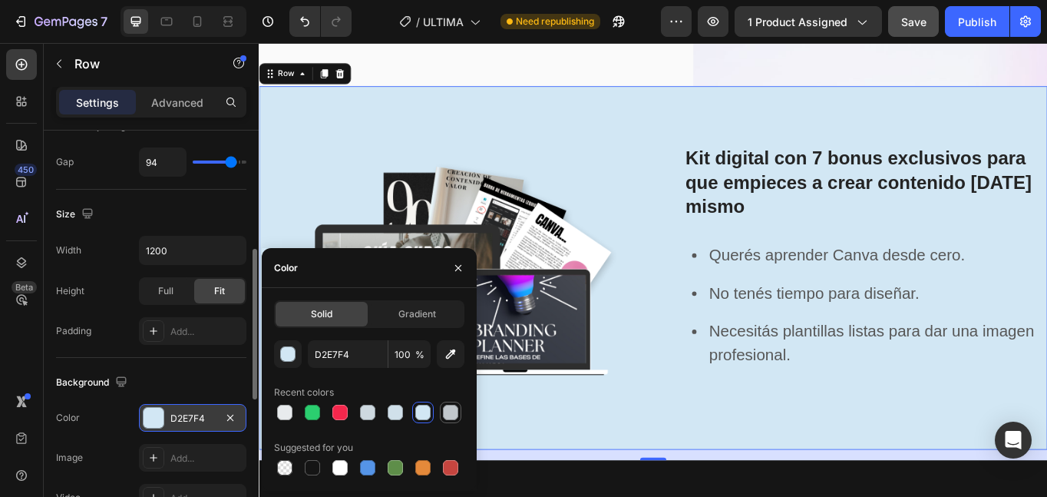
click at [449, 415] on div at bounding box center [450, 412] width 15 height 15
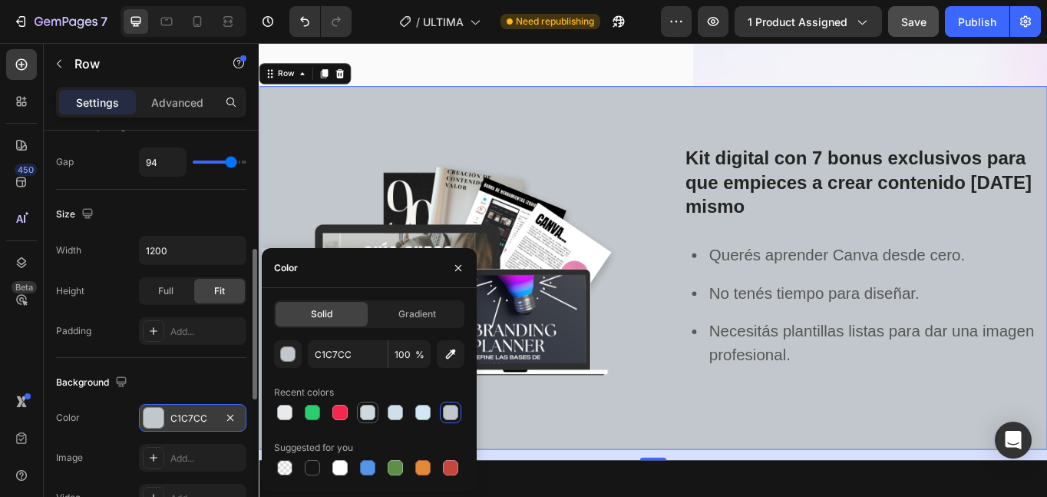
click at [369, 415] on div at bounding box center [367, 412] width 15 height 15
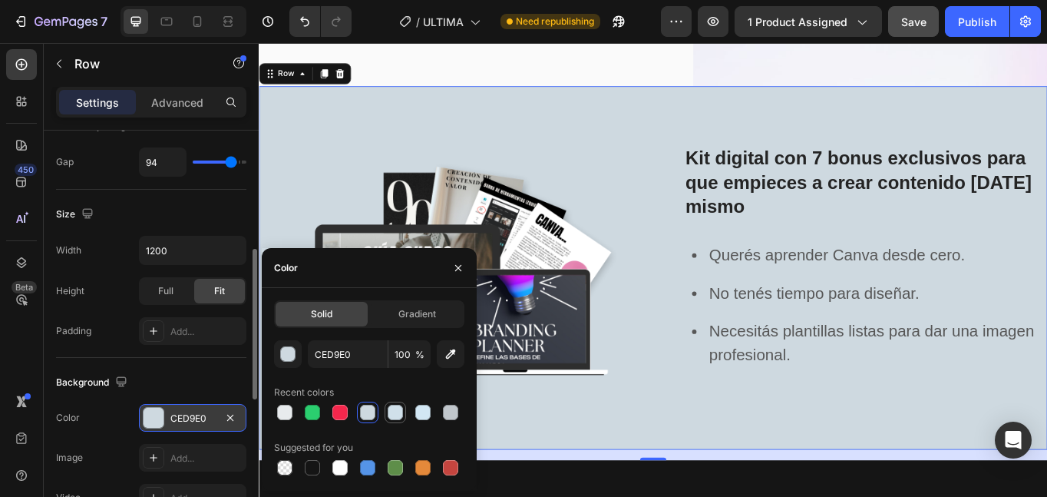
click at [394, 412] on div at bounding box center [395, 412] width 15 height 15
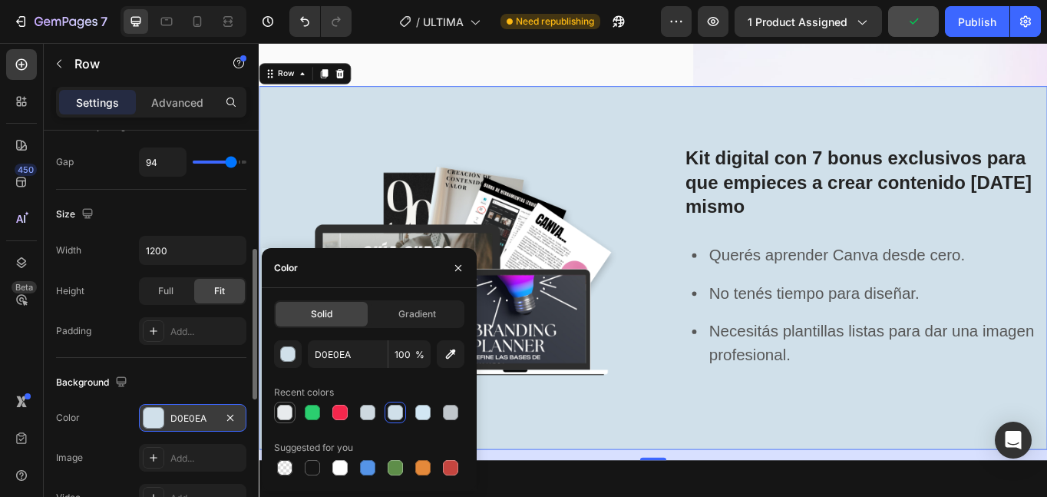
click at [286, 412] on div at bounding box center [284, 412] width 15 height 15
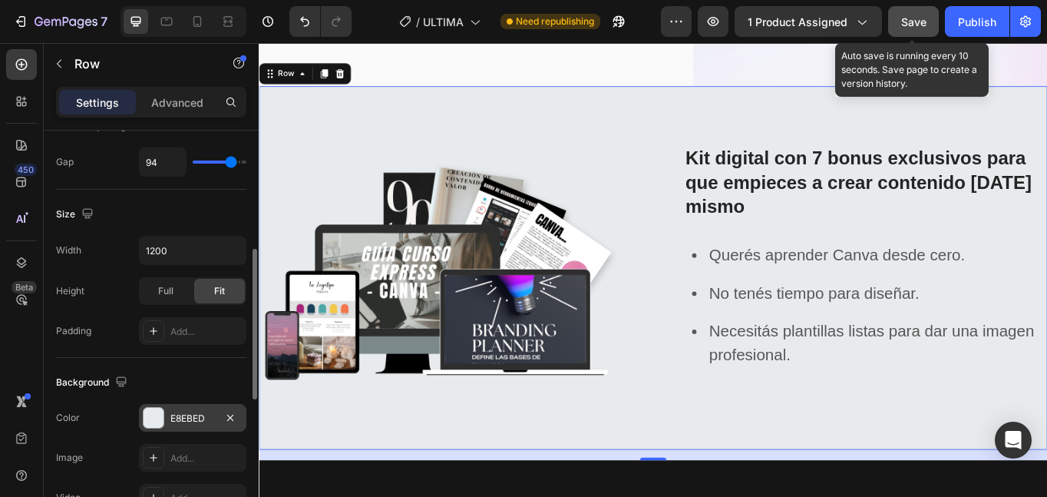
click at [915, 31] on button "Save" at bounding box center [913, 21] width 51 height 31
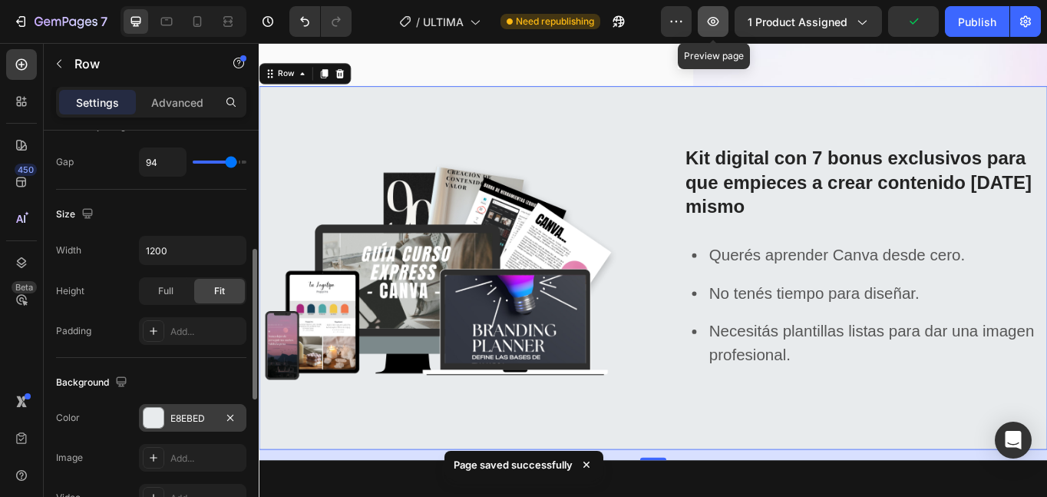
click at [716, 18] on icon "button" at bounding box center [714, 21] width 12 height 9
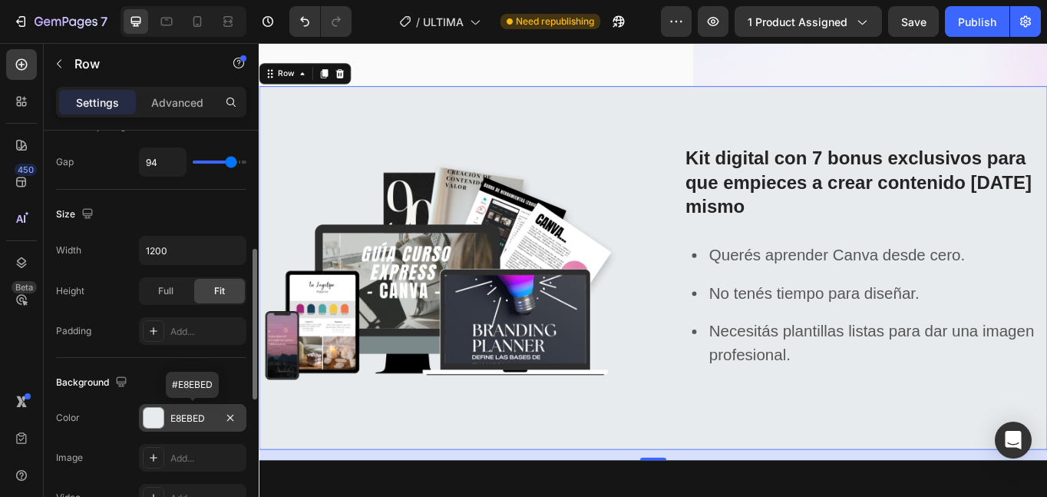
click at [157, 409] on div at bounding box center [154, 418] width 20 height 20
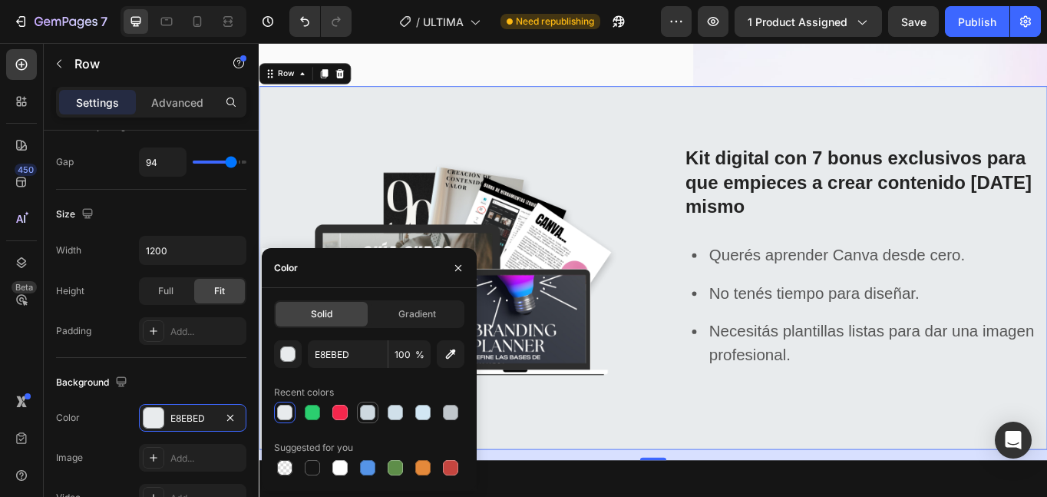
click at [369, 415] on div at bounding box center [367, 412] width 15 height 15
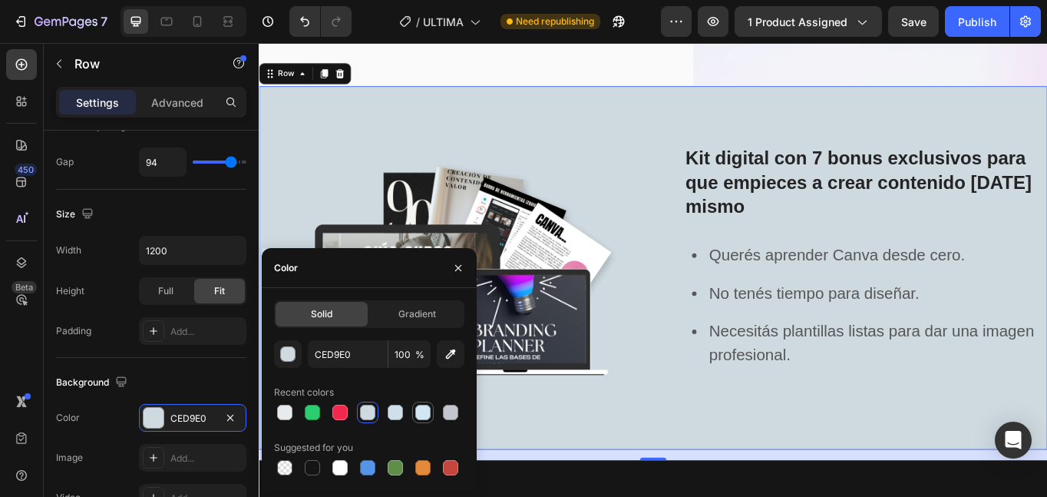
click at [424, 408] on div at bounding box center [422, 412] width 15 height 15
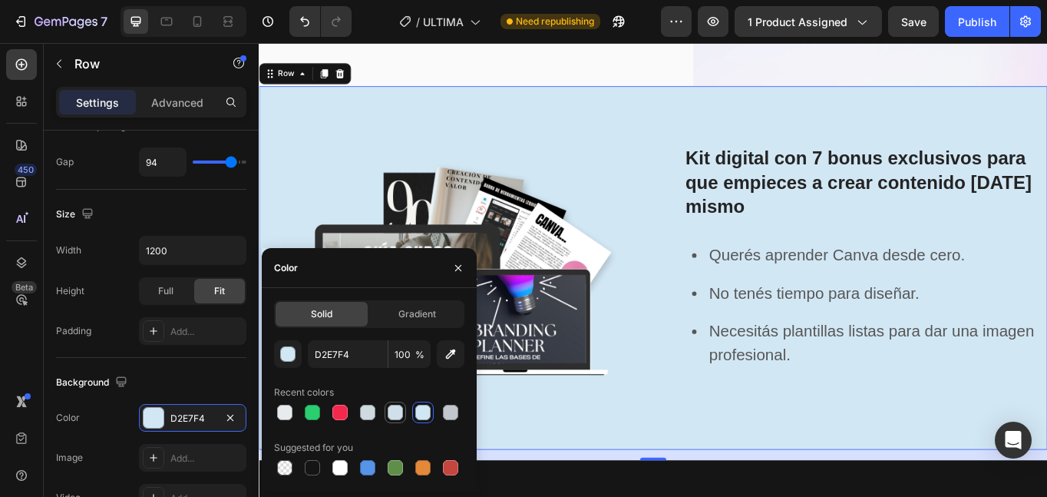
click at [386, 412] on div at bounding box center [395, 412] width 18 height 18
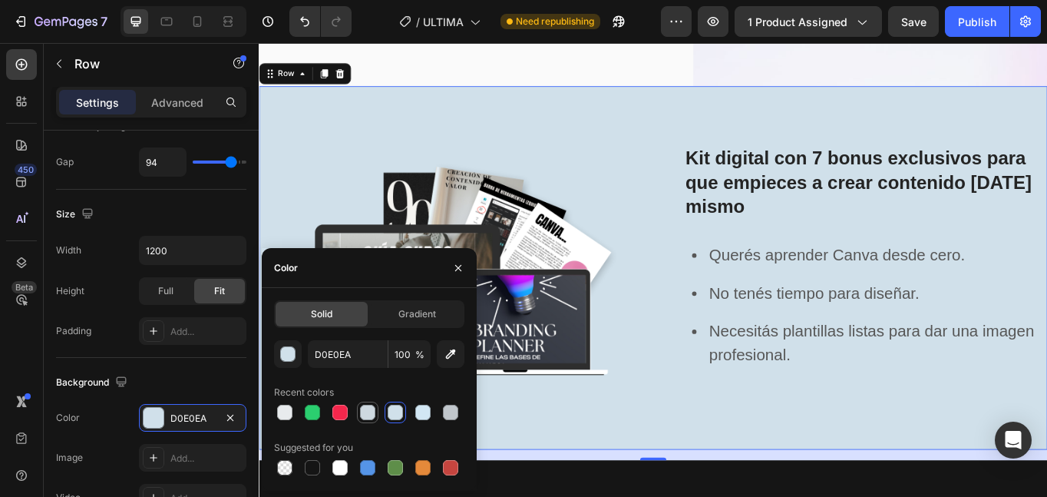
click at [371, 412] on div at bounding box center [367, 412] width 15 height 15
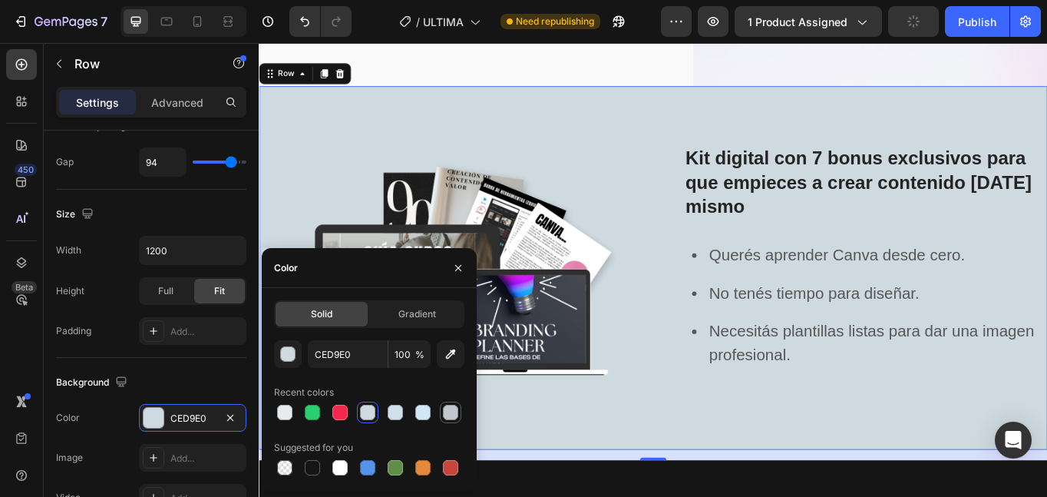
click at [448, 411] on div at bounding box center [450, 412] width 15 height 15
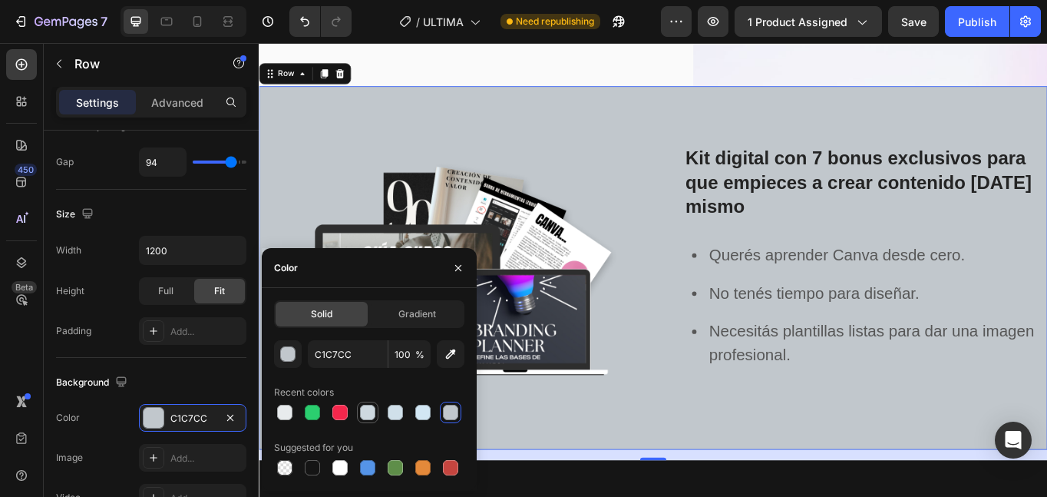
click at [362, 413] on div at bounding box center [369, 412] width 190 height 21
click at [362, 413] on div at bounding box center [367, 412] width 15 height 15
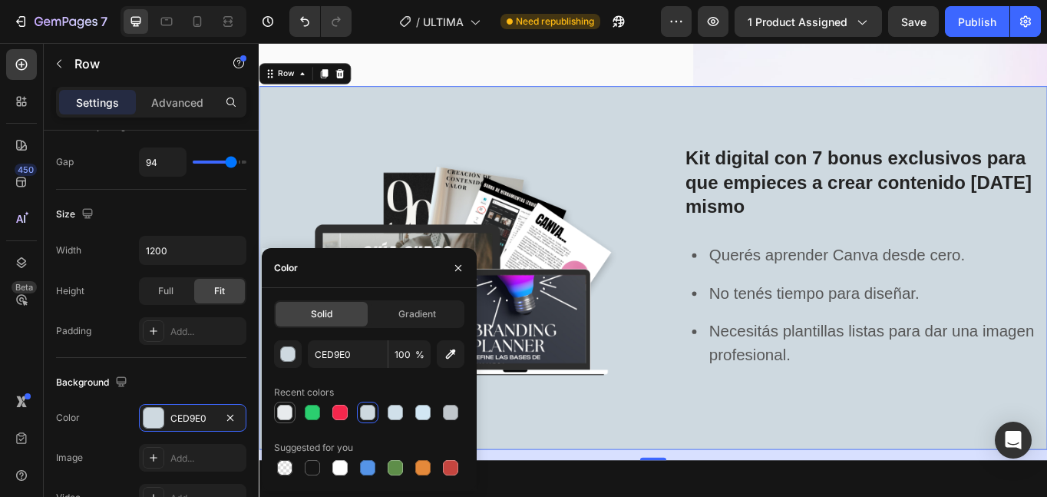
click at [286, 412] on div at bounding box center [284, 412] width 15 height 15
type input "E8EBED"
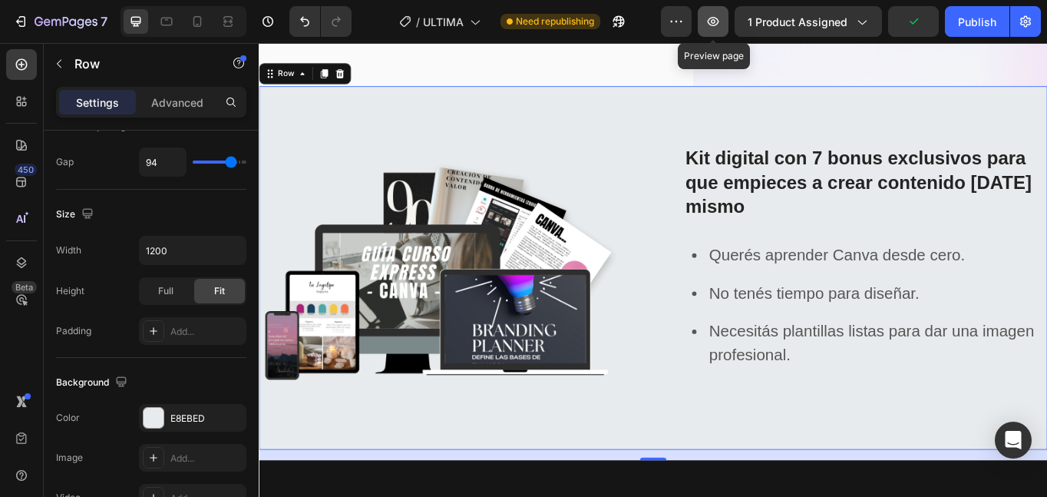
click at [717, 23] on icon "button" at bounding box center [713, 21] width 15 height 15
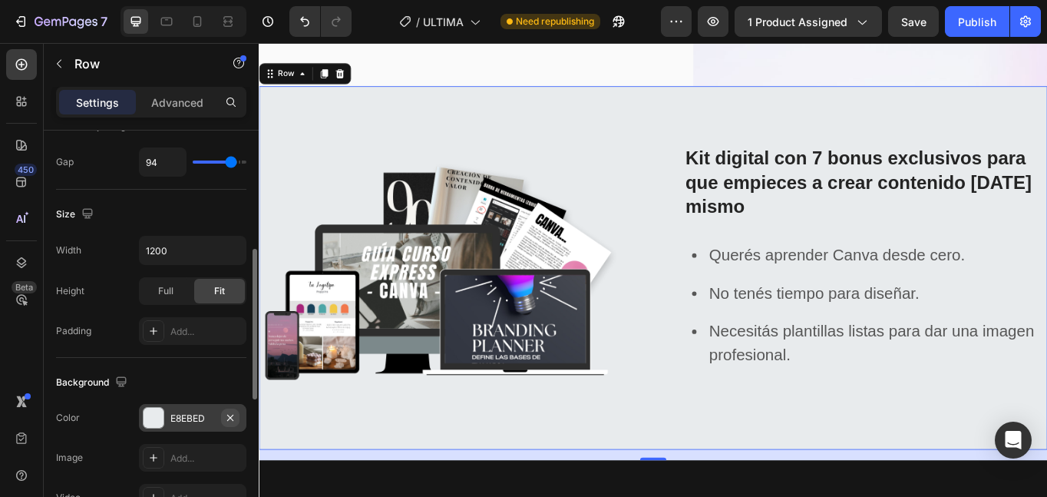
click at [229, 411] on icon "button" at bounding box center [230, 417] width 12 height 12
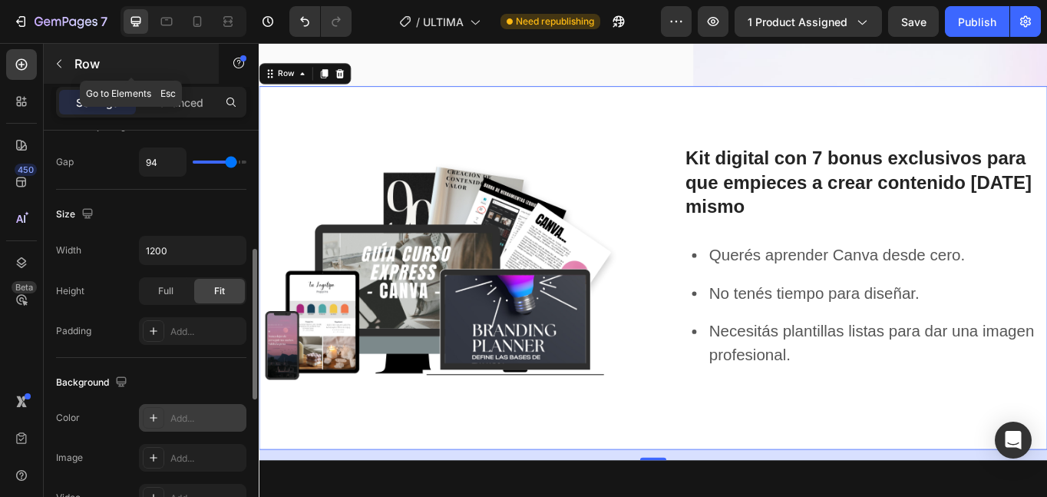
click at [86, 68] on p "Row" at bounding box center [139, 64] width 131 height 18
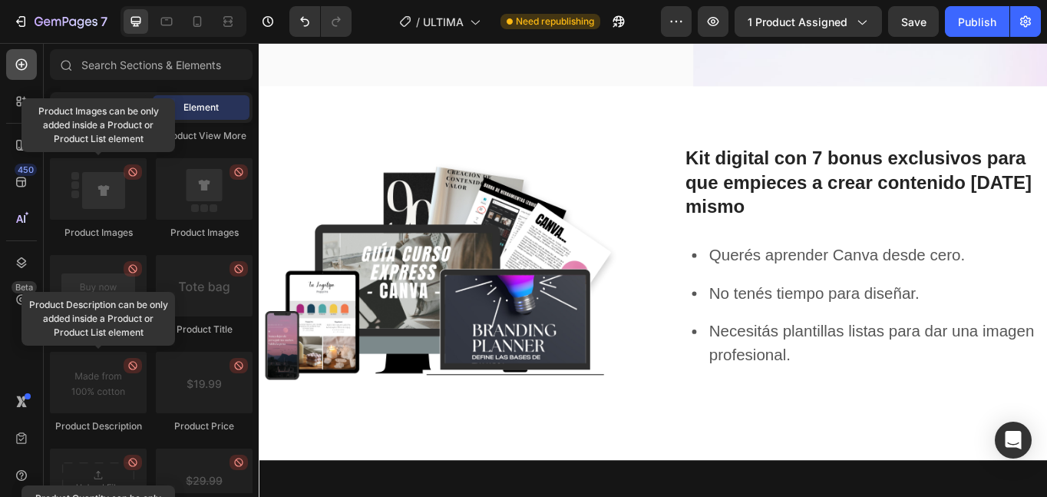
click at [27, 68] on icon at bounding box center [21, 64] width 15 height 15
click at [20, 217] on icon at bounding box center [19, 219] width 7 height 8
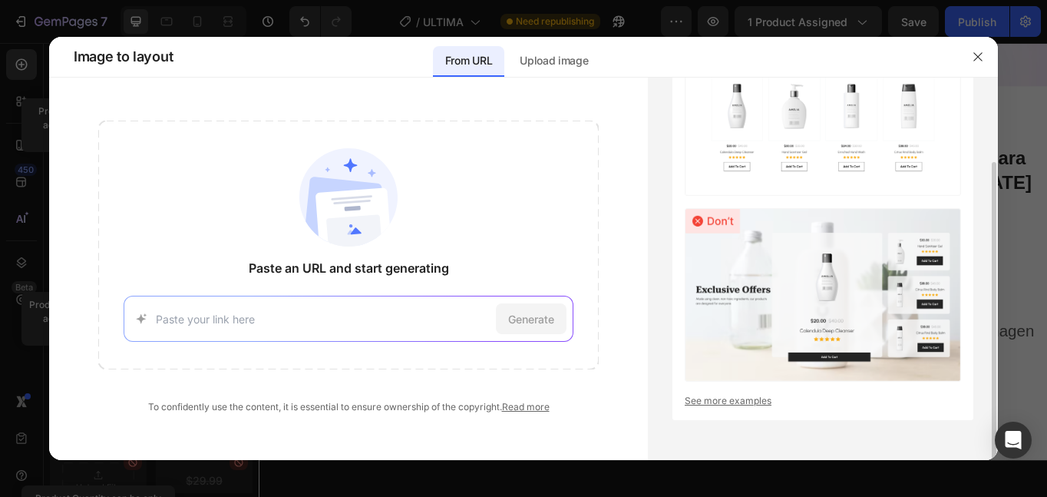
scroll to position [0, 0]
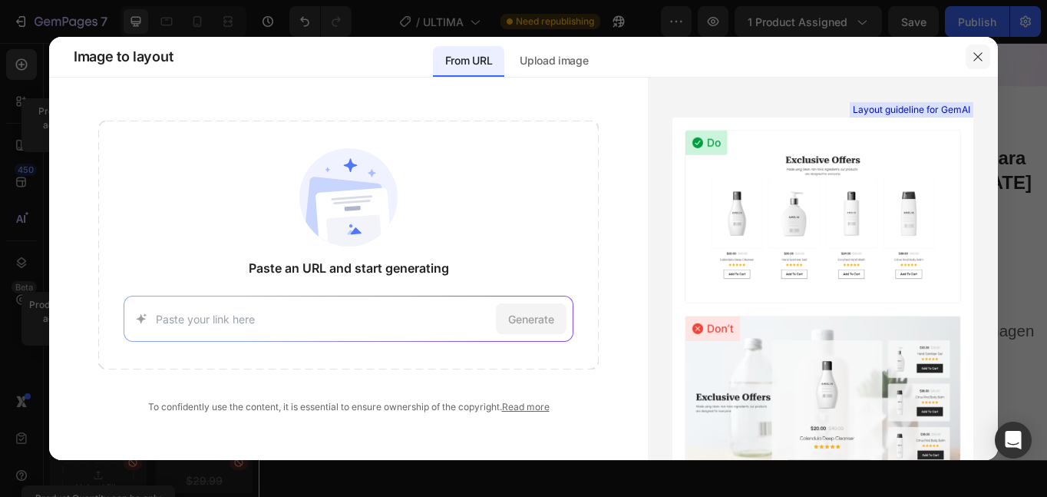
click at [978, 59] on icon "button" at bounding box center [978, 57] width 12 height 12
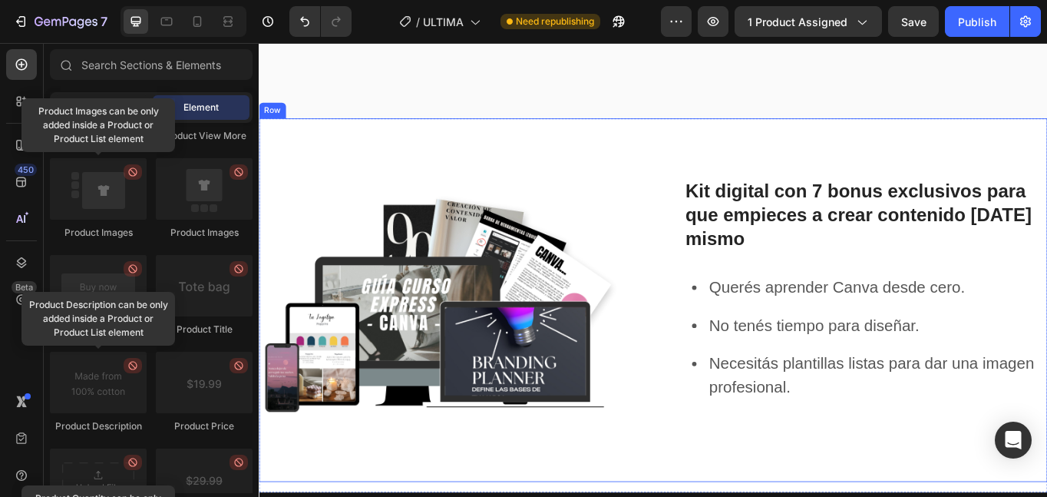
scroll to position [883, 0]
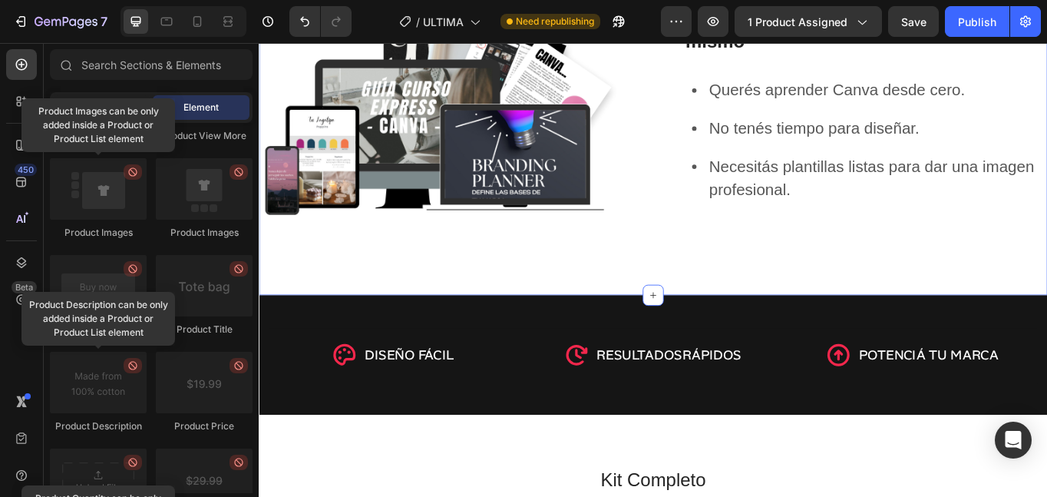
drag, startPoint x: 699, startPoint y: 321, endPoint x: 686, endPoint y: 260, distance: 62.0
click at [686, 260] on div "Image Kit digital con 7 bonus exclusivos para que empieces a crear contenido ho…" at bounding box center [719, 119] width 921 height 437
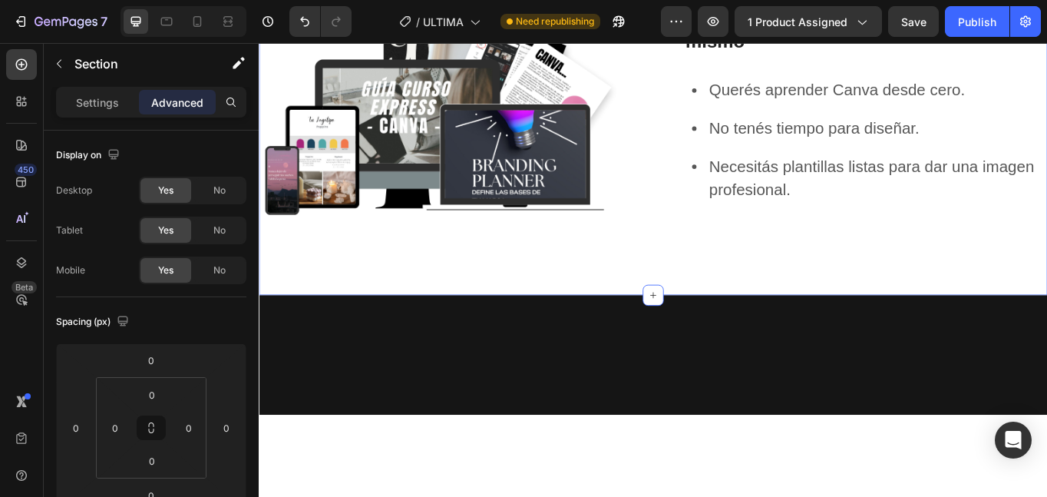
scroll to position [368, 0]
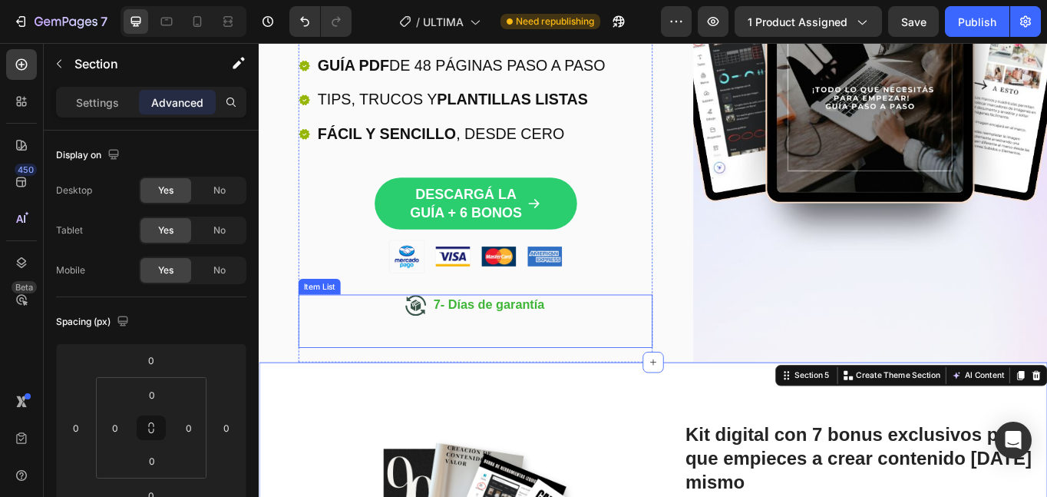
click at [363, 358] on div "7- Días de garantía" at bounding box center [512, 368] width 414 height 62
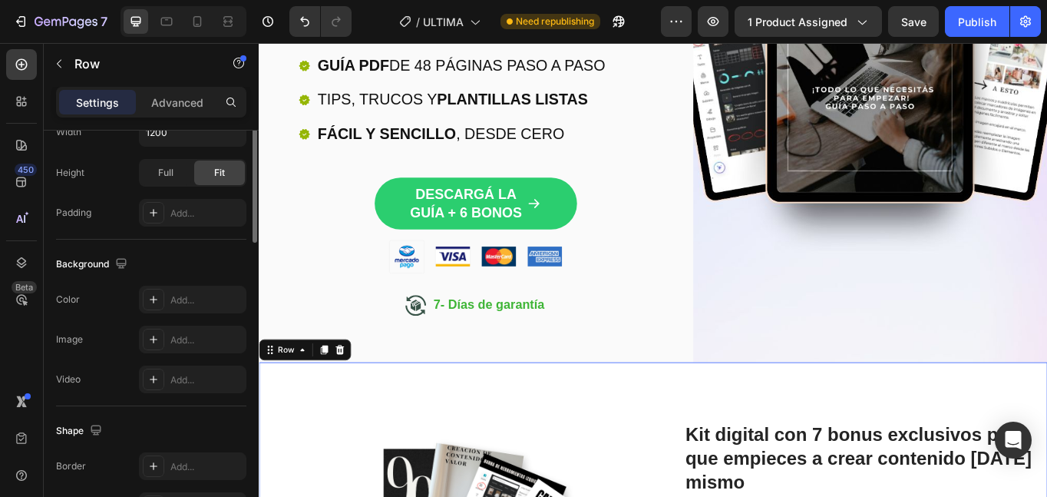
scroll to position [0, 0]
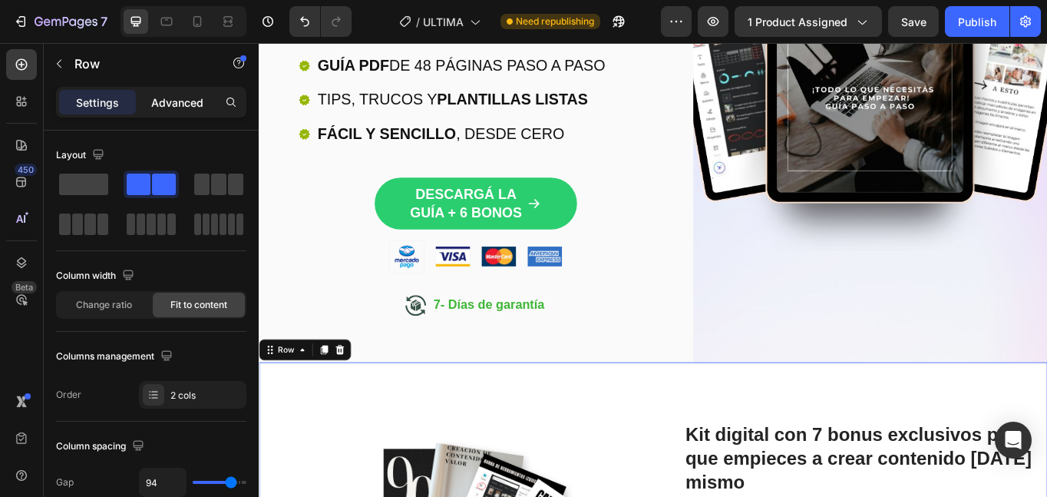
click at [179, 111] on div "Advanced" at bounding box center [177, 102] width 77 height 25
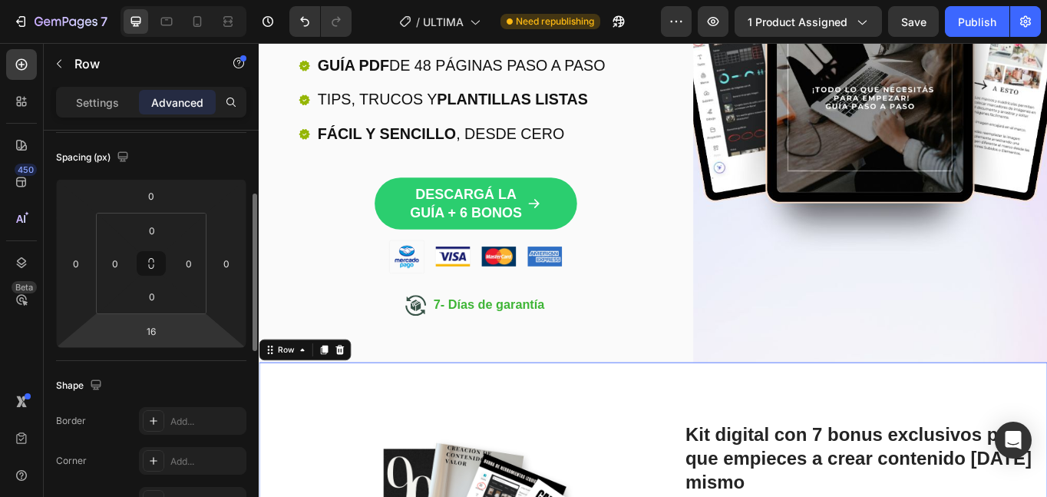
scroll to position [165, 0]
click at [157, 227] on input "0" at bounding box center [152, 229] width 31 height 23
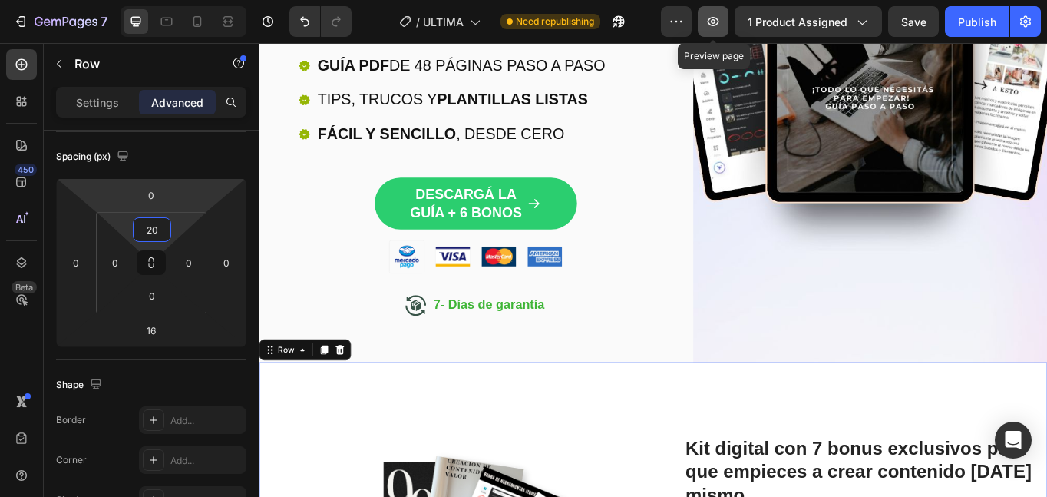
type input "20"
click at [712, 20] on icon "button" at bounding box center [713, 21] width 15 height 15
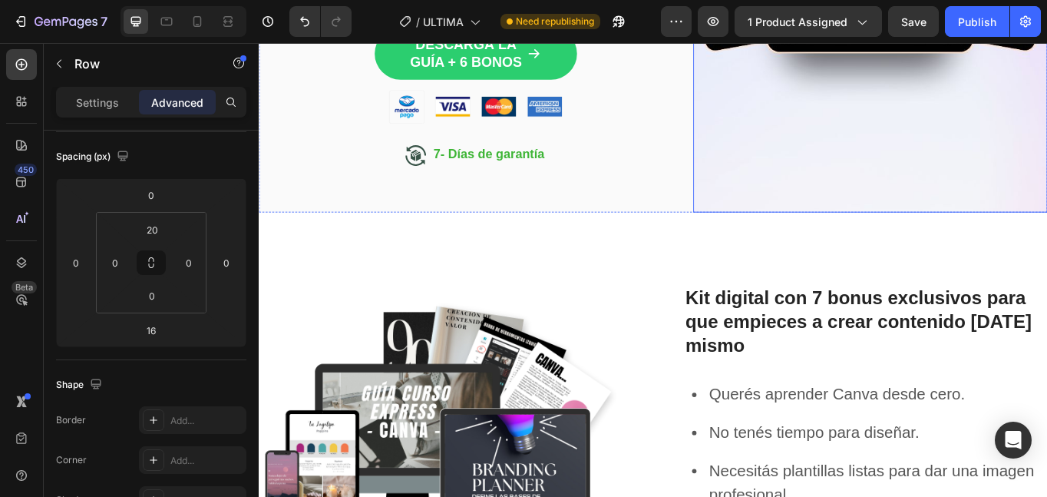
scroll to position [544, 0]
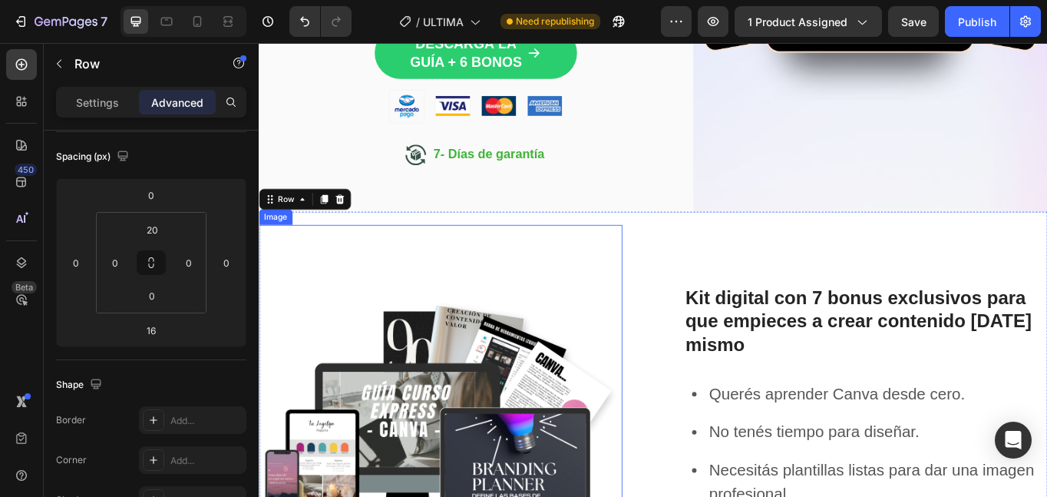
click at [602, 298] on img at bounding box center [471, 468] width 425 height 425
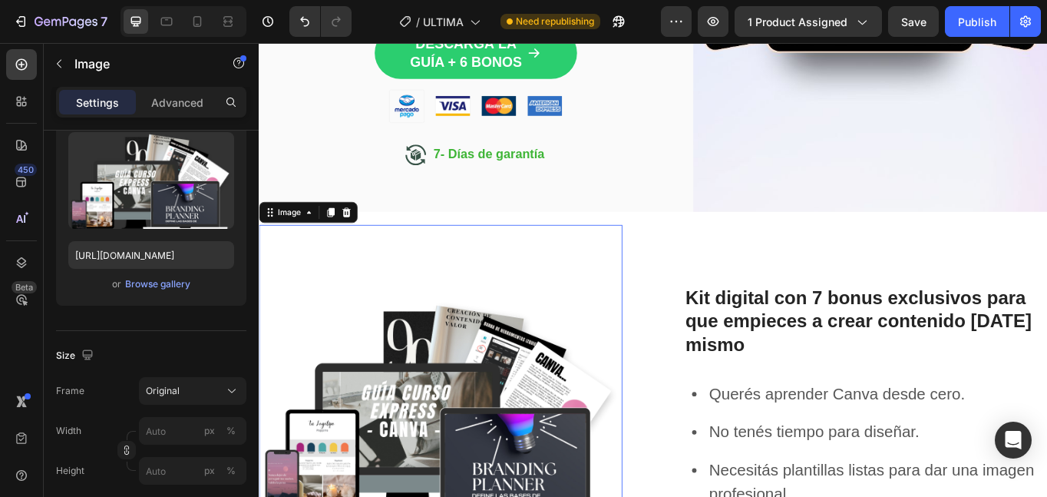
scroll to position [0, 0]
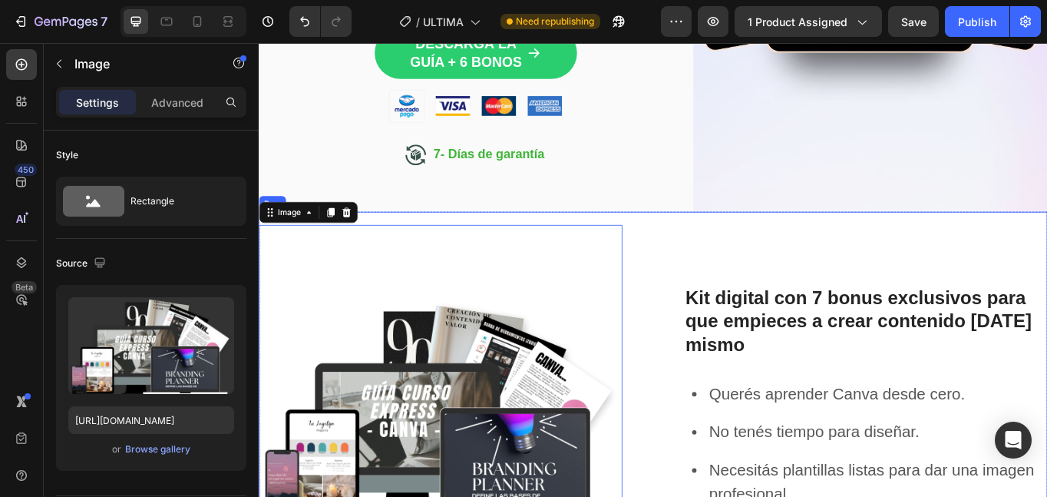
click at [464, 243] on div "Image 0 Kit digital con 7 bonus exclusivos para que empieces a crear contenido …" at bounding box center [719, 460] width 921 height 440
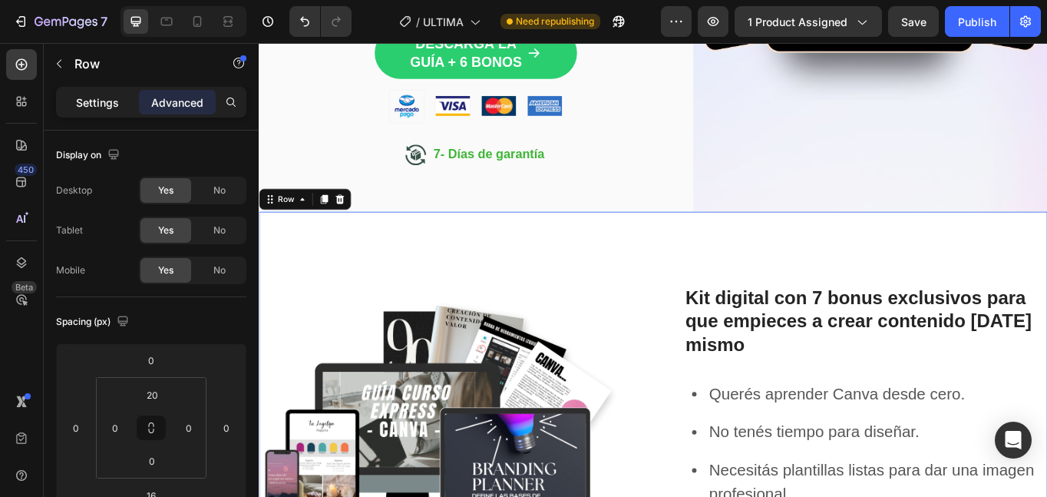
click at [107, 105] on p "Settings" at bounding box center [97, 102] width 43 height 16
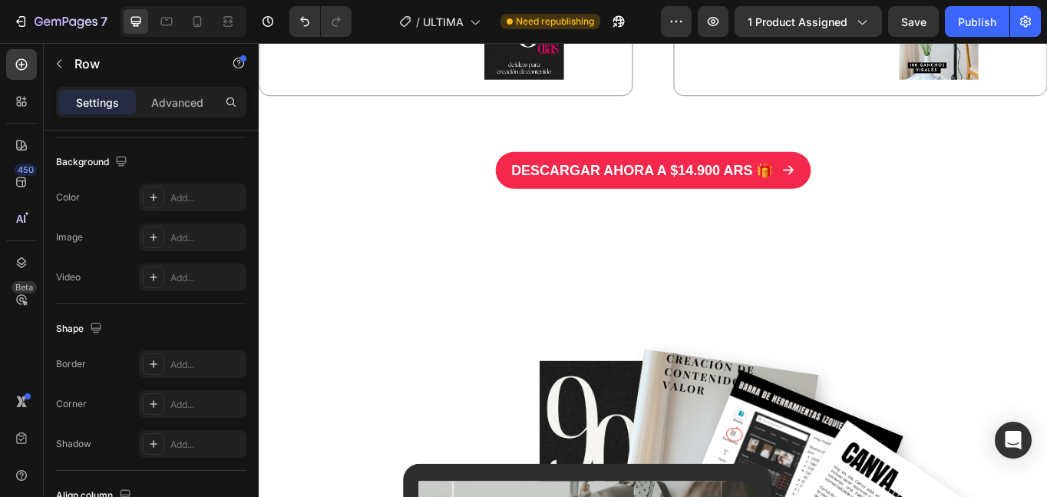
scroll to position [3292, 0]
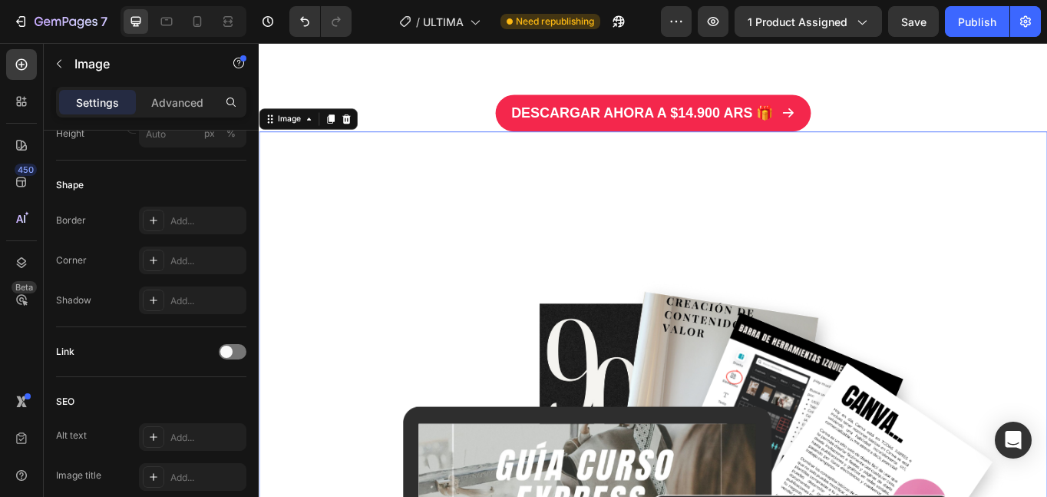
scroll to position [0, 0]
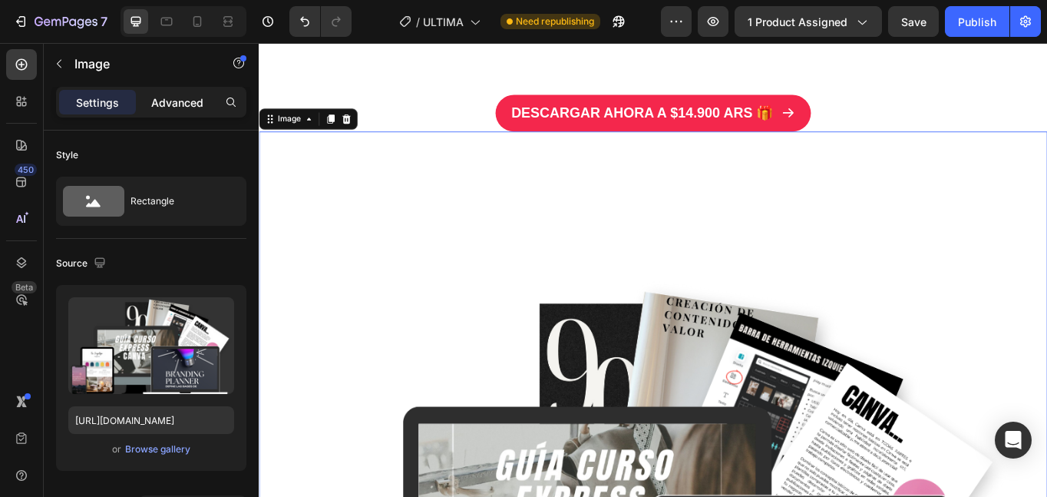
click at [174, 111] on div "Advanced" at bounding box center [177, 102] width 77 height 25
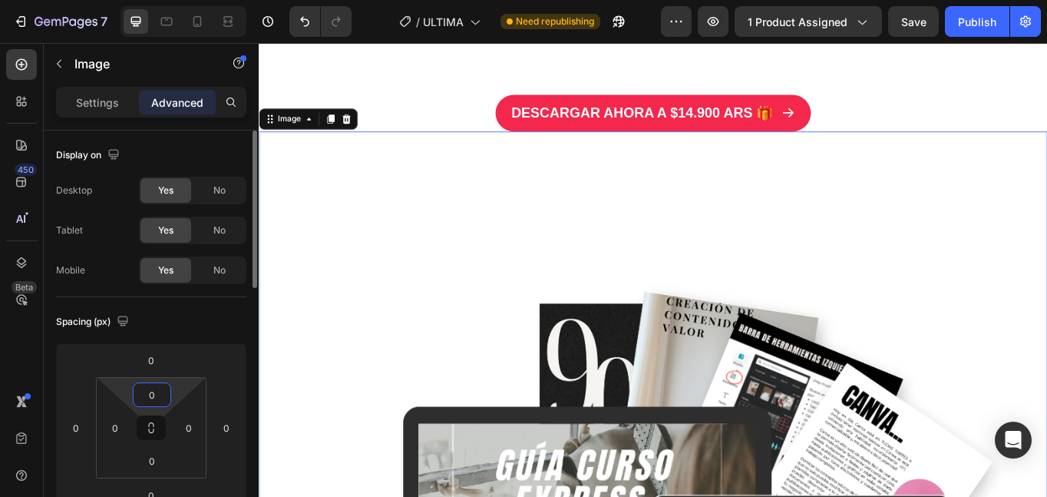
click at [154, 402] on input "0" at bounding box center [152, 394] width 31 height 23
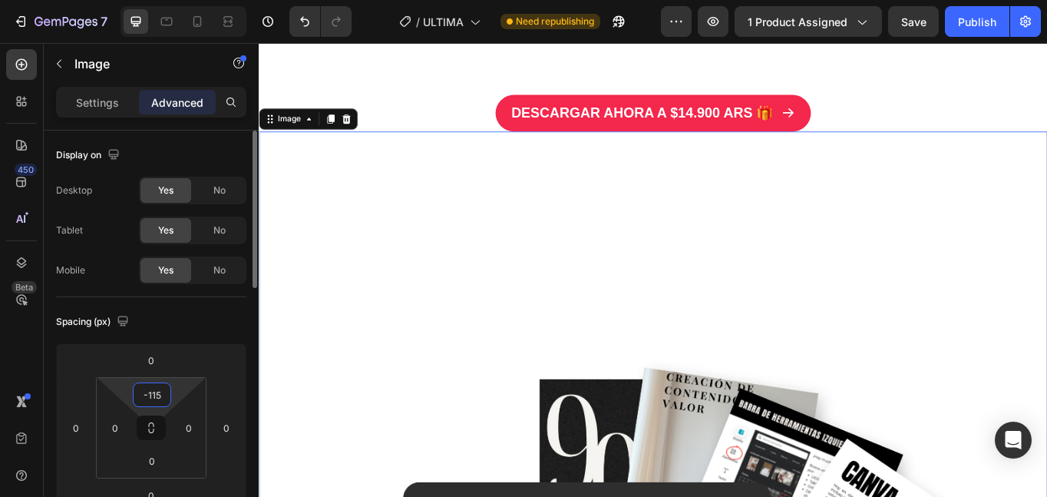
type input "0"
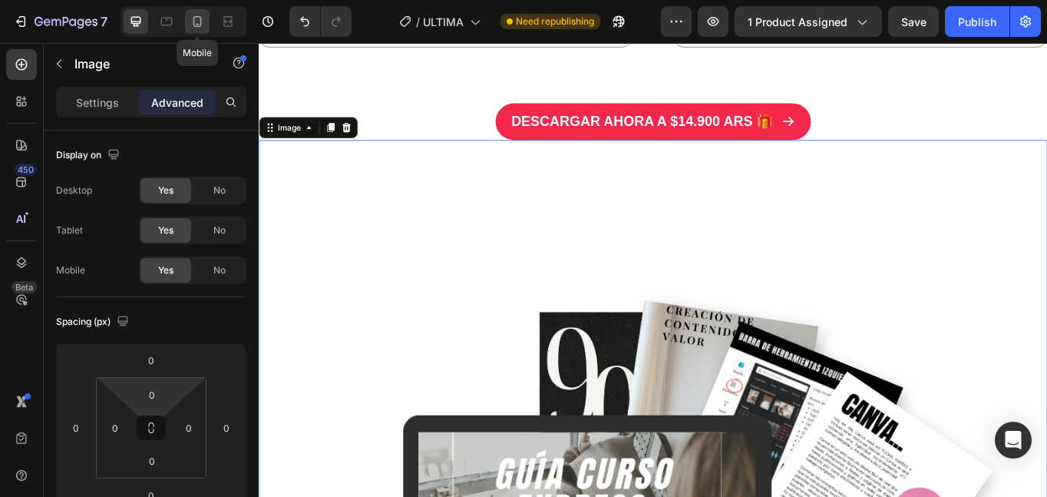
click at [198, 25] on icon at bounding box center [198, 25] width 4 height 2
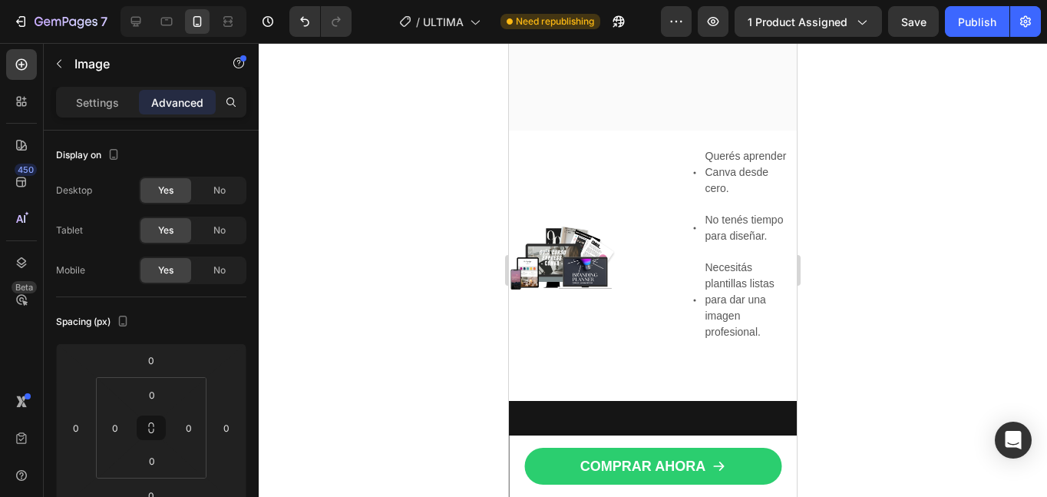
scroll to position [939, 0]
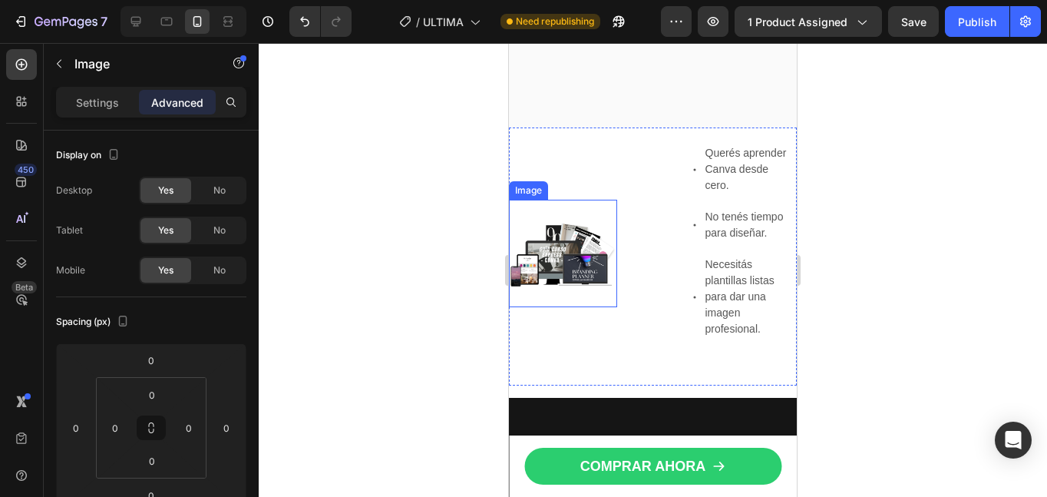
click at [568, 286] on img at bounding box center [563, 254] width 108 height 108
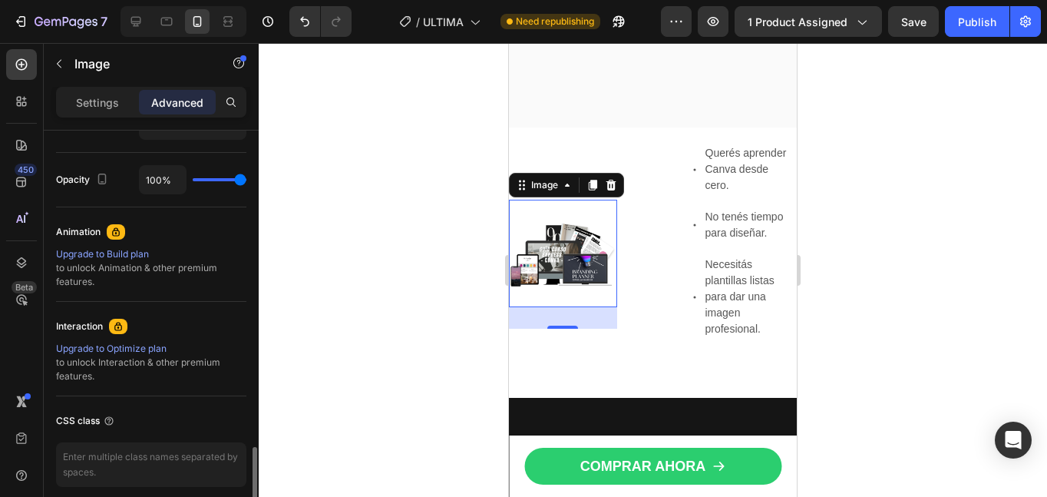
scroll to position [656, 0]
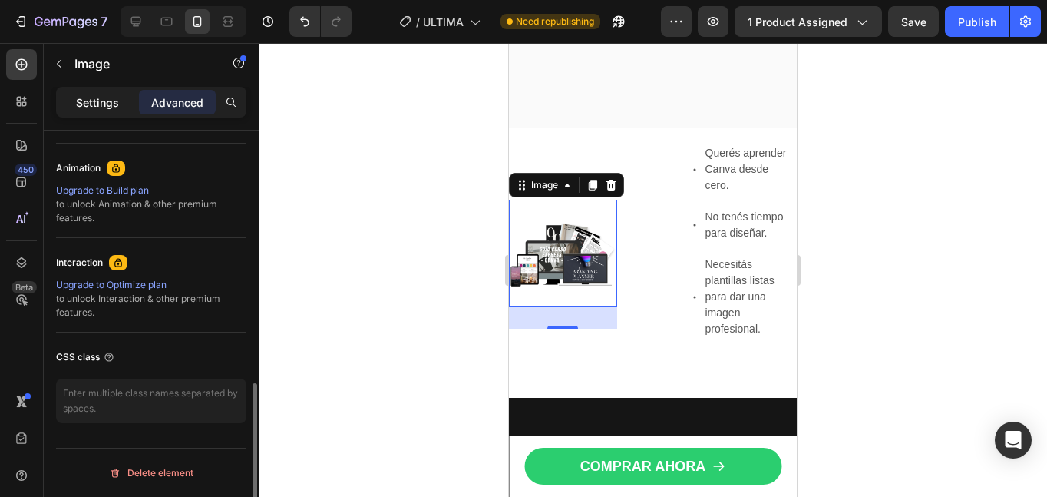
click at [104, 105] on p "Settings" at bounding box center [97, 102] width 43 height 16
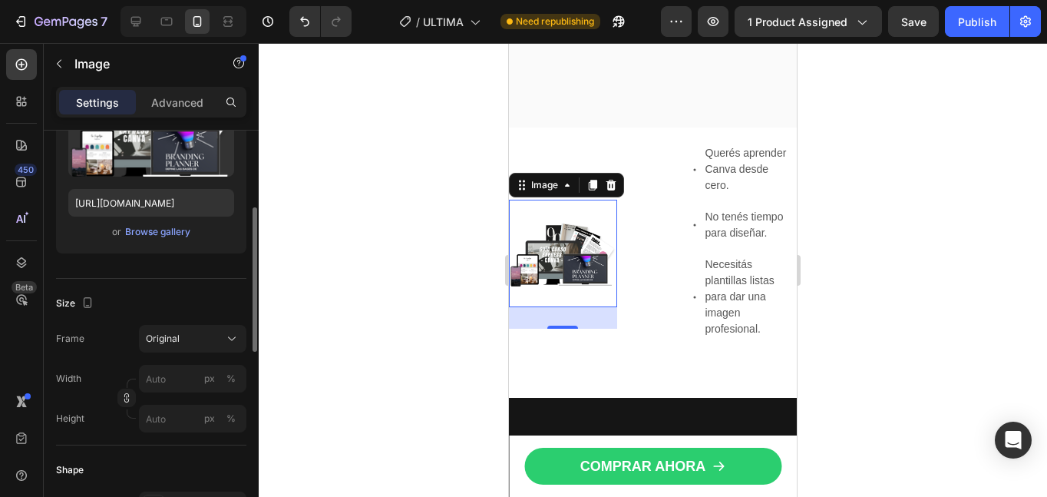
scroll to position [216, 0]
click at [211, 334] on div "Original" at bounding box center [183, 339] width 75 height 14
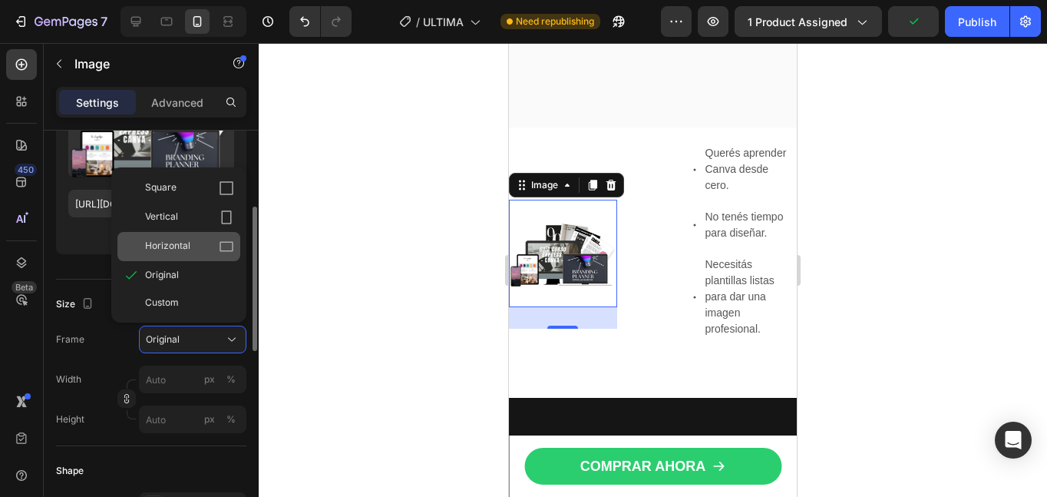
click at [193, 240] on div "Horizontal" at bounding box center [189, 246] width 89 height 15
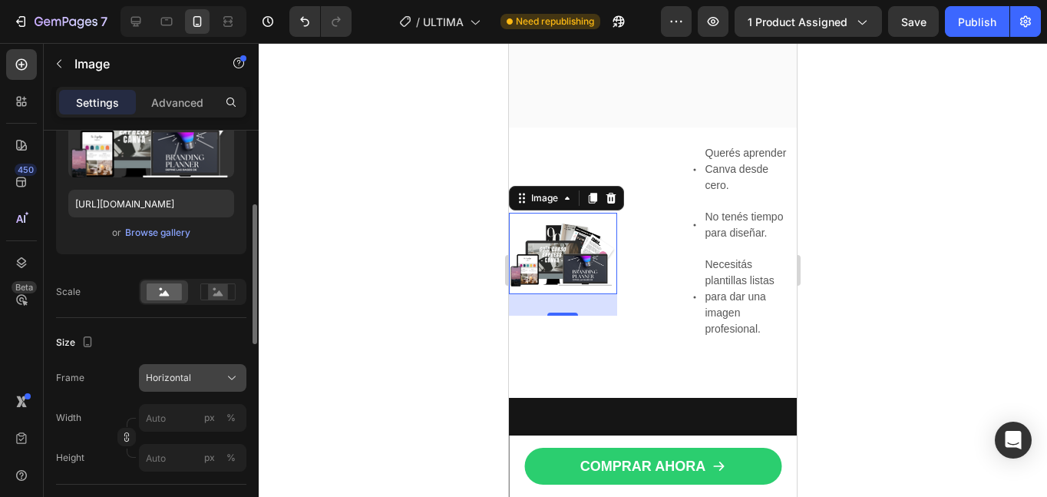
click at [201, 374] on div "Horizontal" at bounding box center [183, 378] width 75 height 14
click at [84, 263] on div "Upload Image https://cdn.shopify.com/s/files/1/0672/4878/3430/files/gempages_57…" at bounding box center [151, 167] width 190 height 198
click at [165, 297] on rect at bounding box center [164, 291] width 35 height 17
click at [225, 295] on rect at bounding box center [218, 291] width 20 height 15
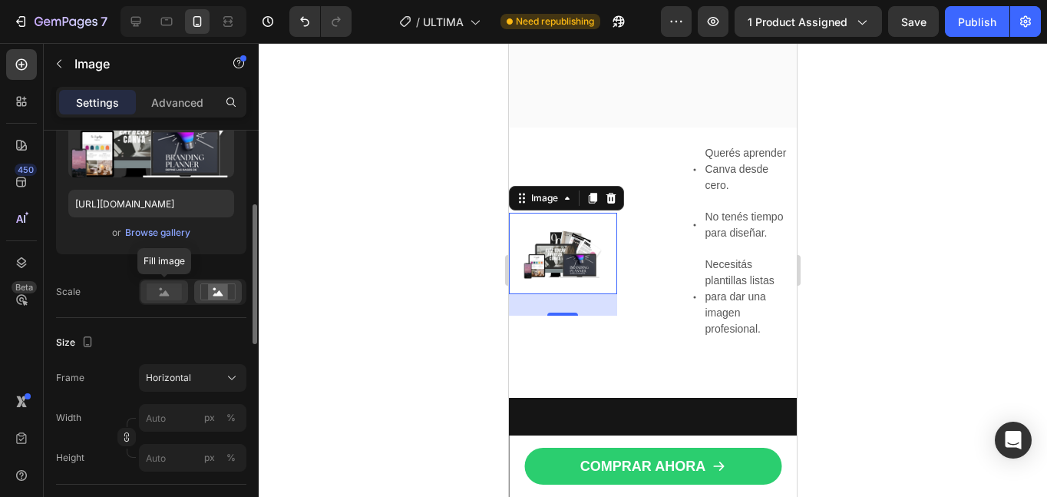
click at [167, 291] on rect at bounding box center [164, 291] width 35 height 17
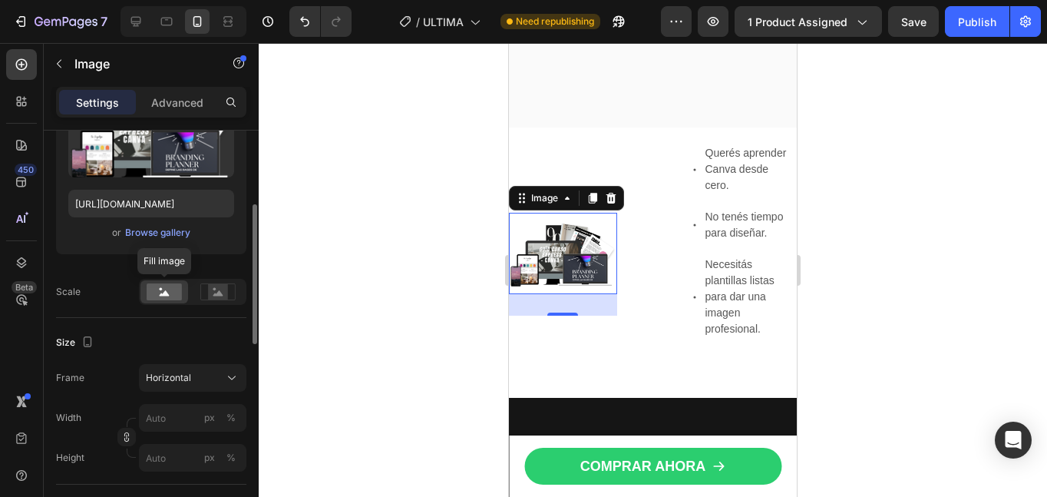
click at [167, 291] on rect at bounding box center [164, 291] width 35 height 17
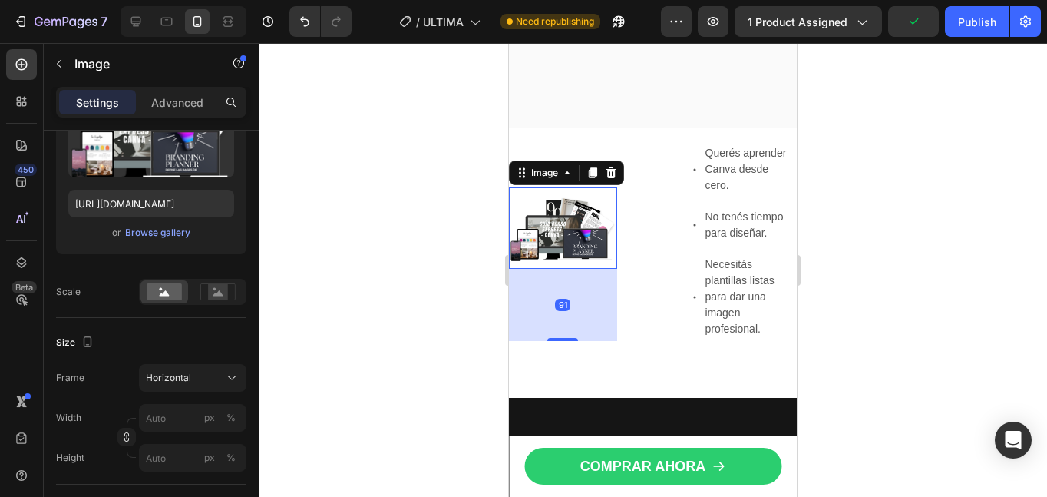
drag, startPoint x: 561, startPoint y: 345, endPoint x: 563, endPoint y: 395, distance: 50.7
click at [563, 385] on div "Image 91" at bounding box center [563, 264] width 108 height 243
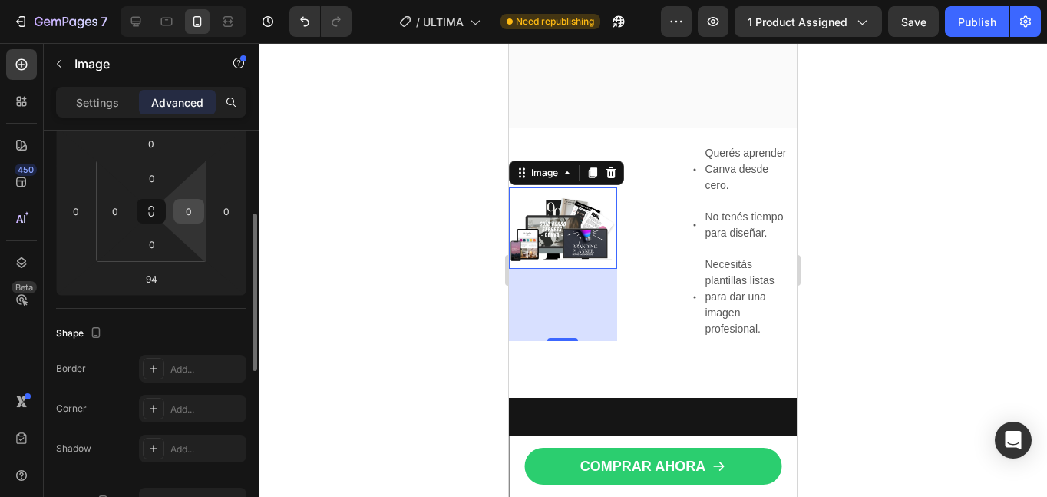
type input "28"
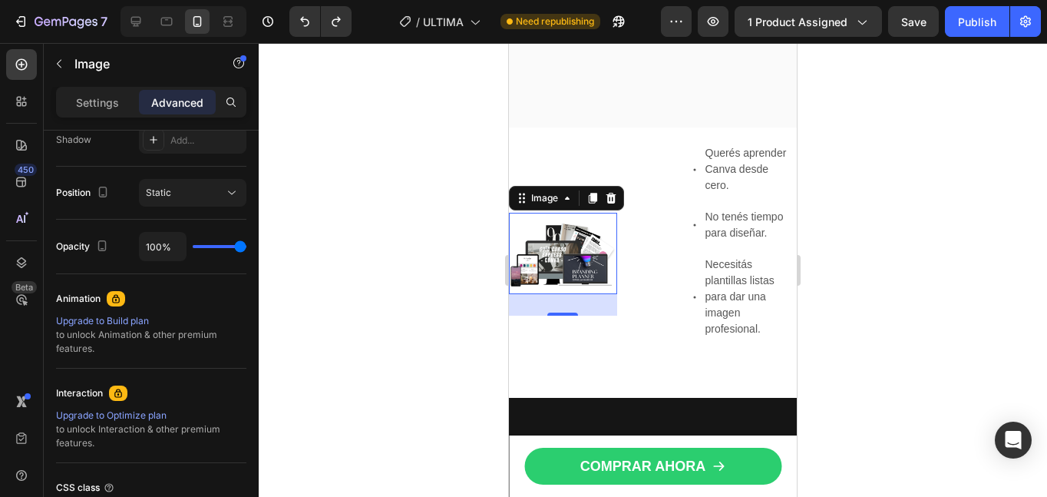
scroll to position [0, 0]
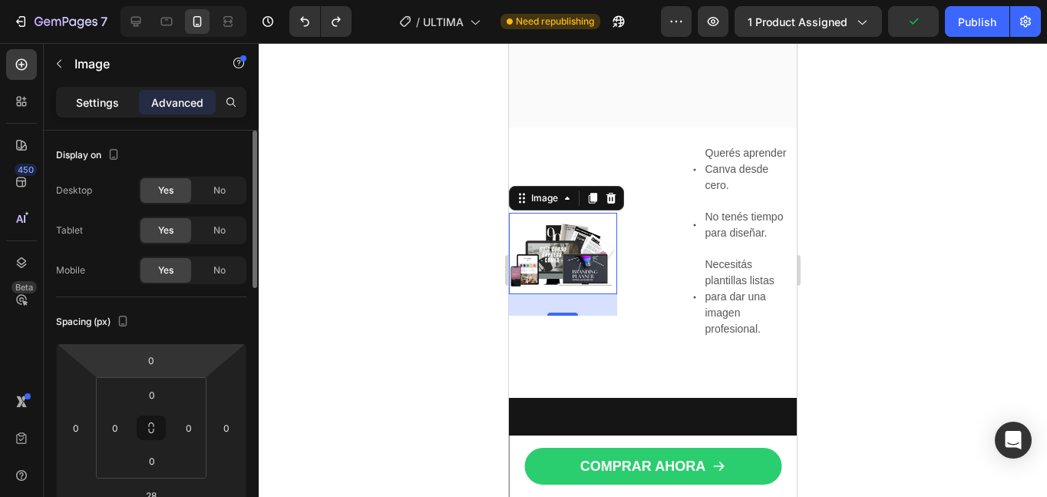
click at [101, 95] on p "Settings" at bounding box center [97, 102] width 43 height 16
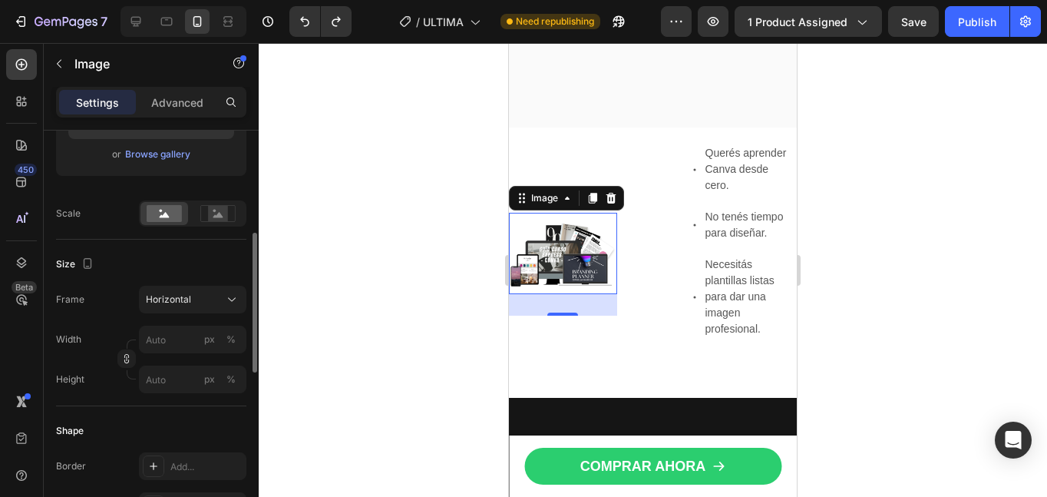
scroll to position [296, 0]
click at [164, 341] on input "px %" at bounding box center [192, 339] width 107 height 28
click at [165, 376] on p "Full 100%" at bounding box center [189, 376] width 89 height 14
click at [188, 339] on input "100" at bounding box center [192, 339] width 107 height 28
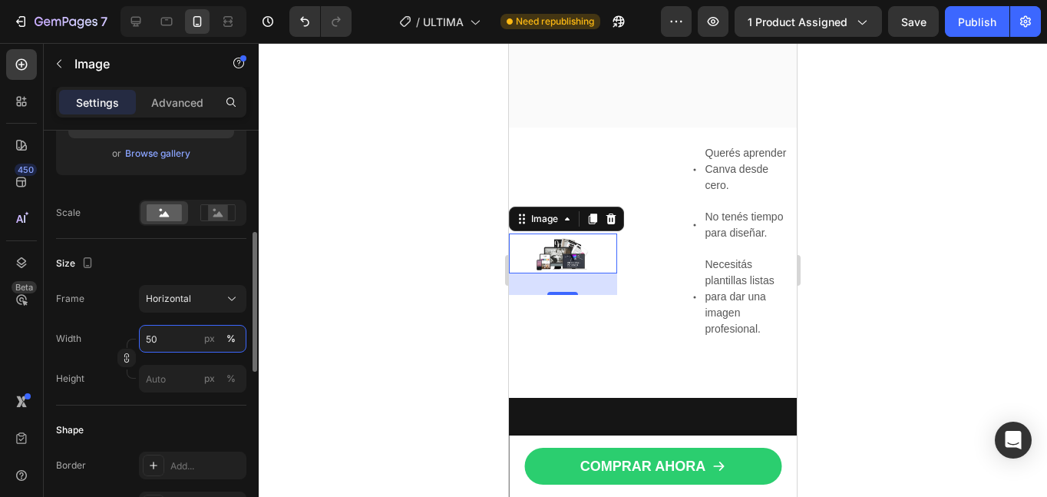
type input "5"
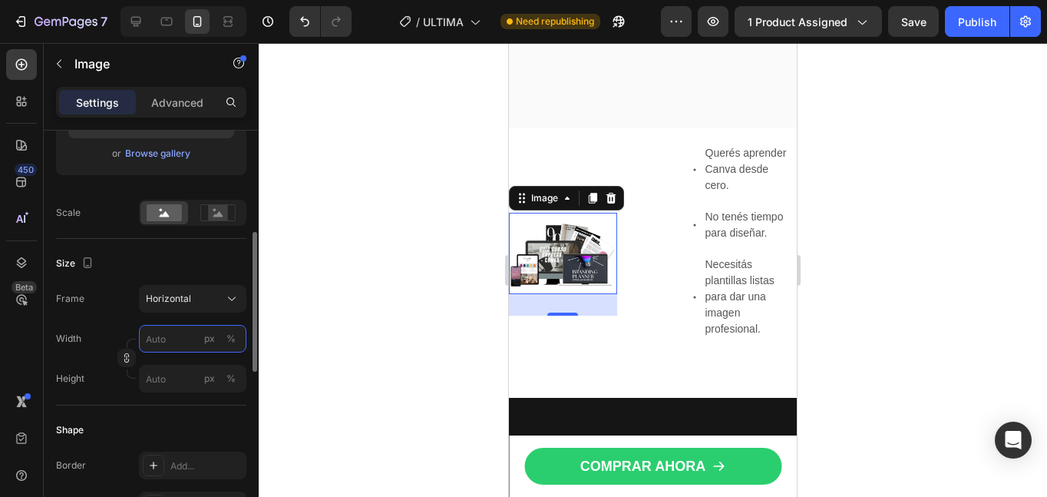
type input "1"
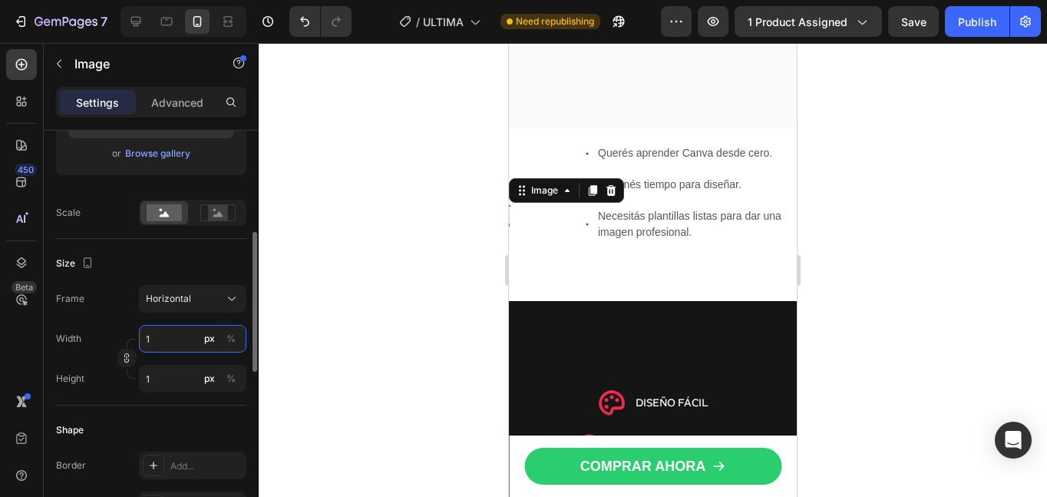
type input "15"
type input "11"
type input "150"
type input "113"
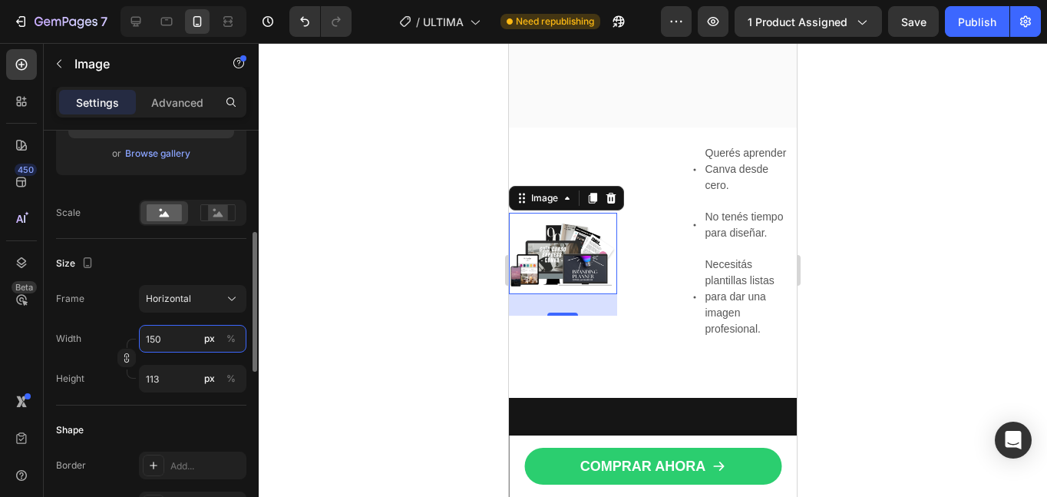
type input "1500"
type input "1125"
click at [175, 381] on input "1125" at bounding box center [192, 379] width 107 height 28
click at [121, 355] on button "button" at bounding box center [126, 358] width 18 height 18
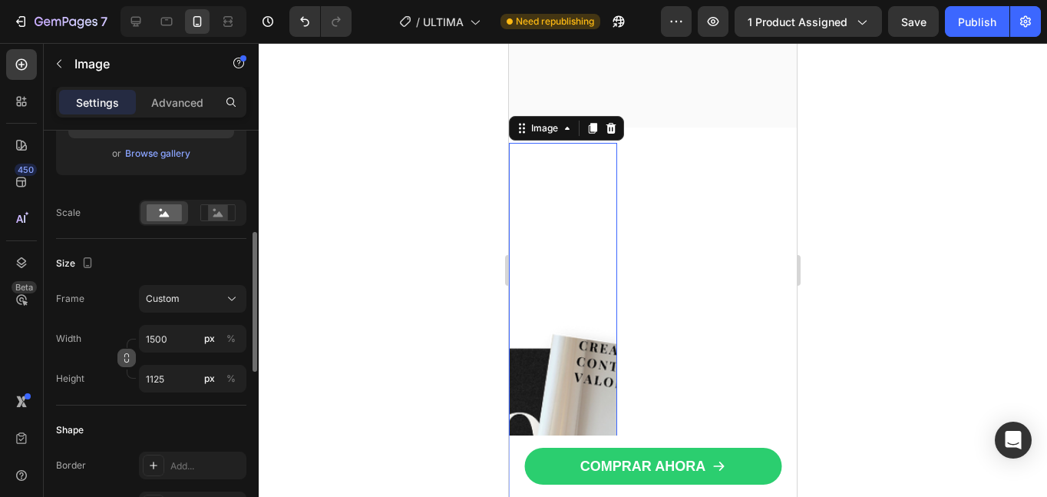
click at [125, 358] on icon "button" at bounding box center [126, 357] width 11 height 11
click at [176, 374] on input "1125" at bounding box center [192, 379] width 107 height 28
click at [178, 319] on div "Frame Custom 4:3 Width 1500 px % Height 1125 px %" at bounding box center [151, 338] width 190 height 107
click at [174, 341] on input "1500" at bounding box center [192, 339] width 107 height 28
type input "5"
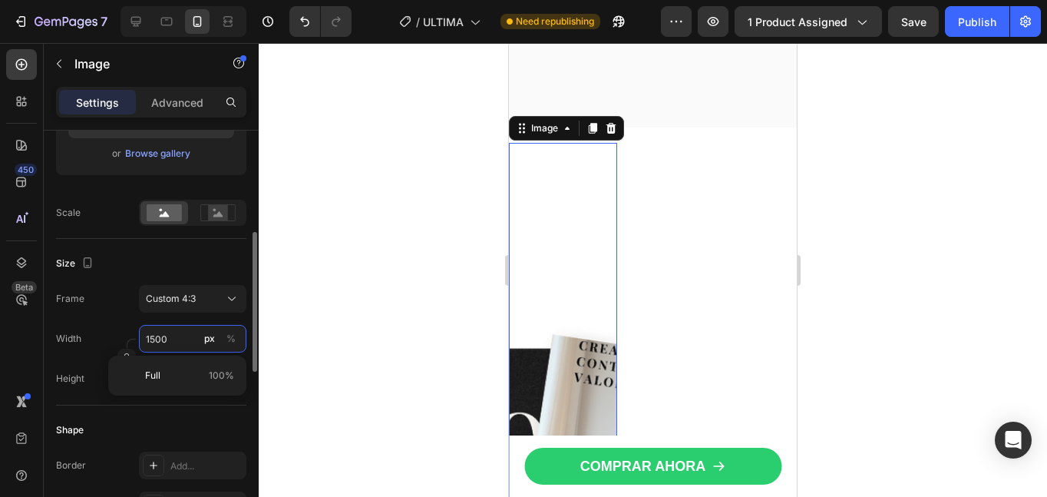
type input "4"
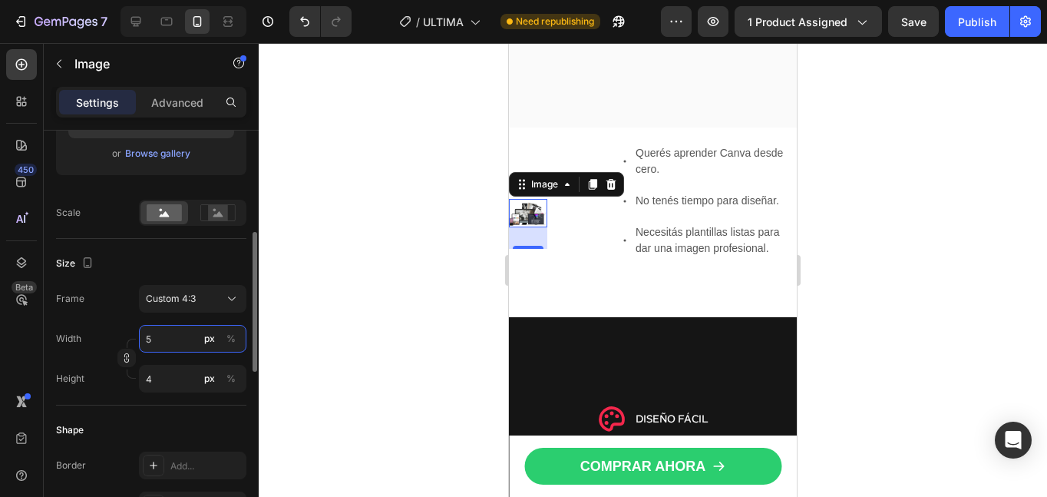
type input "50"
type input "38"
type input "500"
type input "375"
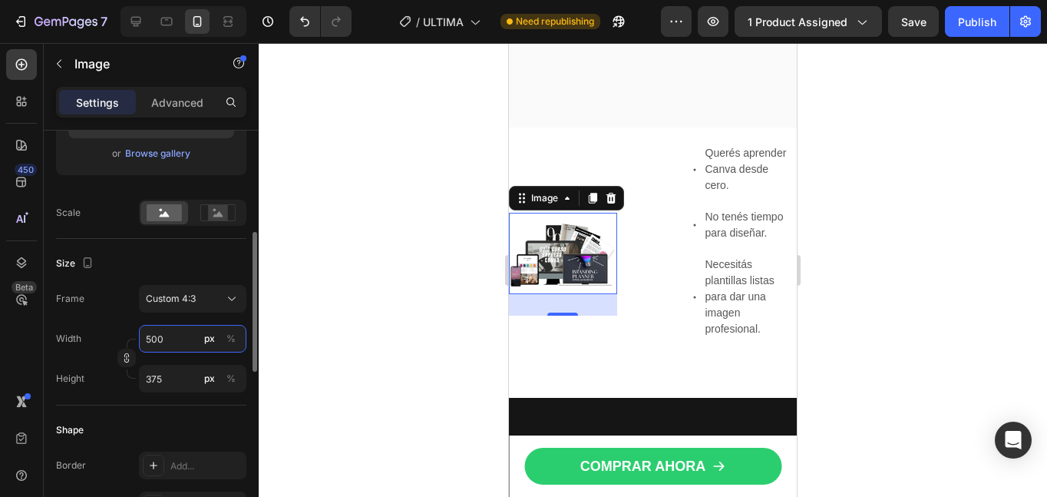
type input "50"
type input "38"
type input "5"
type input "4"
type input "6"
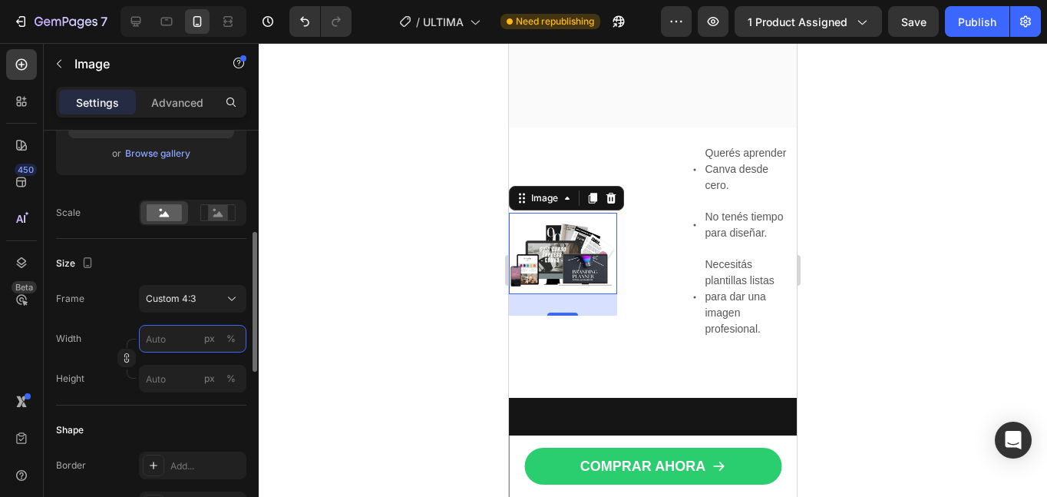
type input "5"
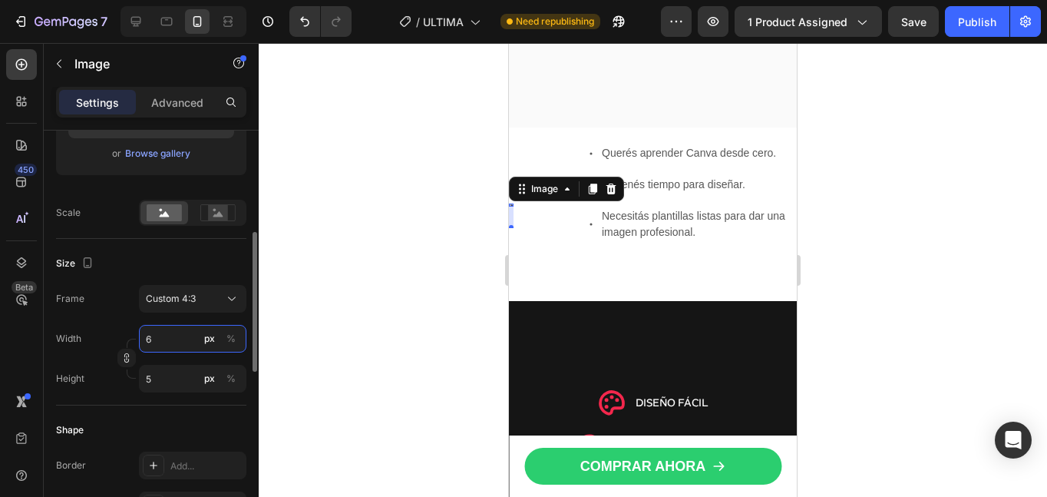
type input "60"
type input "45"
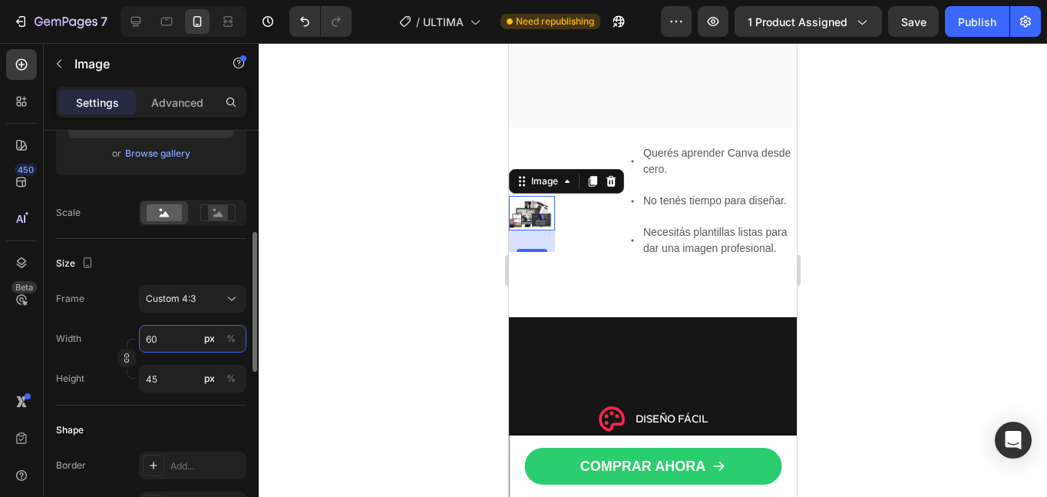
type input "600"
type input "450"
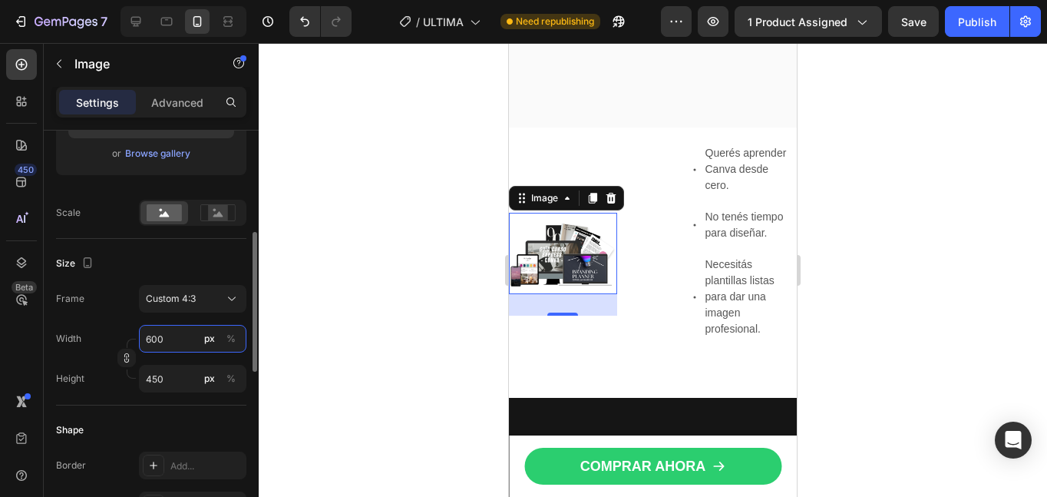
type input "60"
type input "45"
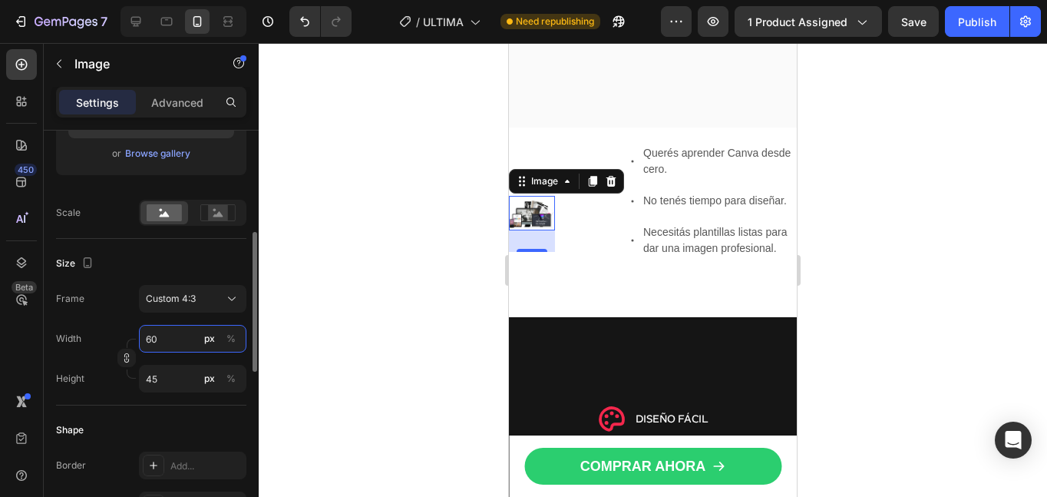
type input "6"
type input "5"
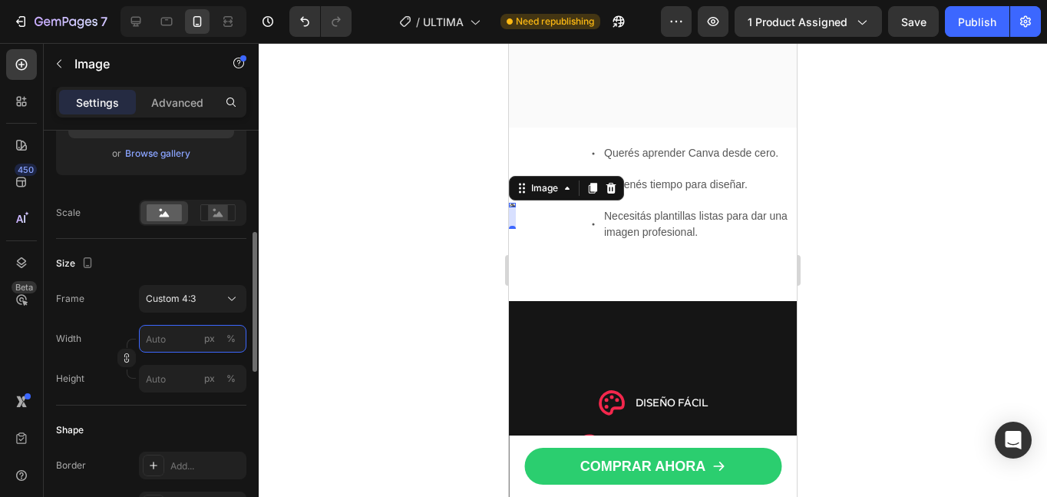
type input "9"
type input "7"
type input "90"
type input "68"
type input "900"
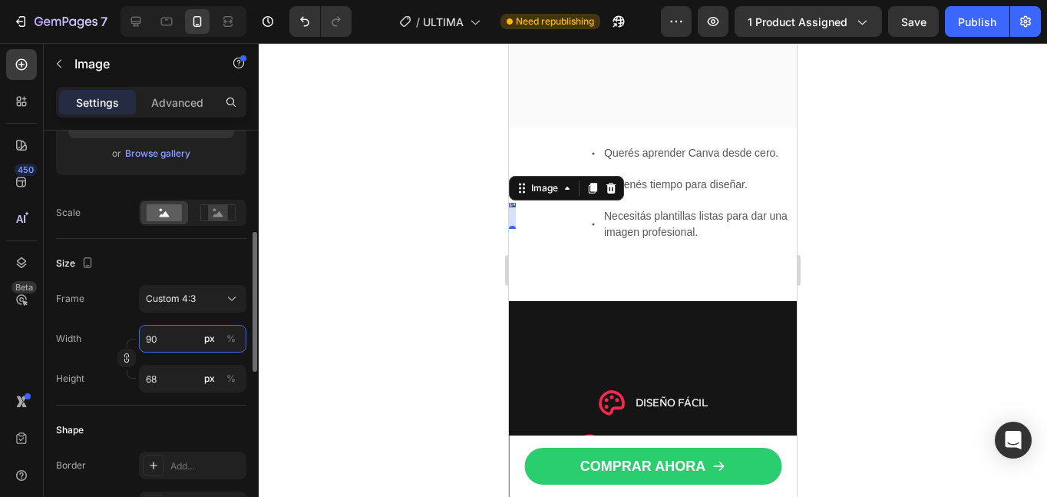
type input "675"
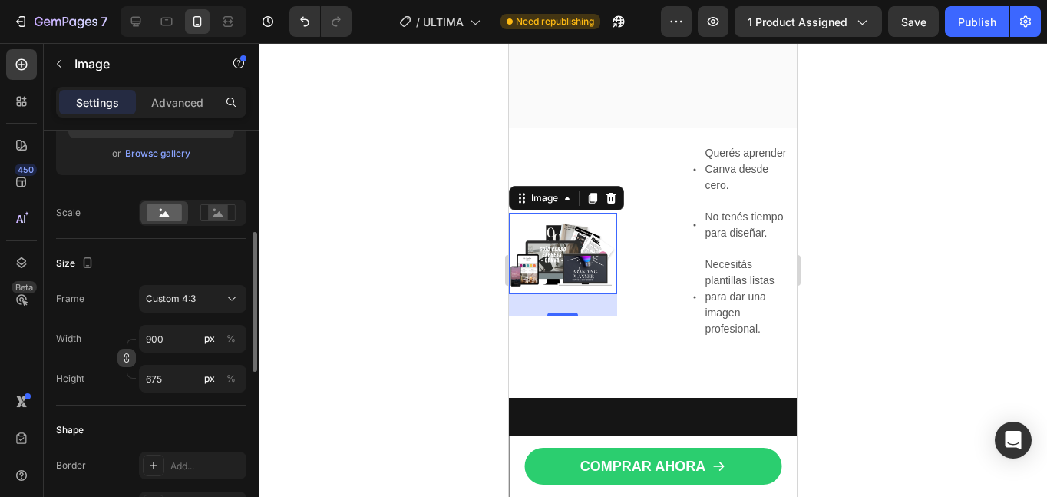
click at [126, 366] on button "button" at bounding box center [126, 358] width 18 height 18
click at [126, 362] on icon "button" at bounding box center [126, 357] width 11 height 11
click at [163, 371] on input "675" at bounding box center [192, 379] width 107 height 28
click at [189, 337] on input "900" at bounding box center [192, 339] width 107 height 28
type input "1"
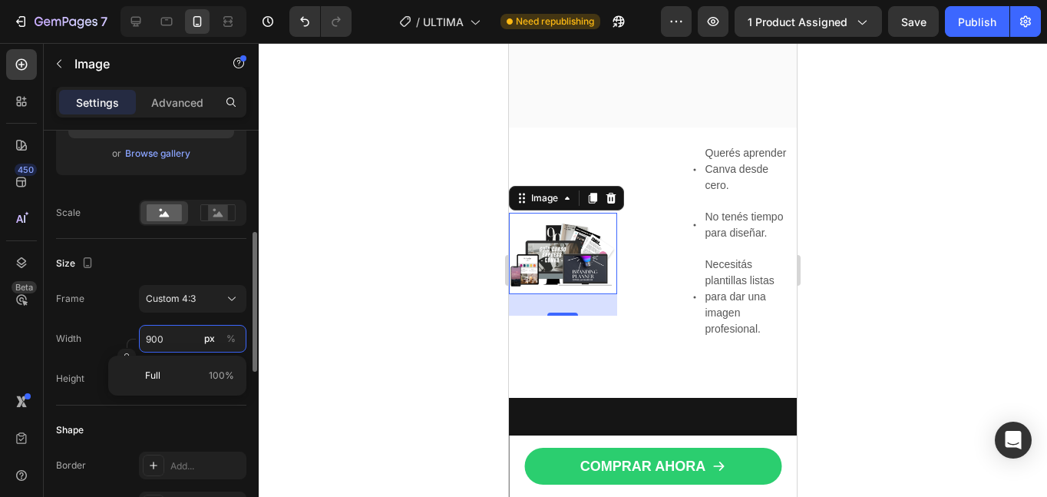
type input "1"
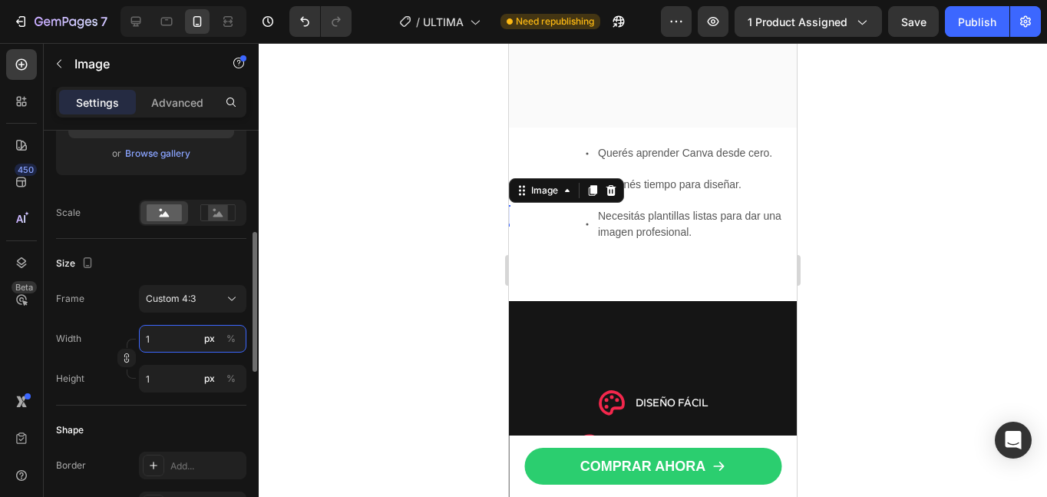
type input "12"
type input "9"
type input "120"
type input "90"
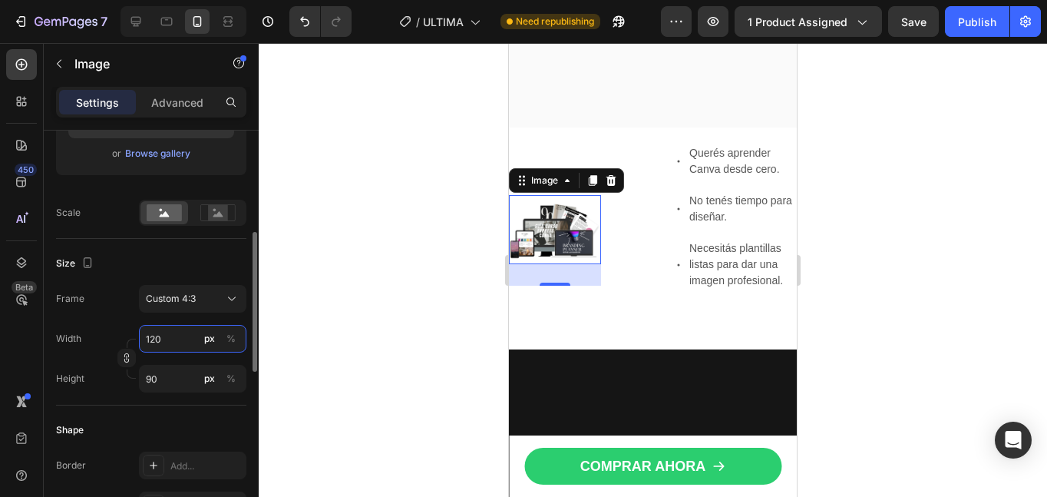
type input "1200"
type input "900"
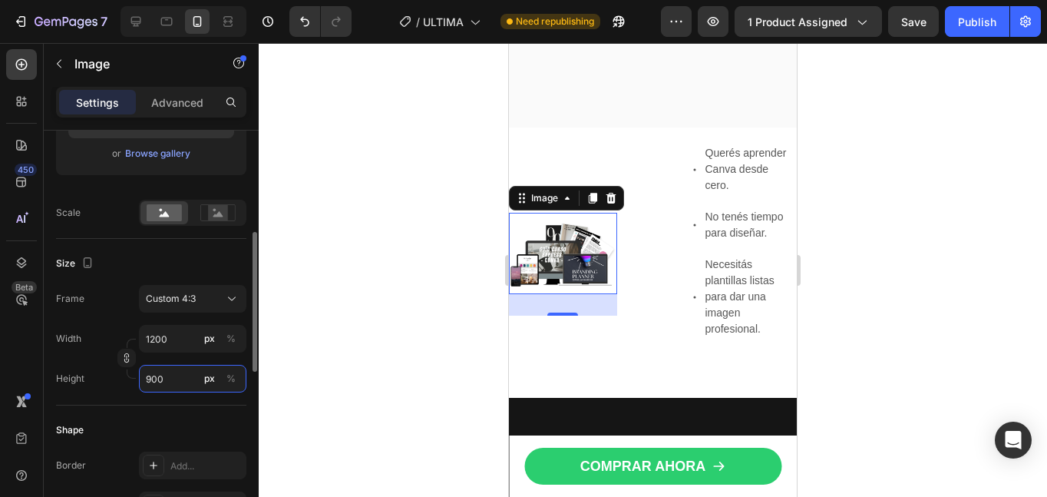
click at [174, 373] on input "900" at bounding box center [192, 379] width 107 height 28
type input "1"
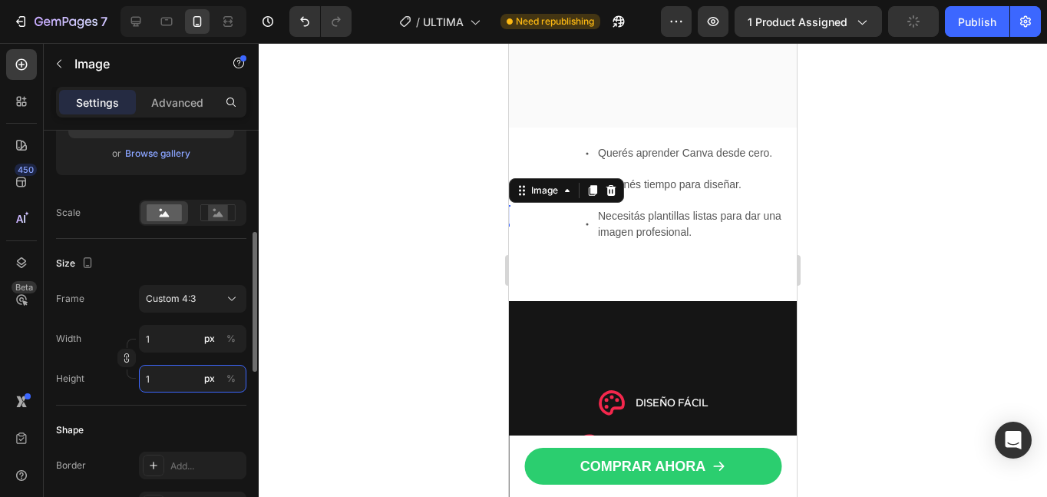
type input "16"
type input "12"
type input "160"
type input "120"
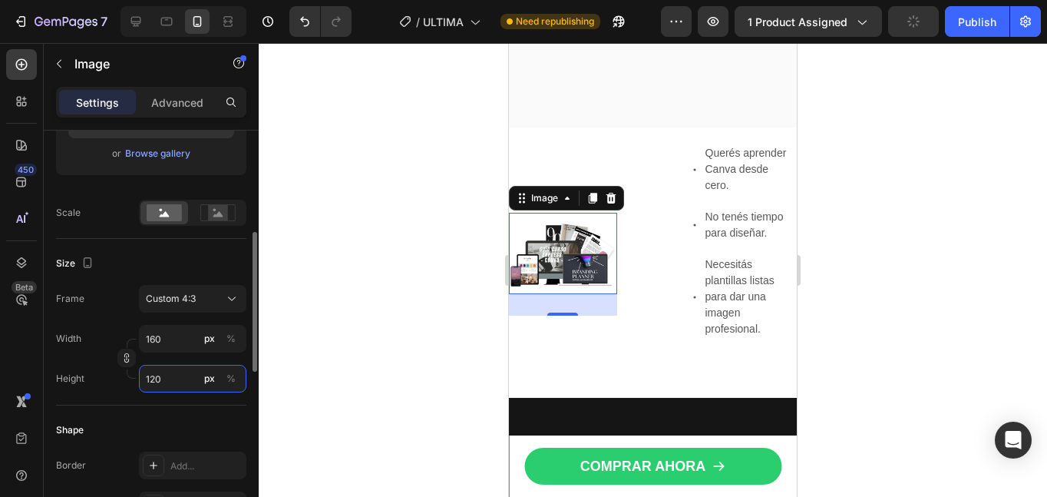
type input "1600"
click at [174, 373] on input "1200" at bounding box center [192, 379] width 107 height 28
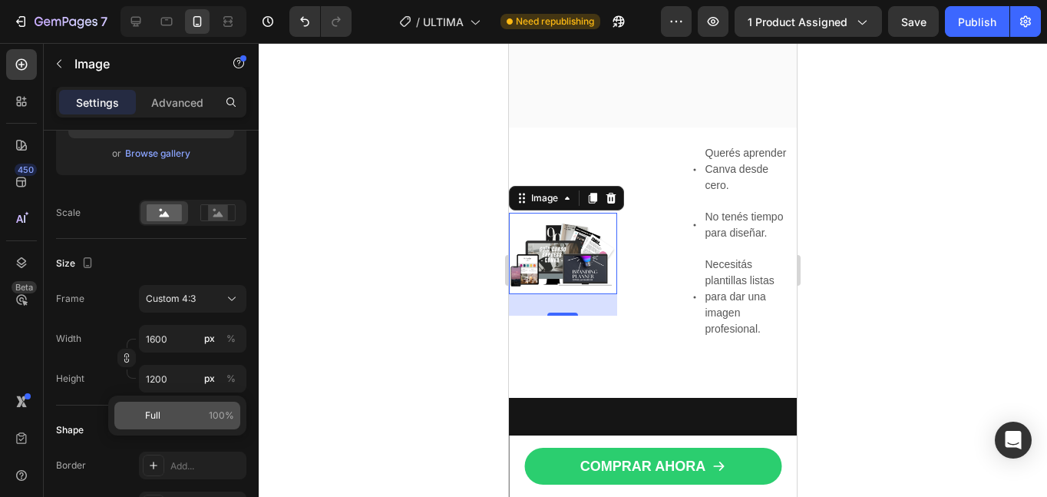
click at [156, 416] on span "Full" at bounding box center [152, 415] width 15 height 14
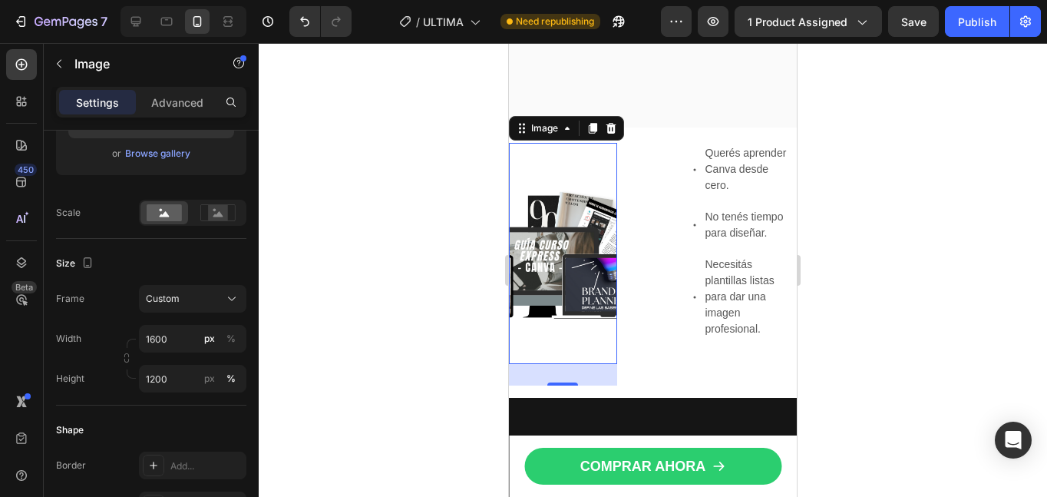
type input "100"
click at [172, 348] on input "1600" at bounding box center [192, 339] width 107 height 28
click at [213, 328] on div "px %" at bounding box center [220, 339] width 40 height 28
click at [213, 328] on input "1600" at bounding box center [192, 339] width 107 height 28
click at [204, 339] on div "px" at bounding box center [209, 339] width 11 height 14
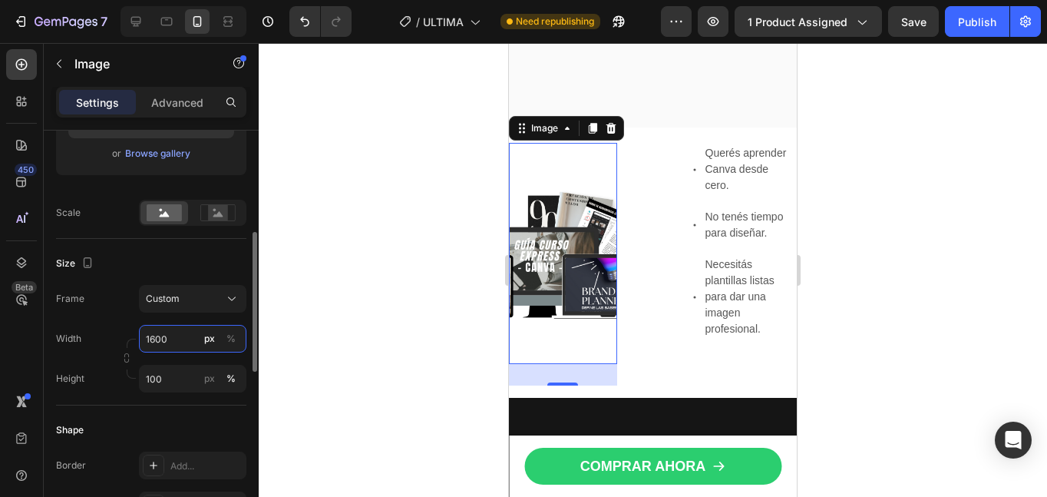
click at [173, 339] on input "1600" at bounding box center [192, 339] width 107 height 28
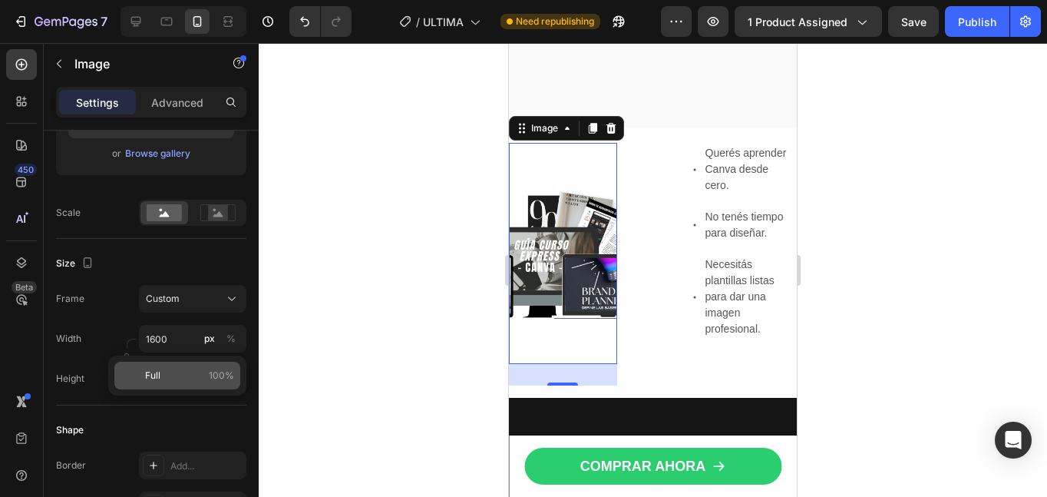
click at [161, 375] on p "Full 100%" at bounding box center [189, 376] width 89 height 14
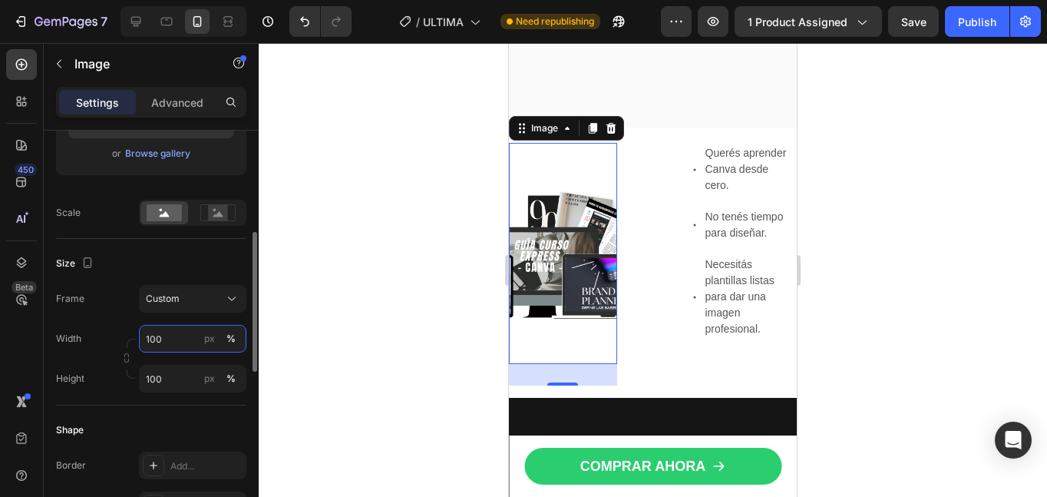
click at [170, 349] on input "100" at bounding box center [192, 339] width 107 height 28
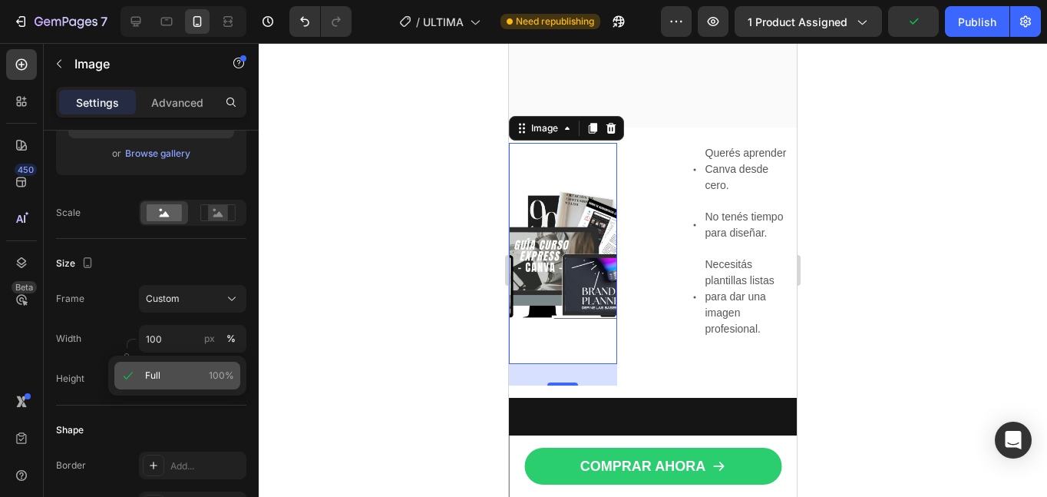
click at [157, 375] on span "Full" at bounding box center [152, 376] width 15 height 14
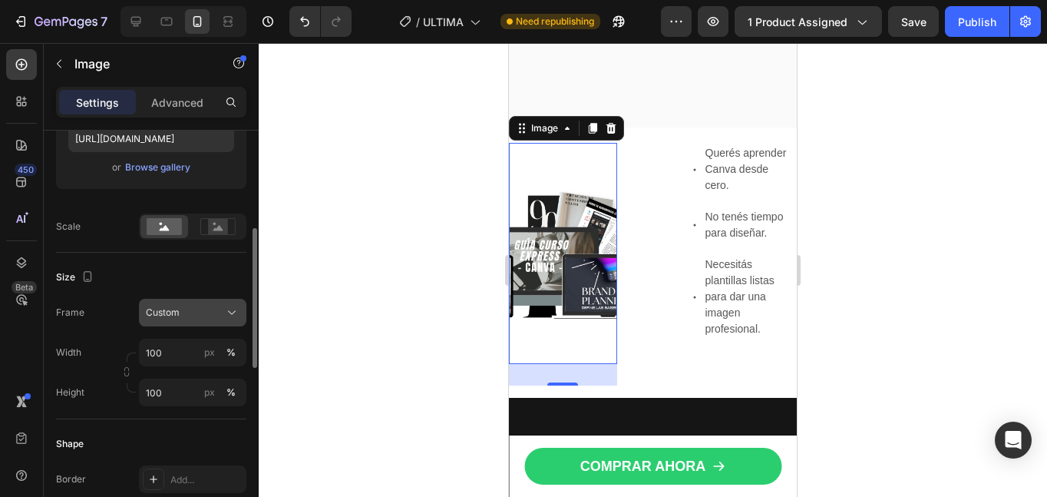
scroll to position [283, 0]
click at [172, 352] on input "100" at bounding box center [192, 352] width 107 height 28
click at [187, 361] on input "1000" at bounding box center [192, 352] width 107 height 28
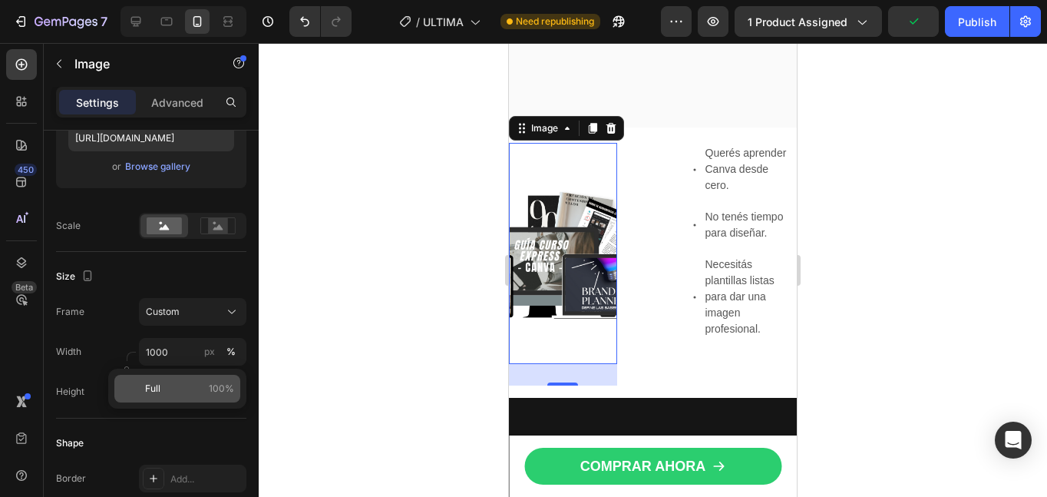
click at [164, 397] on div "Full 100%" at bounding box center [177, 389] width 126 height 28
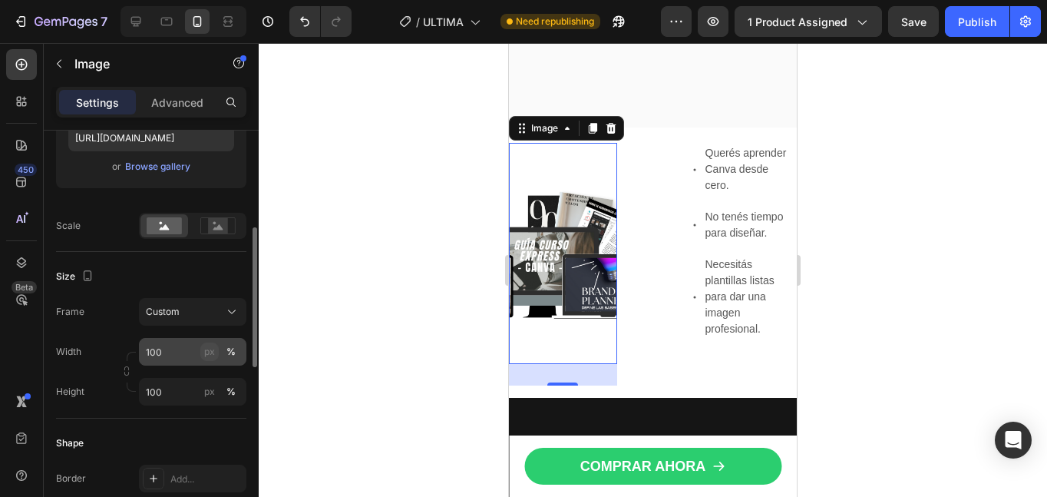
click at [208, 360] on button "px" at bounding box center [209, 351] width 18 height 18
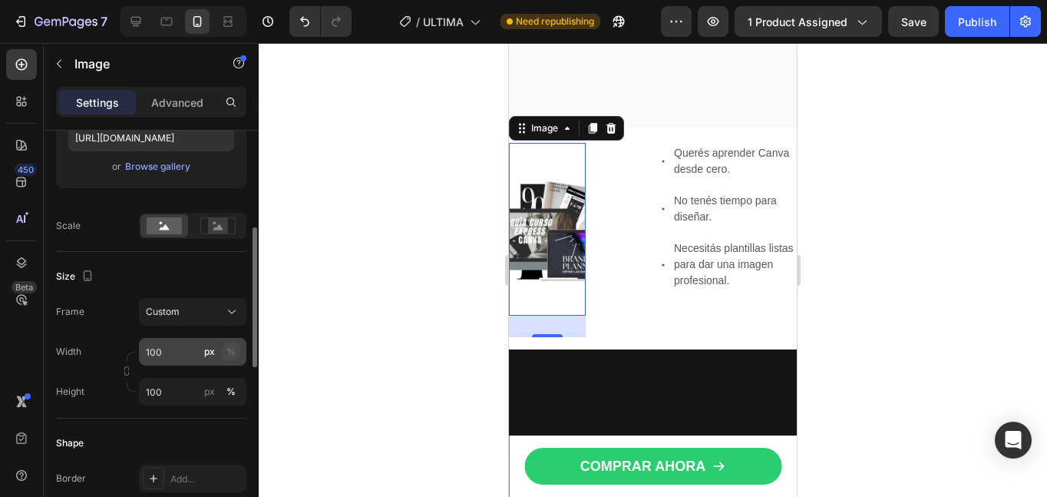
click at [230, 358] on div "%" at bounding box center [230, 352] width 9 height 14
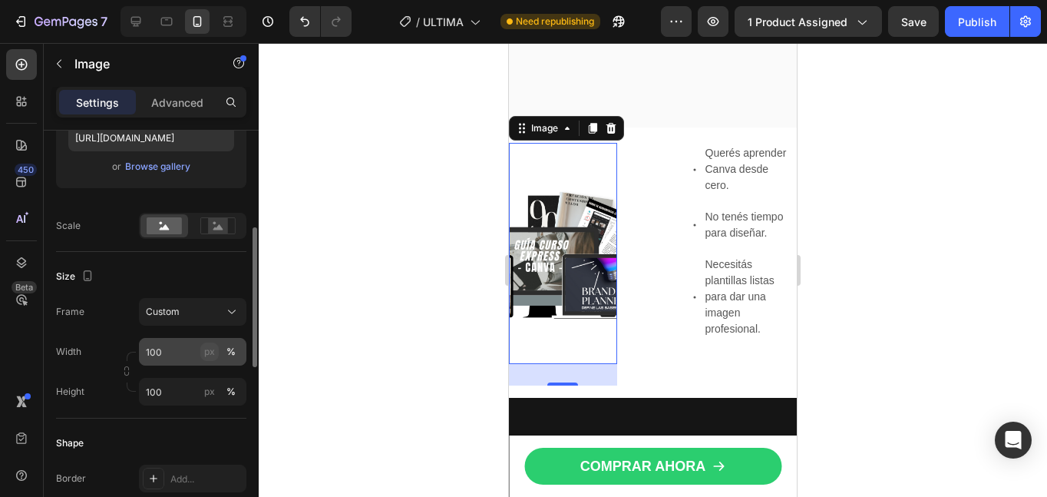
click at [211, 357] on div "px" at bounding box center [209, 352] width 11 height 14
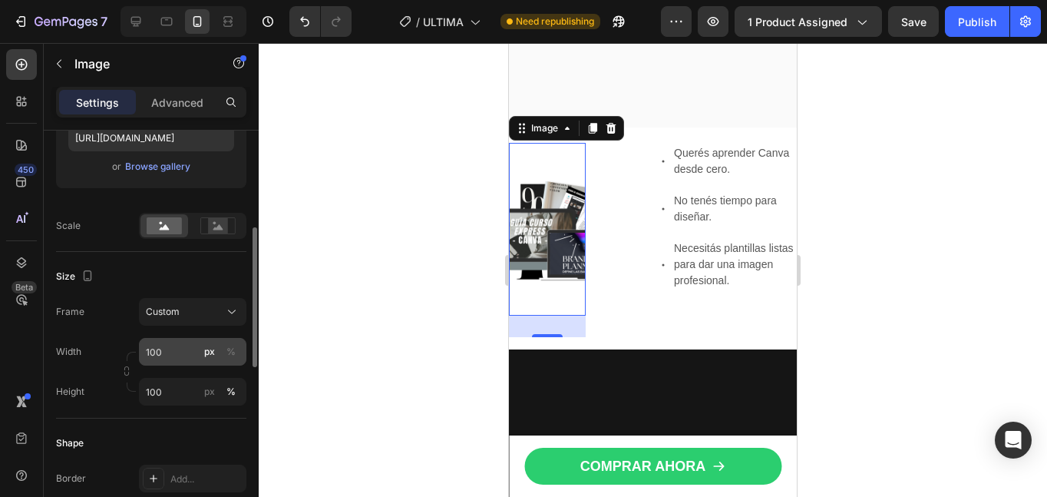
click at [211, 357] on div "px" at bounding box center [209, 352] width 11 height 14
click at [230, 355] on div "%" at bounding box center [230, 352] width 9 height 14
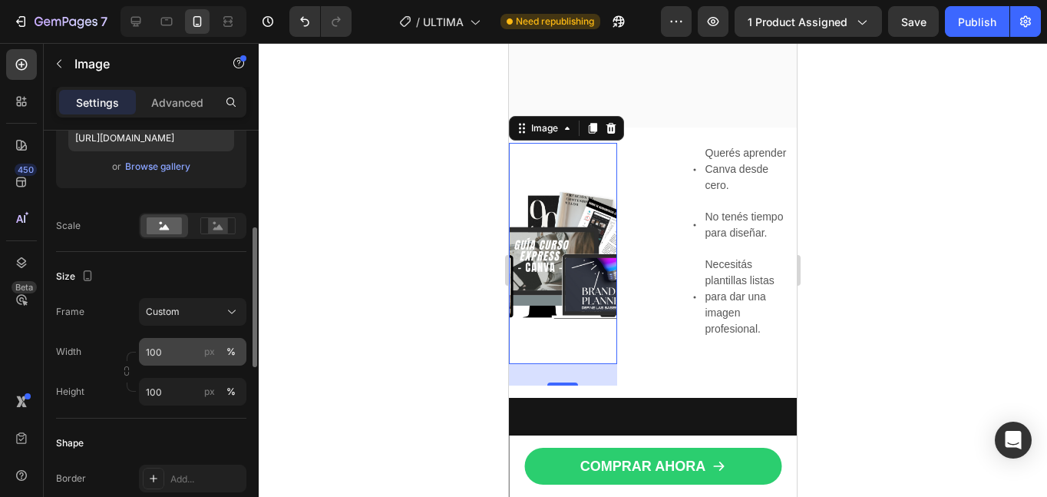
click at [230, 355] on div "%" at bounding box center [230, 352] width 9 height 14
click at [231, 390] on div "%" at bounding box center [230, 392] width 9 height 14
click at [142, 350] on input "100" at bounding box center [192, 352] width 107 height 28
click at [165, 349] on input "100" at bounding box center [192, 352] width 107 height 28
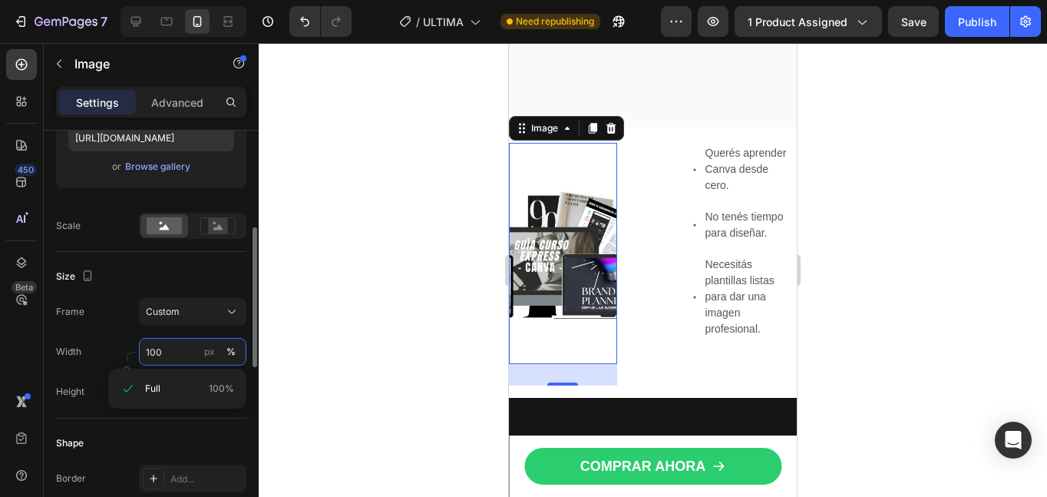
type input "1000"
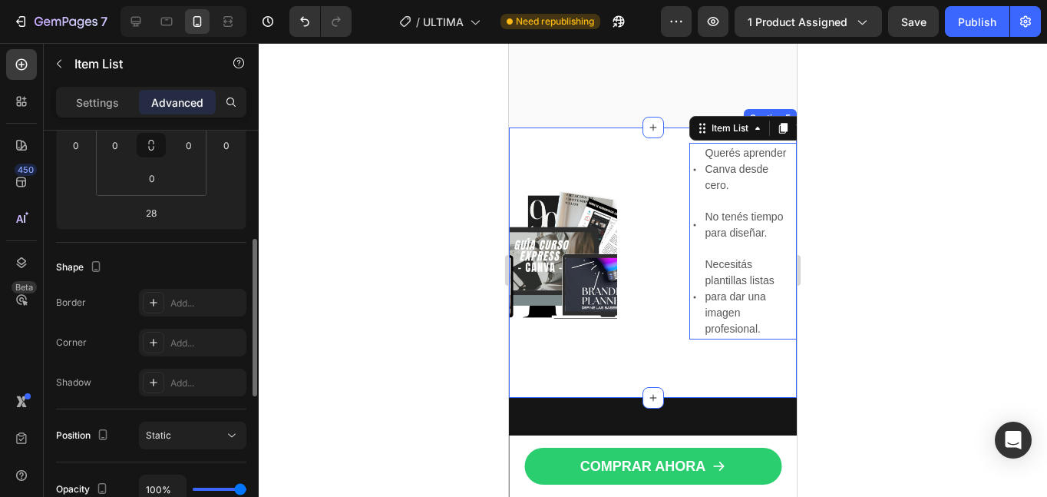
drag, startPoint x: 702, startPoint y: 164, endPoint x: 636, endPoint y: 425, distance: 269.2
click at [636, 398] on div "Image Kit digital con 7 bonus exclusivos para que empieces a crear contenido ho…" at bounding box center [653, 262] width 288 height 270
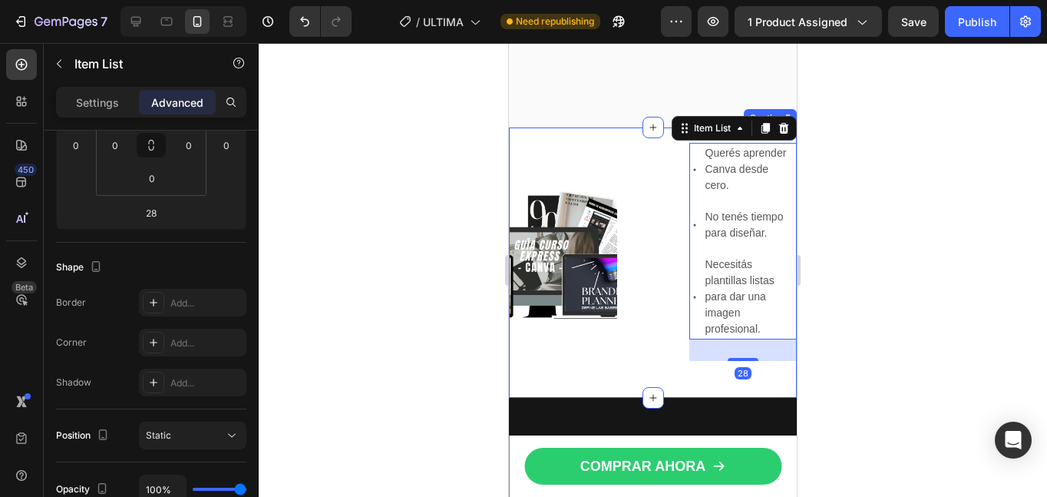
scroll to position [0, 0]
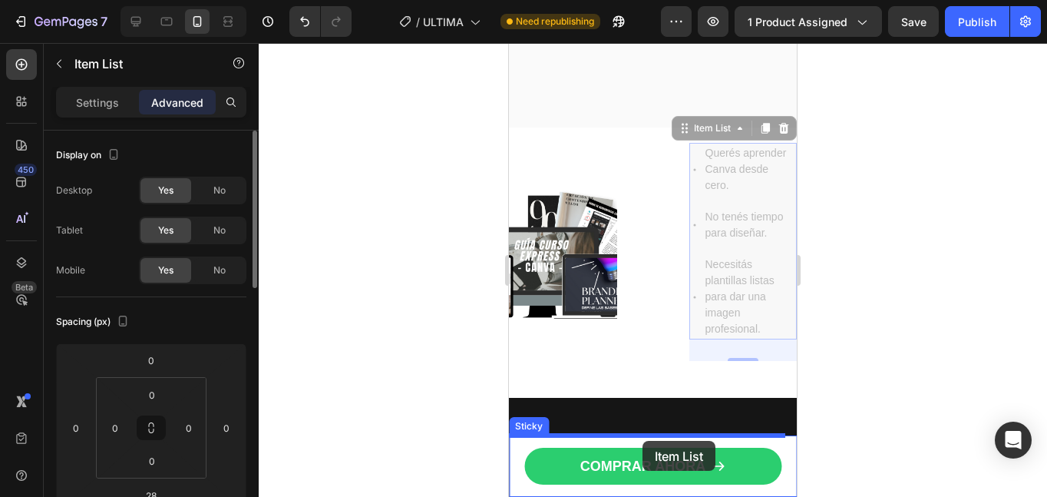
drag, startPoint x: 695, startPoint y: 162, endPoint x: 643, endPoint y: 441, distance: 283.5
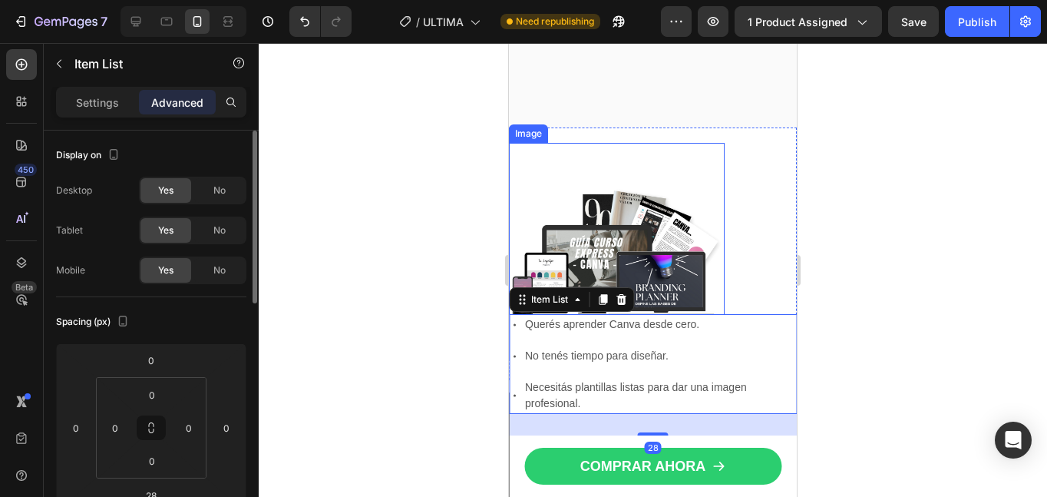
click at [634, 240] on img at bounding box center [617, 251] width 216 height 216
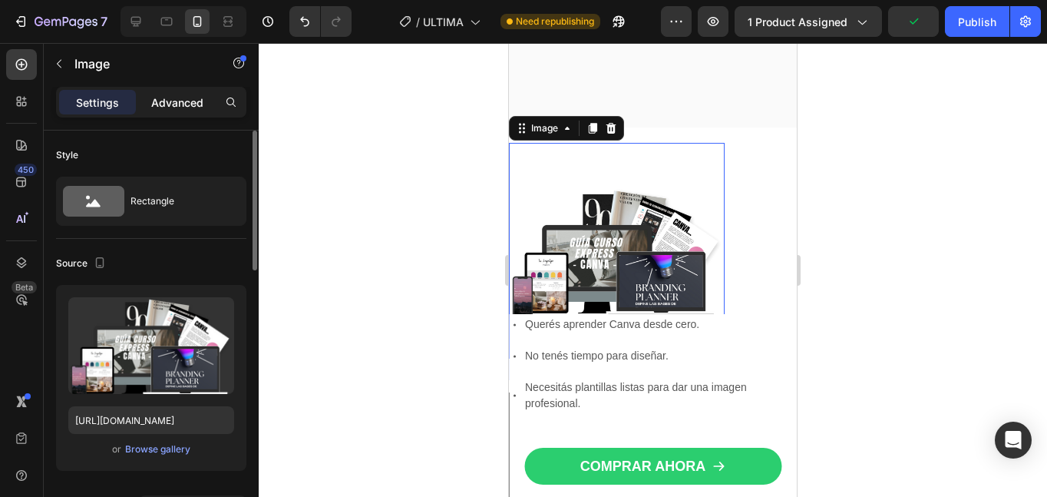
click at [170, 110] on p "Advanced" at bounding box center [177, 102] width 52 height 16
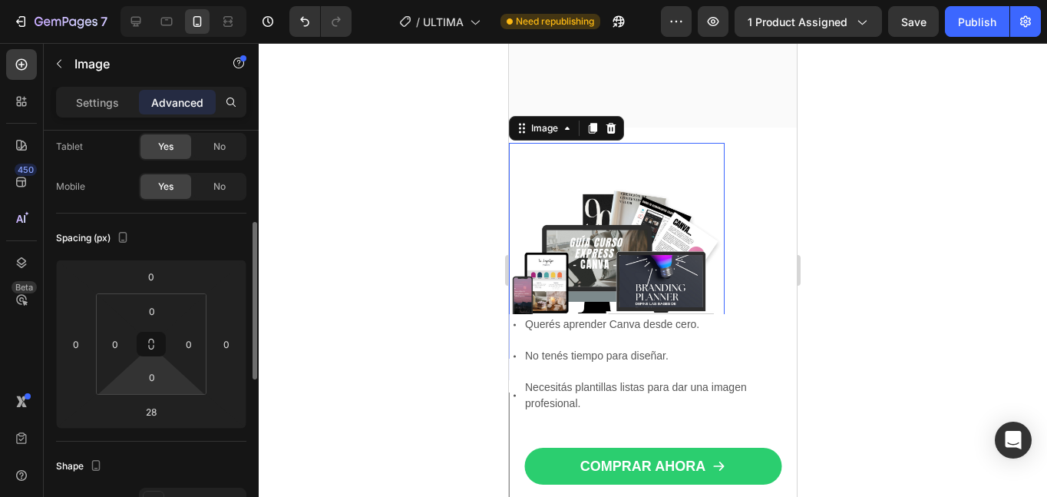
scroll to position [127, 0]
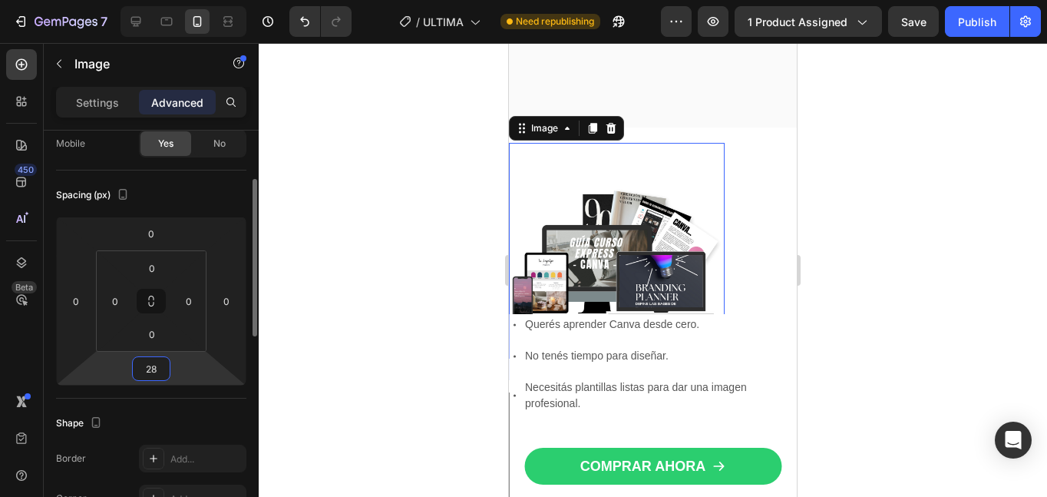
click at [164, 375] on input "28" at bounding box center [151, 368] width 31 height 23
type input "0"
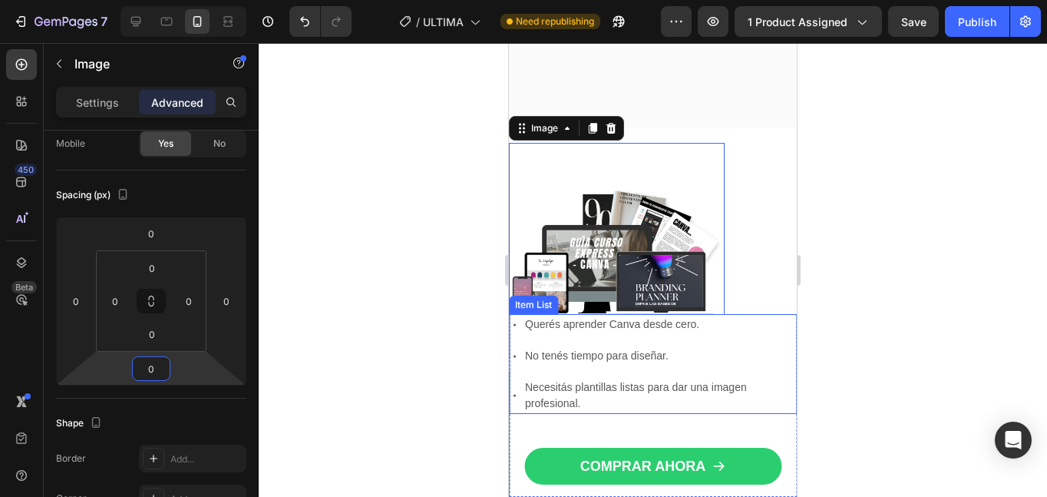
click at [614, 340] on div "Querés aprender Canva desde cero. No tenés tiempo para diseñar. Necesitás plant…" at bounding box center [653, 364] width 288 height 100
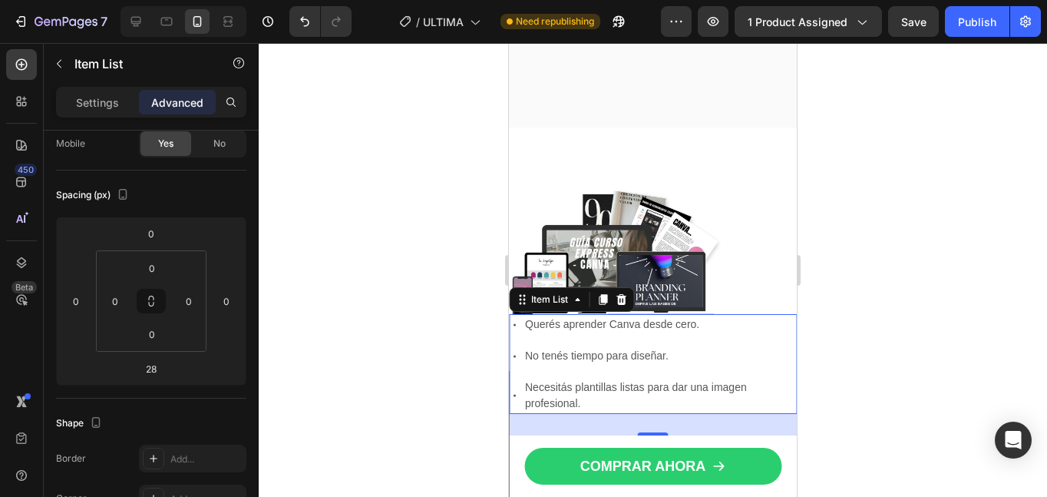
scroll to position [0, 0]
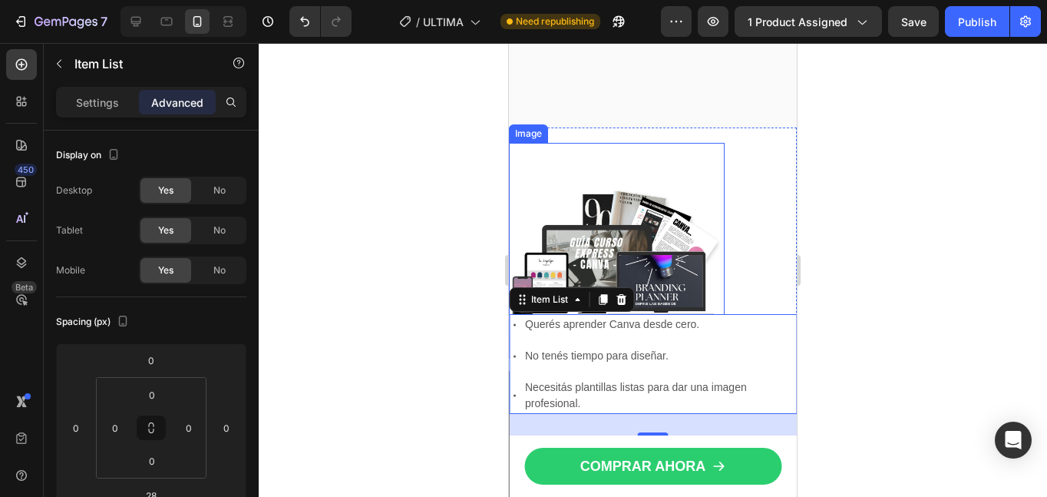
click at [614, 239] on img at bounding box center [617, 251] width 216 height 216
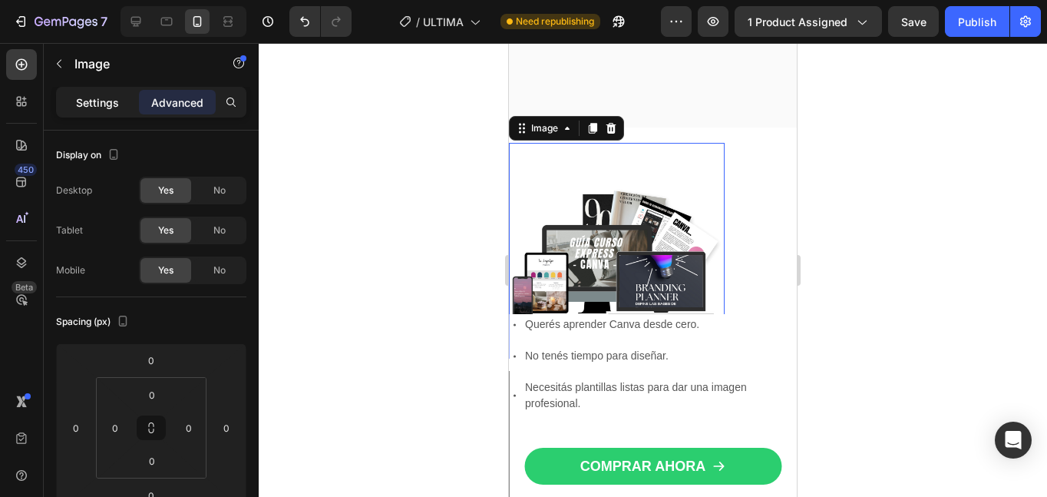
click at [100, 112] on div "Settings" at bounding box center [97, 102] width 77 height 25
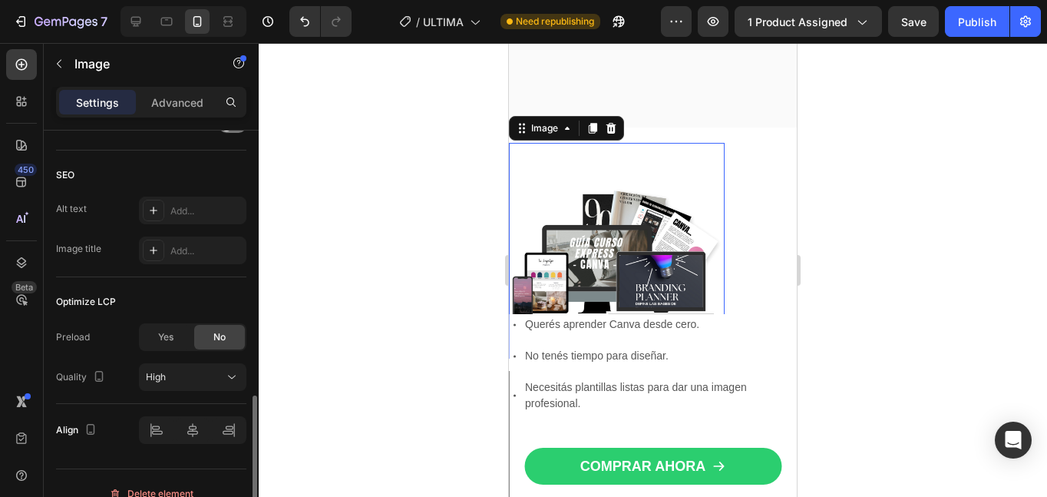
scroll to position [788, 0]
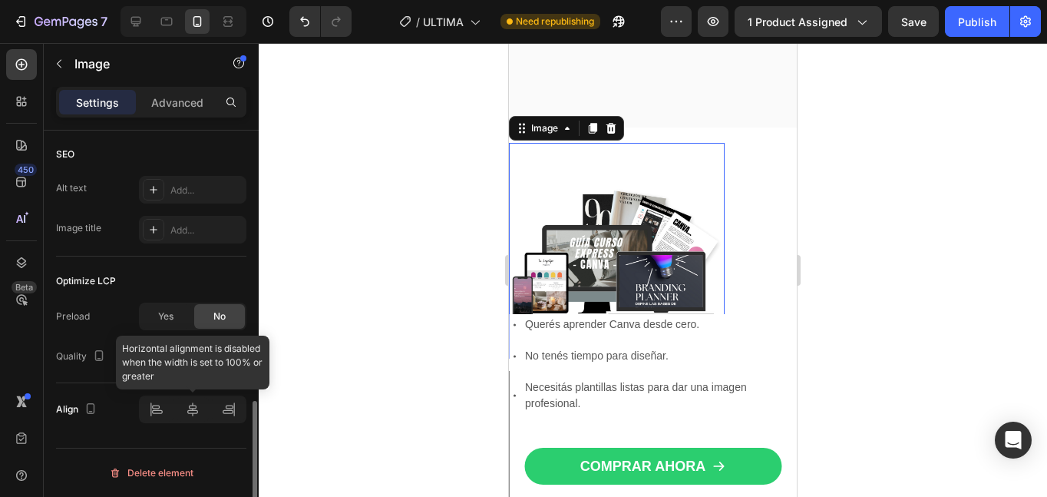
click at [193, 412] on div at bounding box center [192, 409] width 107 height 28
click at [187, 421] on div at bounding box center [192, 409] width 107 height 28
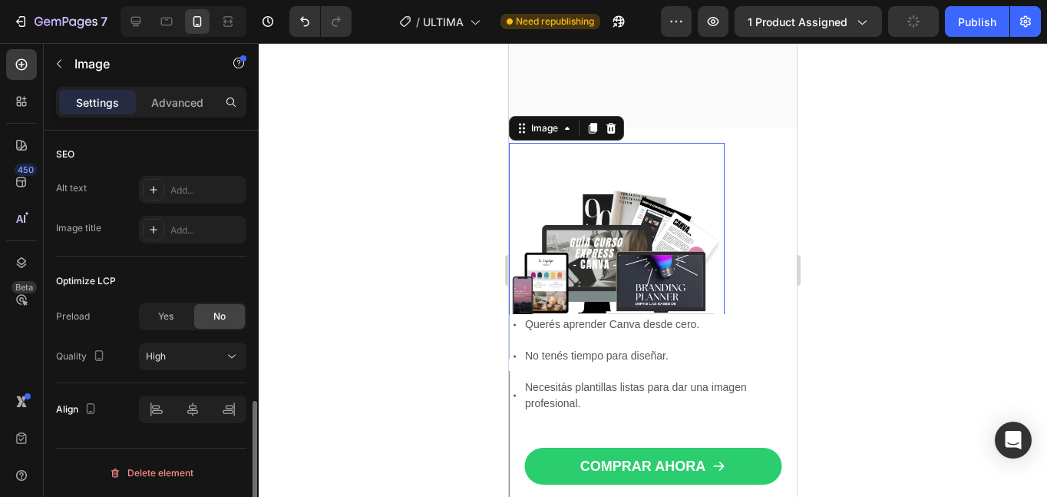
click at [199, 269] on div "Optimize LCP" at bounding box center [151, 281] width 190 height 25
click at [175, 311] on div "Yes" at bounding box center [165, 316] width 51 height 25
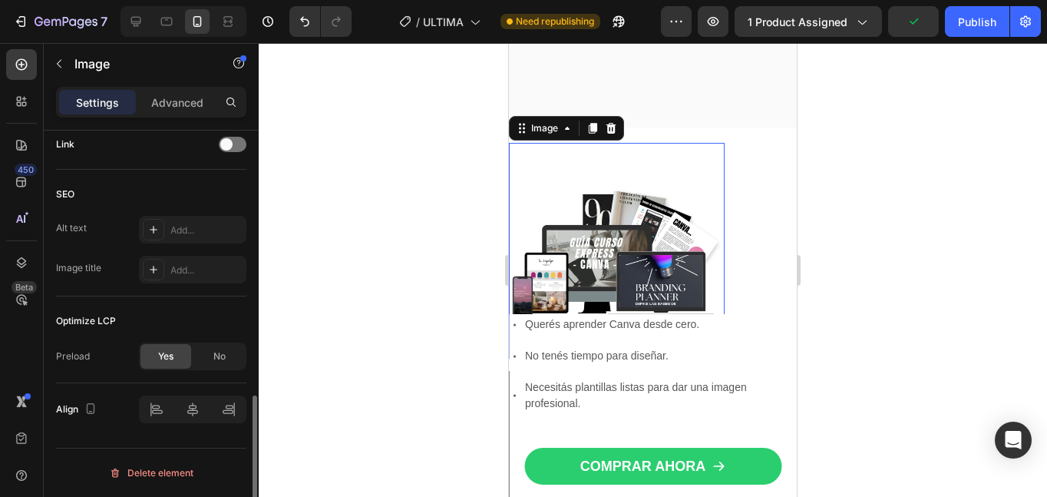
scroll to position [748, 0]
click at [216, 352] on span "No" at bounding box center [219, 356] width 12 height 14
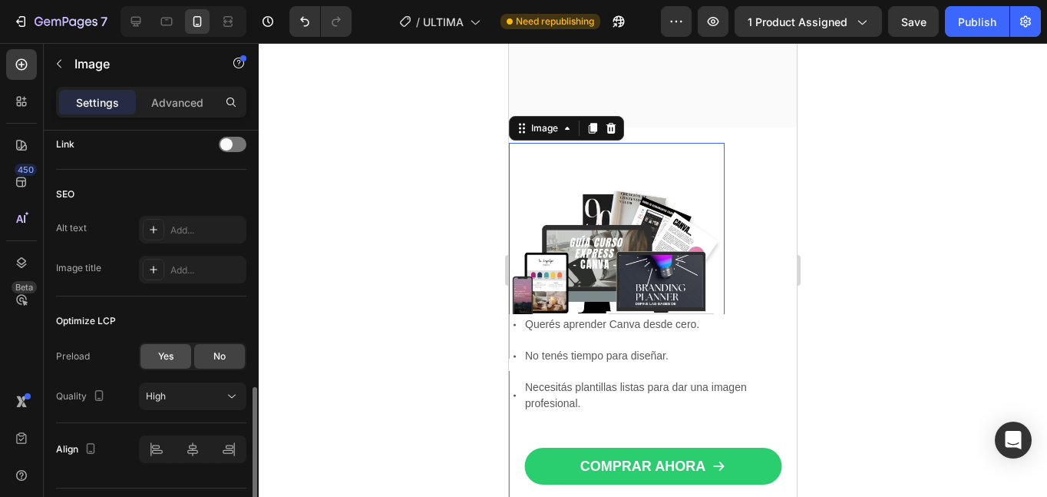
click at [167, 365] on div "Yes" at bounding box center [165, 356] width 51 height 25
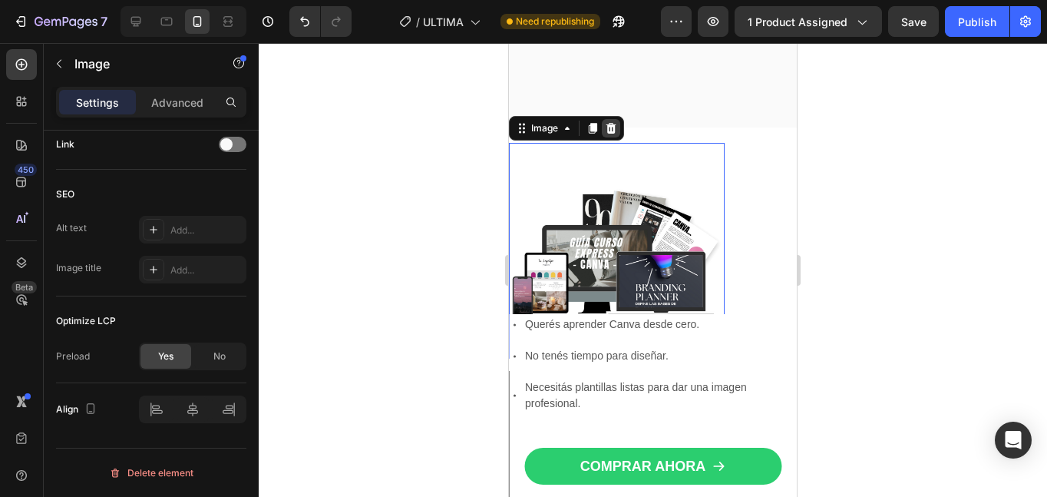
click at [616, 134] on icon at bounding box center [611, 128] width 12 height 12
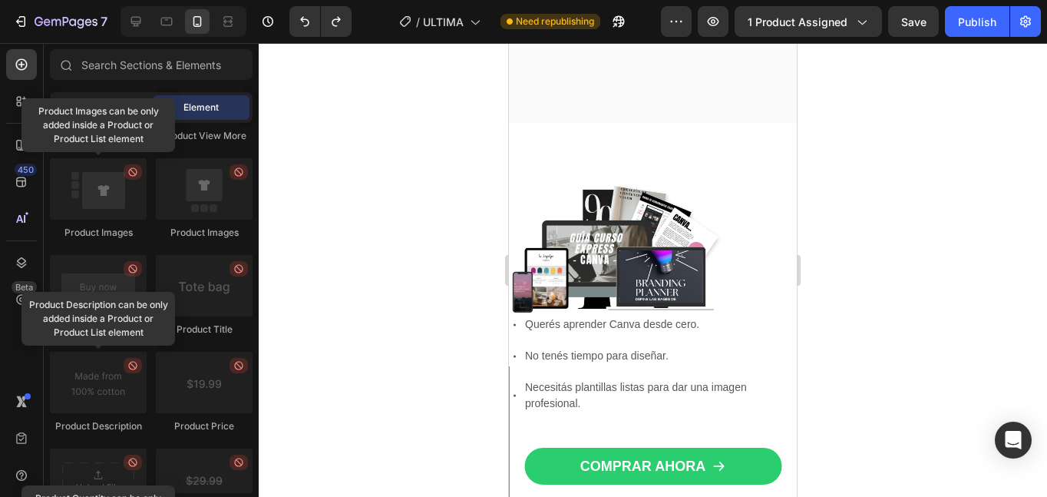
scroll to position [1048, 0]
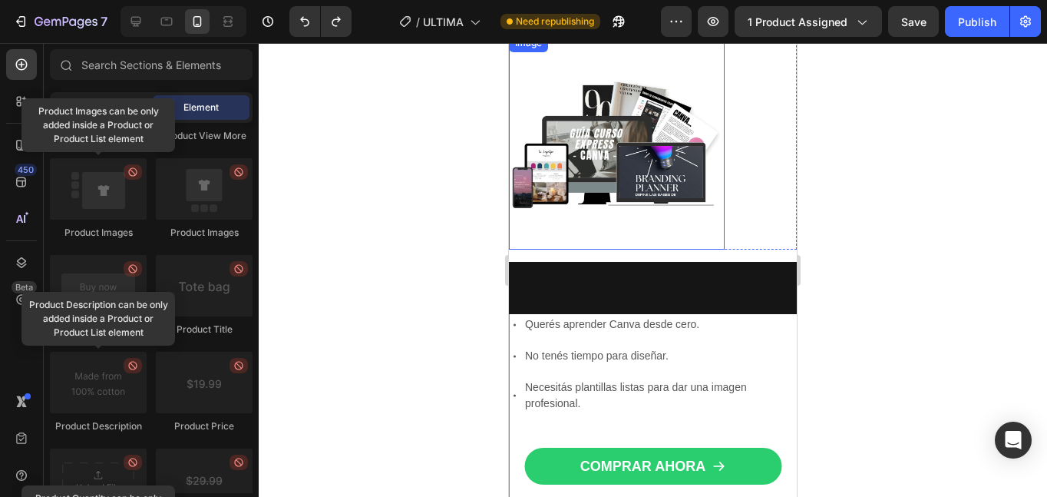
click at [641, 200] on img at bounding box center [617, 142] width 216 height 216
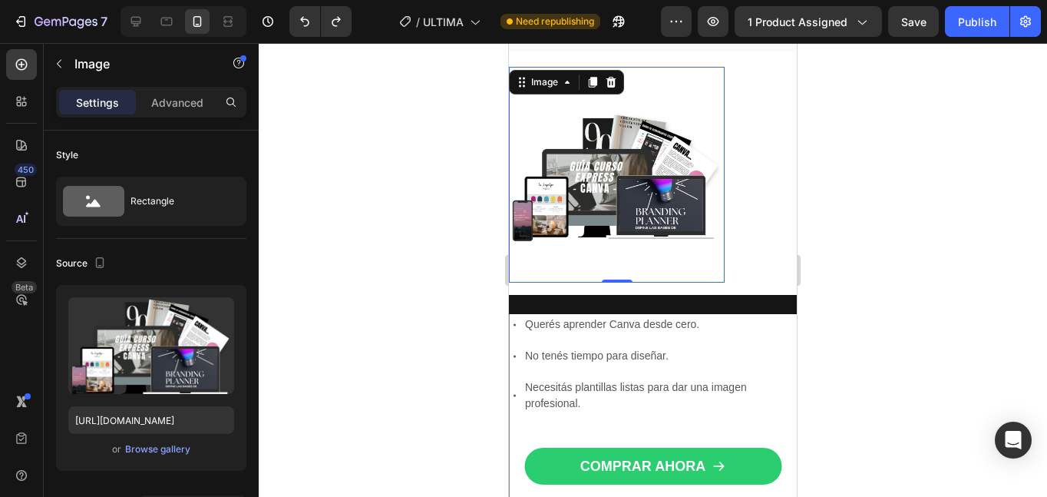
scroll to position [1016, 0]
click at [898, 249] on div at bounding box center [653, 270] width 788 height 454
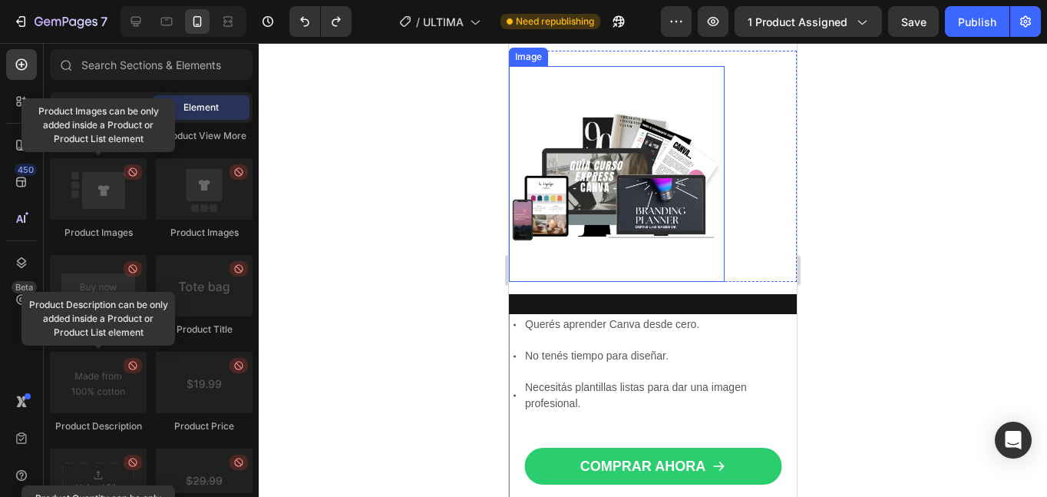
click at [626, 233] on img at bounding box center [617, 174] width 216 height 216
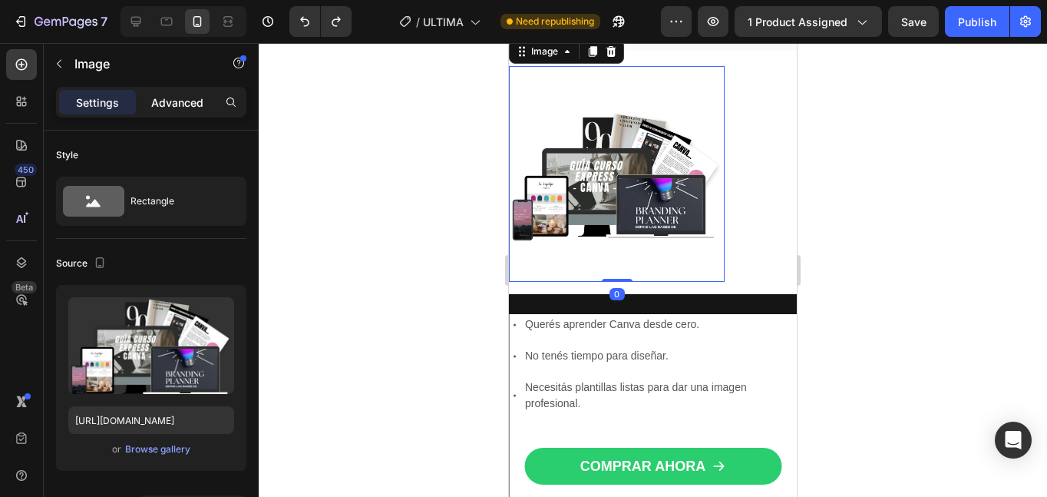
click at [185, 110] on p "Advanced" at bounding box center [177, 102] width 52 height 16
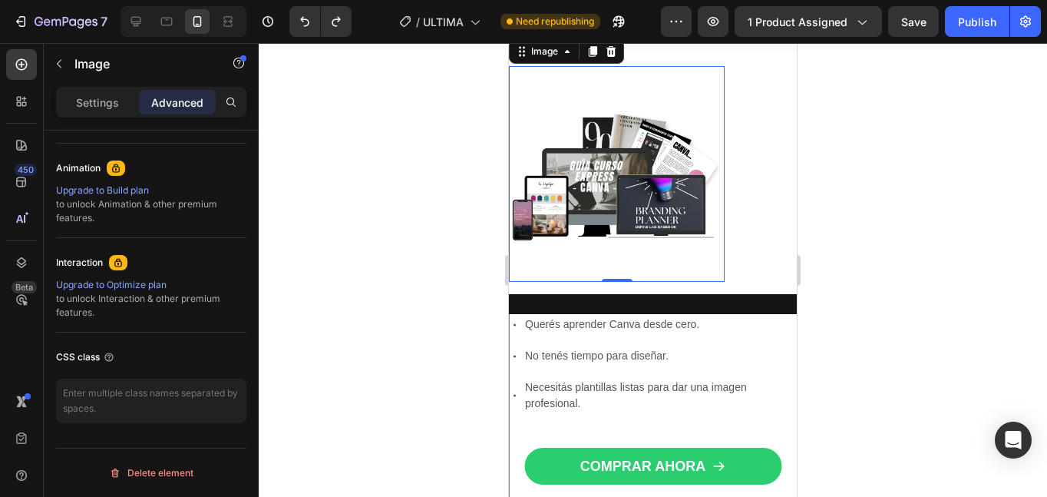
scroll to position [0, 0]
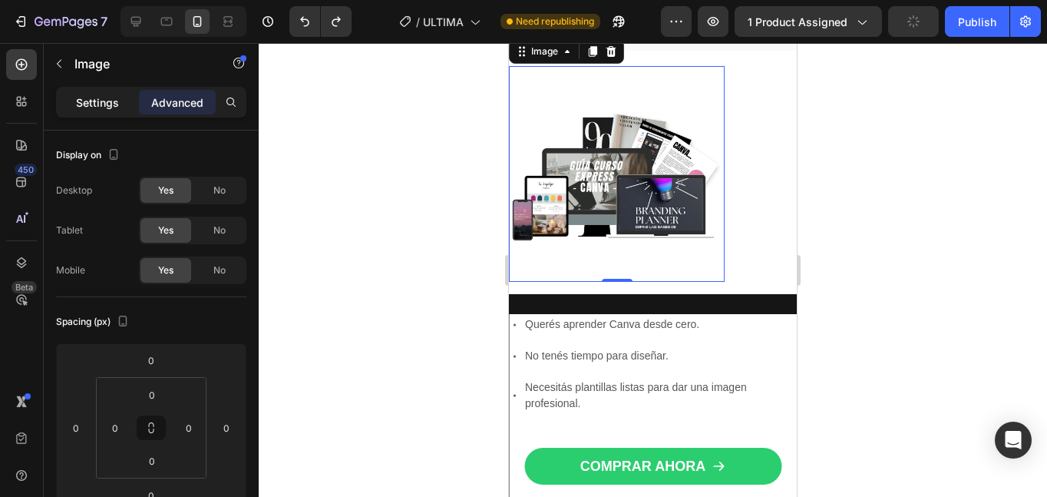
click at [103, 97] on p "Settings" at bounding box center [97, 102] width 43 height 16
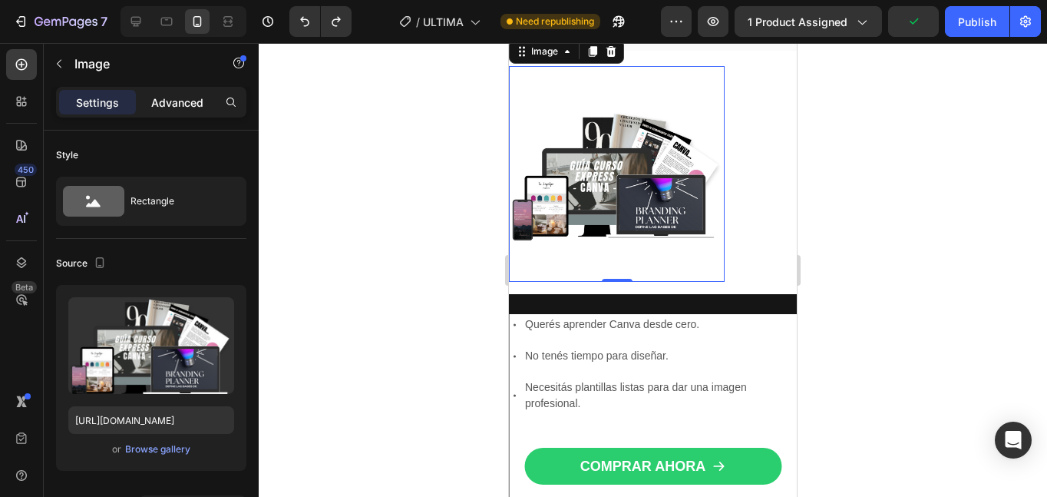
click at [168, 95] on p "Advanced" at bounding box center [177, 102] width 52 height 16
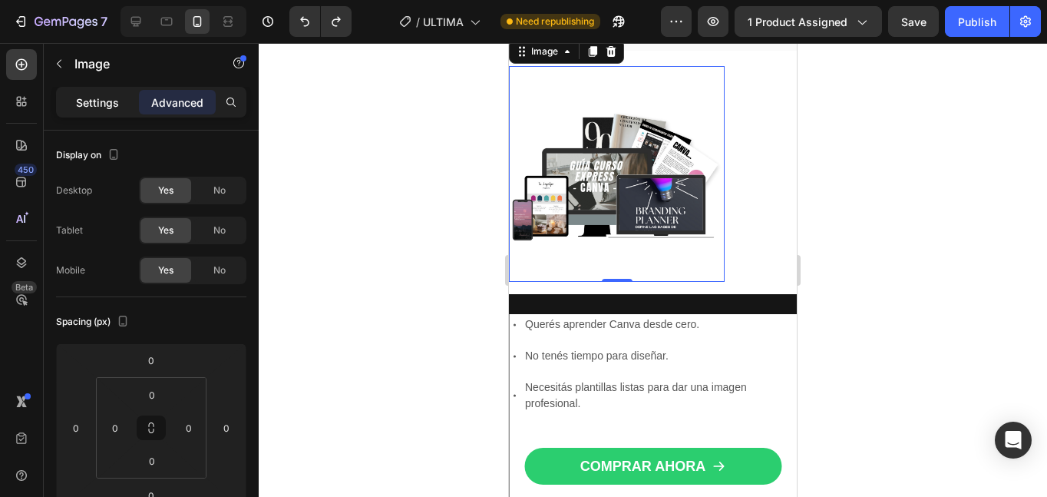
click at [104, 107] on p "Settings" at bounding box center [97, 102] width 43 height 16
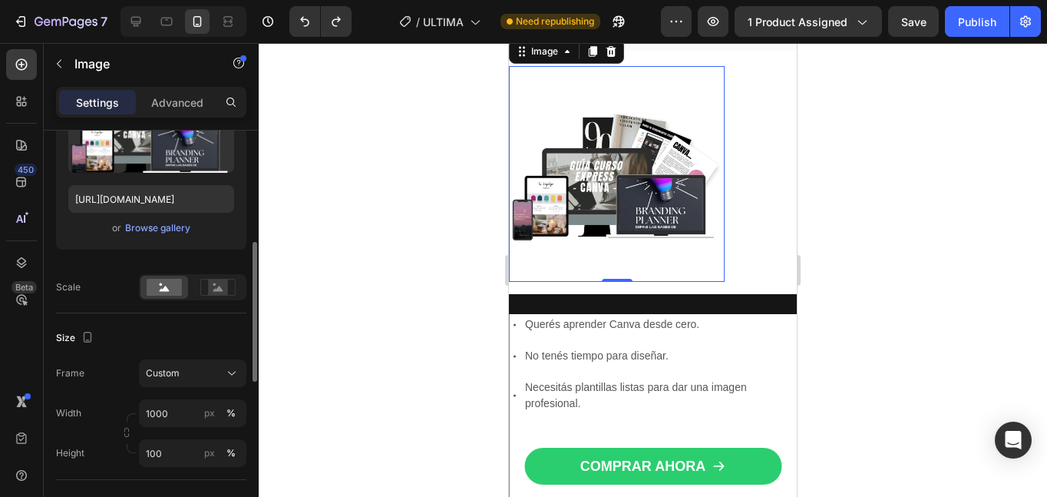
scroll to position [274, 0]
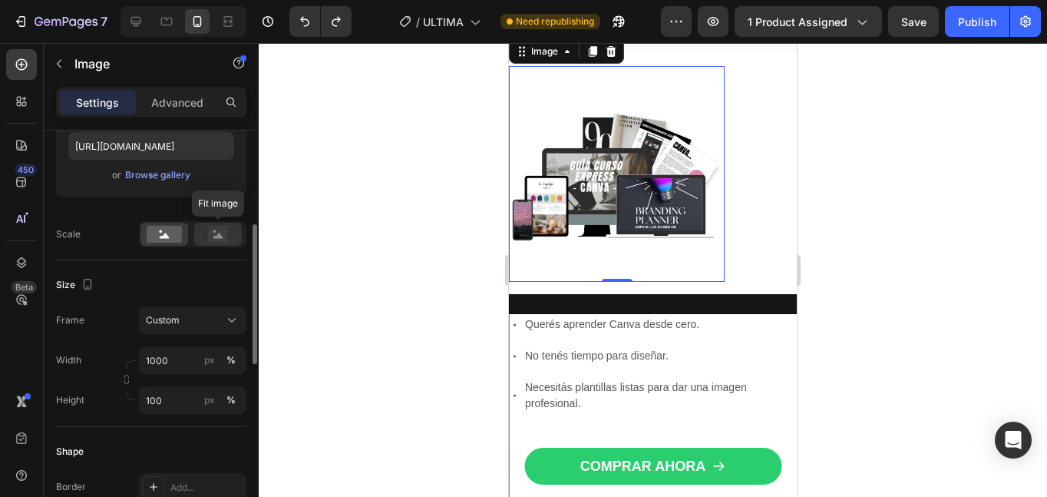
click at [217, 241] on rect at bounding box center [218, 233] width 20 height 15
click at [196, 332] on button "Custom" at bounding box center [192, 320] width 107 height 28
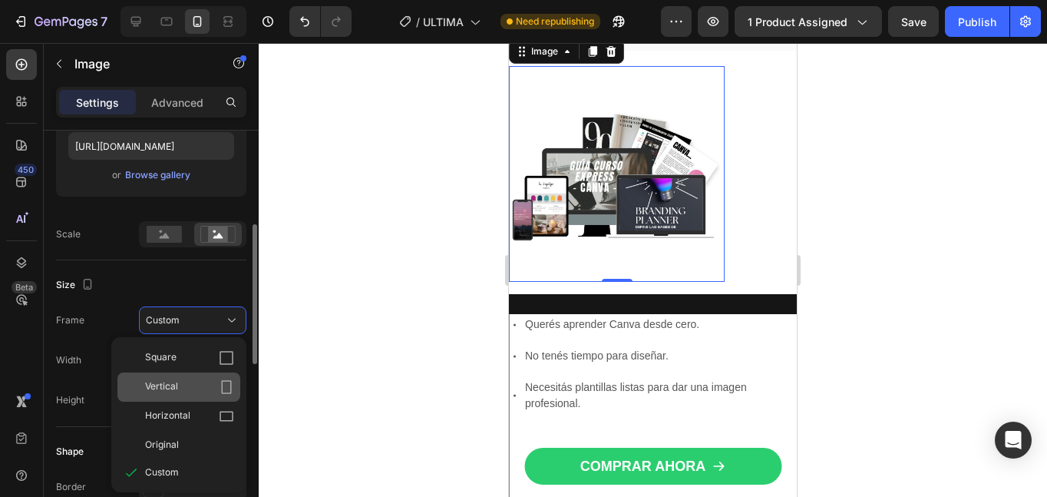
click at [195, 384] on div "Vertical" at bounding box center [189, 386] width 89 height 15
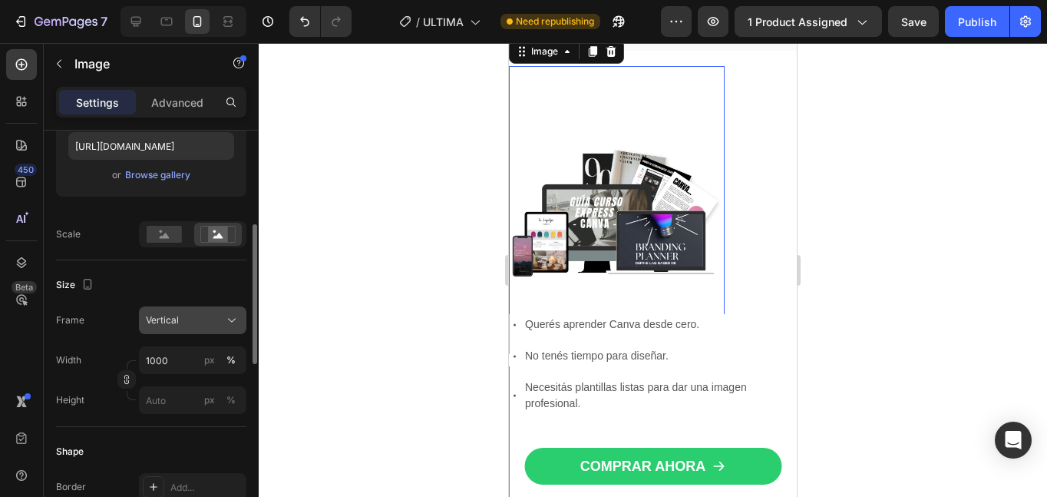
click at [184, 333] on button "Vertical" at bounding box center [192, 320] width 107 height 28
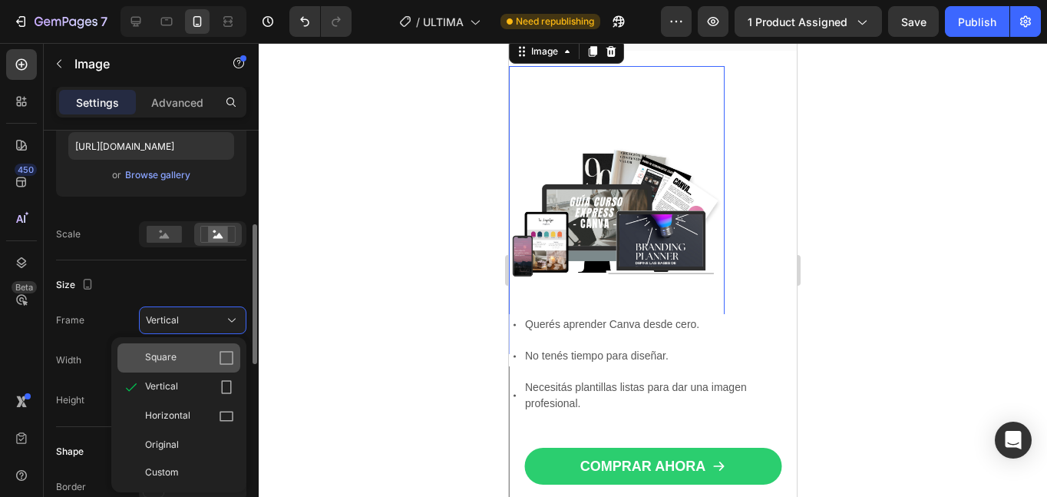
click at [183, 363] on div "Square" at bounding box center [189, 357] width 89 height 15
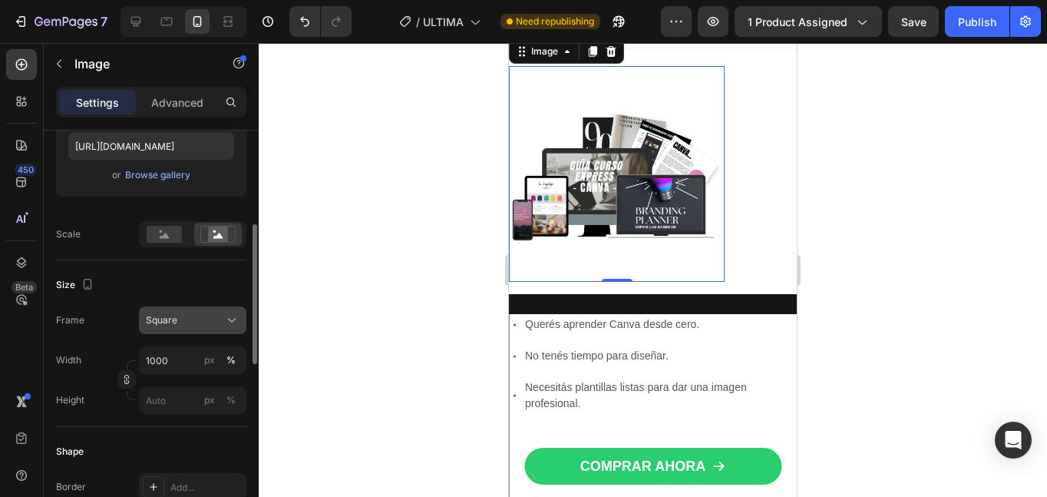
click at [177, 322] on div "Square" at bounding box center [183, 320] width 75 height 14
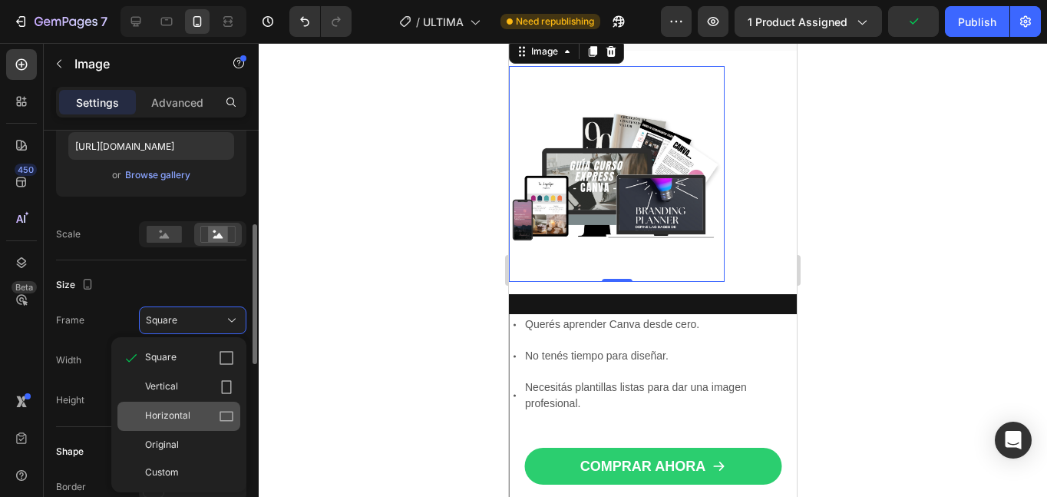
click at [188, 413] on span "Horizontal" at bounding box center [167, 415] width 45 height 15
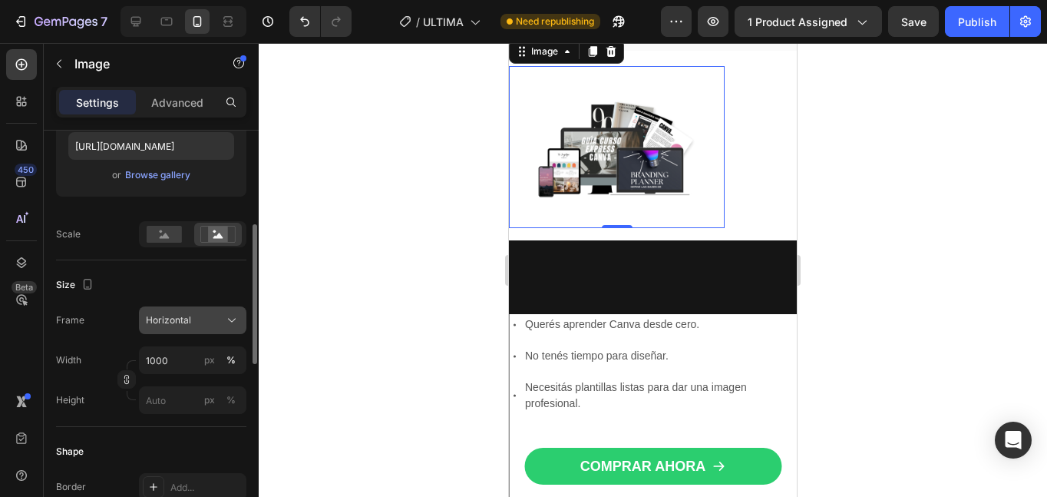
click at [184, 327] on span "Horizontal" at bounding box center [168, 320] width 45 height 14
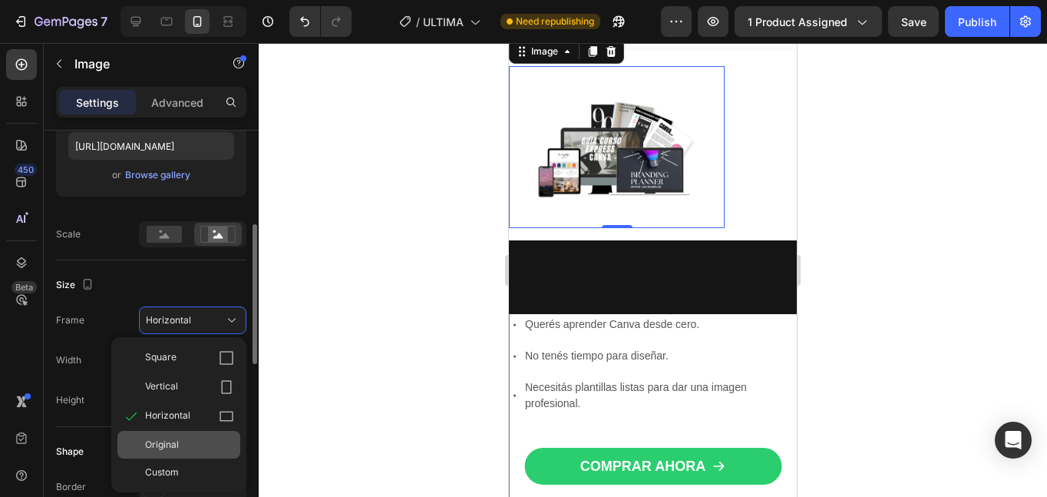
click at [185, 445] on div "Original" at bounding box center [189, 445] width 89 height 14
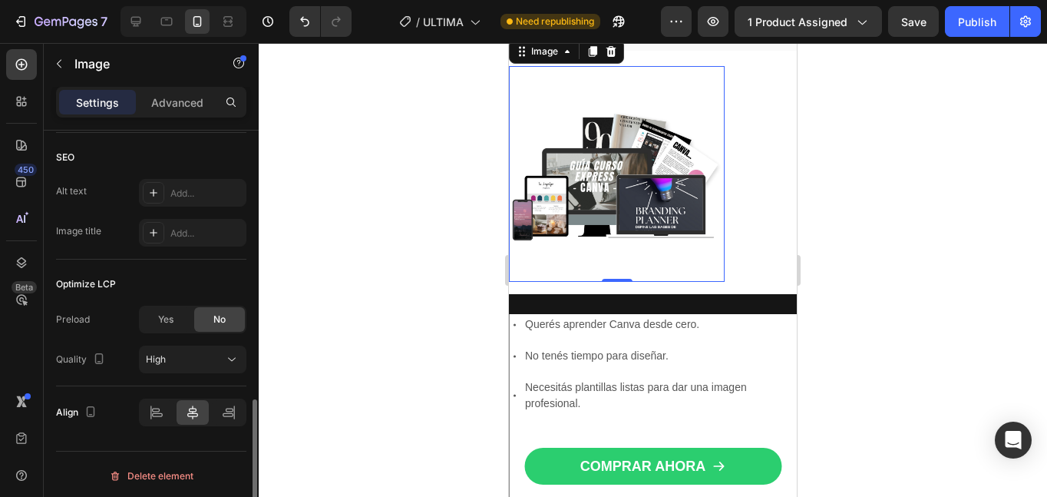
scroll to position [749, 0]
click at [155, 413] on icon at bounding box center [157, 412] width 11 height 4
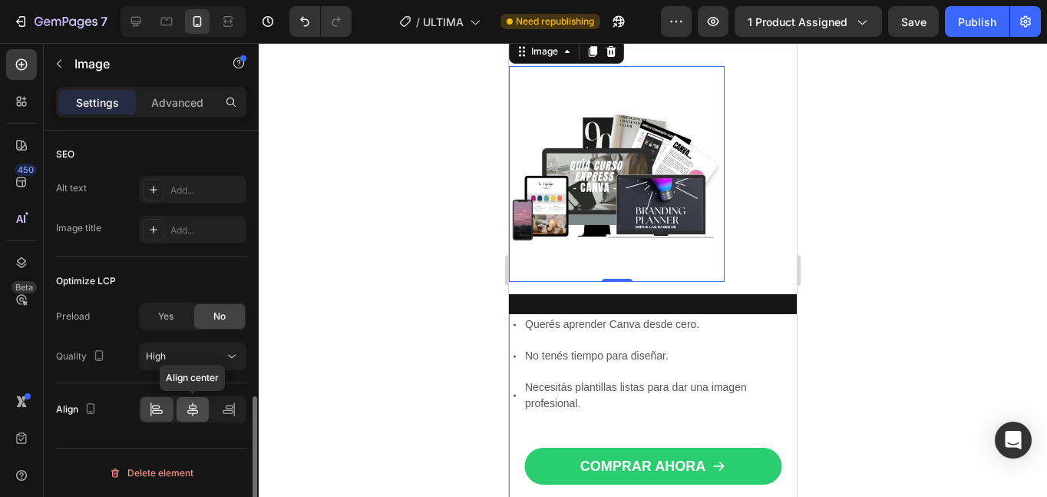
click at [178, 410] on div at bounding box center [193, 409] width 33 height 25
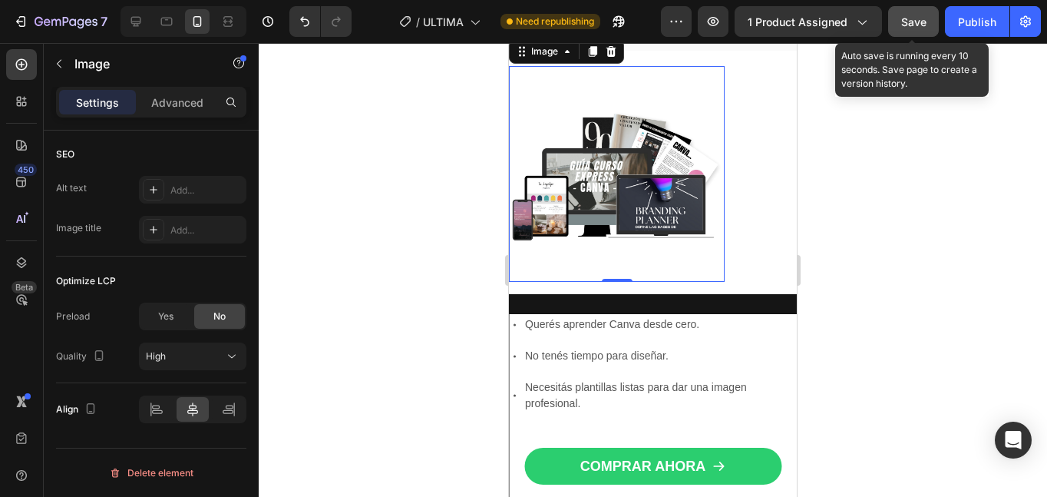
click at [910, 33] on button "Save" at bounding box center [913, 21] width 51 height 31
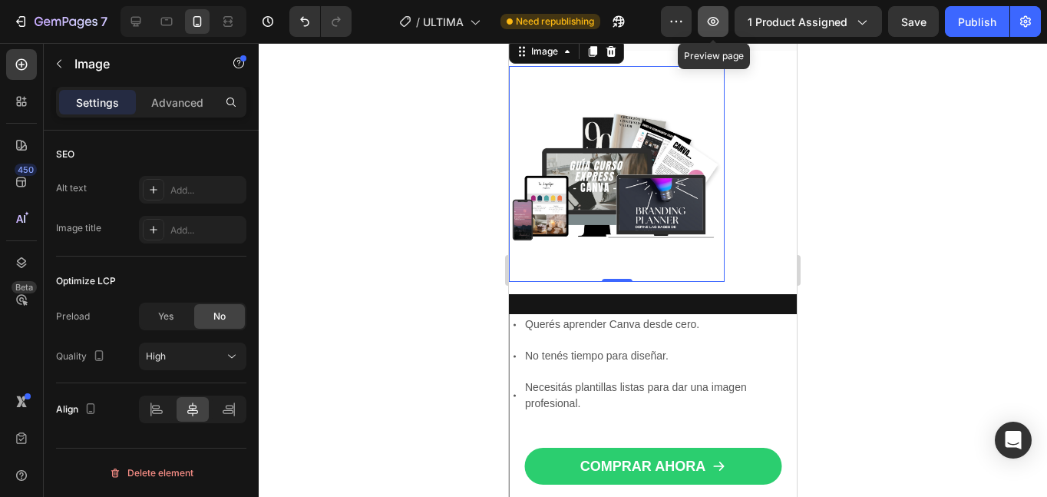
click at [721, 23] on icon "button" at bounding box center [713, 21] width 15 height 15
type input "1000"
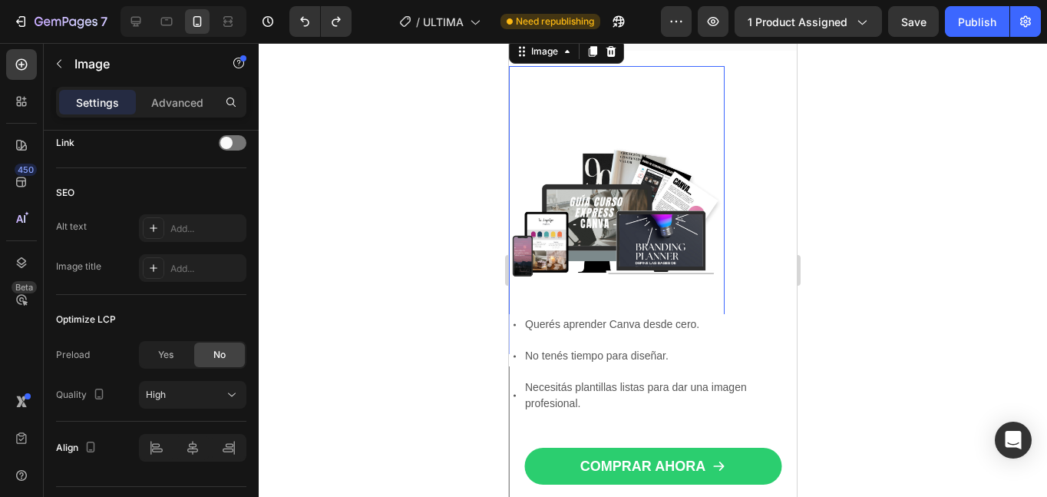
type input "100"
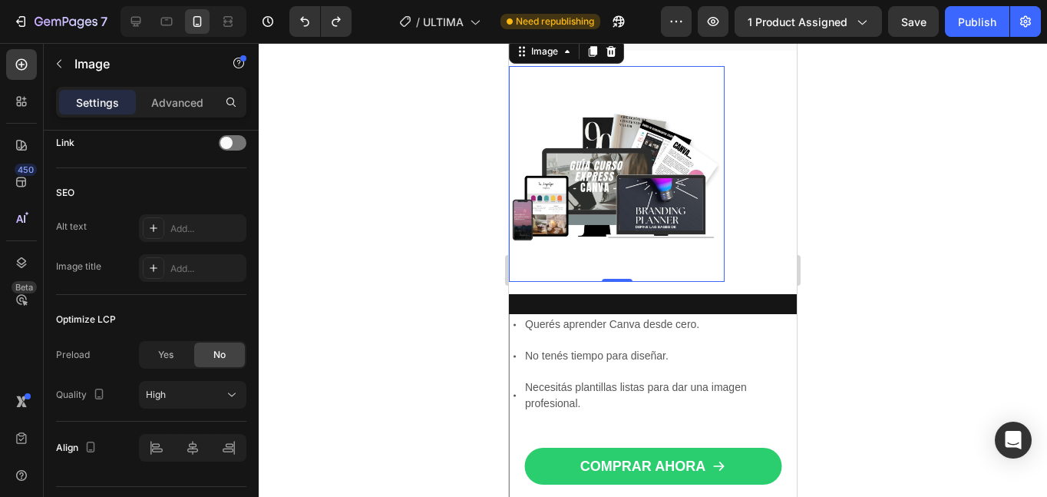
drag, startPoint x: 589, startPoint y: 205, endPoint x: 805, endPoint y: 179, distance: 217.3
click at [188, 105] on p "Advanced" at bounding box center [177, 102] width 52 height 16
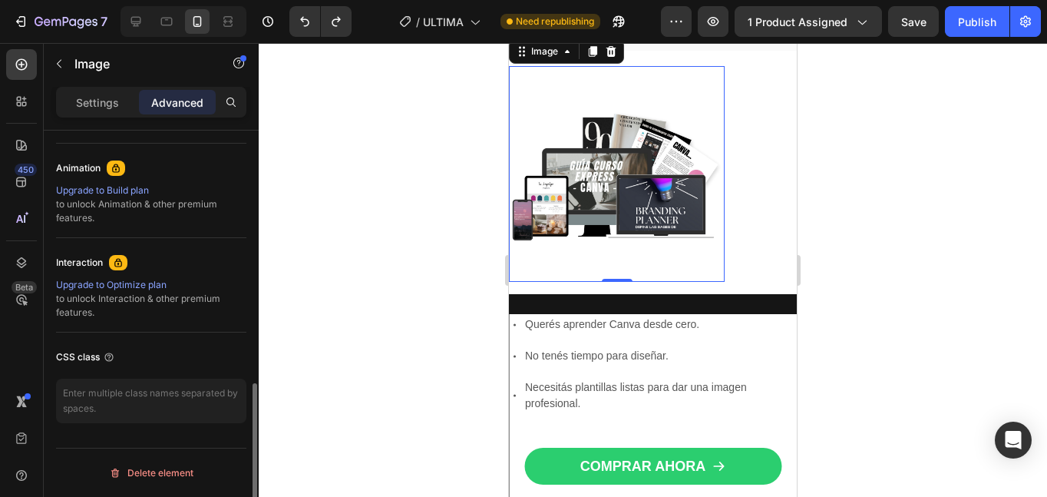
scroll to position [656, 0]
click at [115, 104] on p "Settings" at bounding box center [97, 102] width 43 height 16
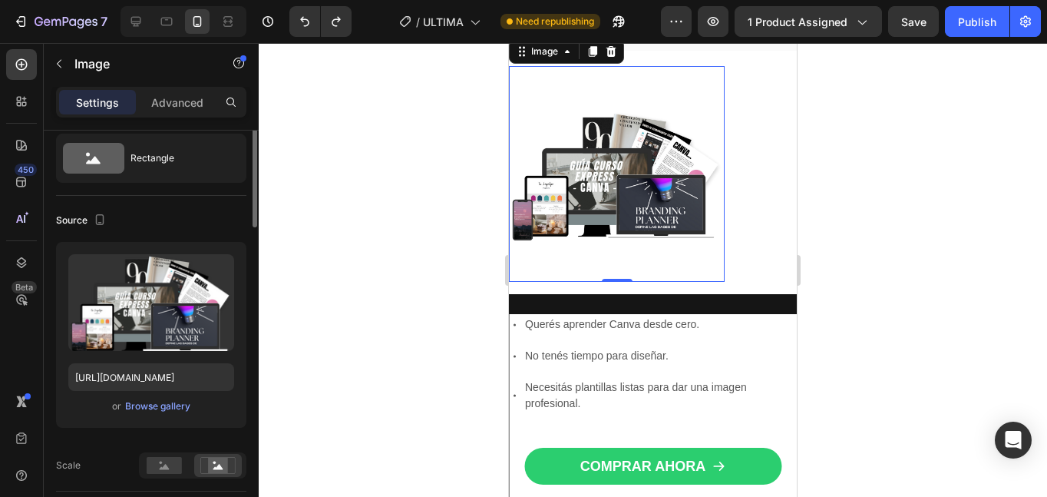
scroll to position [0, 0]
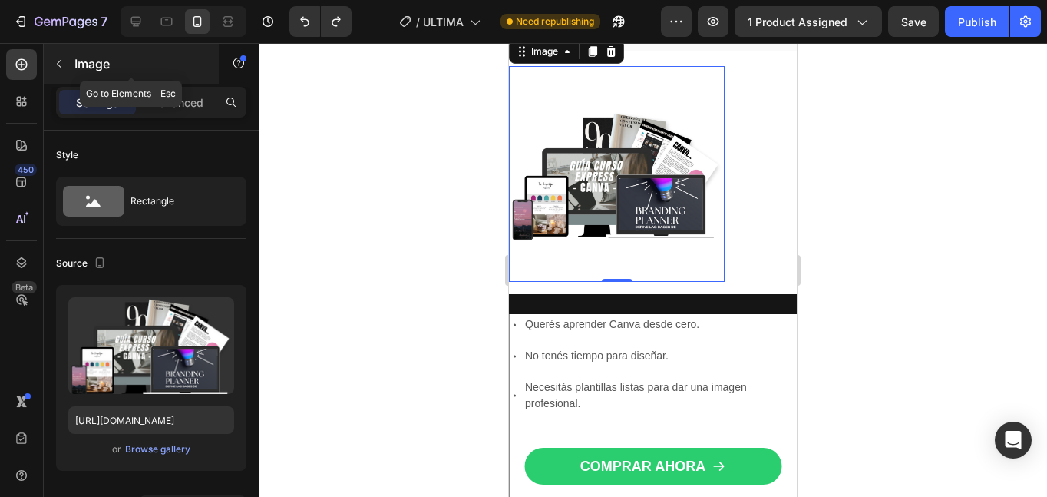
click at [92, 61] on p "Image" at bounding box center [139, 64] width 131 height 18
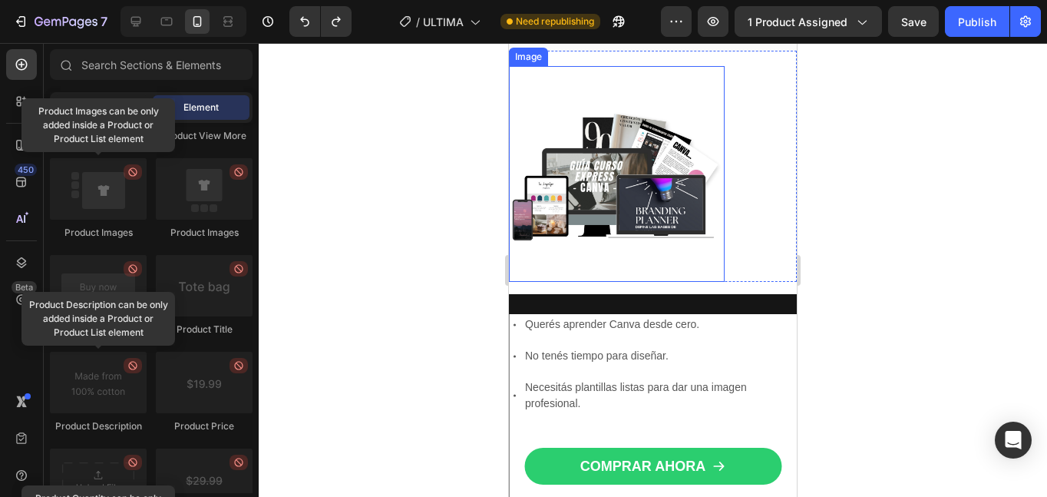
click at [636, 223] on img at bounding box center [617, 174] width 216 height 216
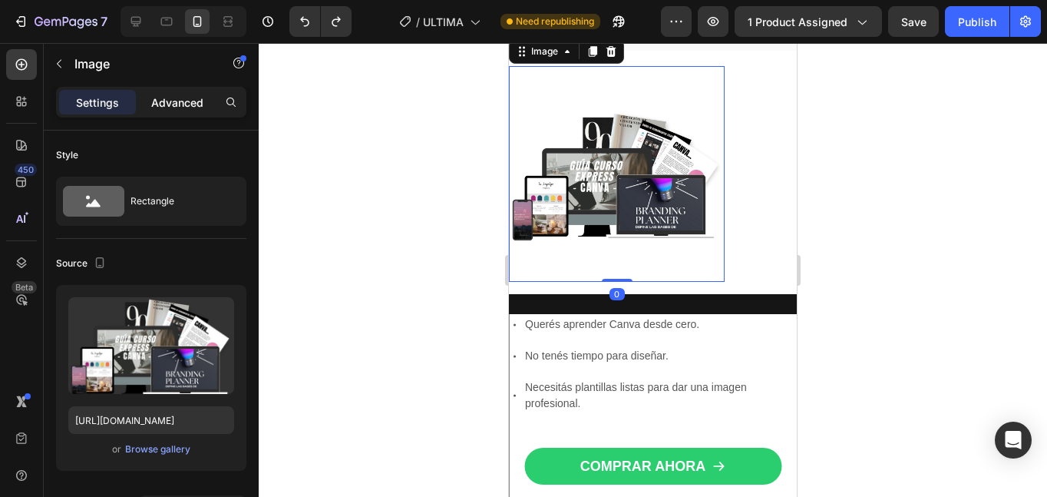
click at [167, 102] on p "Advanced" at bounding box center [177, 102] width 52 height 16
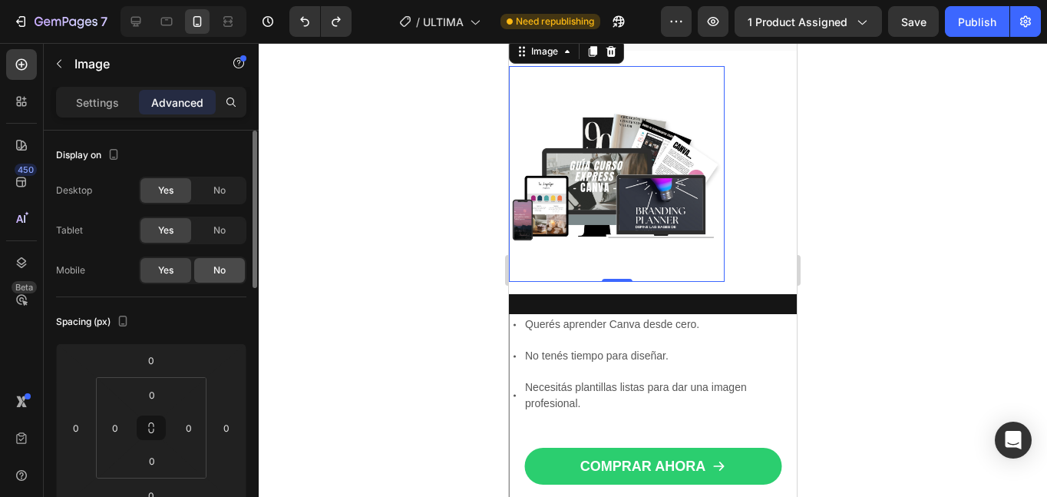
click at [228, 273] on div "No" at bounding box center [219, 270] width 51 height 25
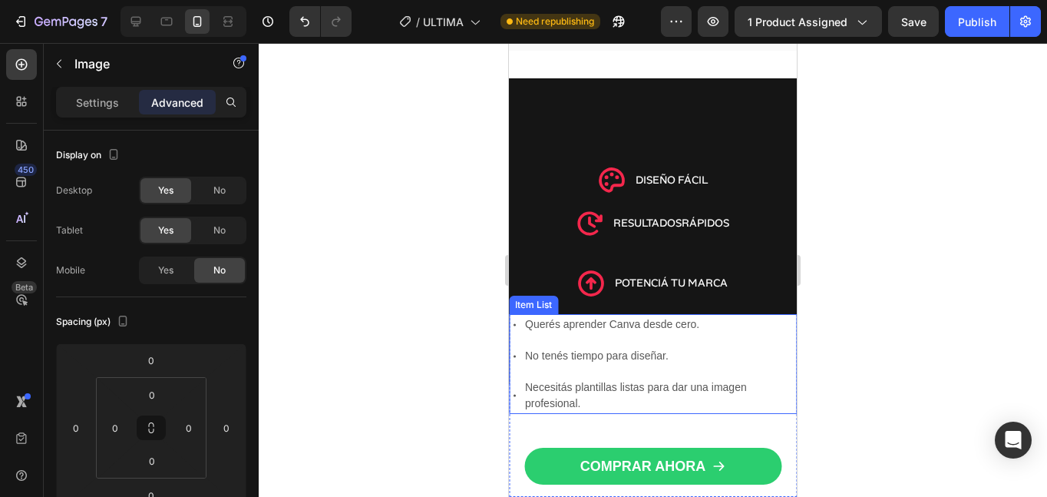
click at [580, 371] on div "Querés aprender Canva desde cero. No tenés tiempo para diseñar. Necesitás plant…" at bounding box center [653, 364] width 288 height 100
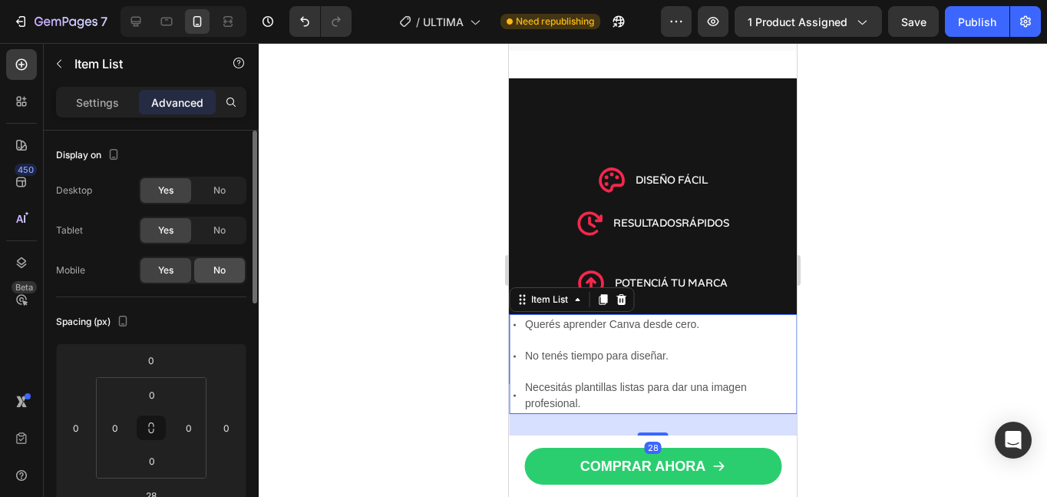
click at [225, 267] on span "No" at bounding box center [219, 270] width 12 height 14
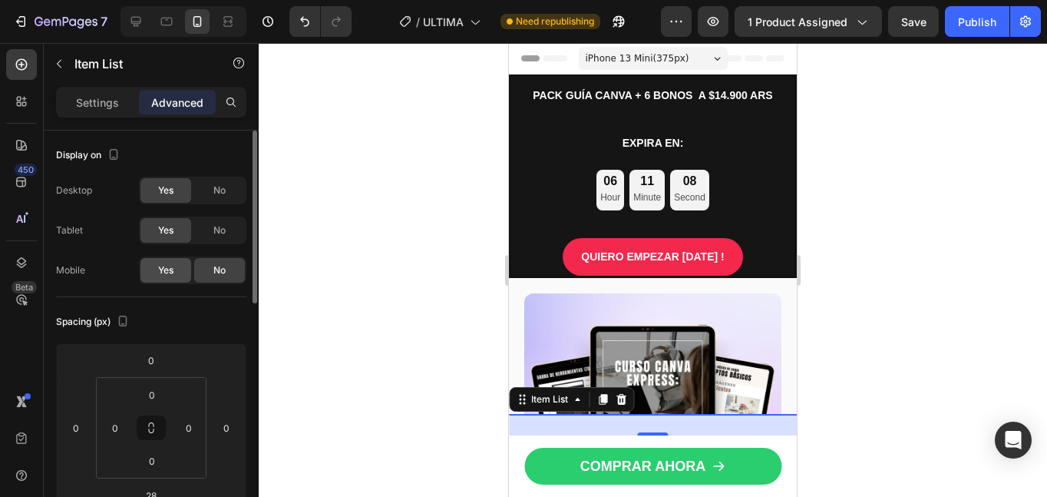
click at [170, 274] on span "Yes" at bounding box center [165, 270] width 15 height 14
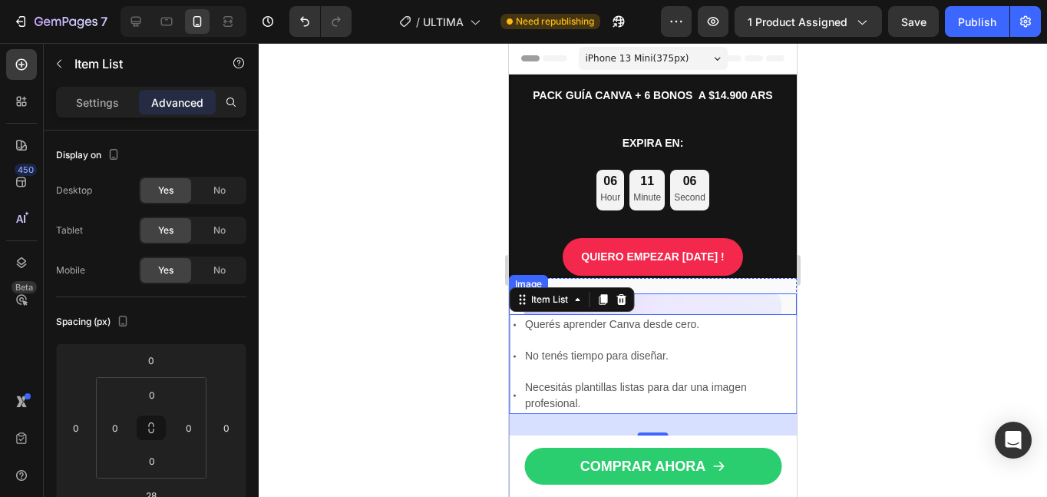
click at [654, 308] on img at bounding box center [652, 421] width 257 height 257
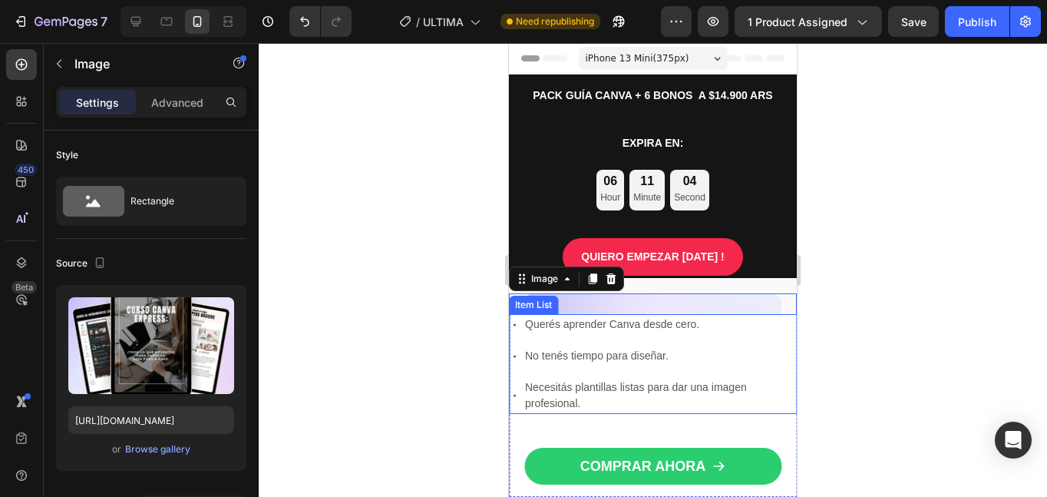
click at [594, 375] on div "Querés aprender Canva desde cero. No tenés tiempo para diseñar. Necesitás plant…" at bounding box center [653, 364] width 288 height 100
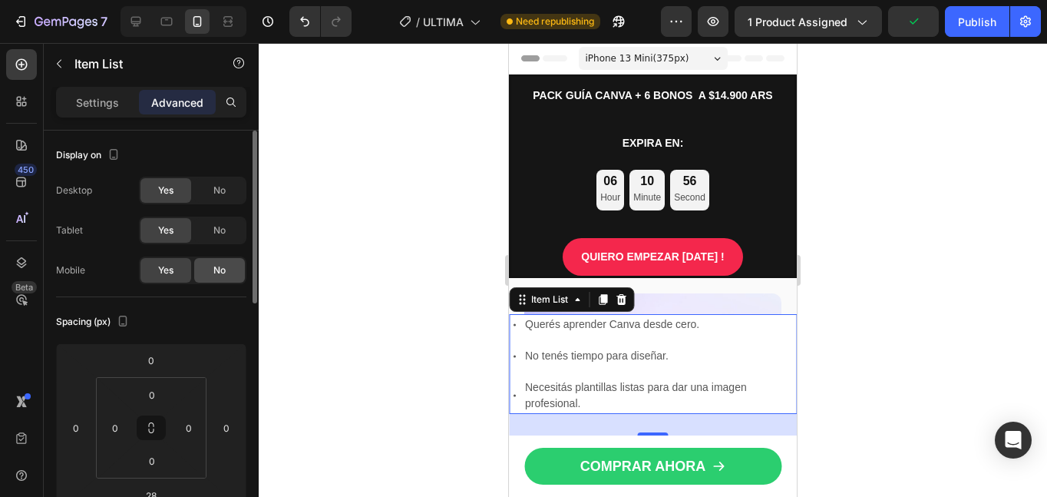
click at [222, 273] on span "No" at bounding box center [219, 270] width 12 height 14
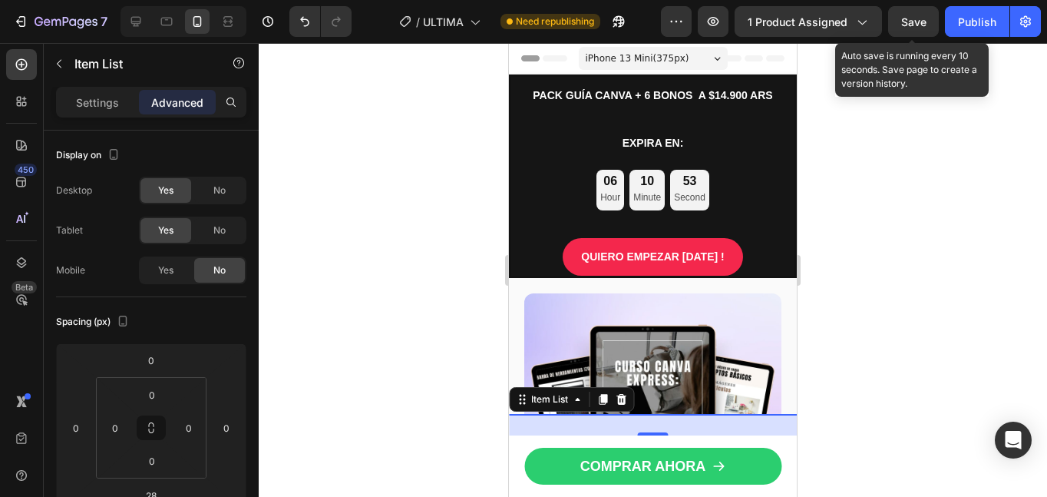
click at [905, 15] on span "Save" at bounding box center [913, 21] width 25 height 13
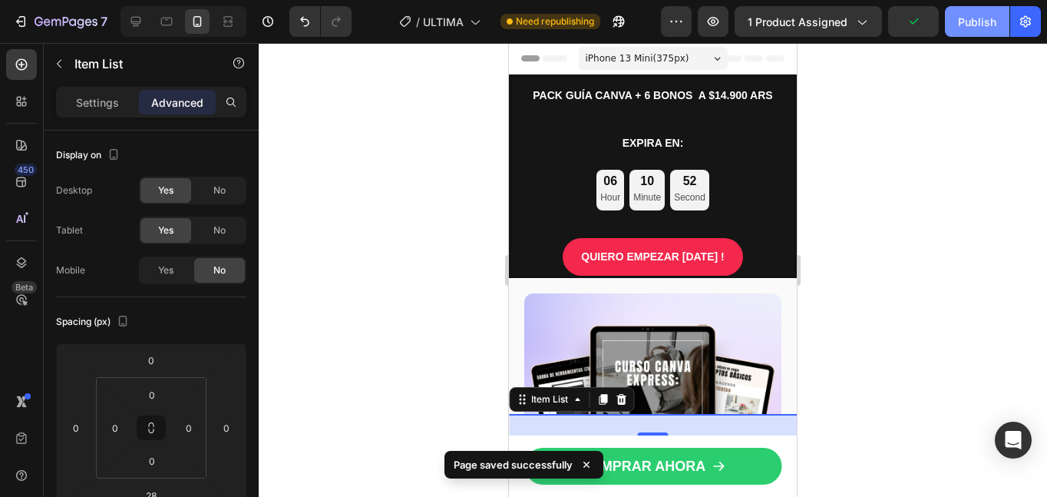
click at [979, 31] on button "Publish" at bounding box center [977, 21] width 64 height 31
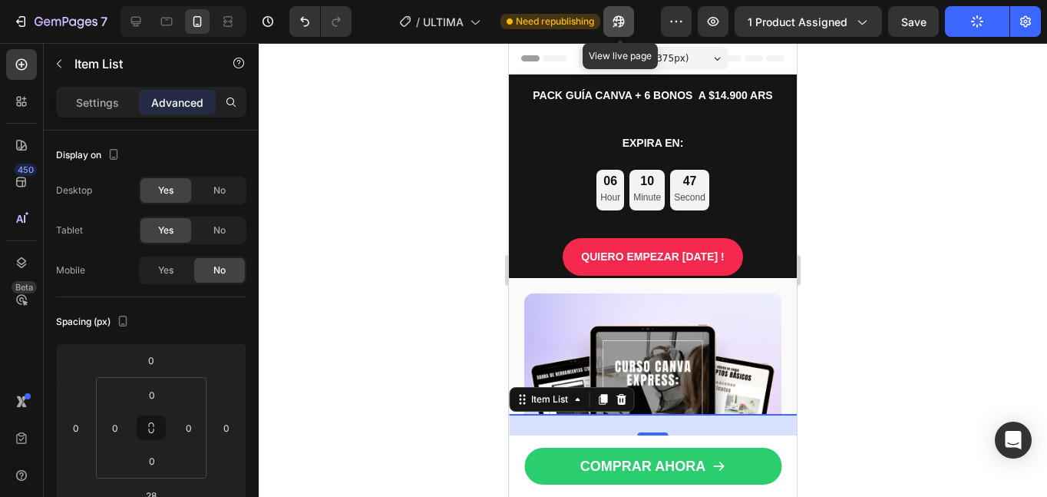
click at [616, 25] on icon "button" at bounding box center [615, 25] width 4 height 4
